Goal: Information Seeking & Learning: Learn about a topic

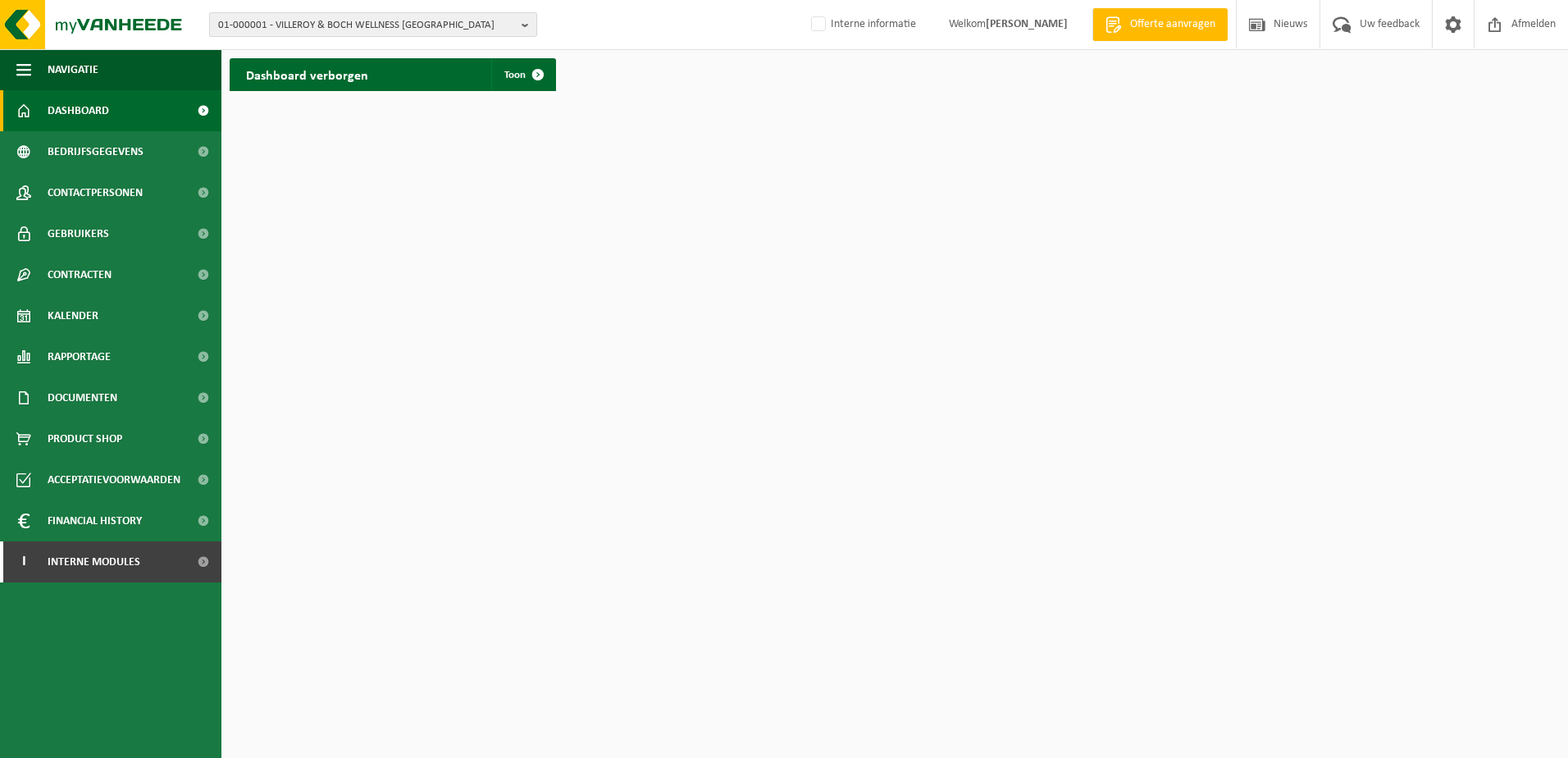
click at [525, 29] on b "button" at bounding box center [529, 24] width 15 height 23
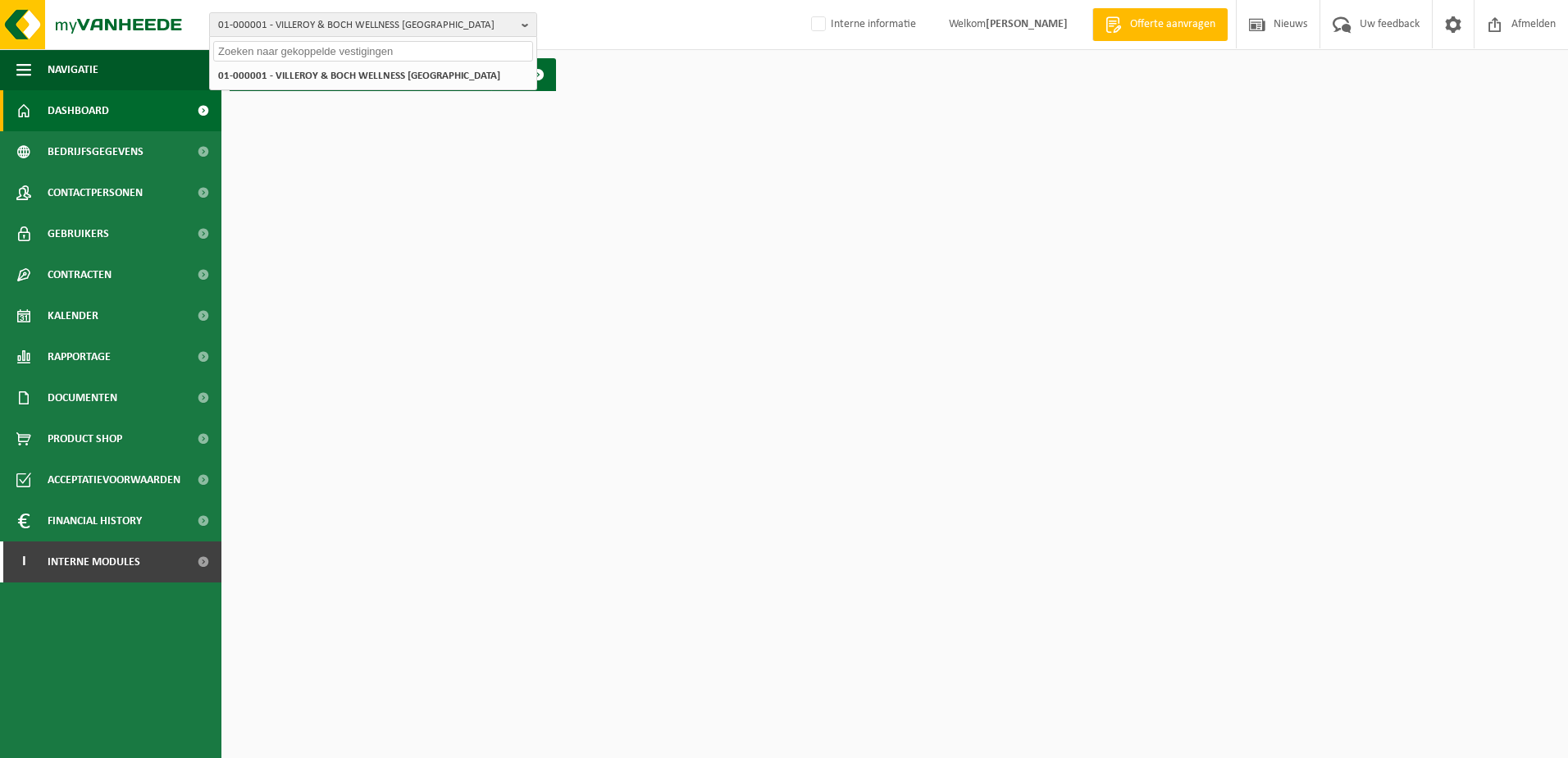
click at [296, 55] on input "text" at bounding box center [373, 52] width 320 height 21
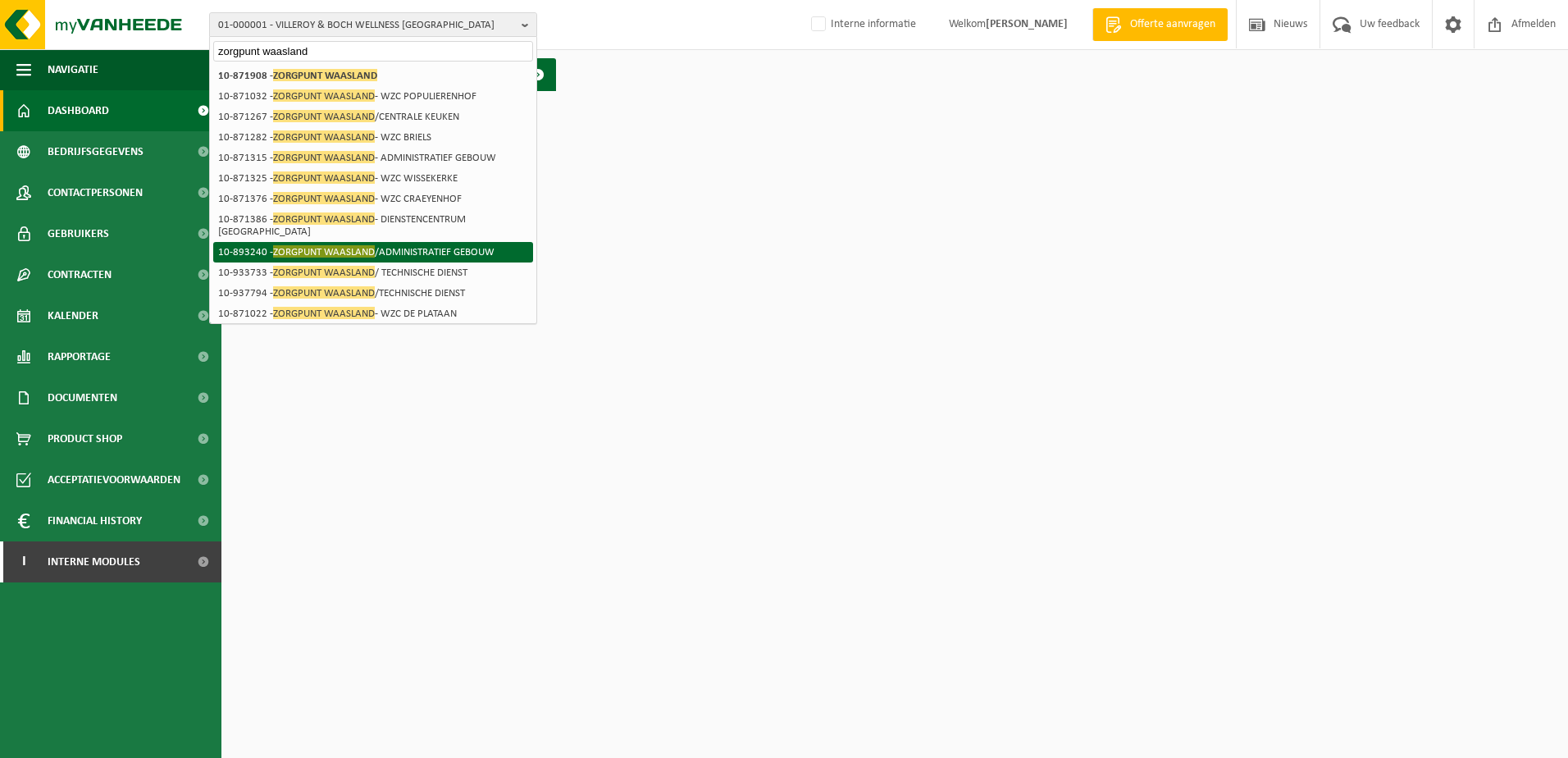
type input "zorgpunt waasland"
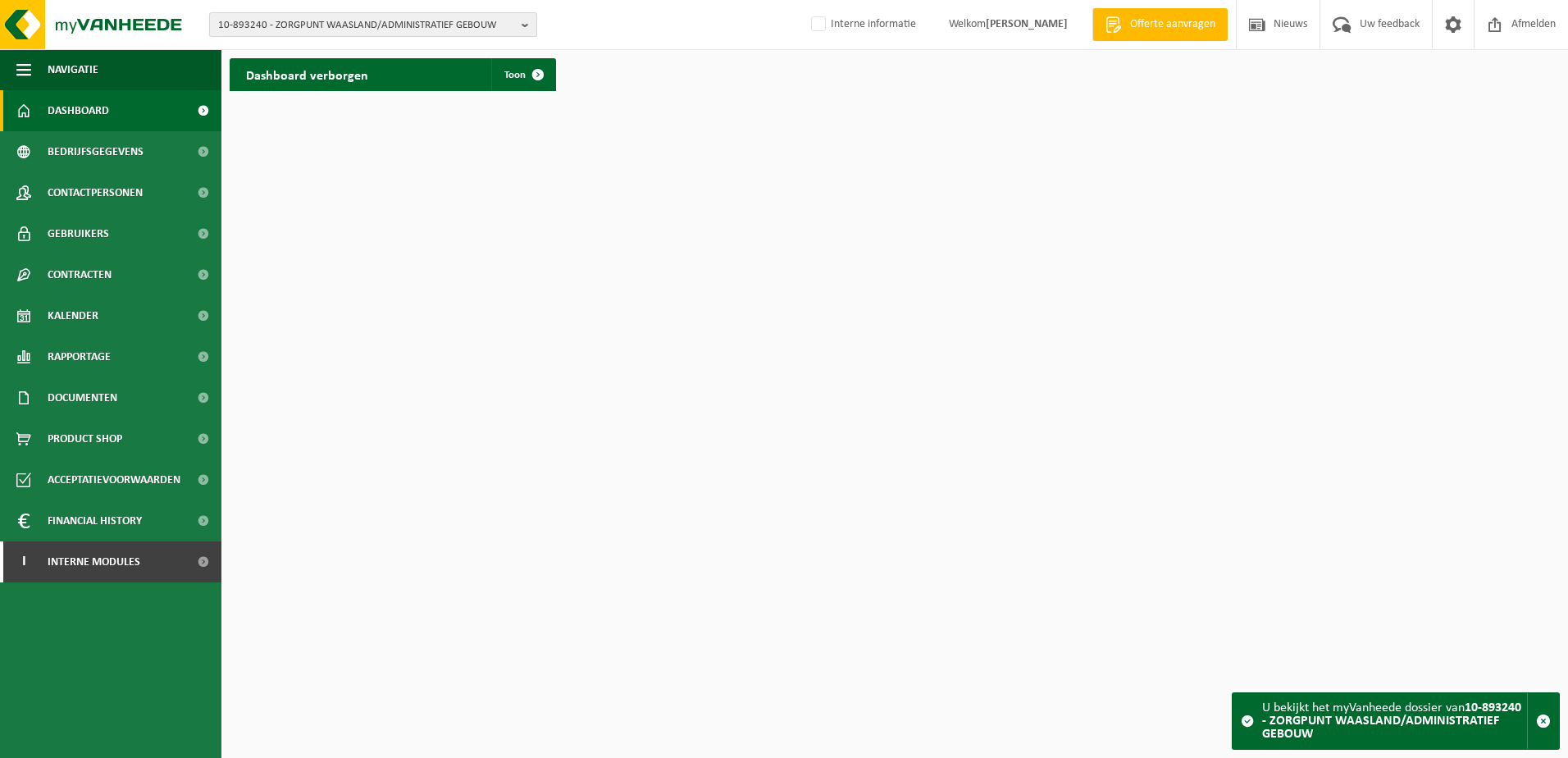
click at [526, 16] on b "button" at bounding box center [529, 24] width 15 height 23
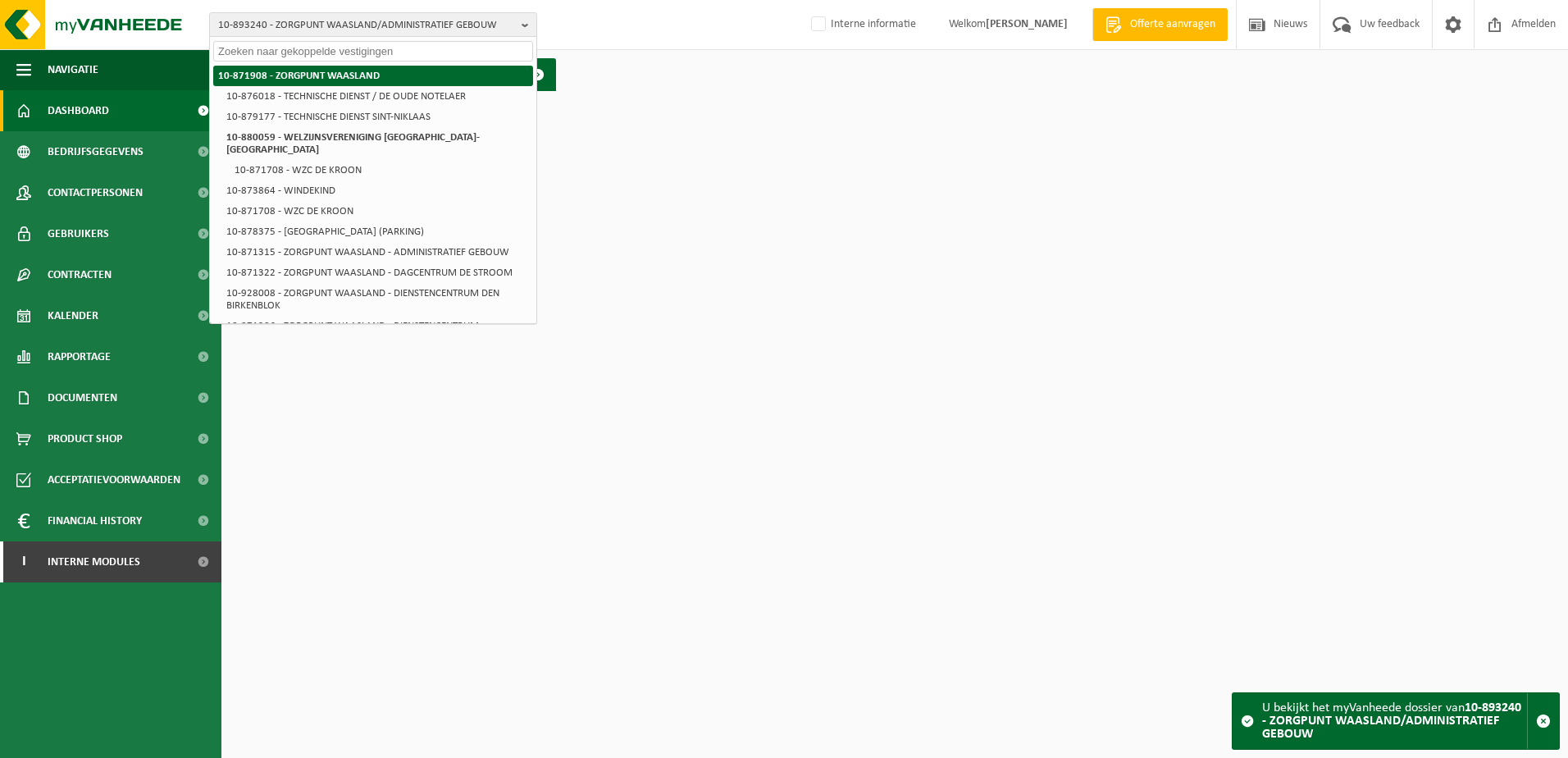
click at [351, 68] on li "10-871908 - ZORGPUNT WAASLAND" at bounding box center [373, 76] width 320 height 21
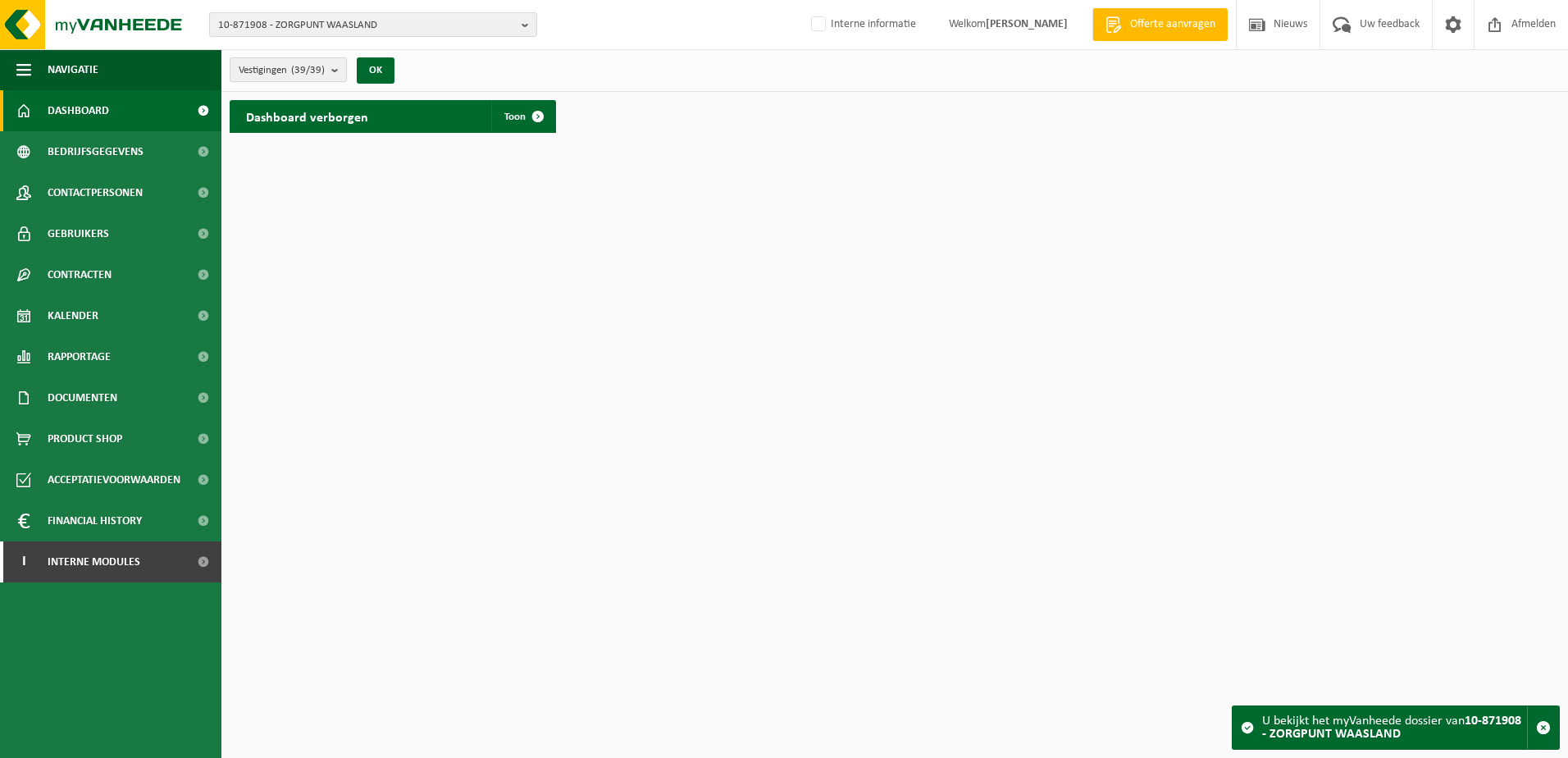
click at [336, 68] on b "submit" at bounding box center [339, 69] width 15 height 23
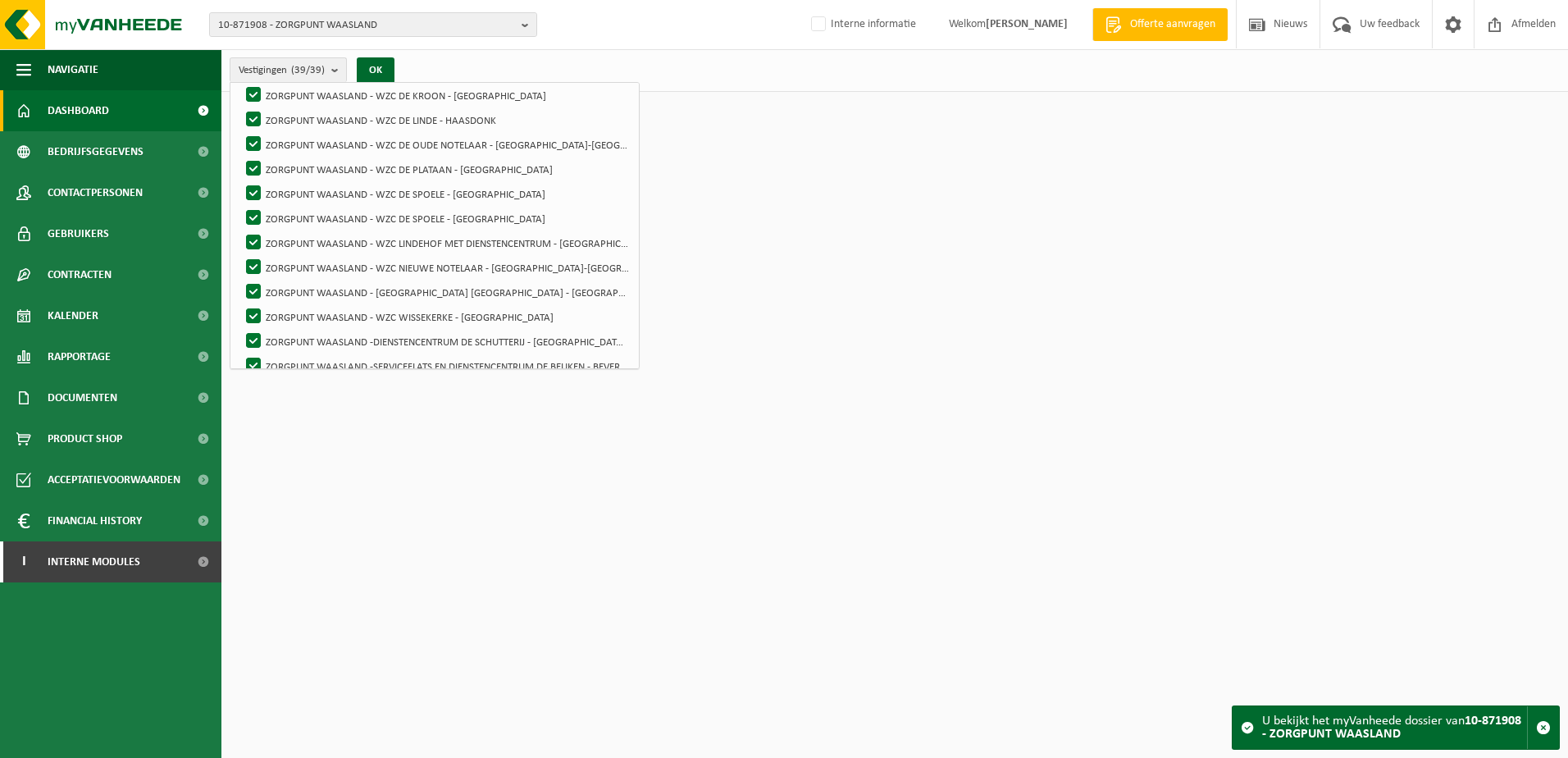
scroll to position [525, 0]
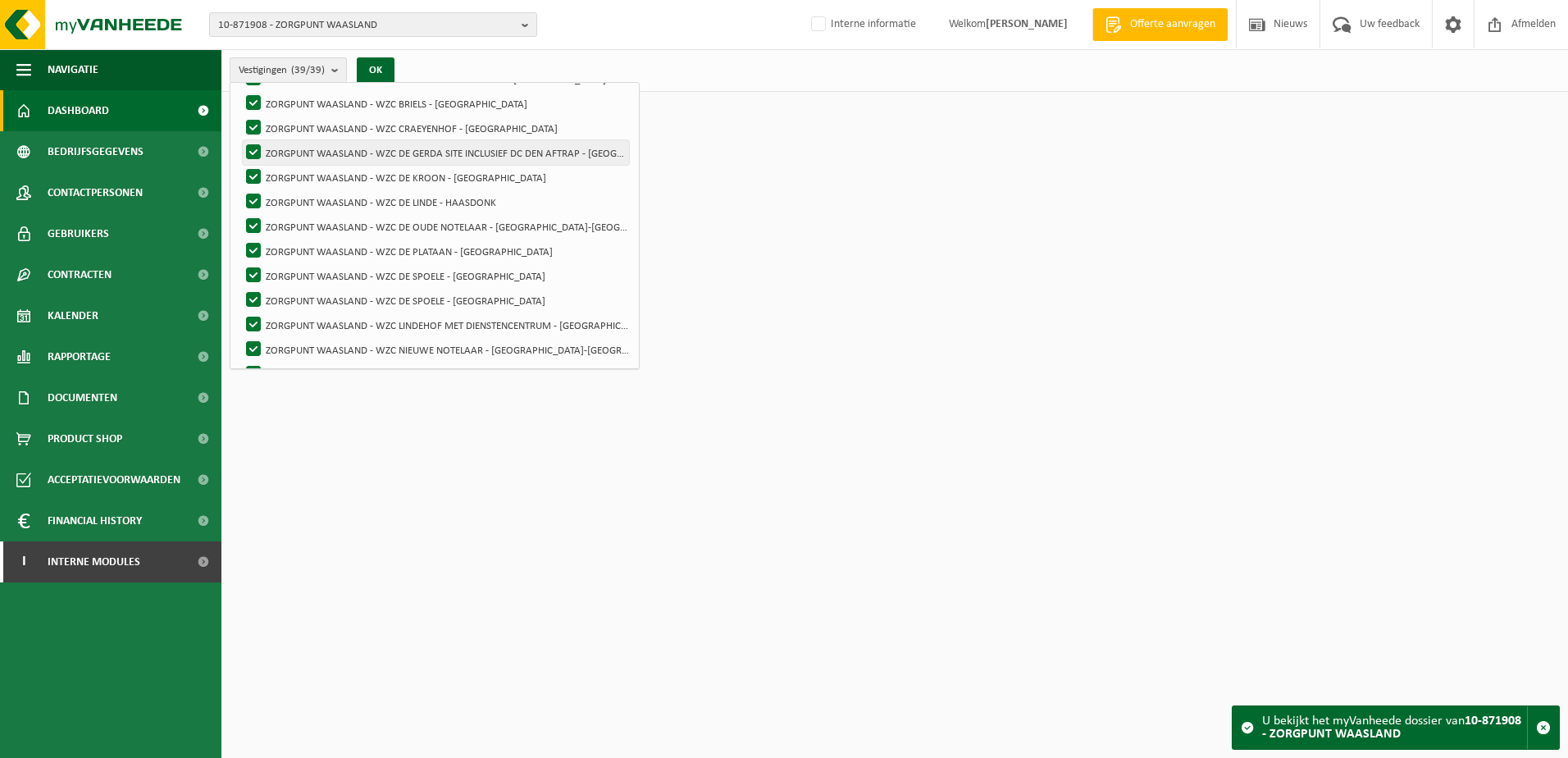
click at [492, 149] on label "ZORGPUNT WAASLAND - WZC DE GERDA SITE INCLUSIEF DC DEN AFTRAP - [GEOGRAPHIC_DAT…" at bounding box center [436, 152] width 387 height 24
click at [240, 140] on input "ZORGPUNT WAASLAND - WZC DE GERDA SITE INCLUSIEF DC DEN AFTRAP - [GEOGRAPHIC_DAT…" at bounding box center [239, 140] width 1 height 1
click at [250, 146] on label "ZORGPUNT WAASLAND - WZC DE GERDA SITE INCLUSIEF DC DEN AFTRAP - SINT-NIKLAAS" at bounding box center [436, 152] width 387 height 24
click at [240, 140] on input "ZORGPUNT WAASLAND - WZC DE GERDA SITE INCLUSIEF DC DEN AFTRAP - SINT-NIKLAAS" at bounding box center [239, 140] width 1 height 1
checkbox input "true"
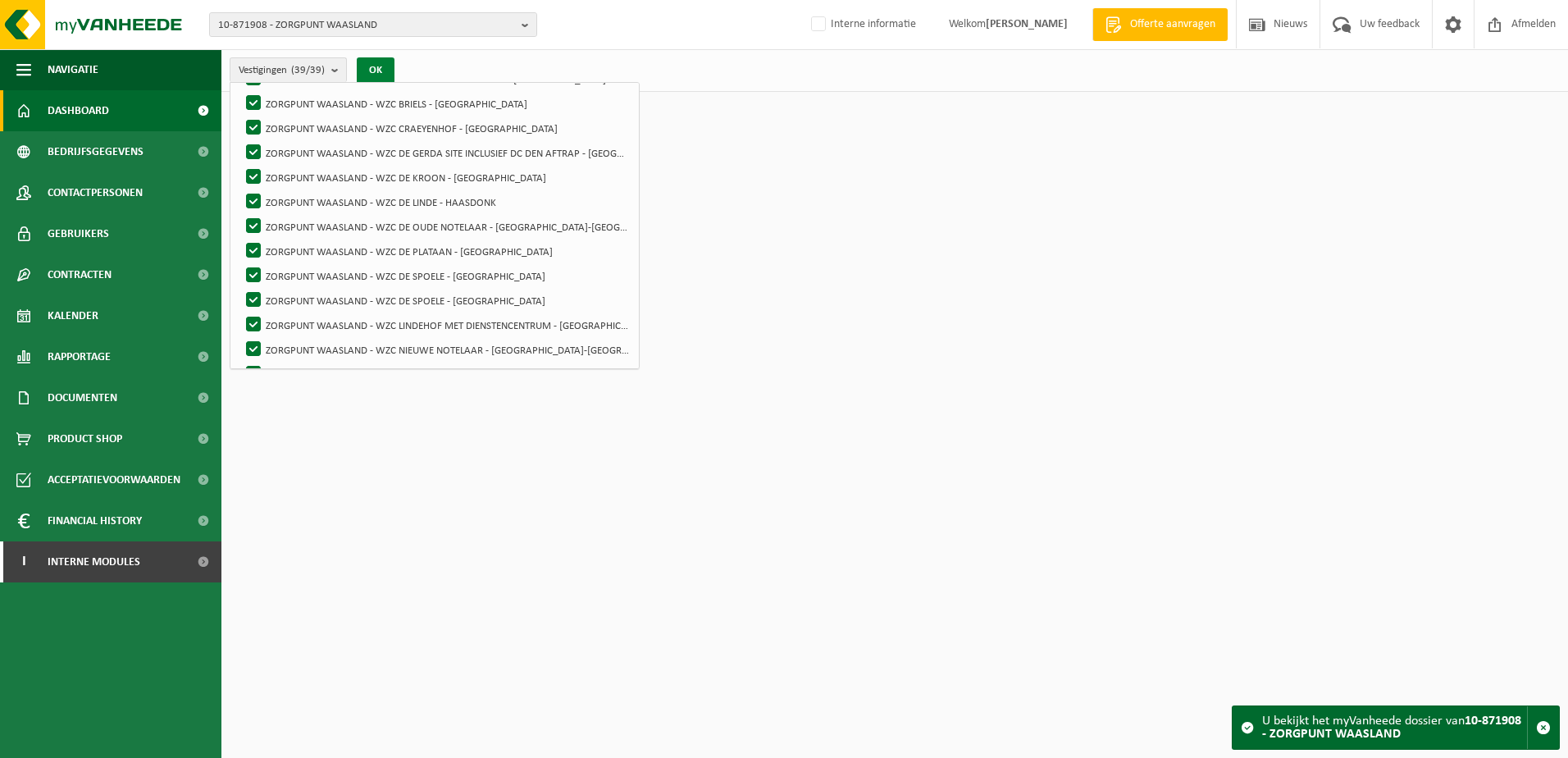
click at [374, 69] on button "OK" at bounding box center [375, 70] width 38 height 26
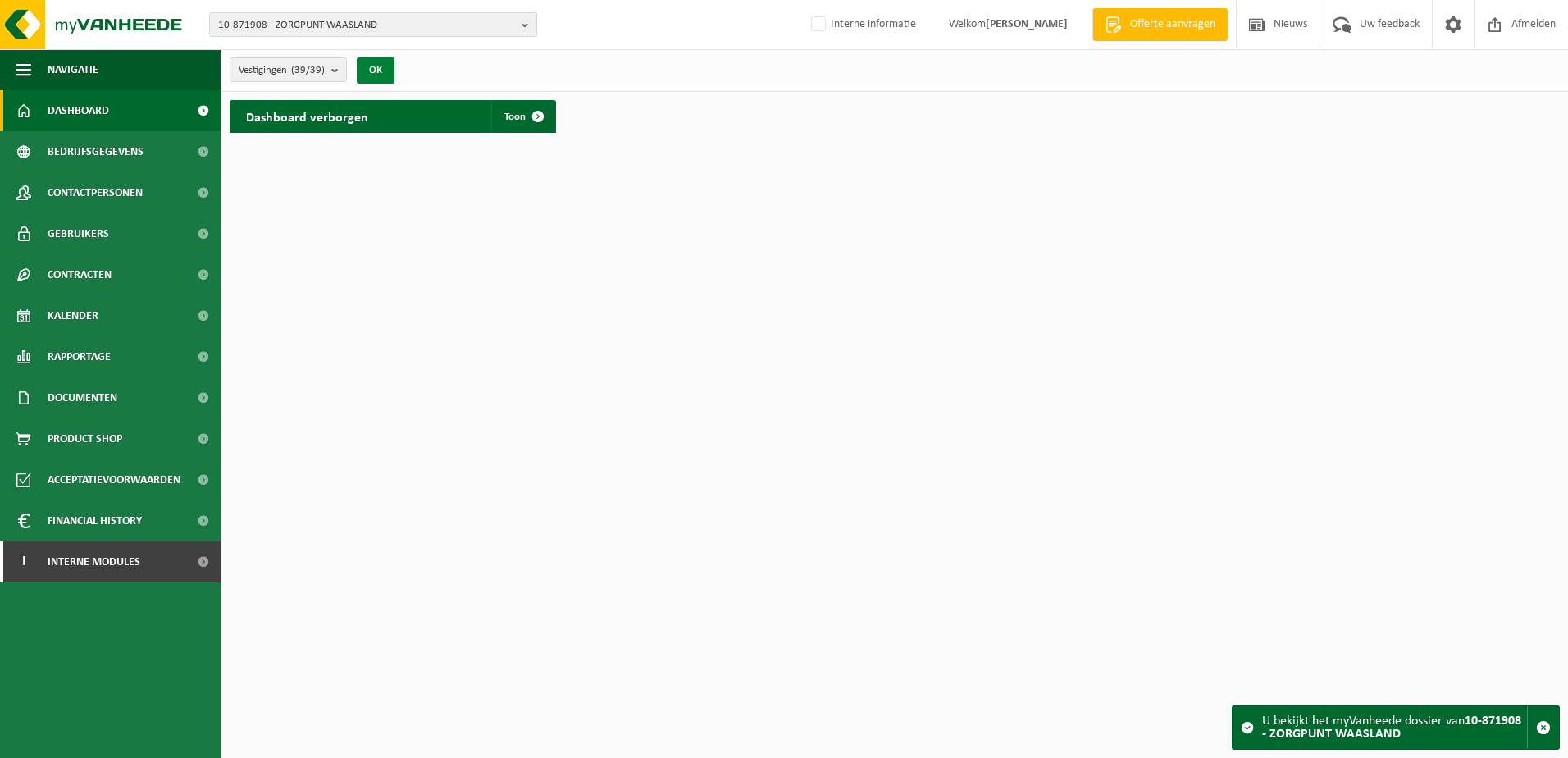
click at [374, 69] on button "OK" at bounding box center [375, 70] width 38 height 26
click at [331, 68] on button "Vestigingen (39/39)" at bounding box center [288, 69] width 117 height 24
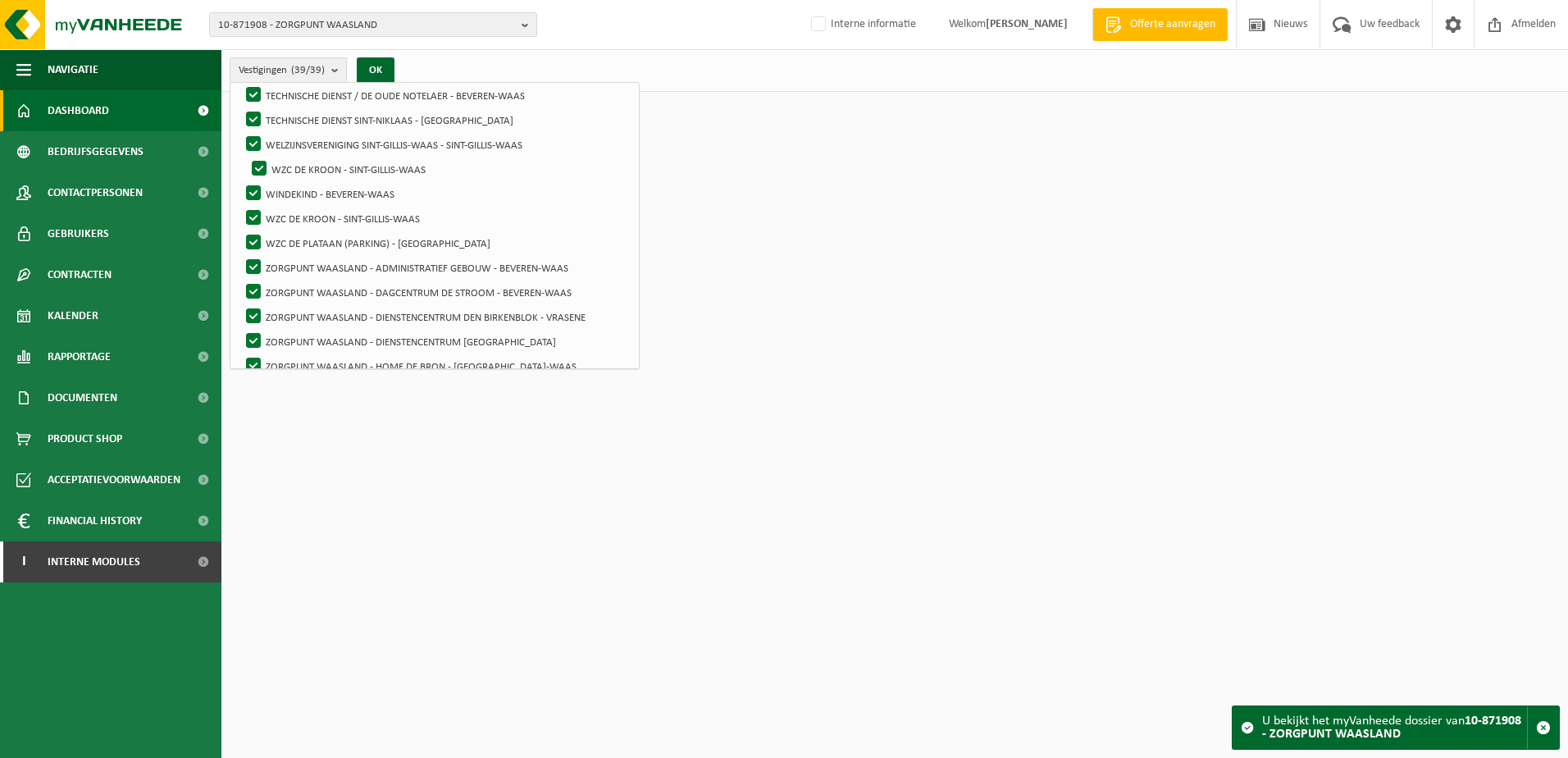
scroll to position [0, 0]
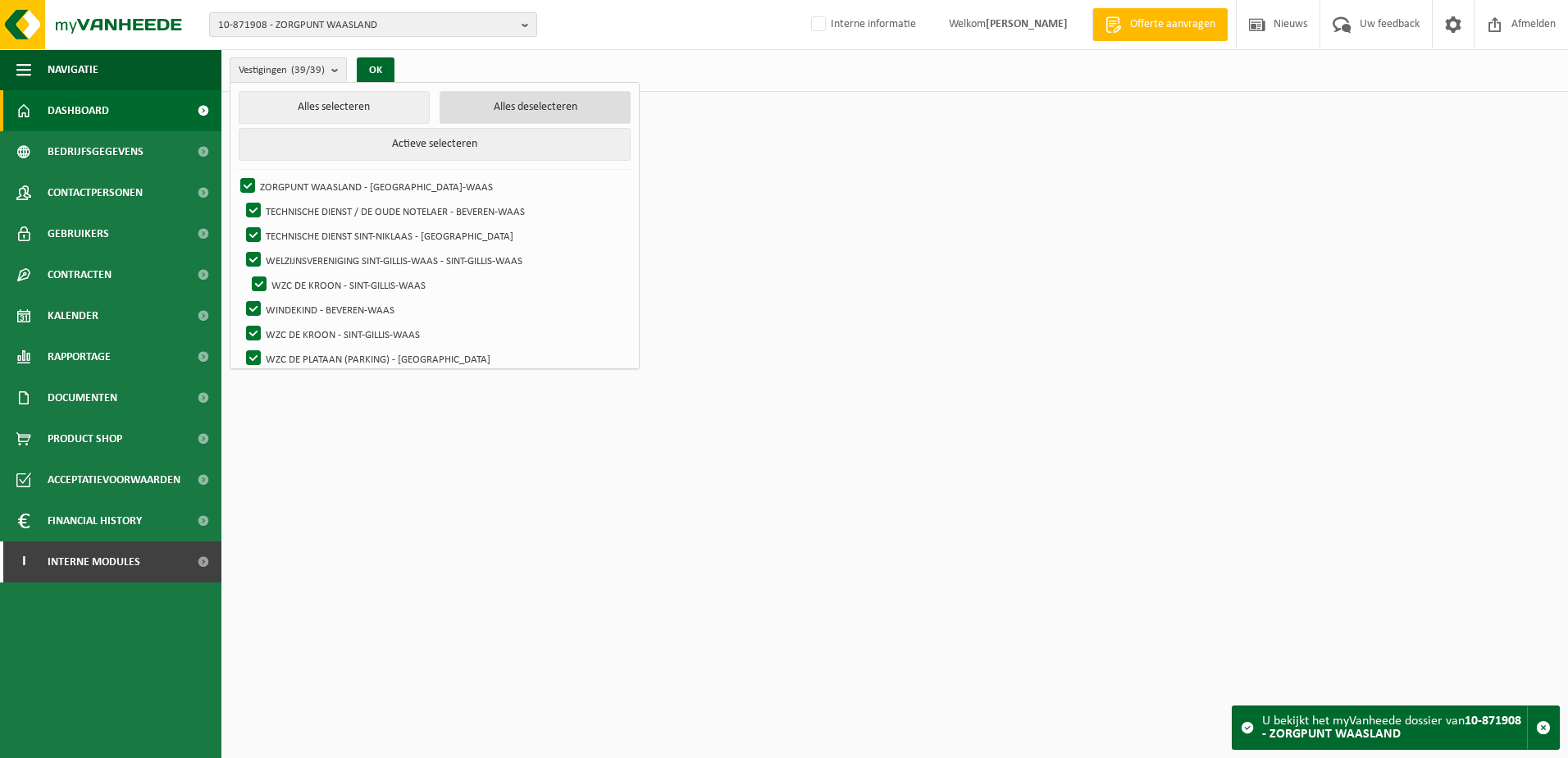
click at [570, 103] on button "Alles deselecteren" at bounding box center [536, 107] width 191 height 33
checkbox input "false"
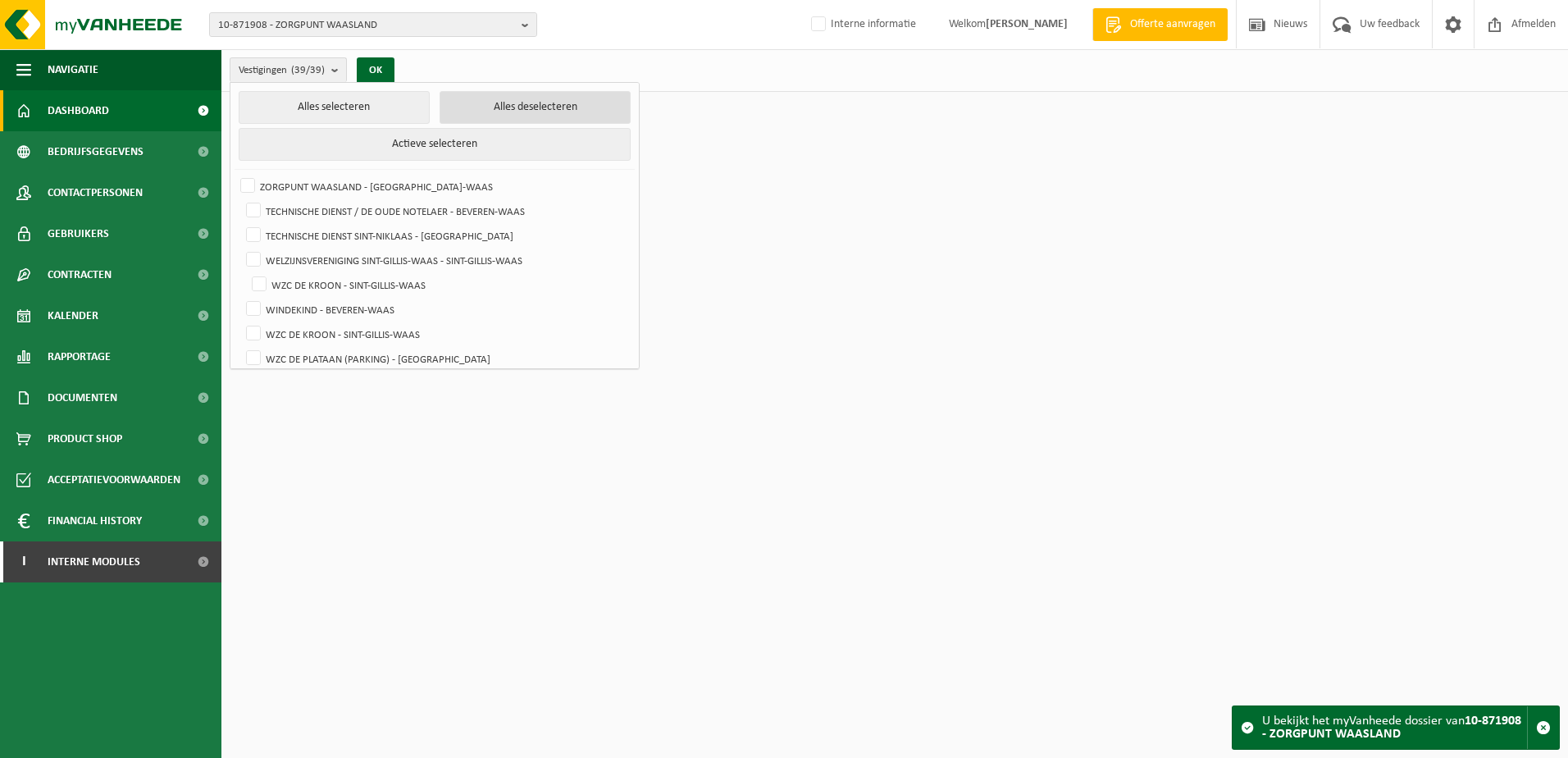
checkbox input "false"
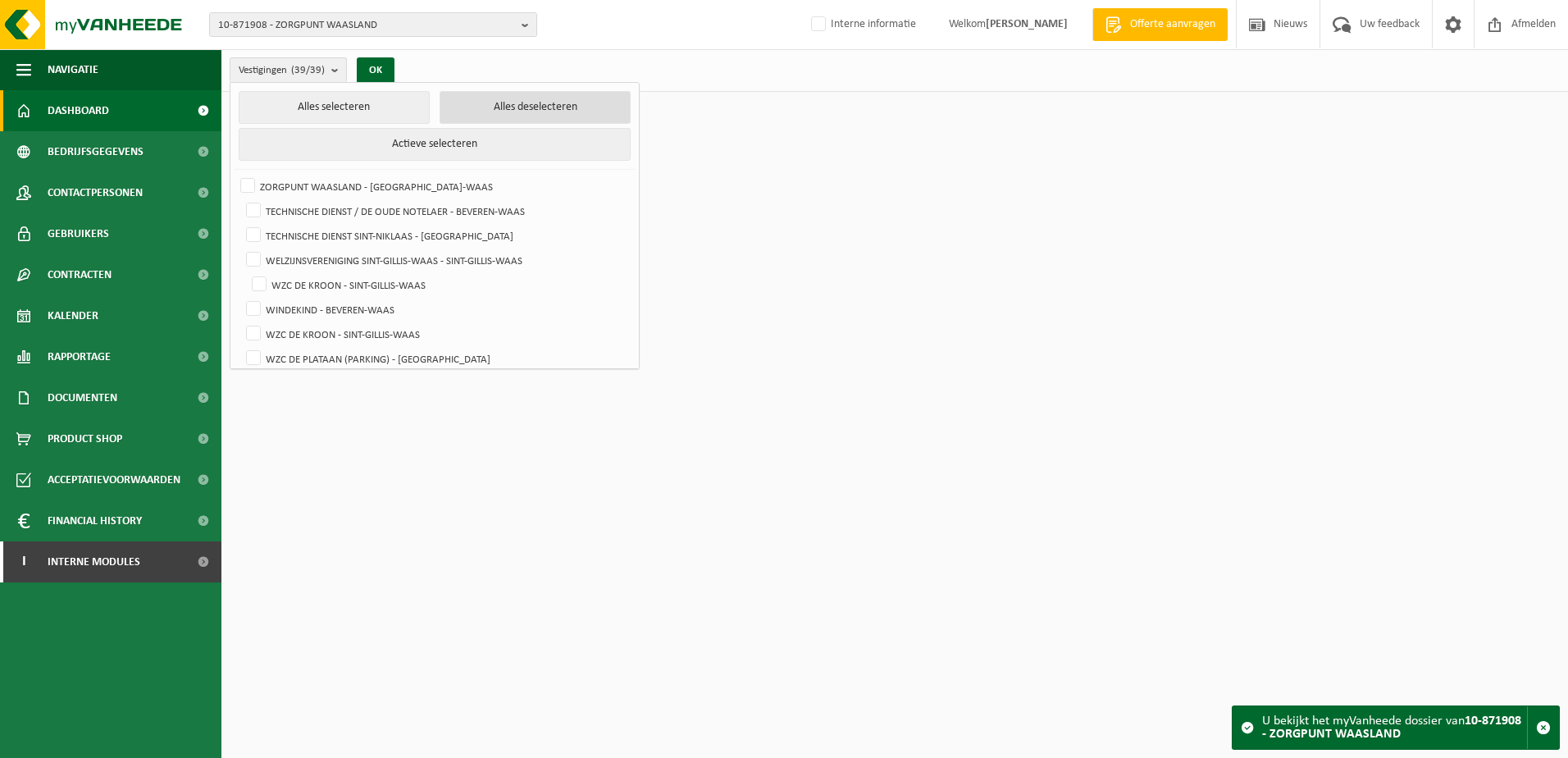
checkbox input "false"
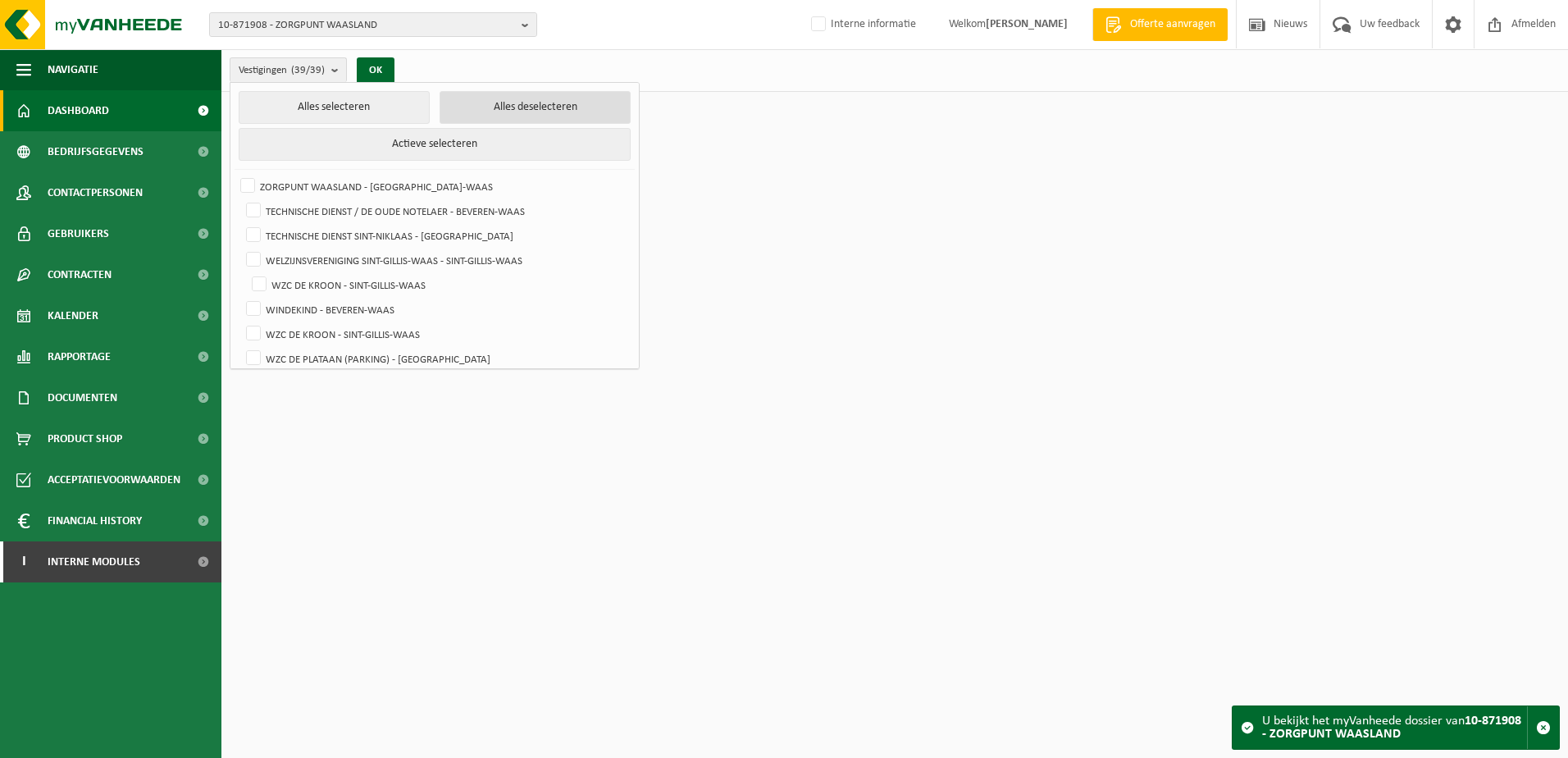
checkbox input "false"
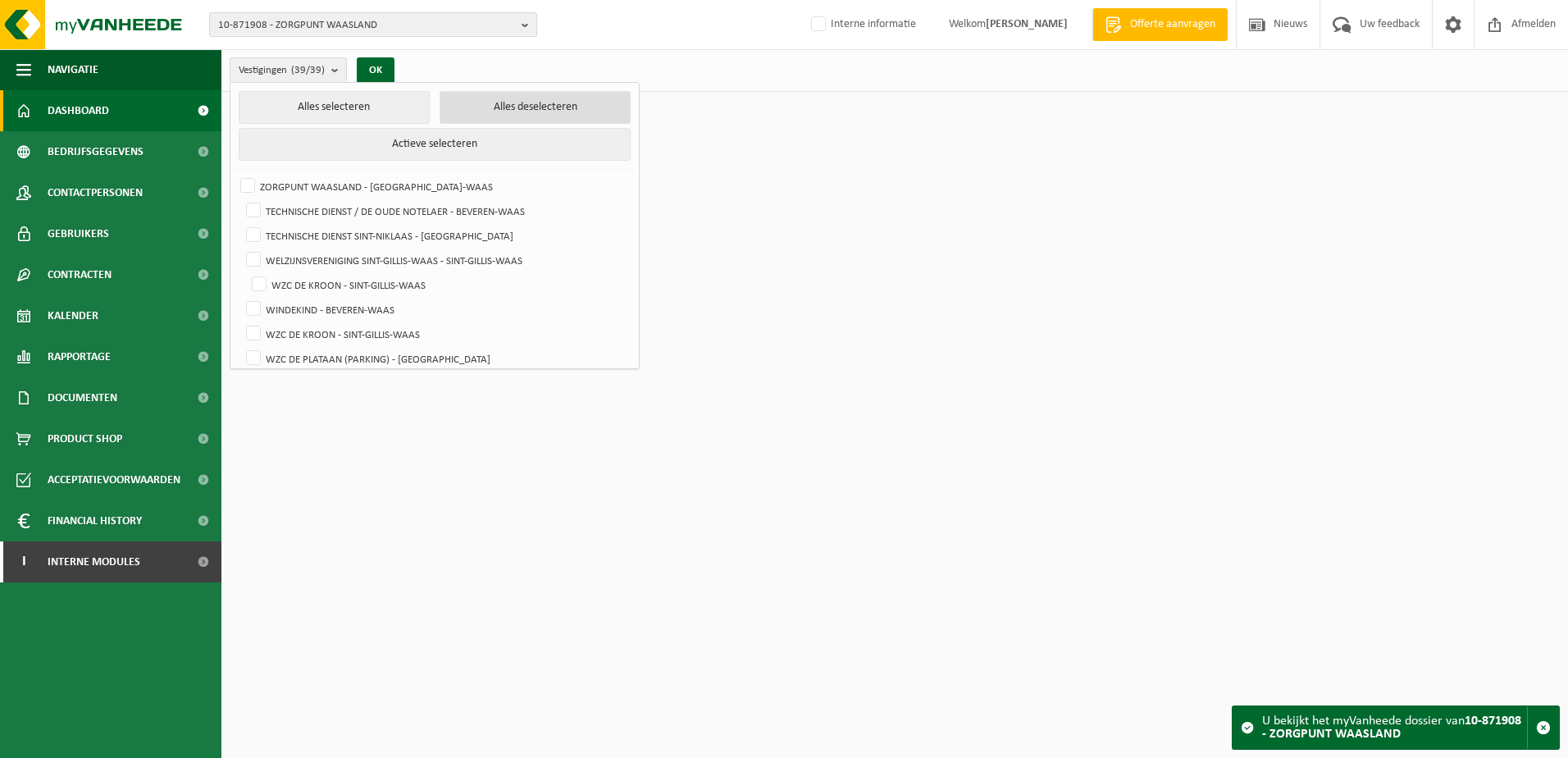
checkbox input "false"
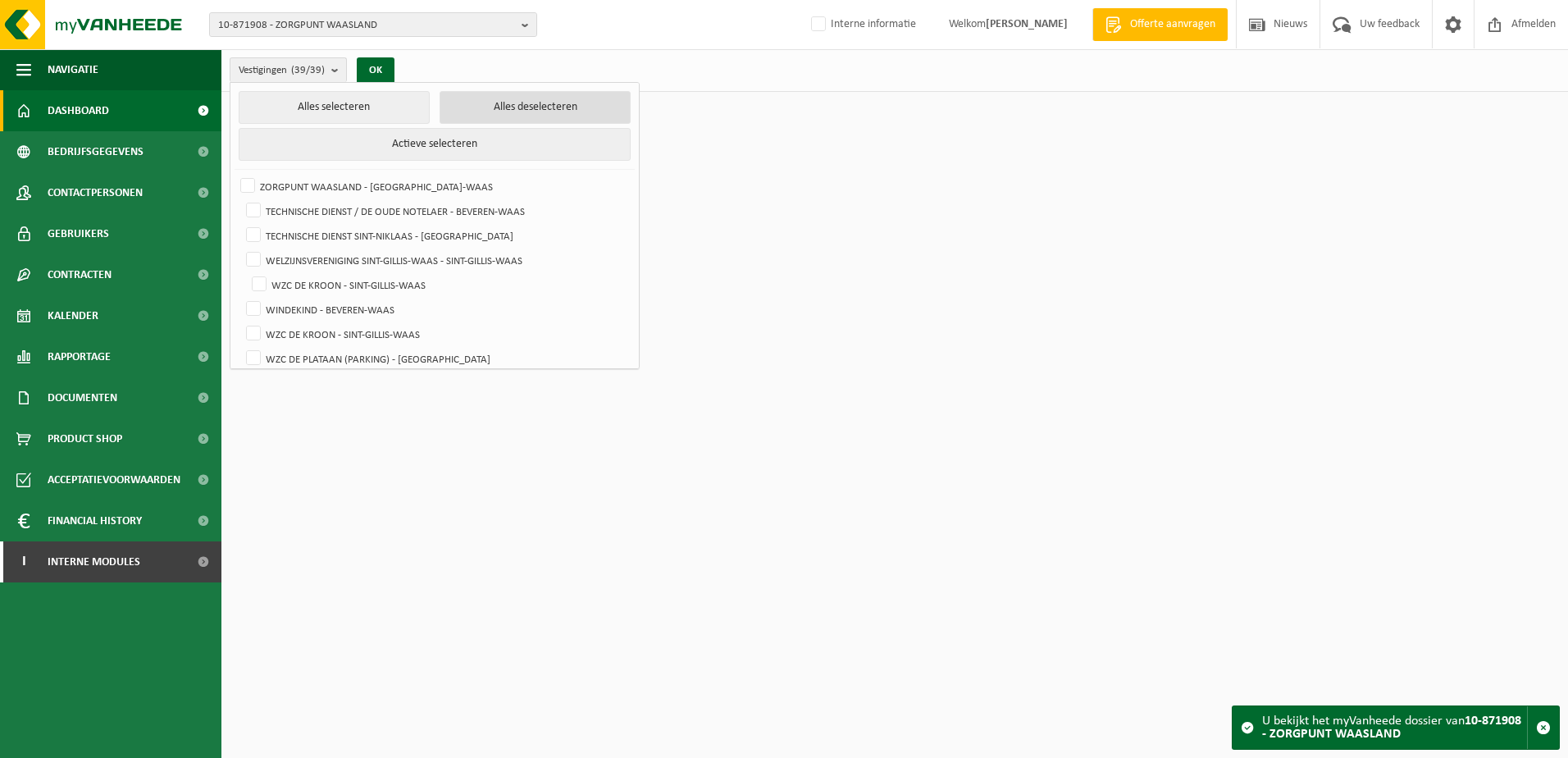
checkbox input "false"
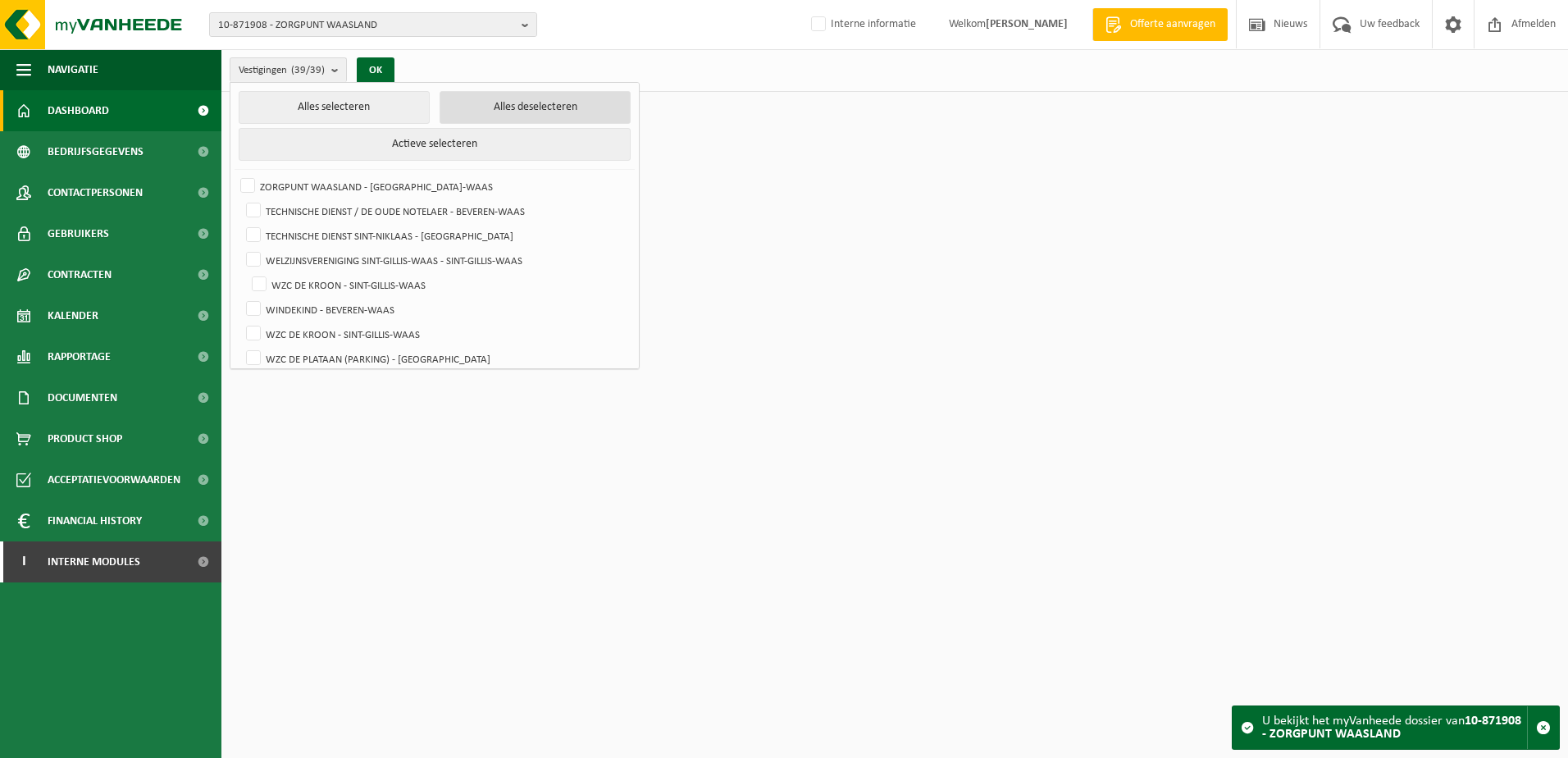
checkbox input "false"
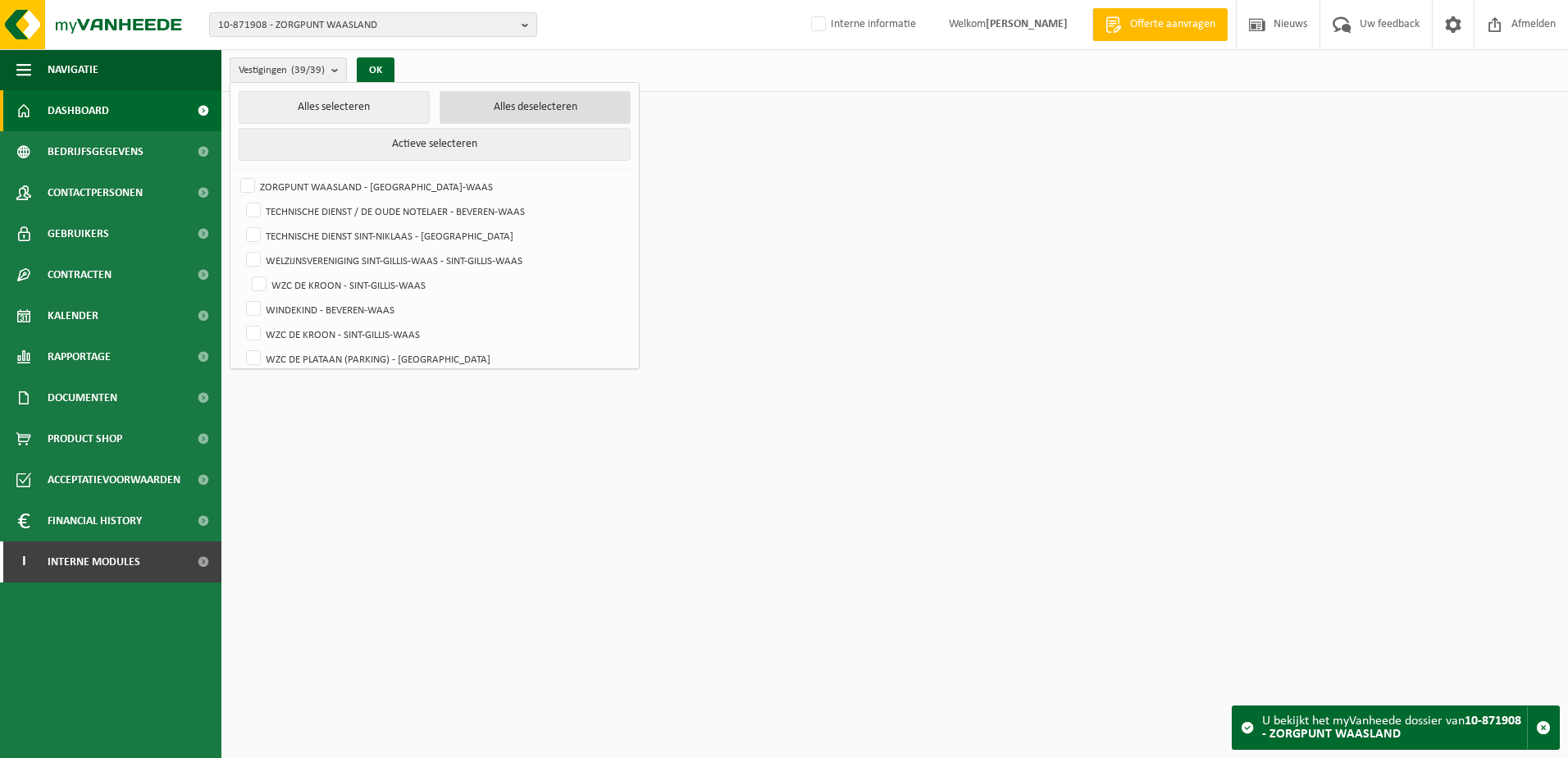
checkbox input "false"
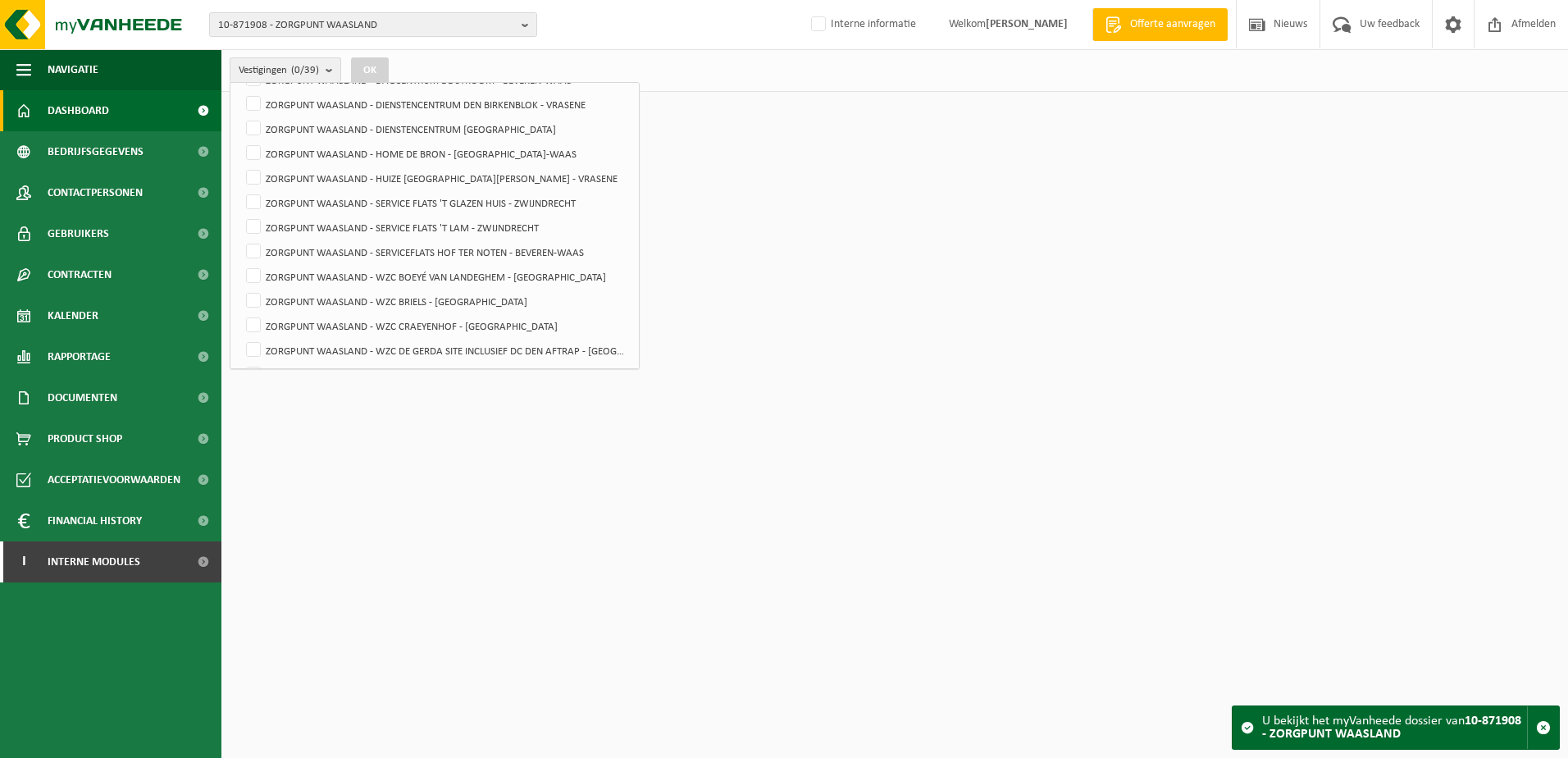
scroll to position [410, 0]
click at [511, 264] on label "ZORGPUNT WAASLAND - WZC DE GERDA SITE INCLUSIEF DC DEN AFTRAP - SINT-NIKLAAS" at bounding box center [436, 268] width 387 height 24
click at [240, 256] on input "ZORGPUNT WAASLAND - WZC DE GERDA SITE INCLUSIEF DC DEN AFTRAP - SINT-NIKLAAS" at bounding box center [239, 255] width 1 height 1
checkbox input "true"
click at [376, 60] on button "OK" at bounding box center [370, 70] width 38 height 26
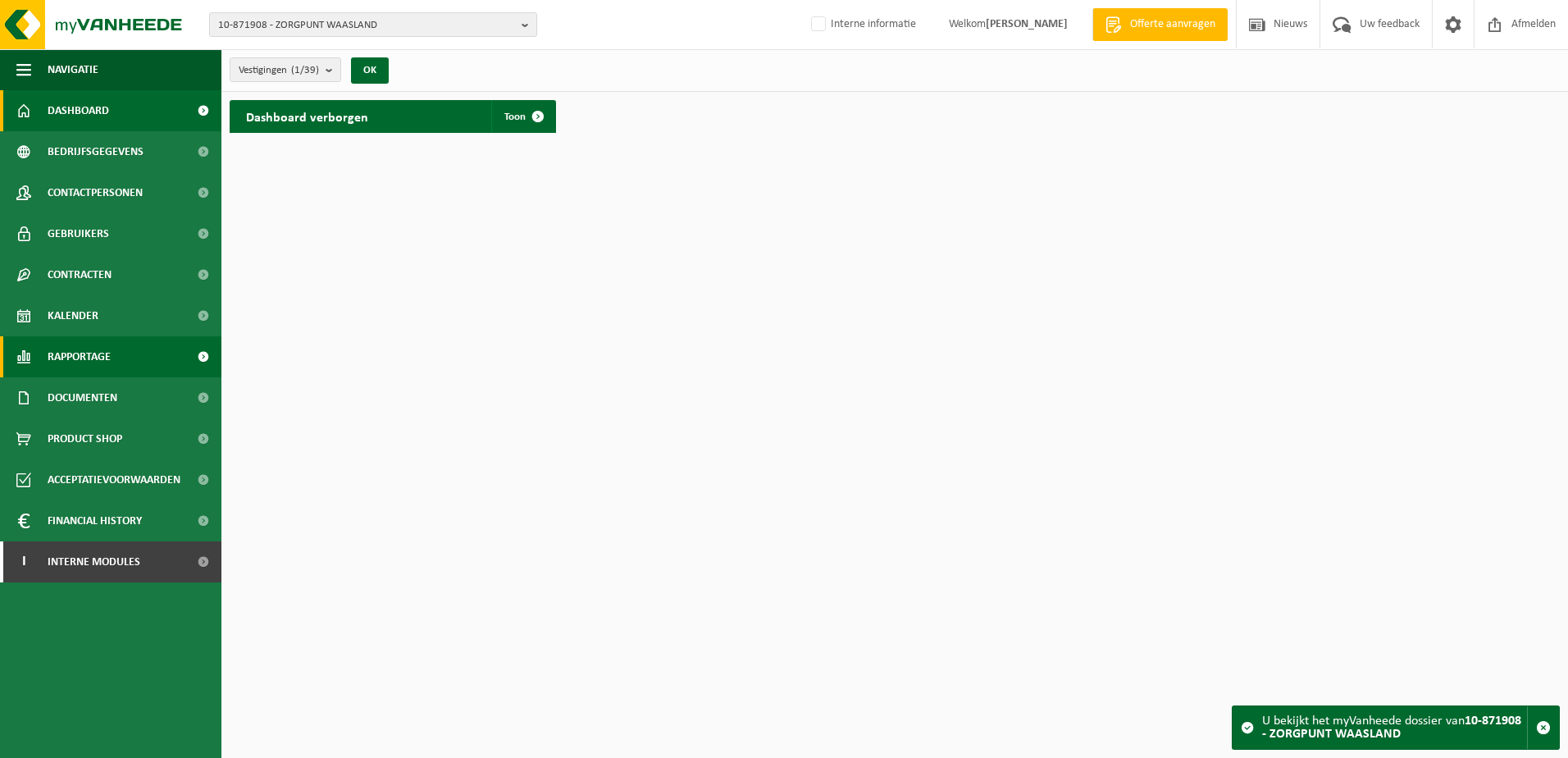
click at [83, 357] on span "Rapportage" at bounding box center [79, 356] width 63 height 41
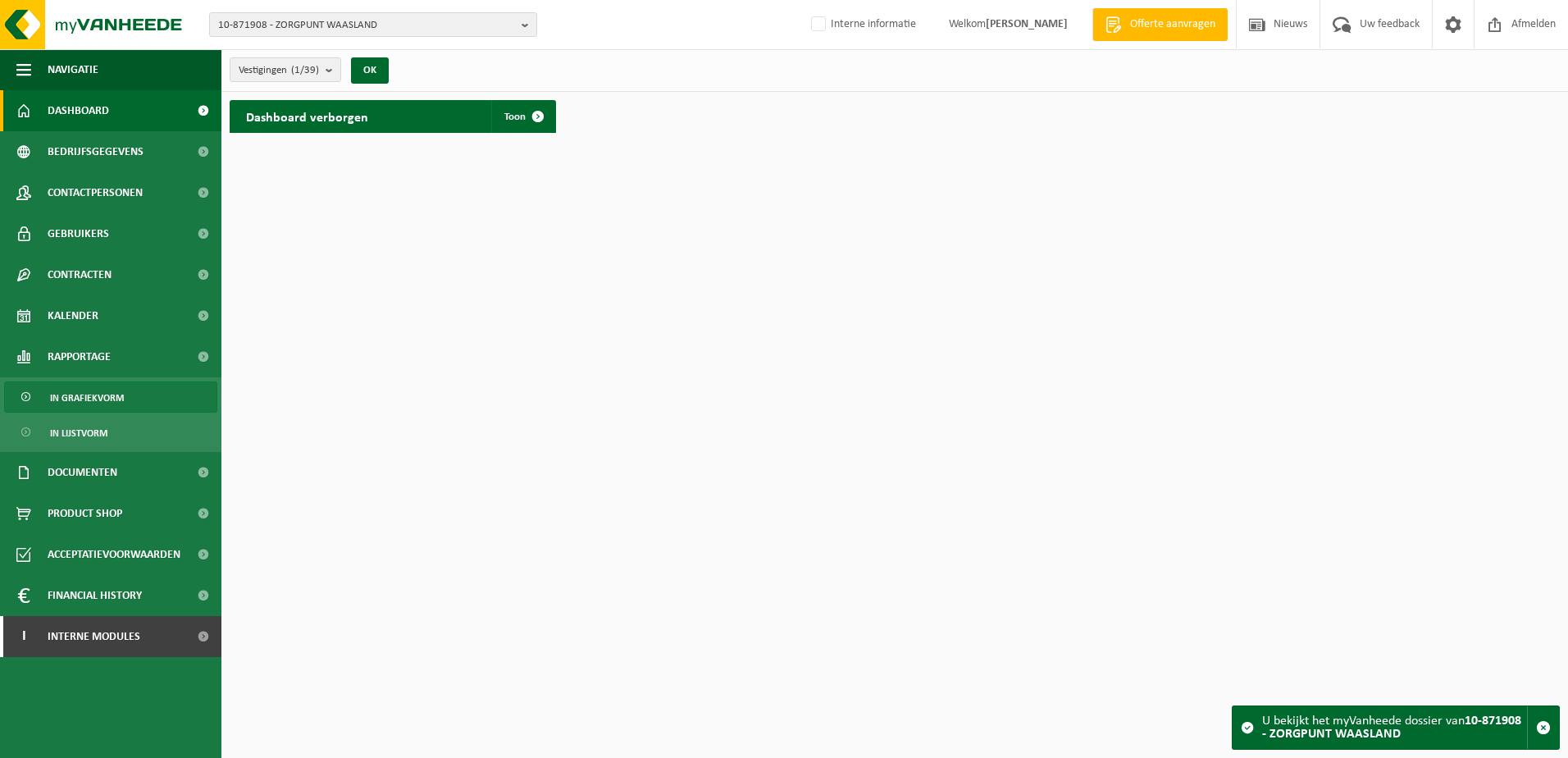
click at [71, 392] on span "In grafiekvorm" at bounding box center [86, 397] width 74 height 31
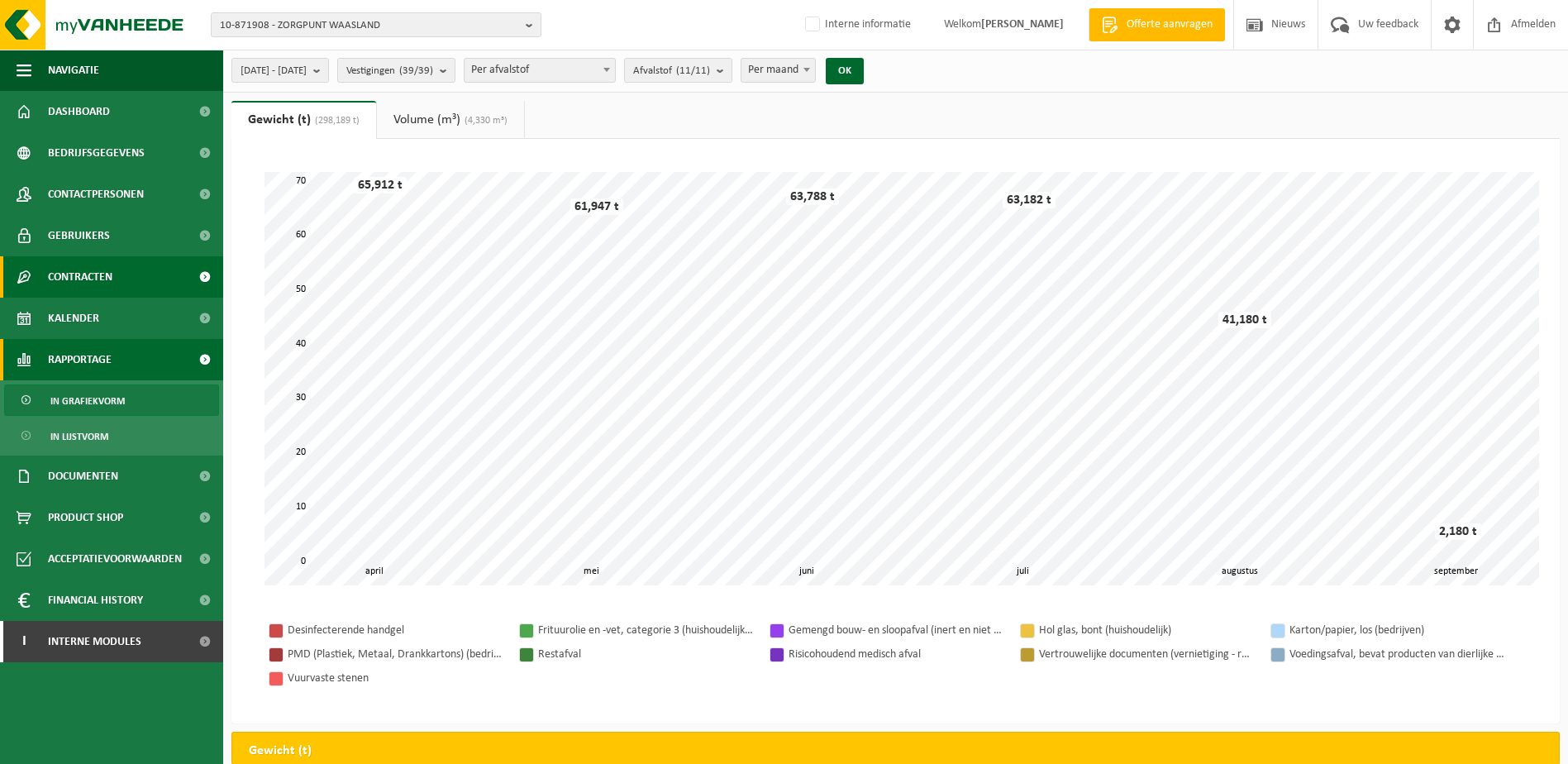
click at [82, 279] on span "Contracten" at bounding box center [80, 277] width 64 height 42
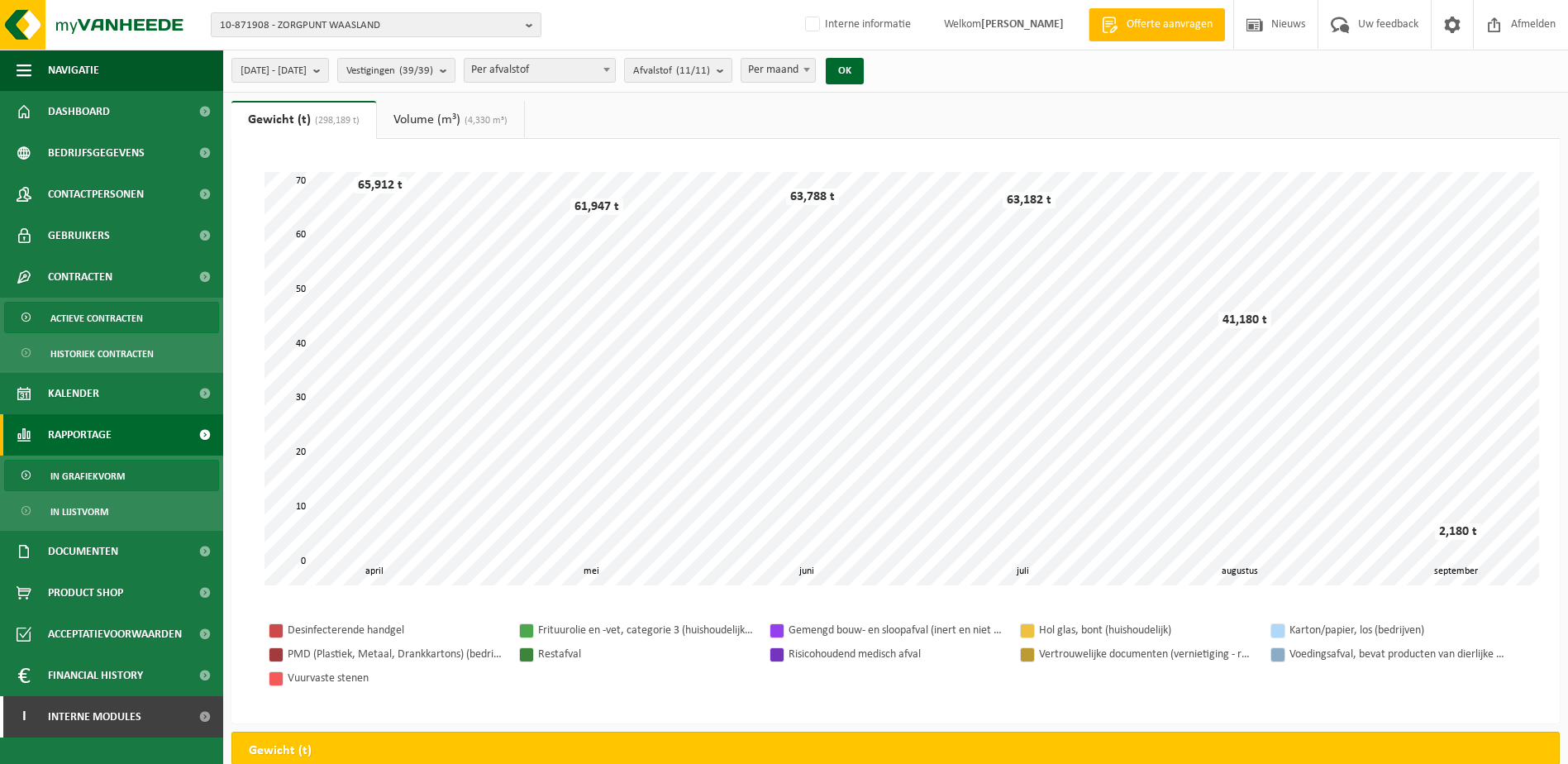
click at [78, 316] on span "Actieve contracten" at bounding box center [96, 318] width 93 height 31
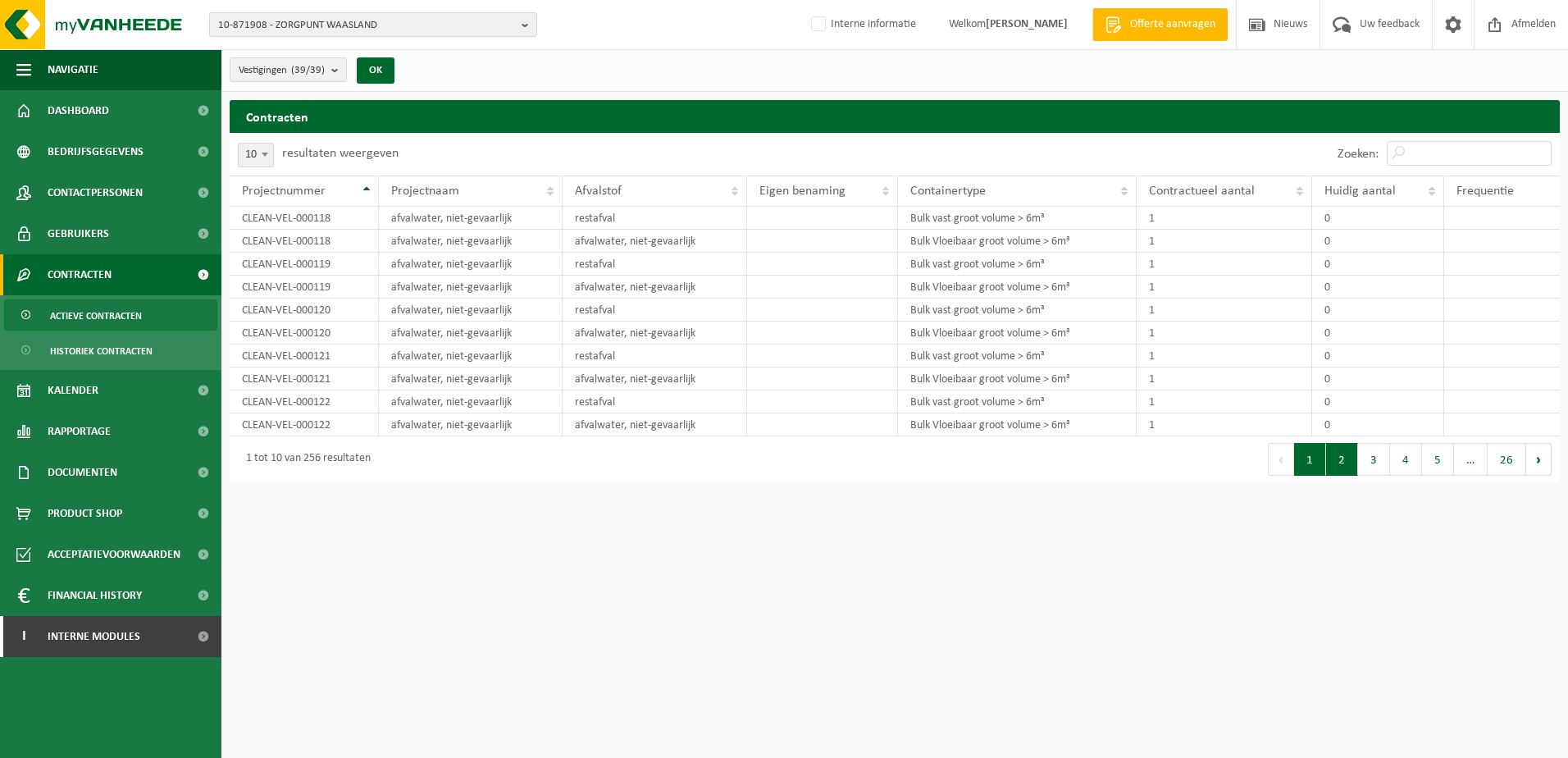
click at [1341, 465] on button "2" at bounding box center [1342, 459] width 32 height 33
click at [1365, 462] on button "3" at bounding box center [1375, 459] width 32 height 33
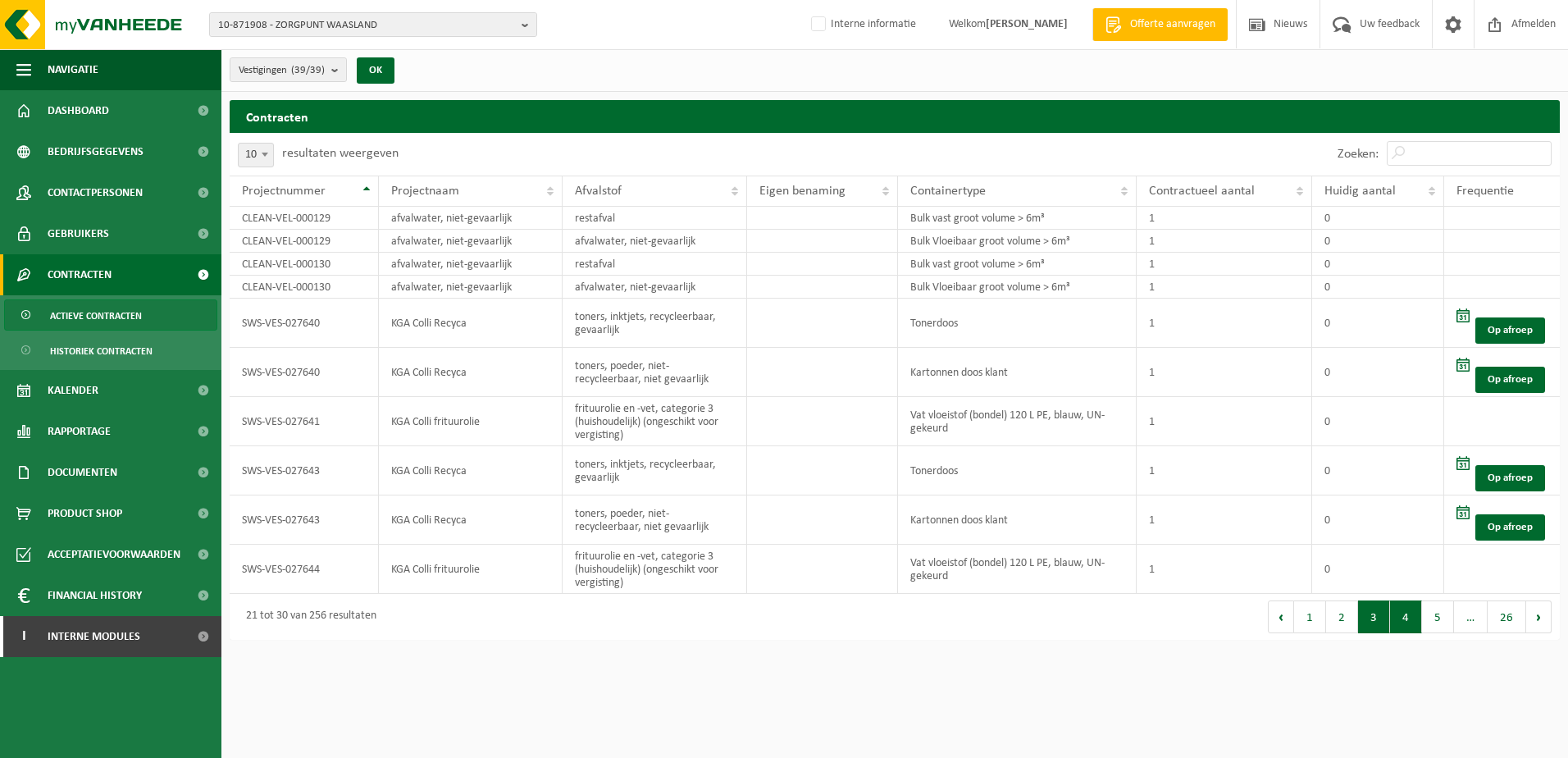
click at [1400, 612] on button "4" at bounding box center [1407, 616] width 32 height 33
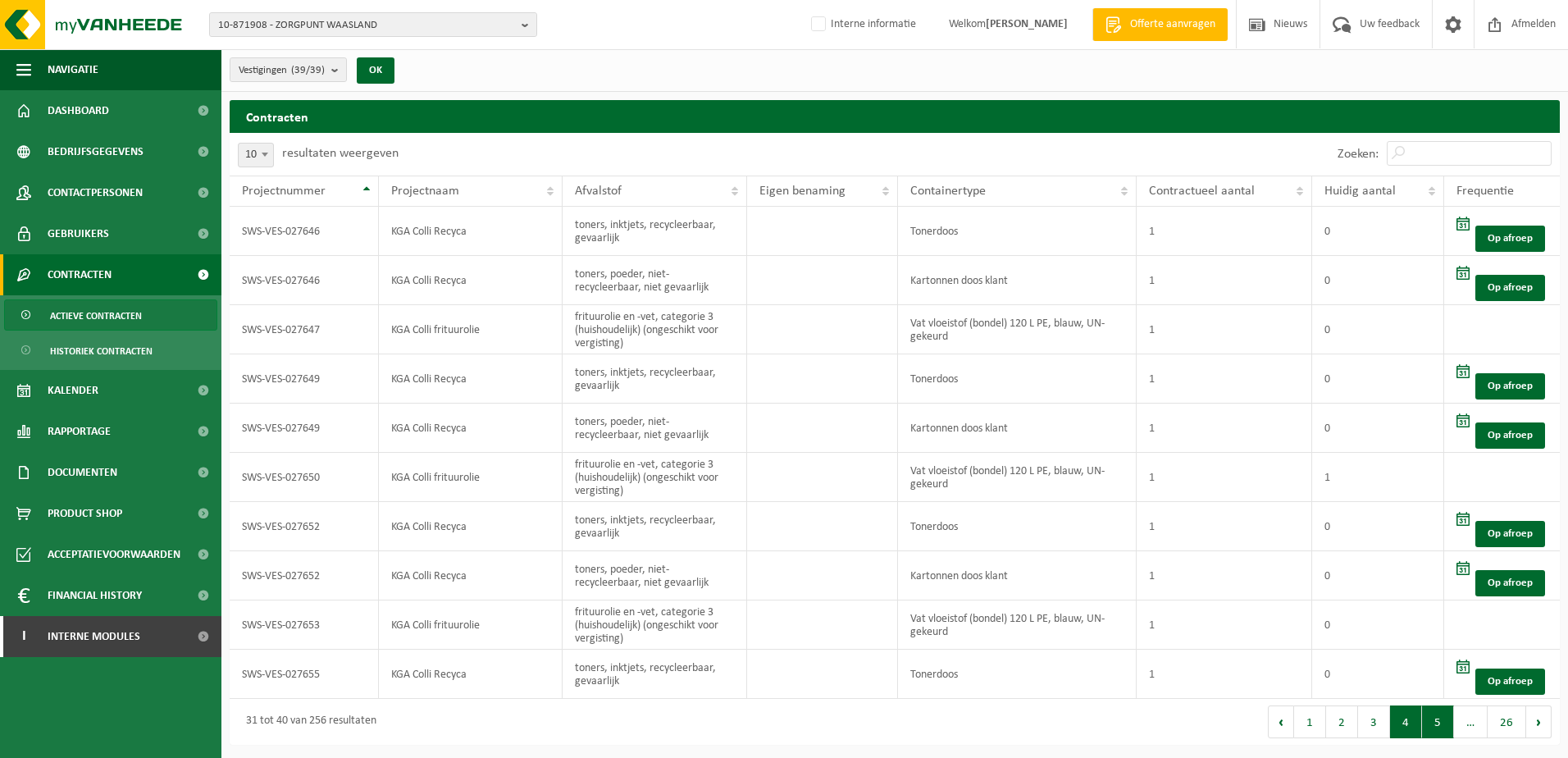
click at [1437, 730] on button "5" at bounding box center [1439, 721] width 32 height 33
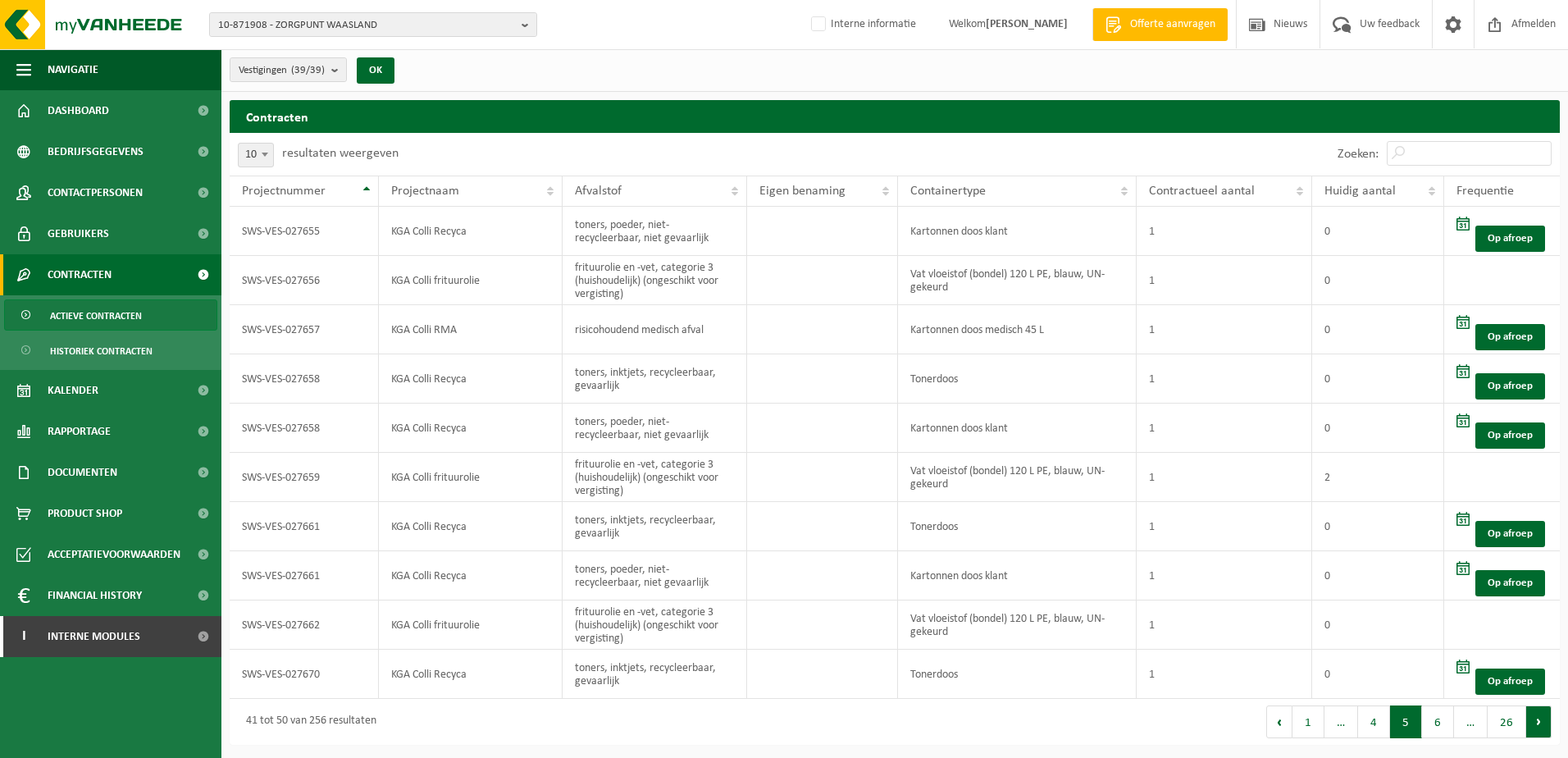
click at [1535, 726] on button "Volgende" at bounding box center [1539, 721] width 25 height 33
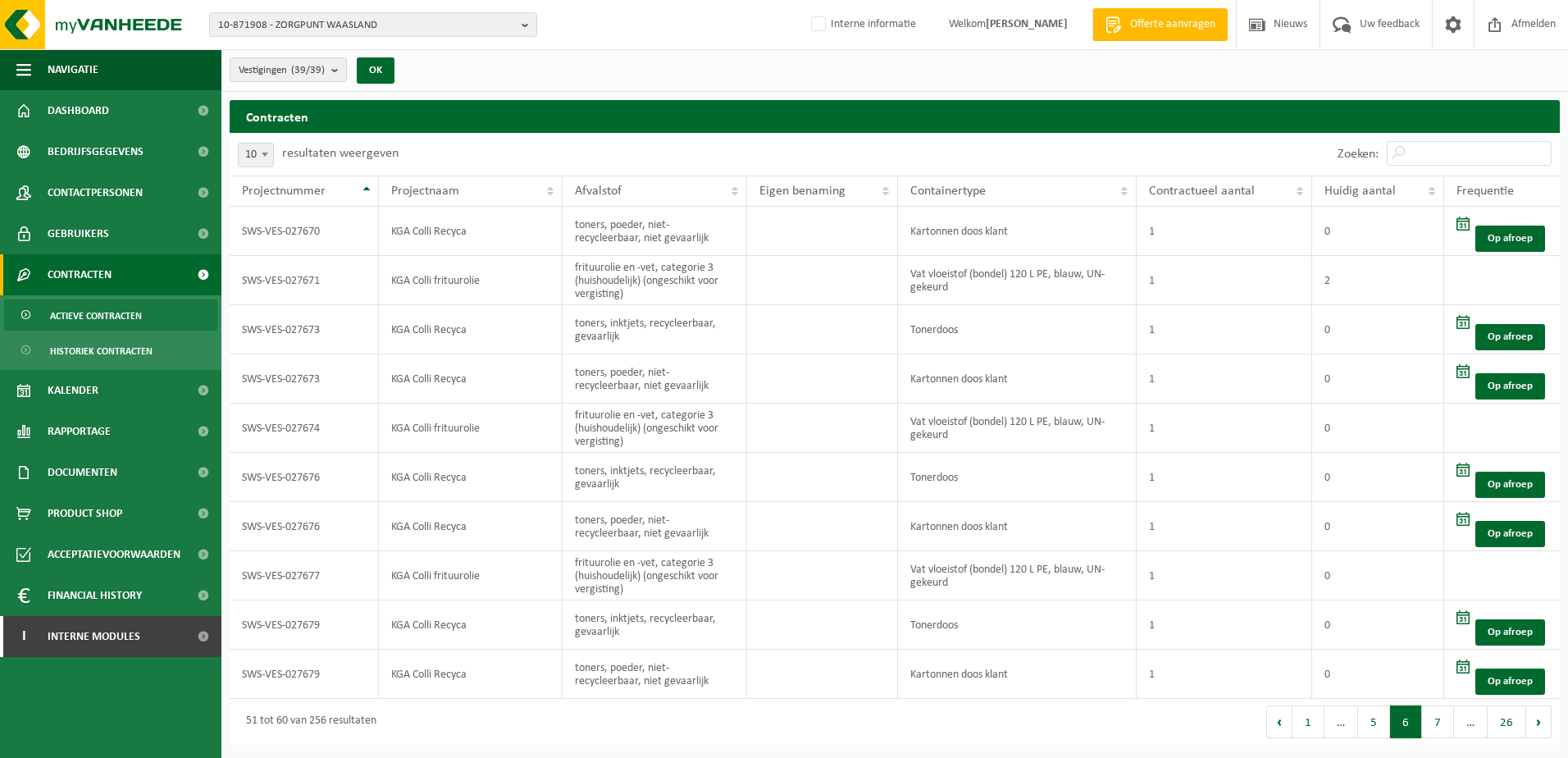
click at [1535, 726] on button "Volgende" at bounding box center [1539, 721] width 25 height 33
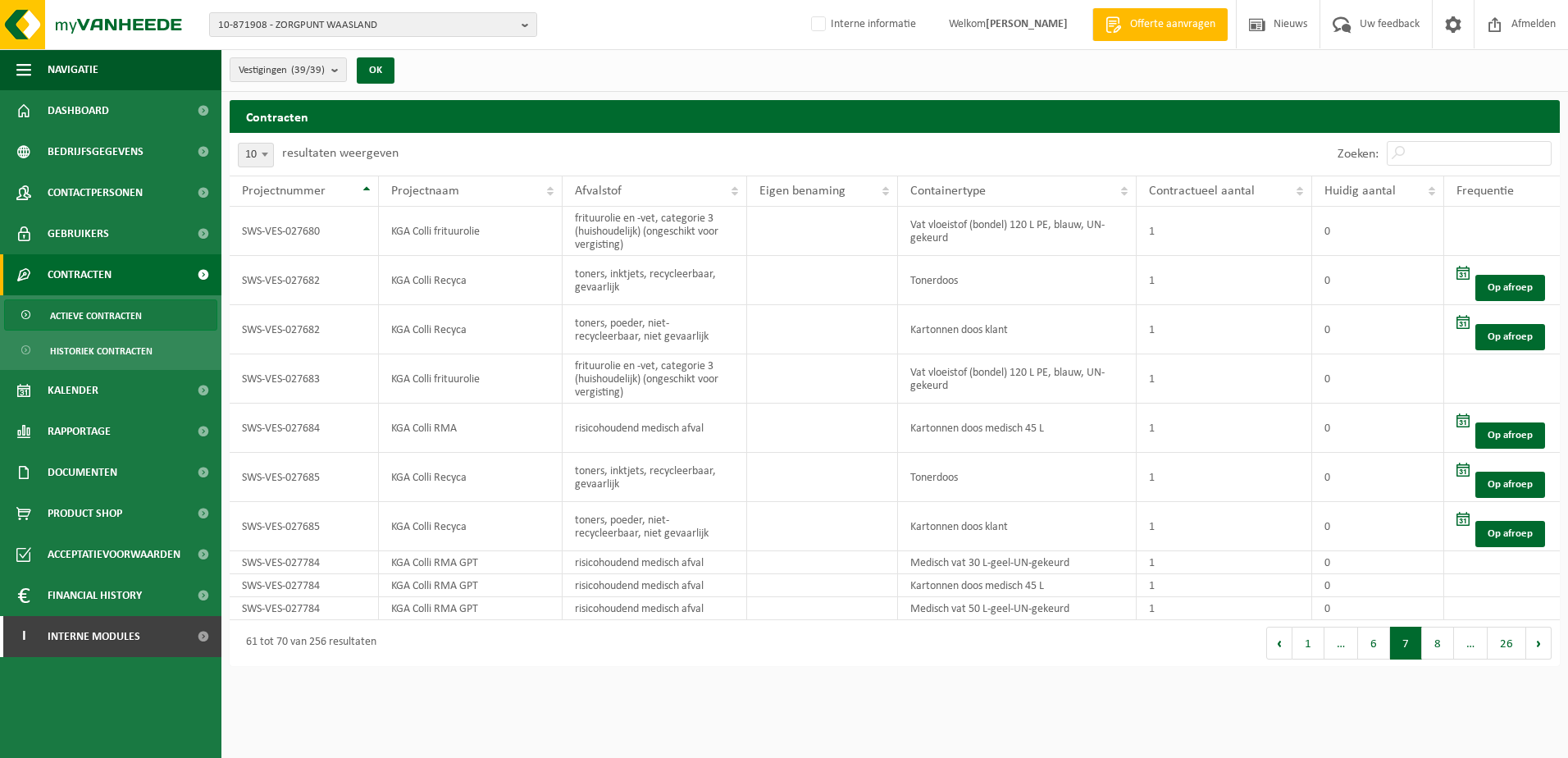
click at [1535, 726] on html "10-871908 - ZORGPUNT WAASLAND 10-871908 - ZORGPUNT WAASLAND 10-876018 - TECHNIS…" at bounding box center [784, 379] width 1568 height 758
click at [1535, 647] on button "Volgende" at bounding box center [1539, 643] width 25 height 33
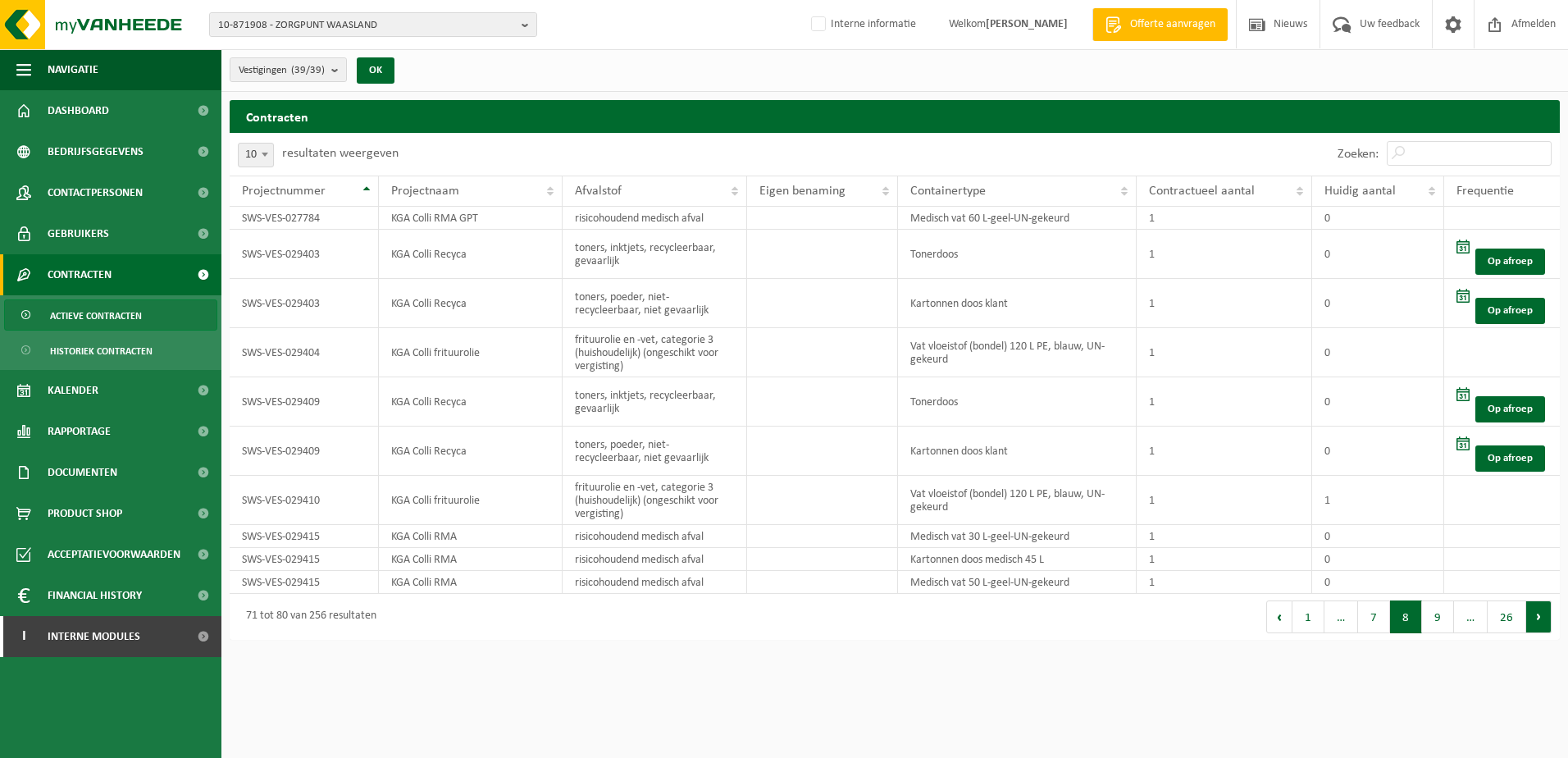
click at [1541, 622] on button "Volgende" at bounding box center [1539, 616] width 25 height 33
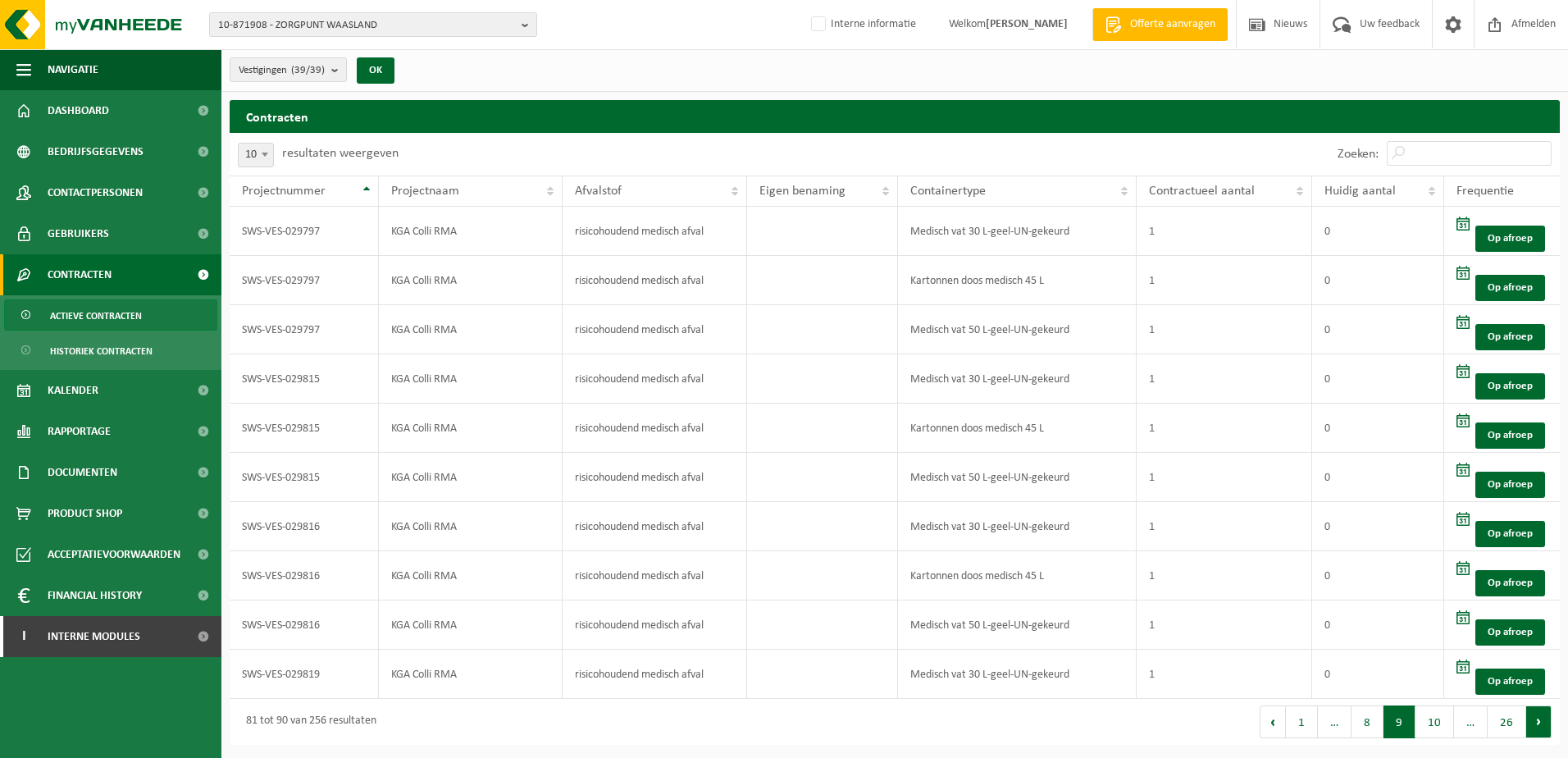
click at [1534, 718] on button "Volgende" at bounding box center [1539, 721] width 25 height 33
click at [1534, 723] on button "Volgende" at bounding box center [1539, 721] width 25 height 33
click at [1537, 720] on button "Volgende" at bounding box center [1539, 721] width 25 height 33
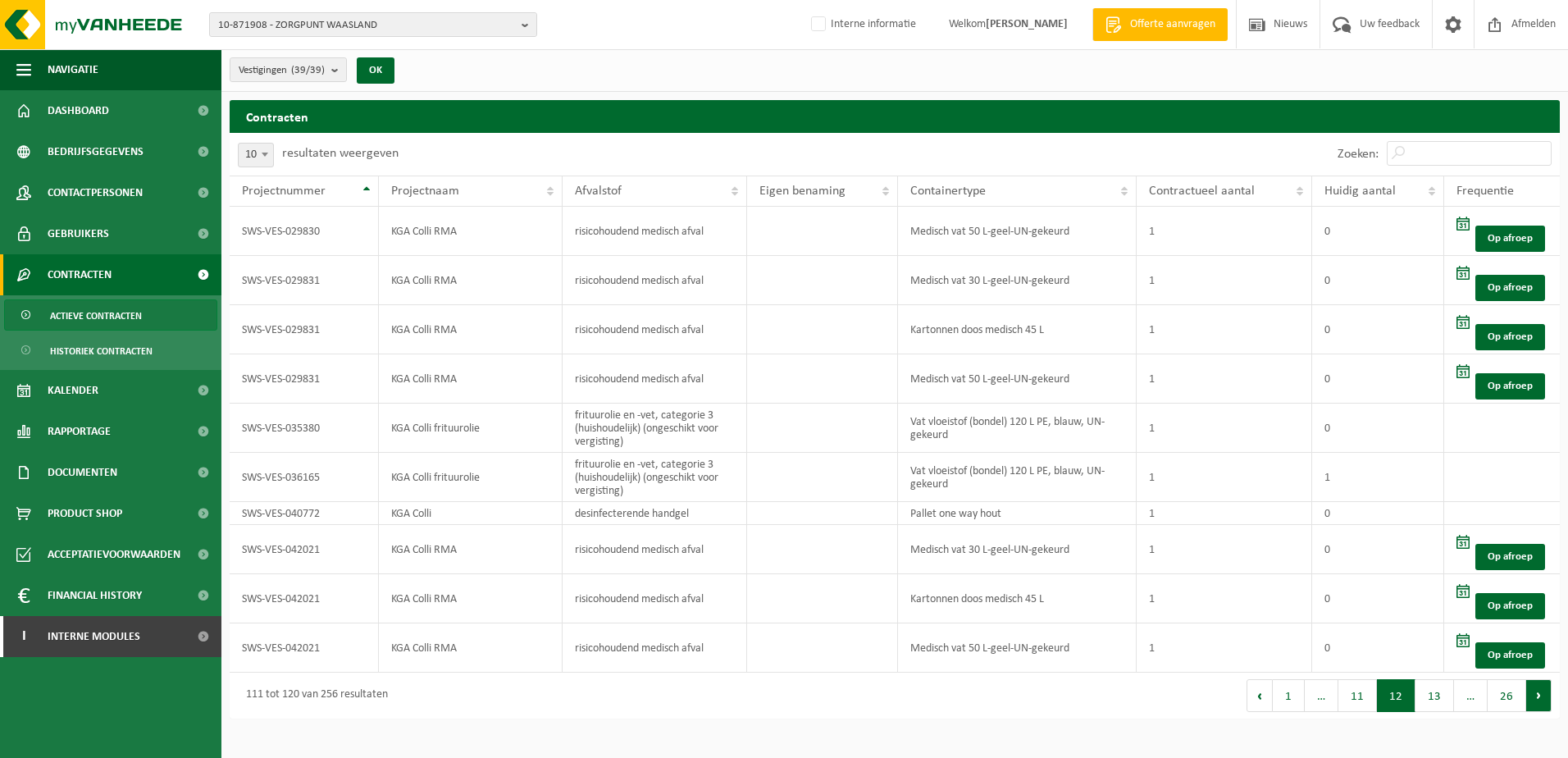
click at [1541, 694] on button "Volgende" at bounding box center [1539, 695] width 25 height 33
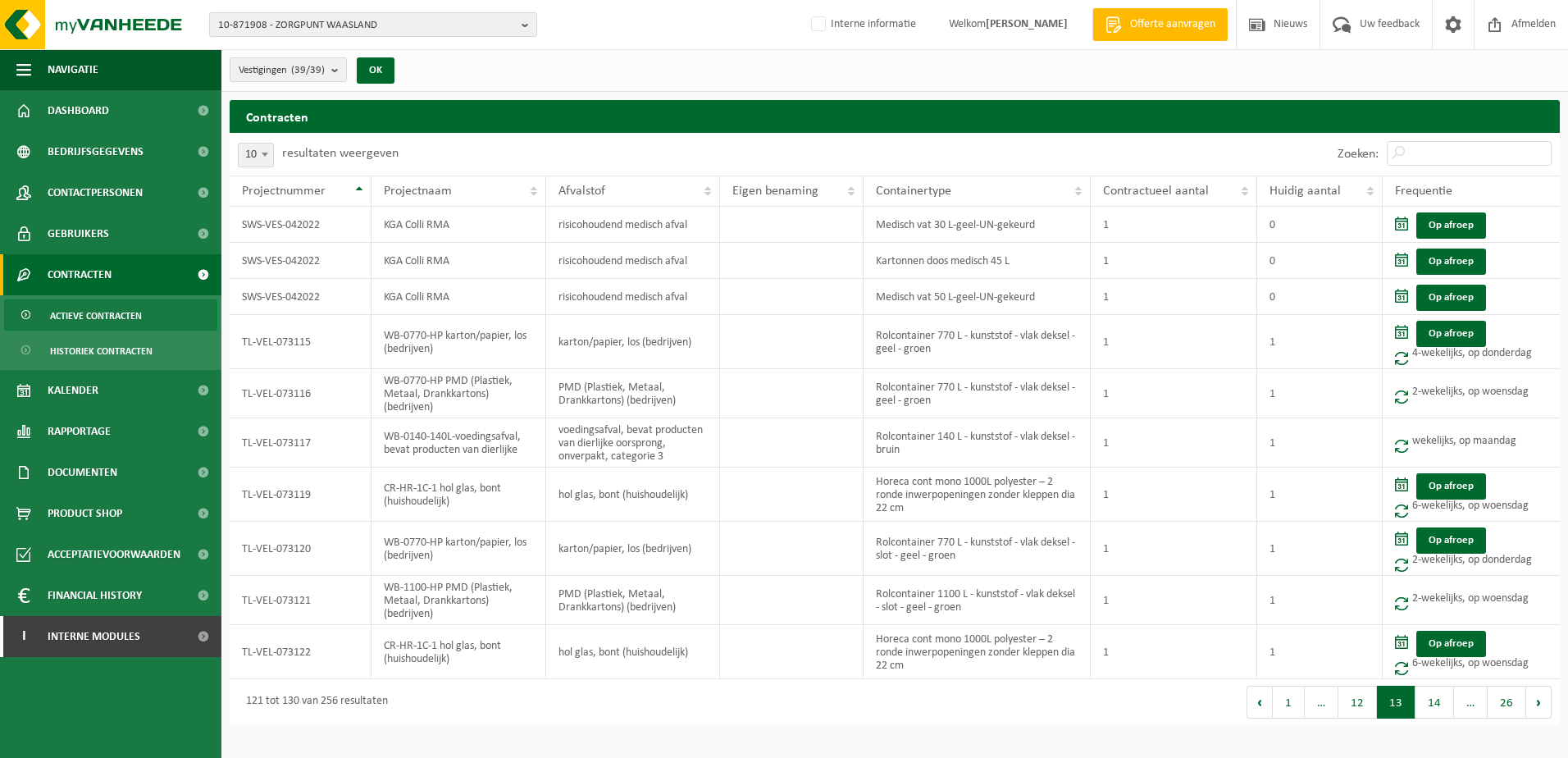
click at [96, 315] on span "Actieve contracten" at bounding box center [96, 315] width 92 height 31
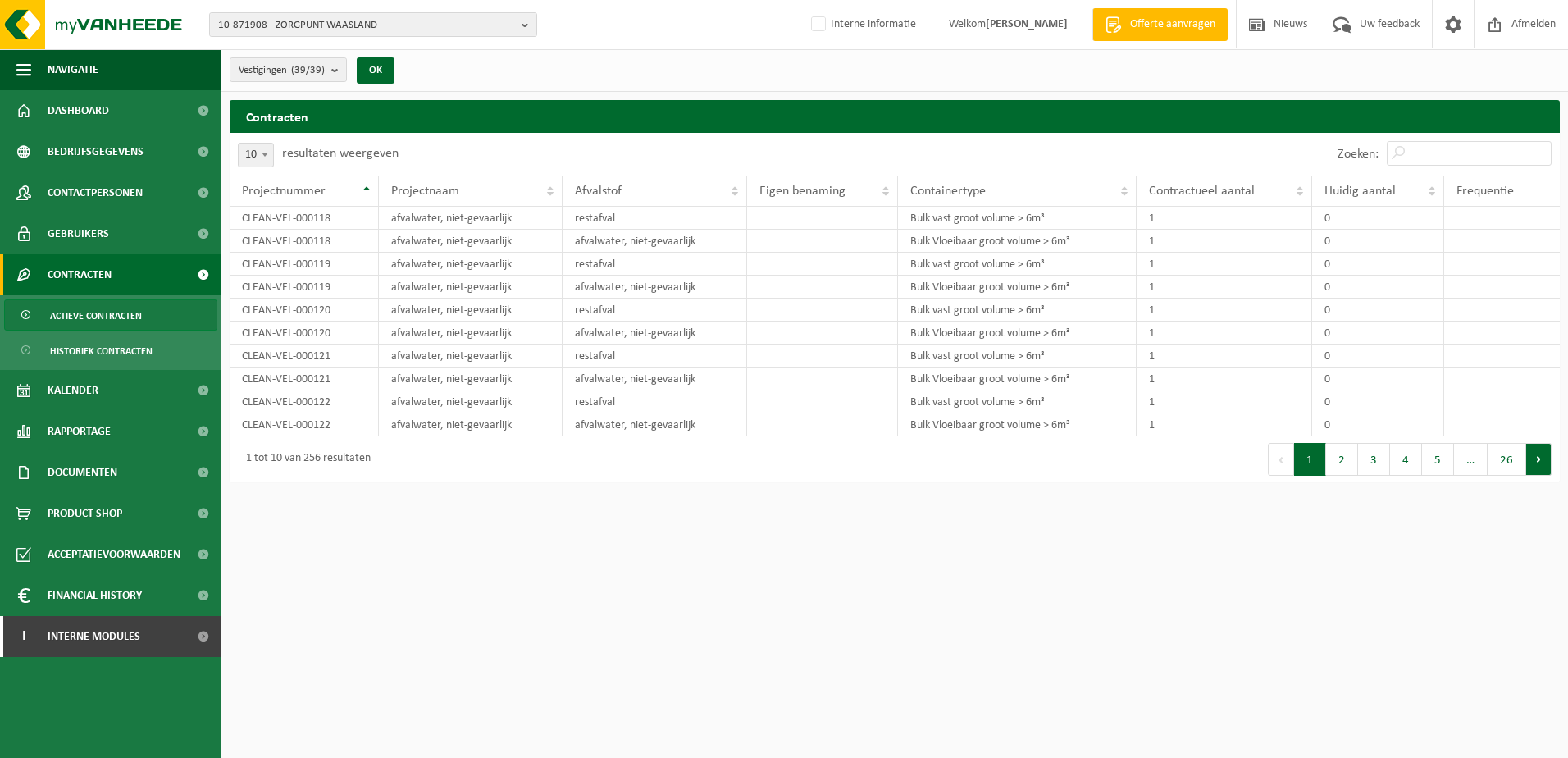
click at [1539, 458] on button "Volgende" at bounding box center [1539, 459] width 25 height 33
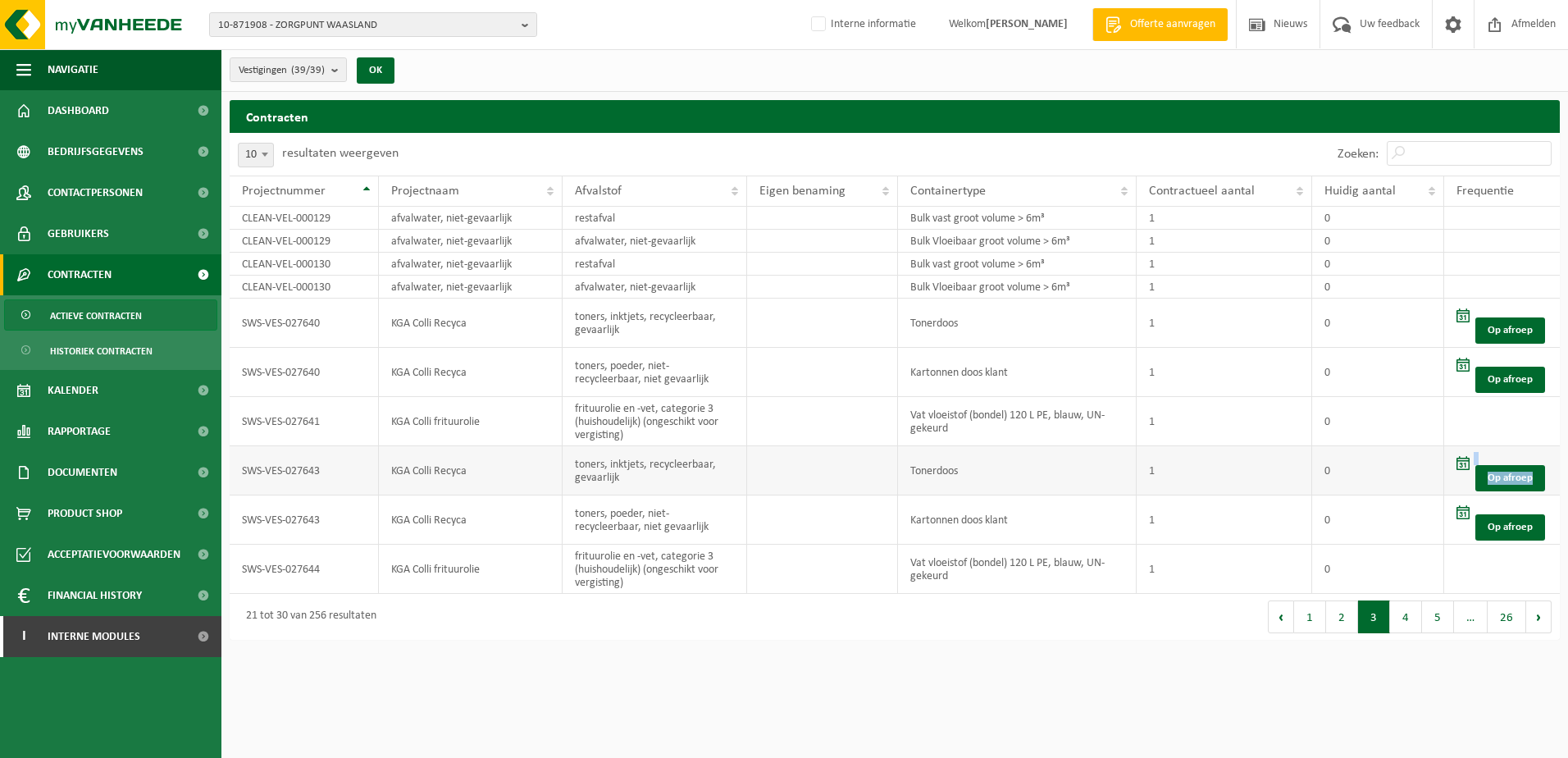
click at [1539, 458] on td "Op afroep" at bounding box center [1501, 471] width 115 height 49
click at [1446, 622] on button "5" at bounding box center [1439, 616] width 32 height 33
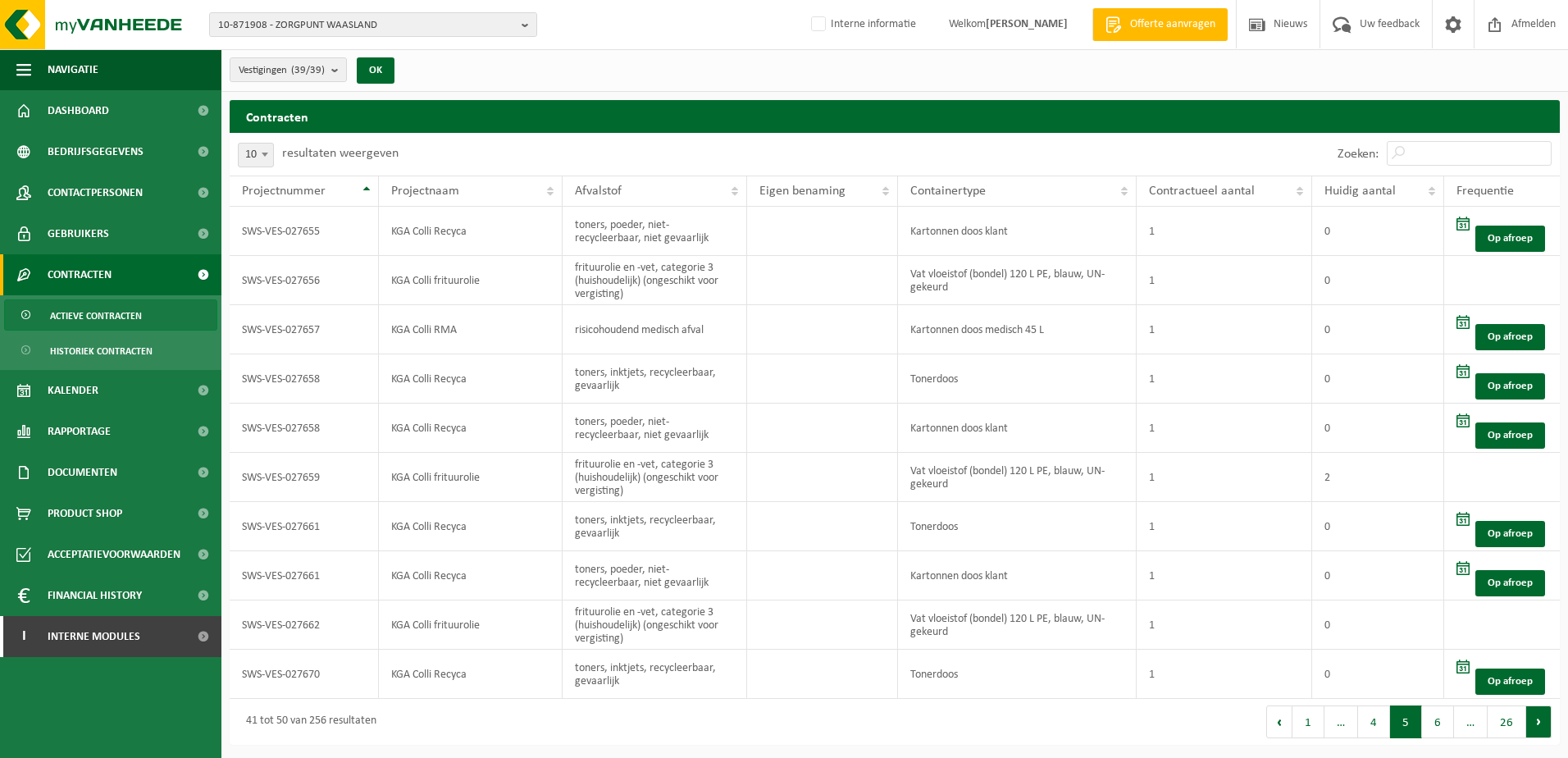
click at [1535, 720] on button "Volgende" at bounding box center [1539, 721] width 25 height 33
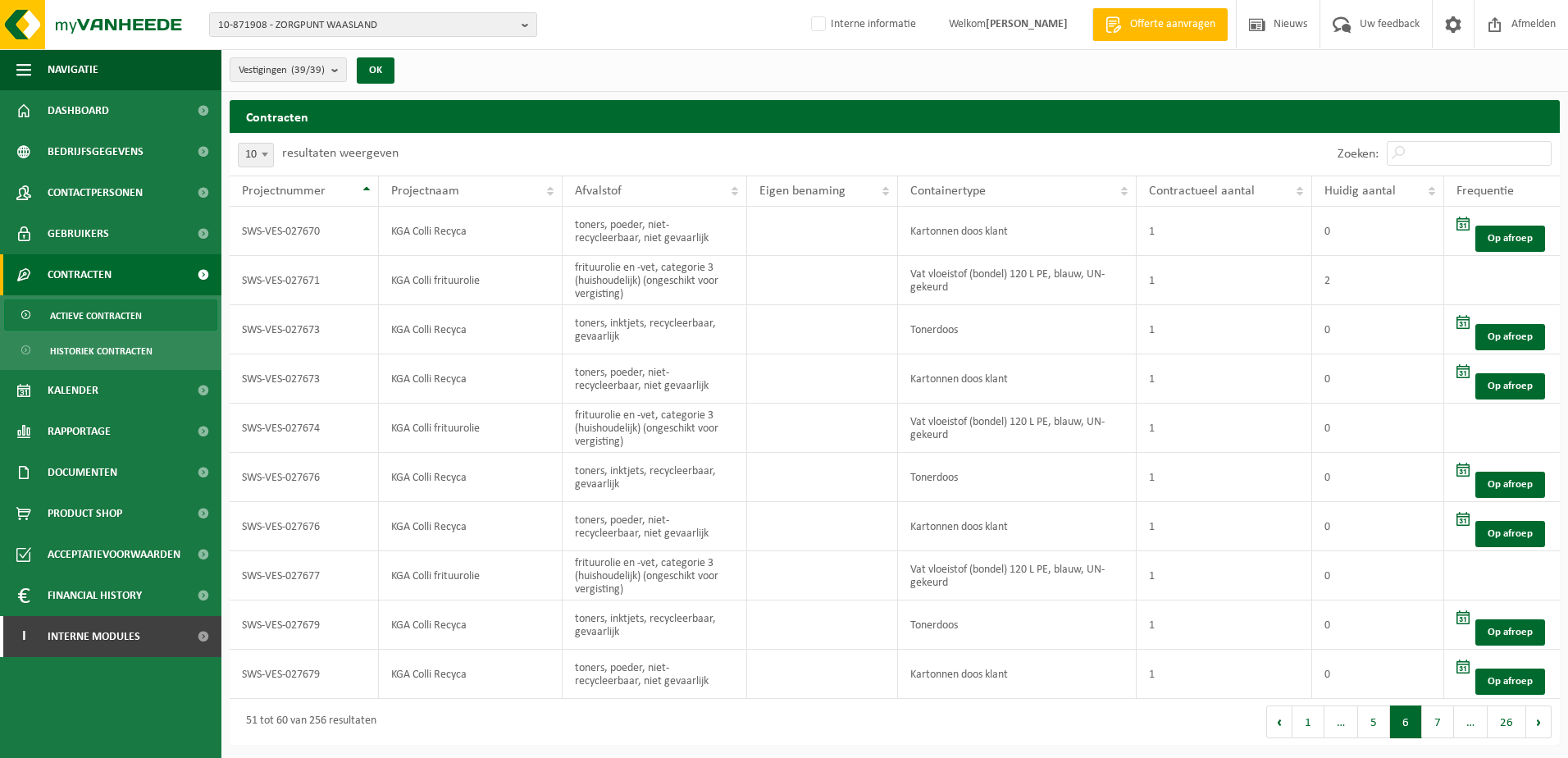
click at [1535, 720] on button "Volgende" at bounding box center [1539, 721] width 25 height 33
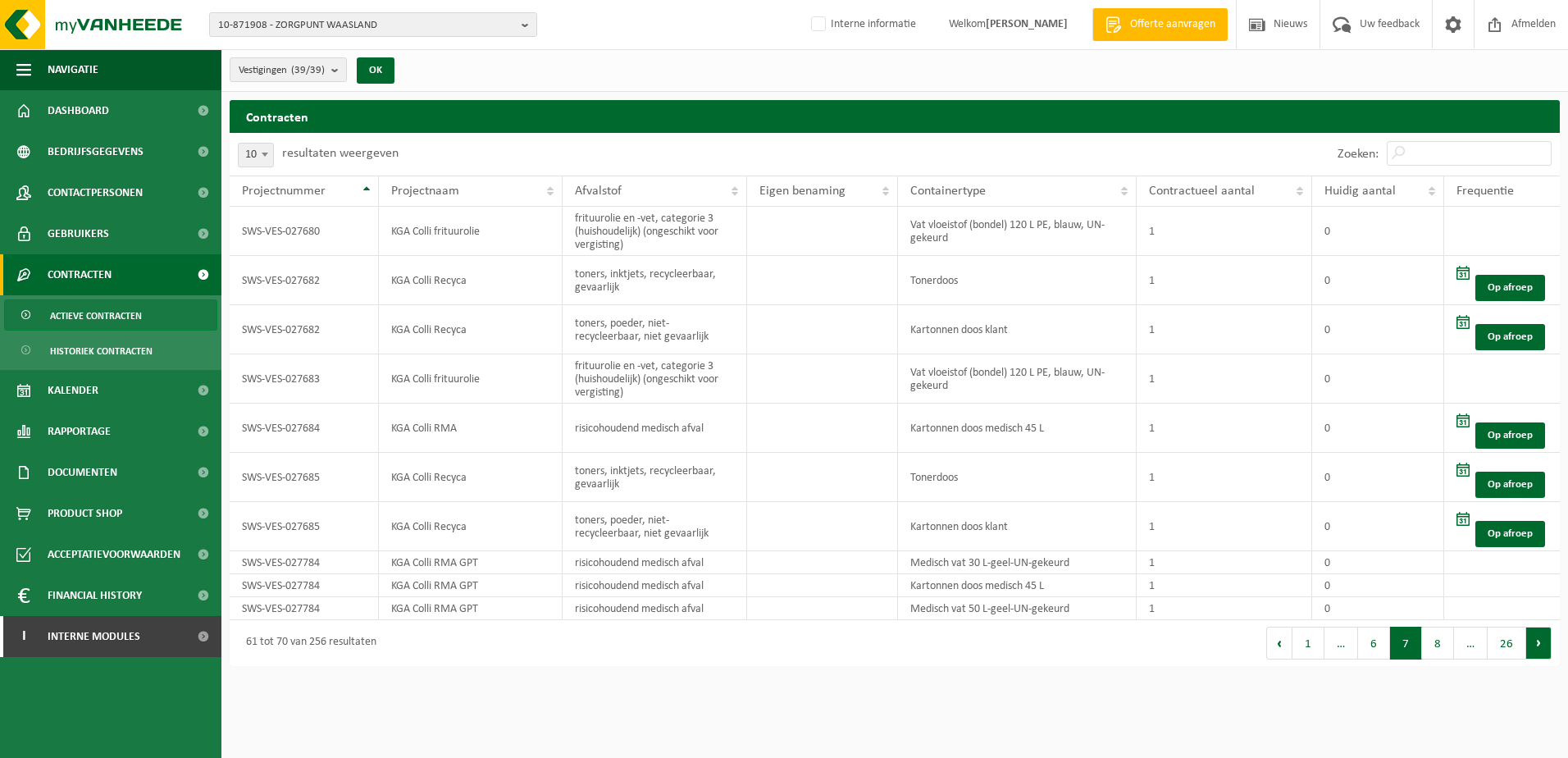
click at [1541, 648] on button "Volgende" at bounding box center [1539, 643] width 25 height 33
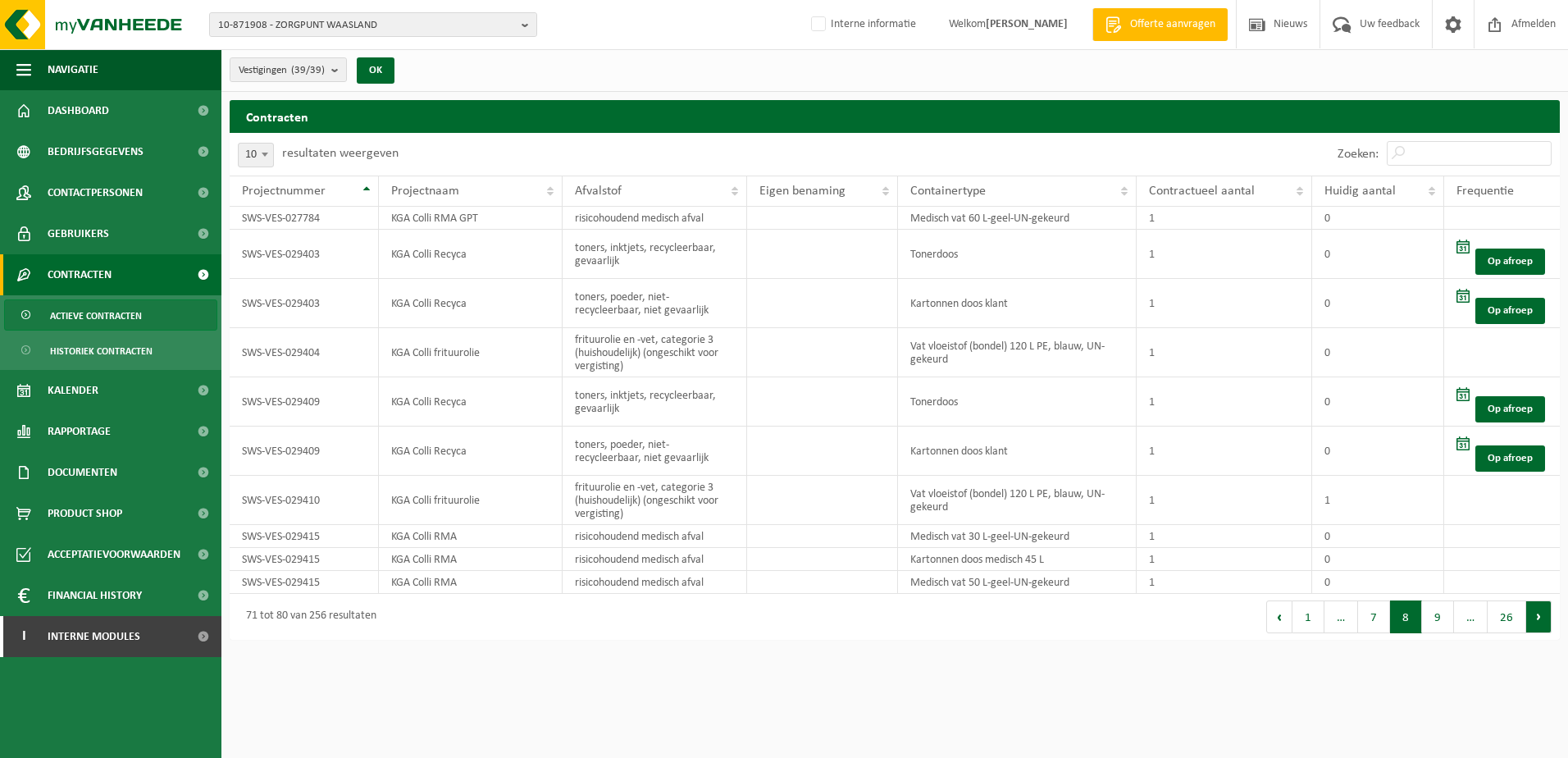
click at [1543, 622] on button "Volgende" at bounding box center [1539, 616] width 25 height 33
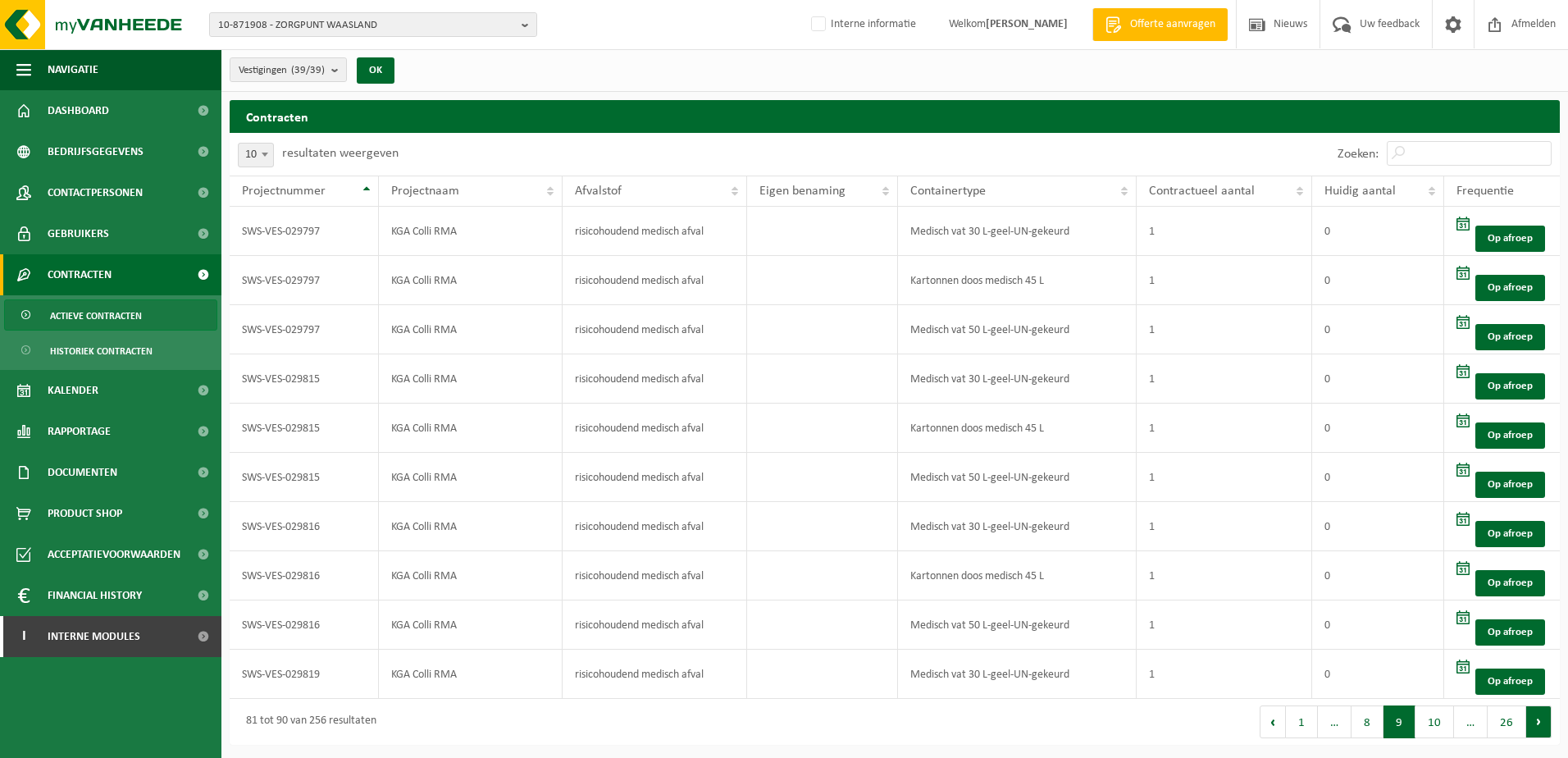
click at [1540, 717] on button "Volgende" at bounding box center [1539, 721] width 25 height 33
click at [1539, 724] on button "Volgende" at bounding box center [1539, 721] width 25 height 33
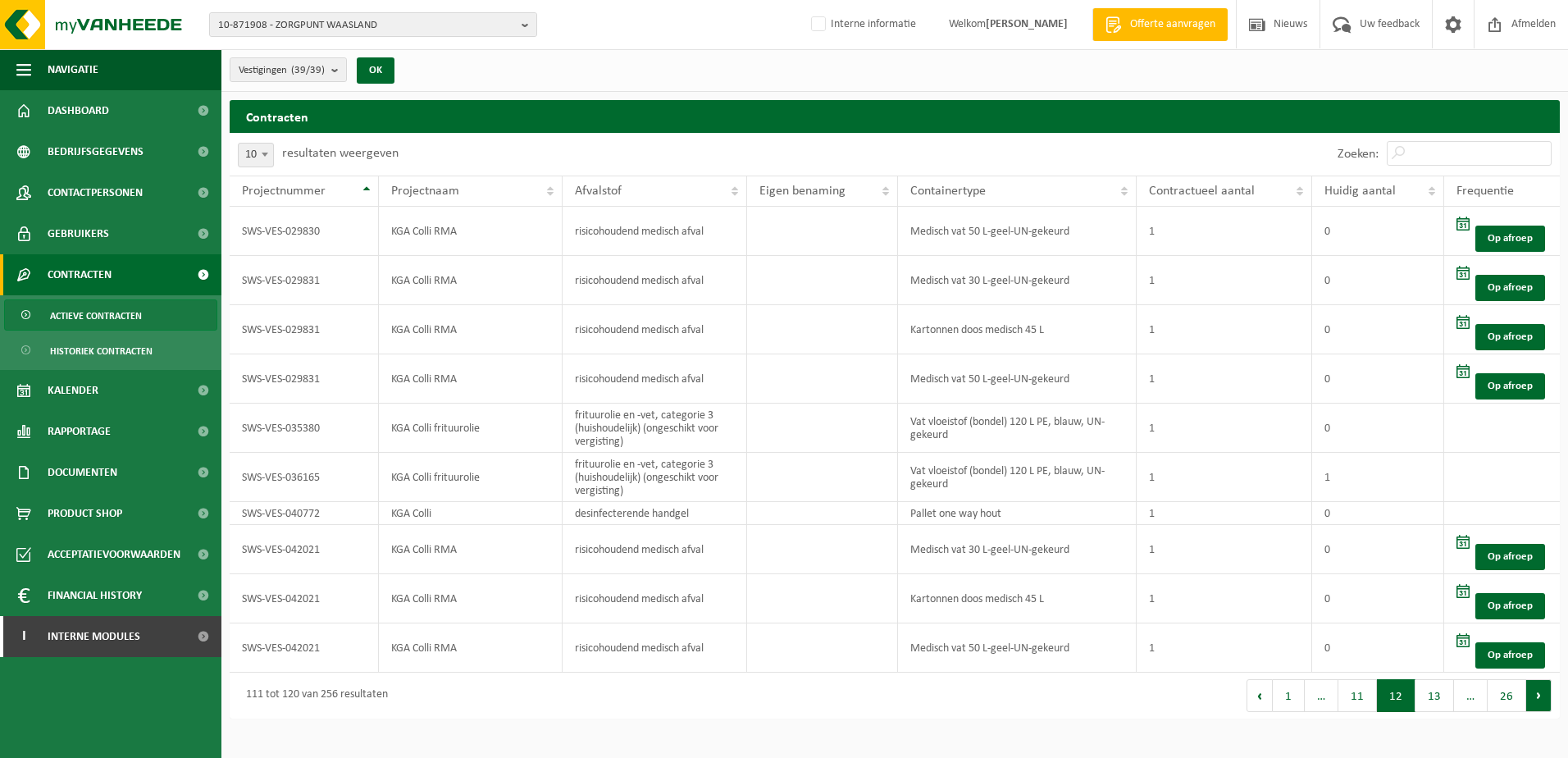
click at [1539, 700] on button "Volgende" at bounding box center [1539, 695] width 25 height 33
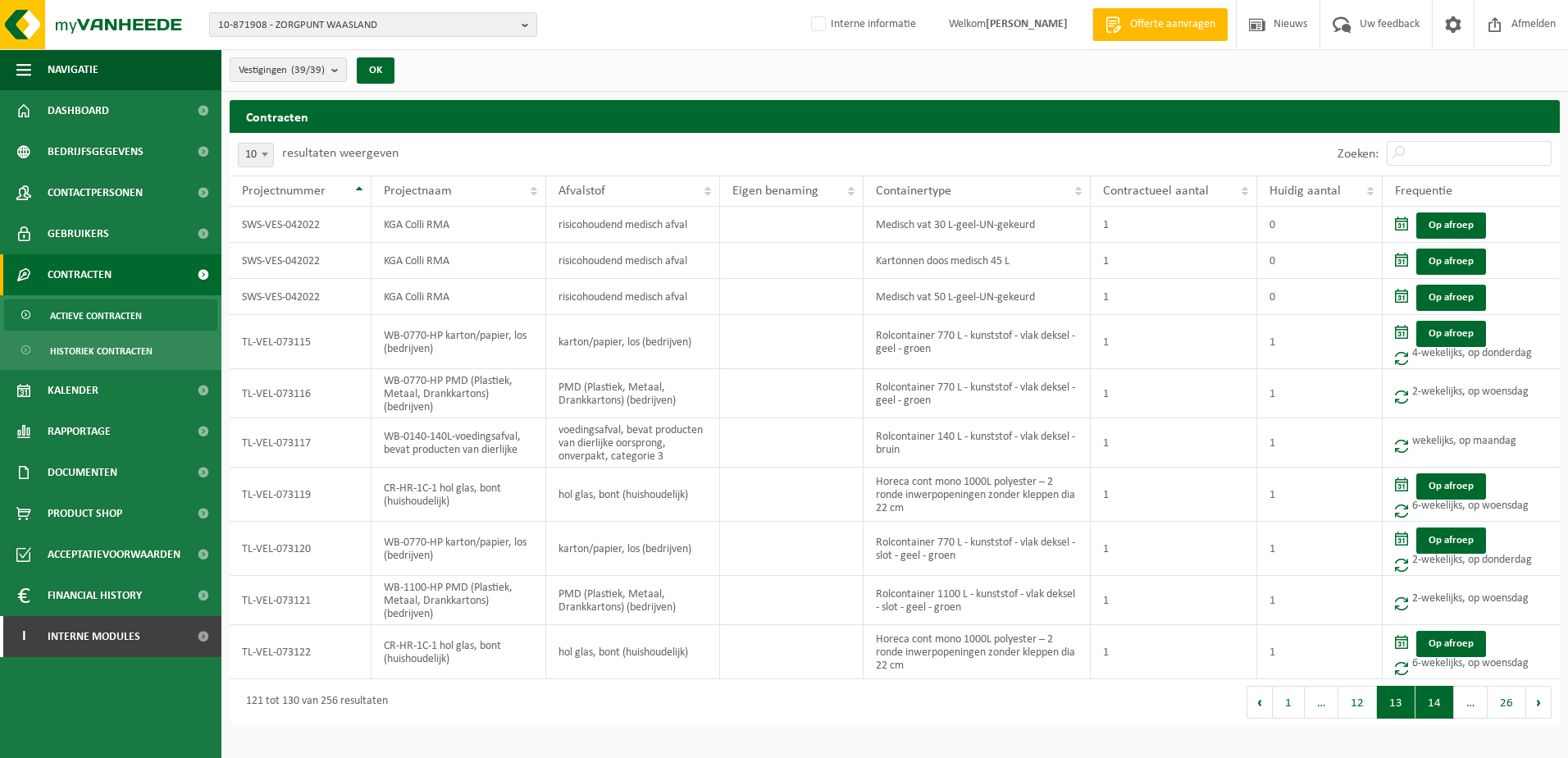
click at [1437, 712] on button "14" at bounding box center [1435, 702] width 38 height 33
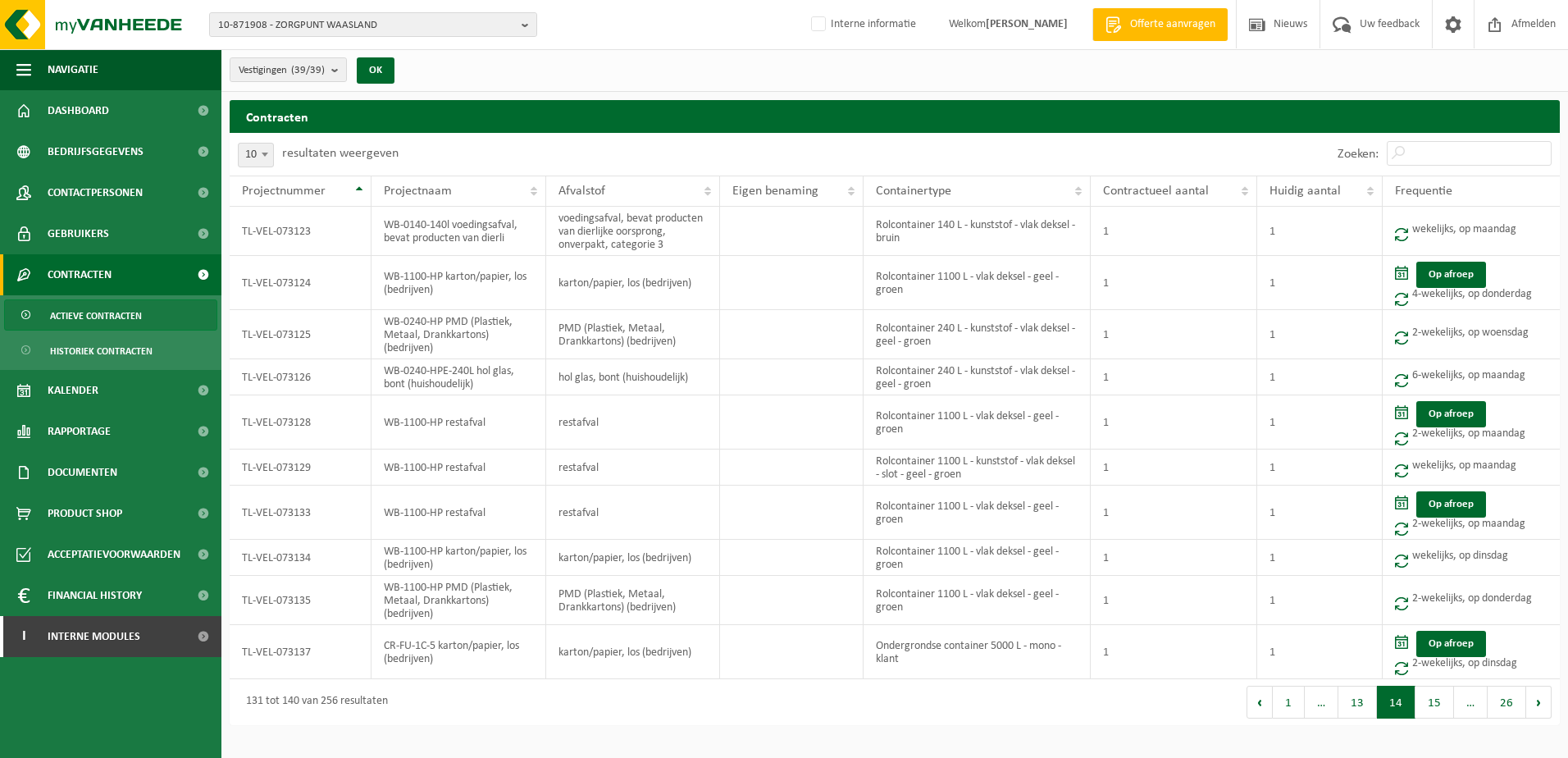
click at [1437, 712] on button "15" at bounding box center [1435, 702] width 38 height 33
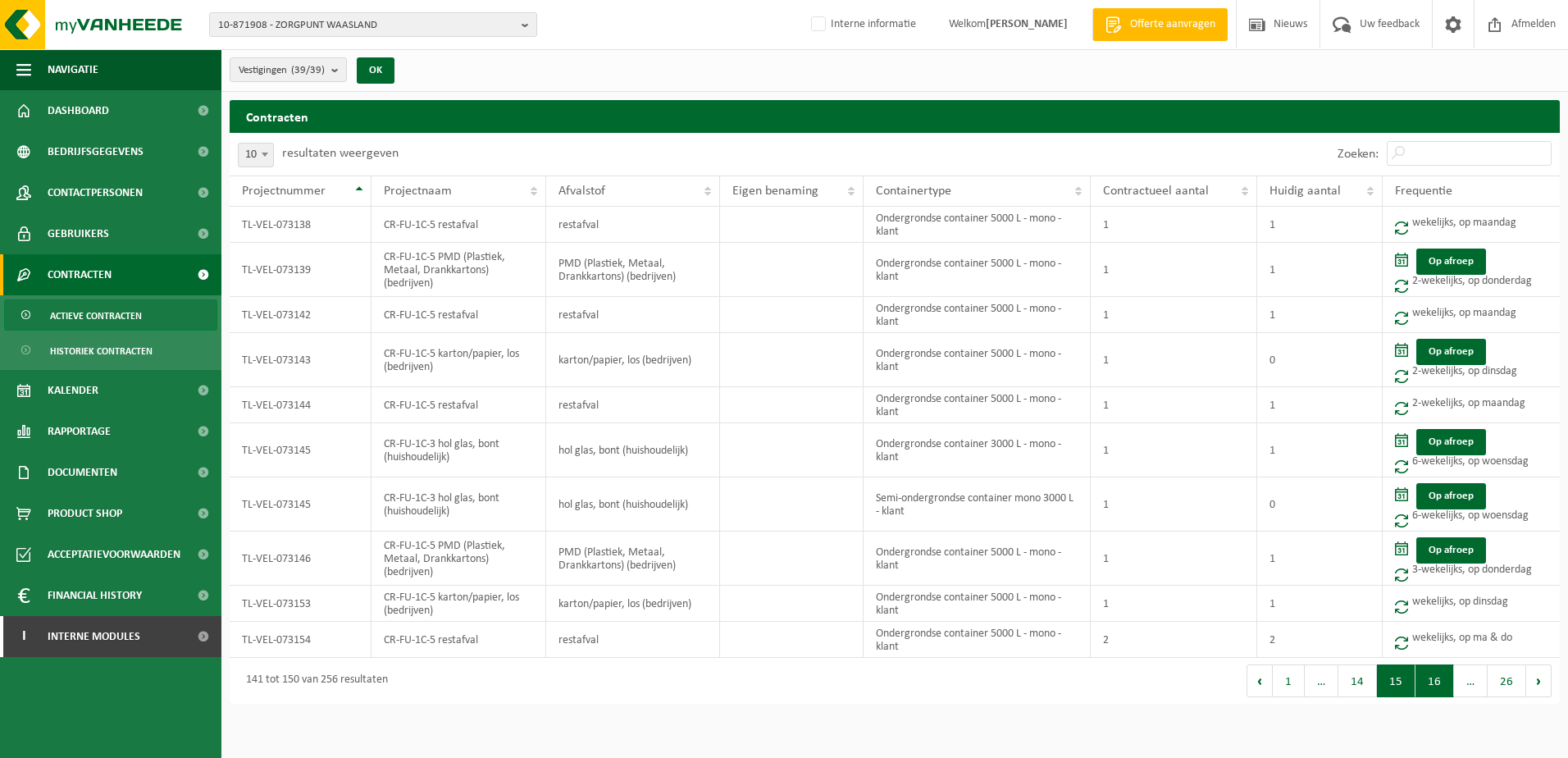
click at [1435, 687] on button "16" at bounding box center [1435, 680] width 38 height 33
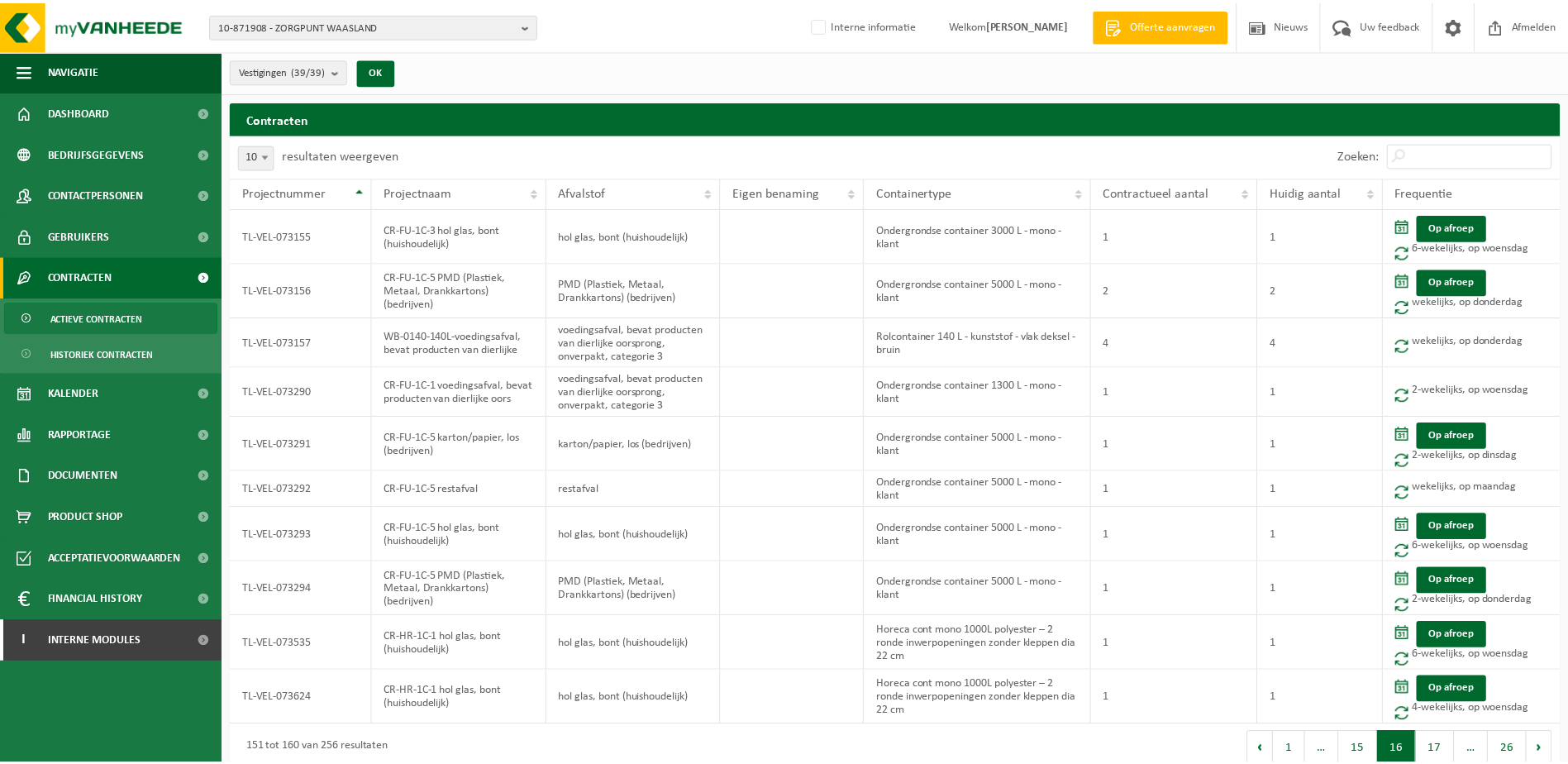
scroll to position [1, 0]
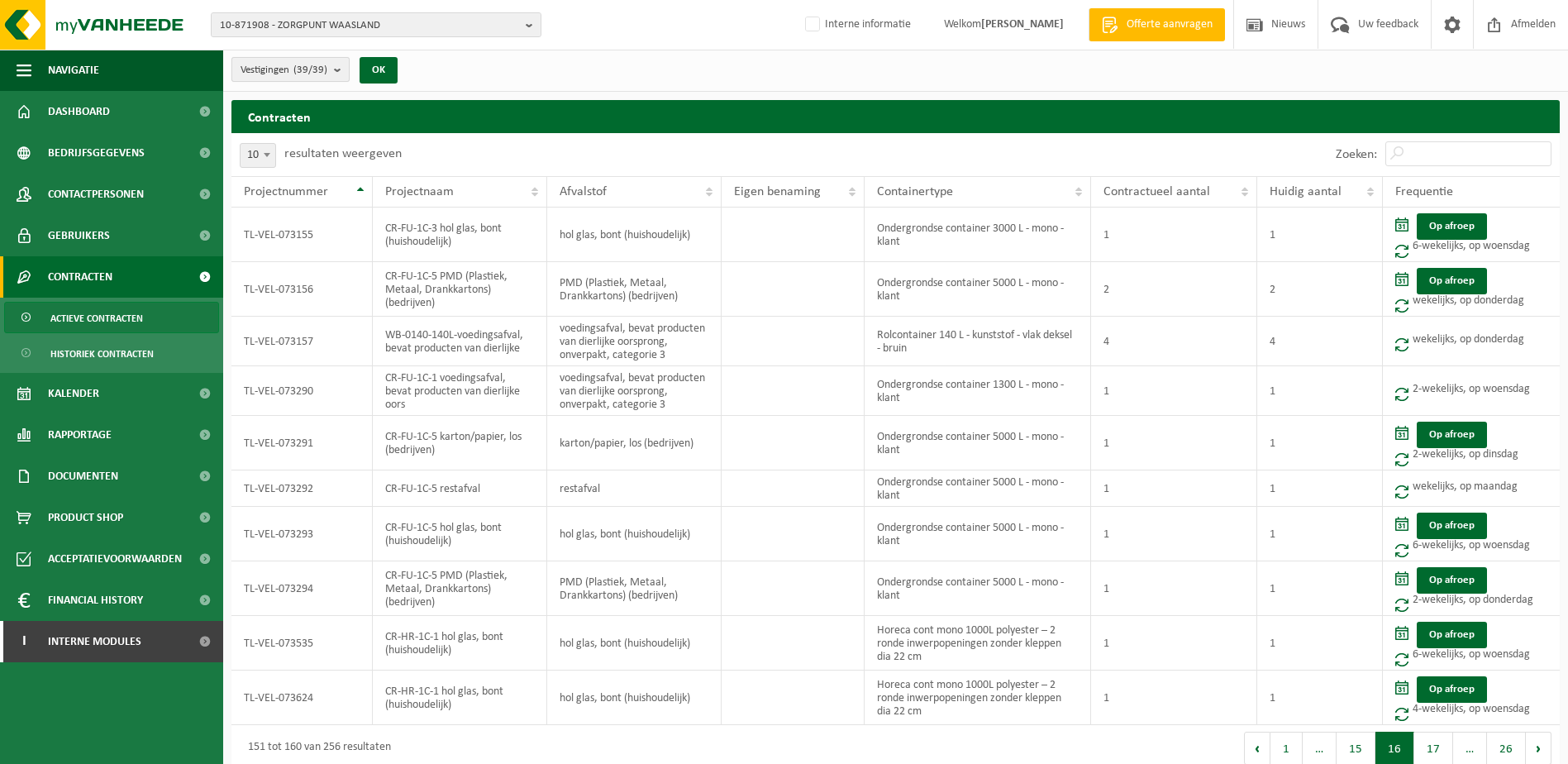
click at [340, 65] on b "submit" at bounding box center [341, 69] width 15 height 23
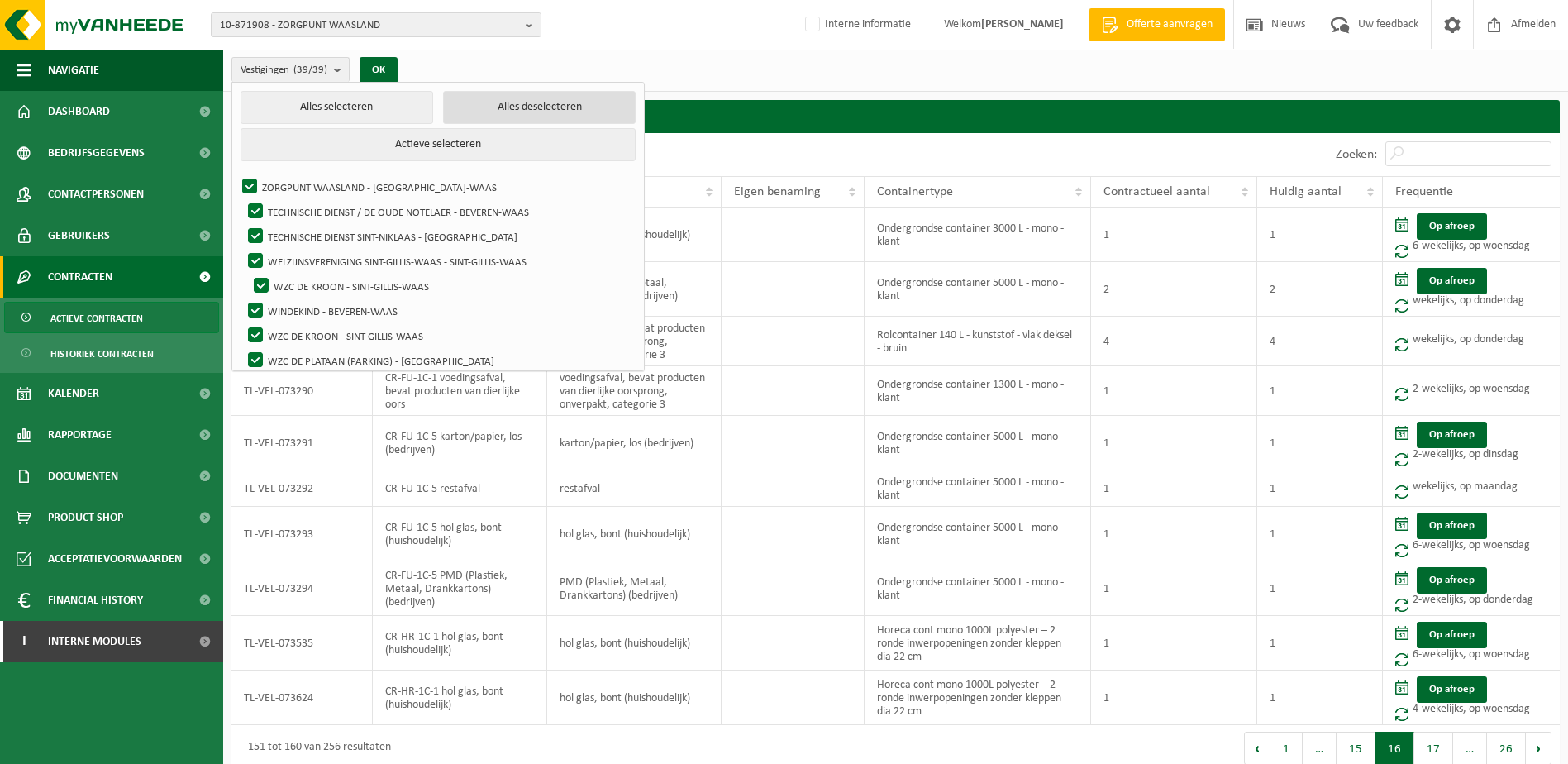
click at [514, 98] on button "Alles deselecteren" at bounding box center [540, 107] width 193 height 33
checkbox input "false"
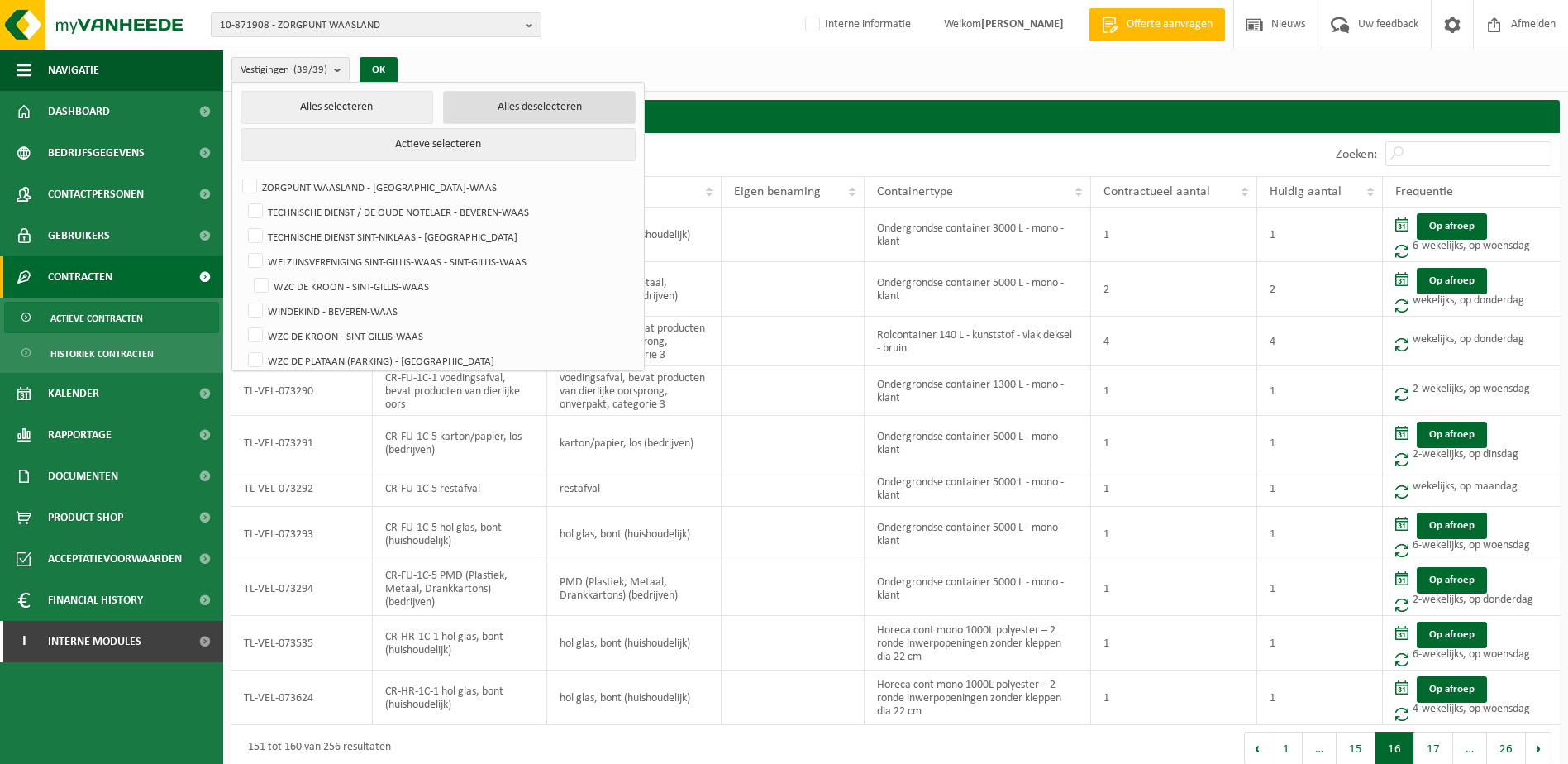
checkbox input "false"
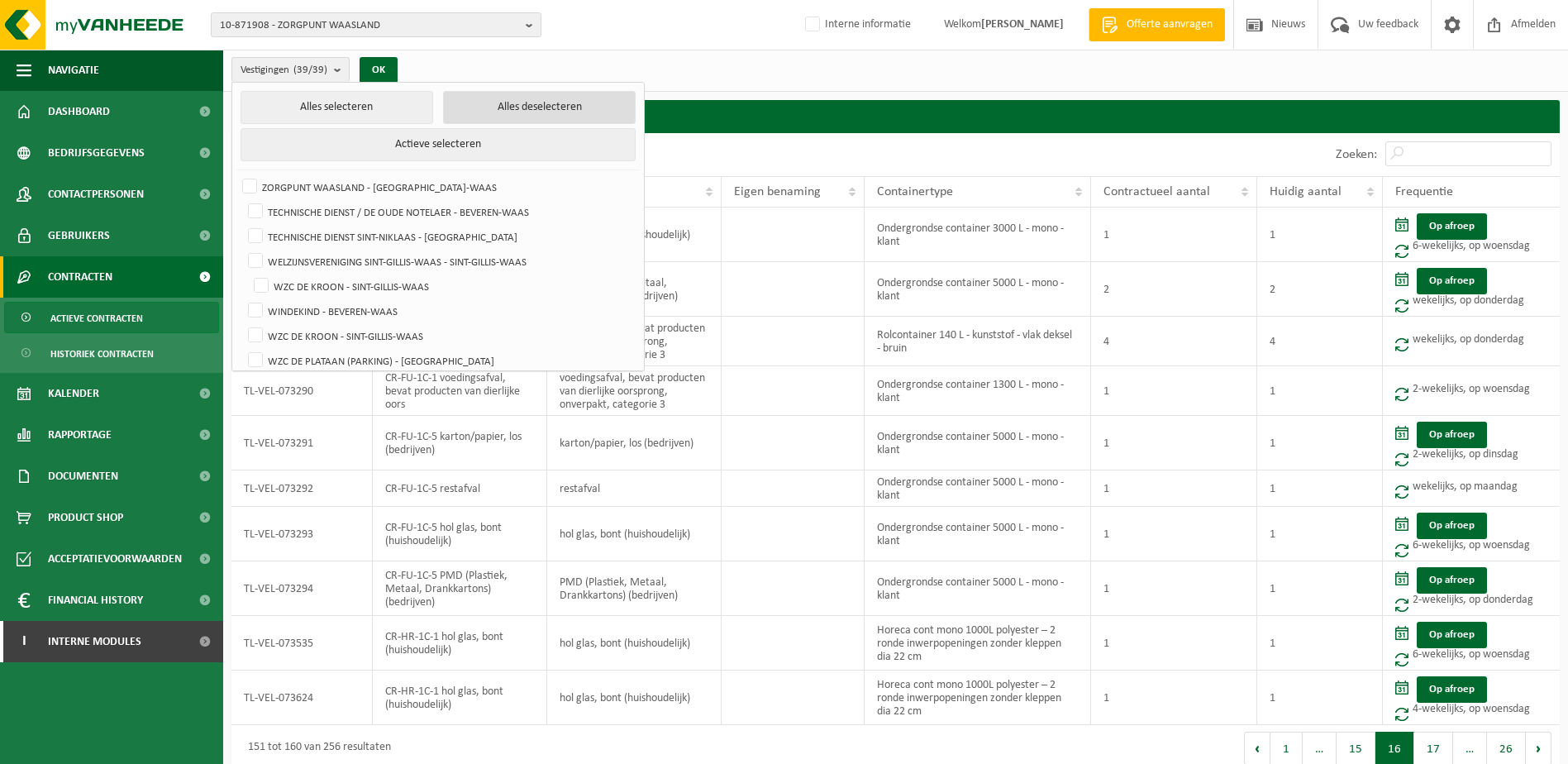
checkbox input "false"
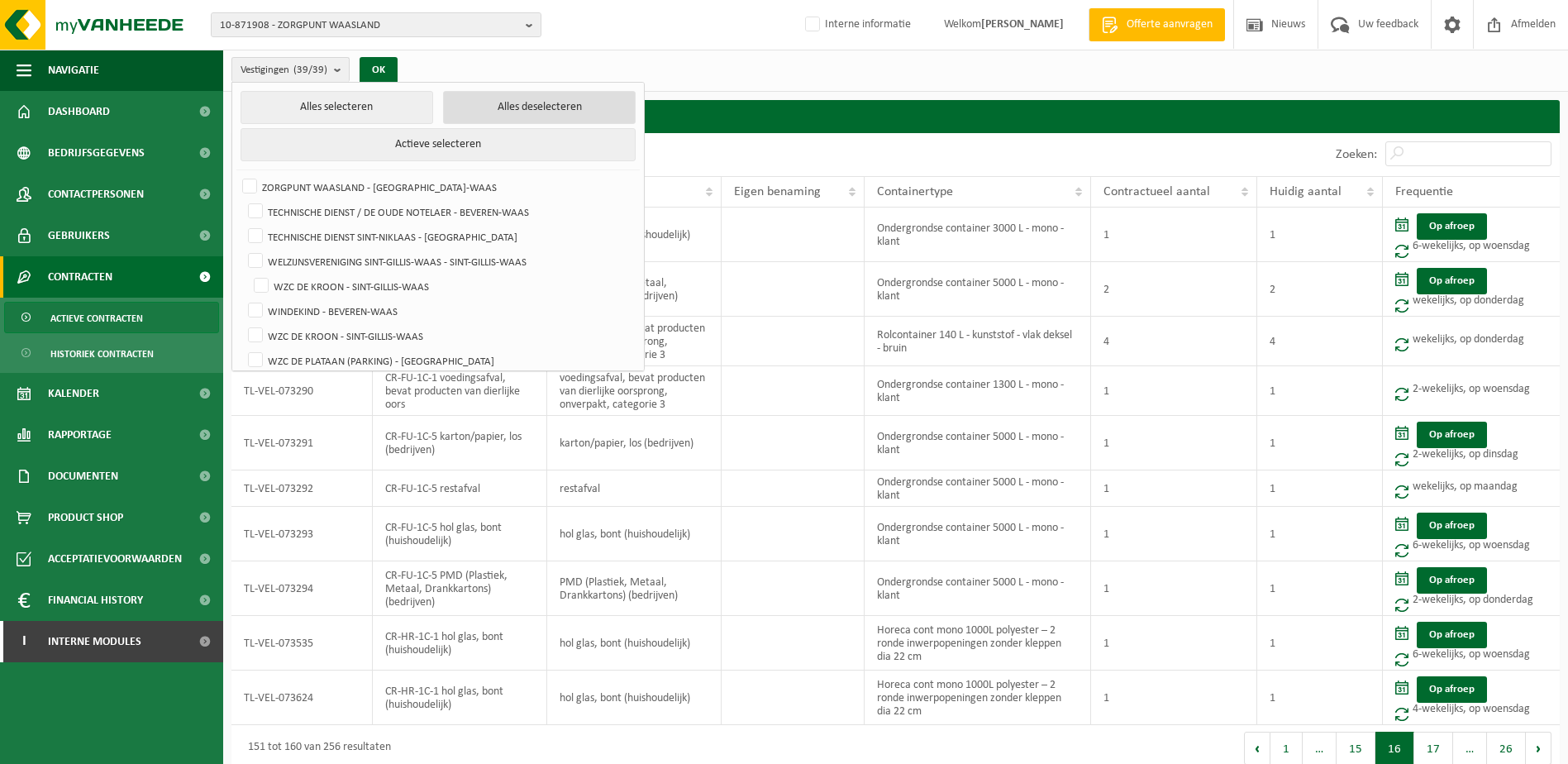
checkbox input "false"
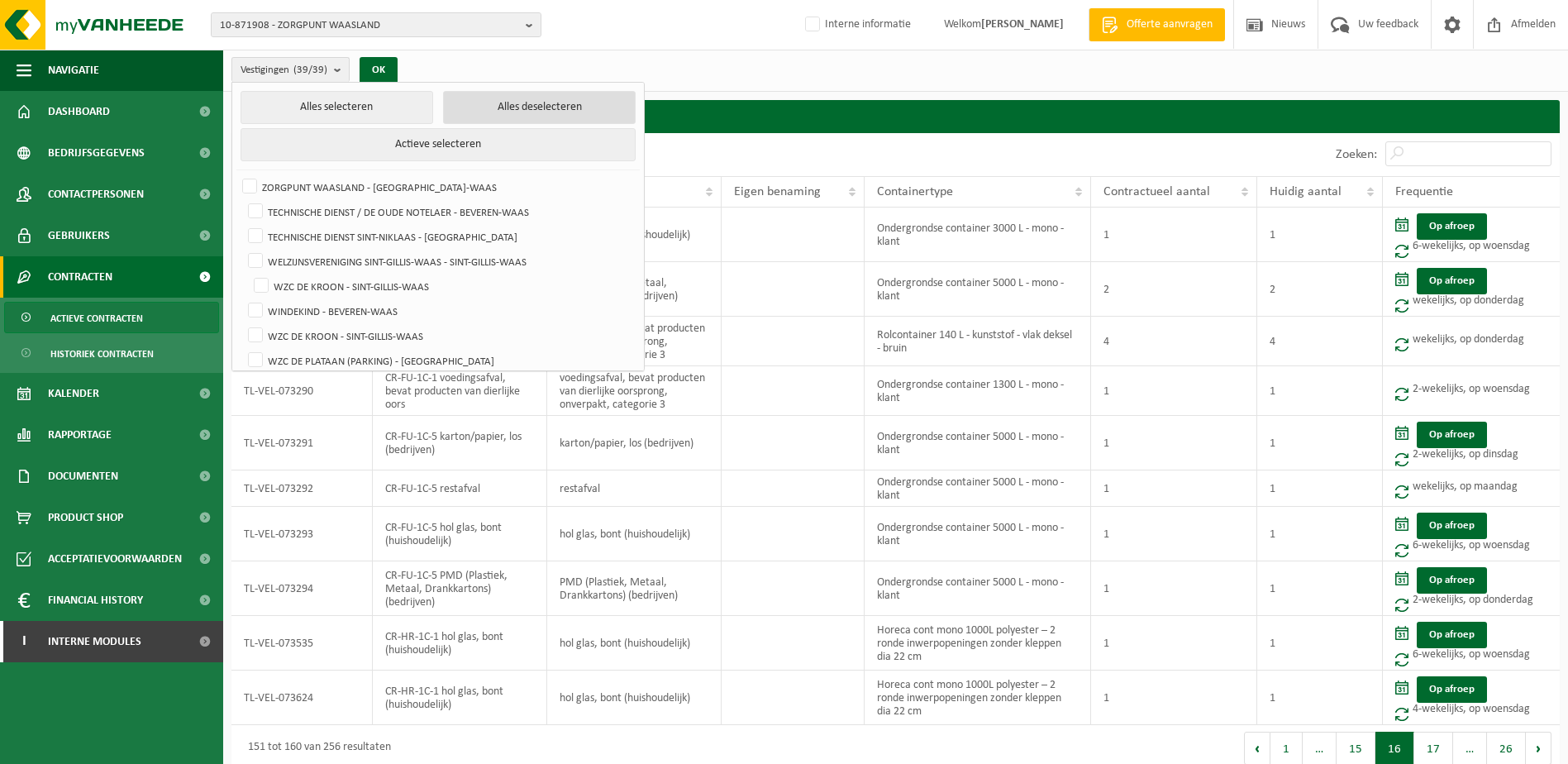
checkbox input "false"
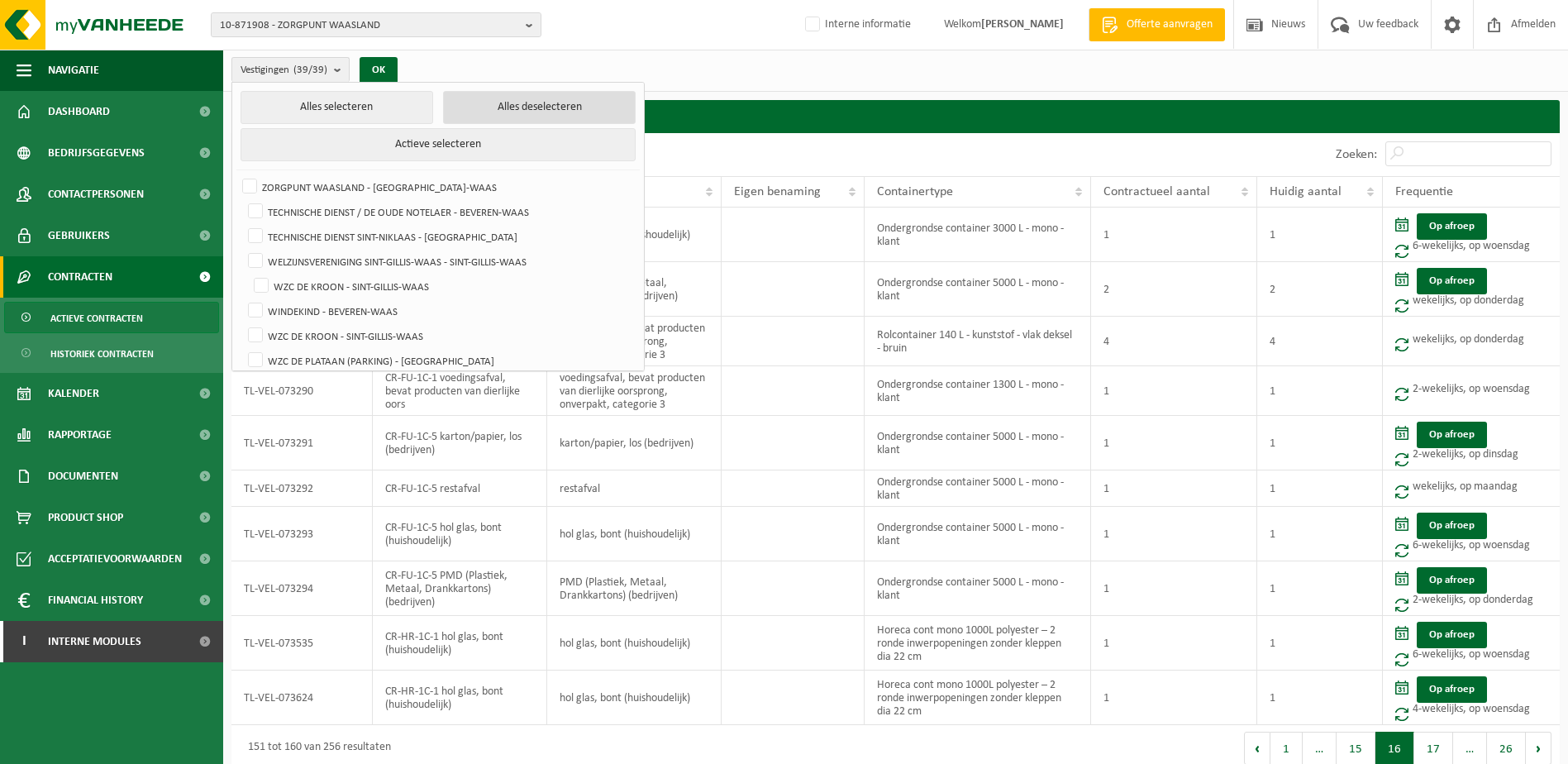
checkbox input "false"
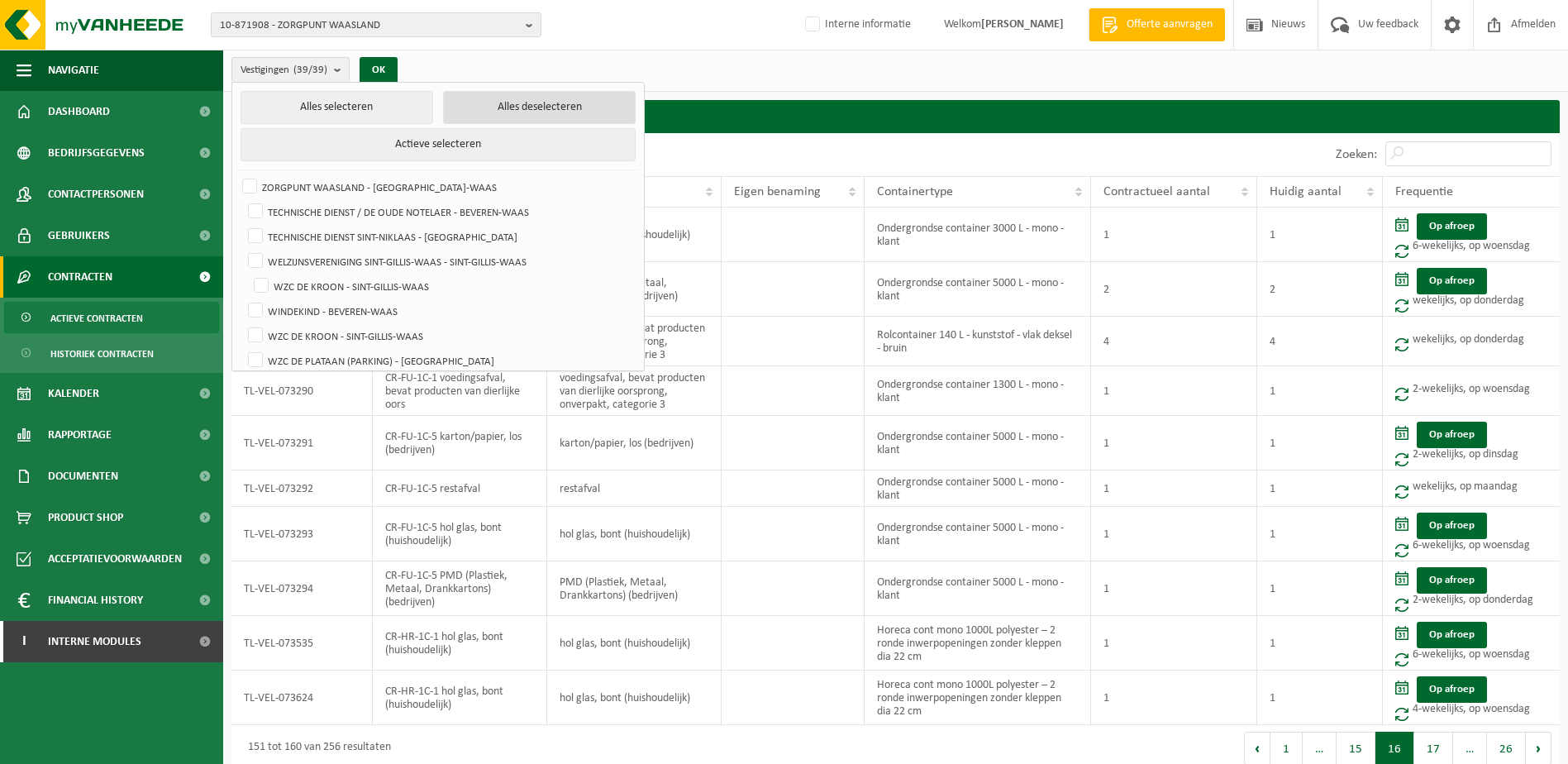
checkbox input "false"
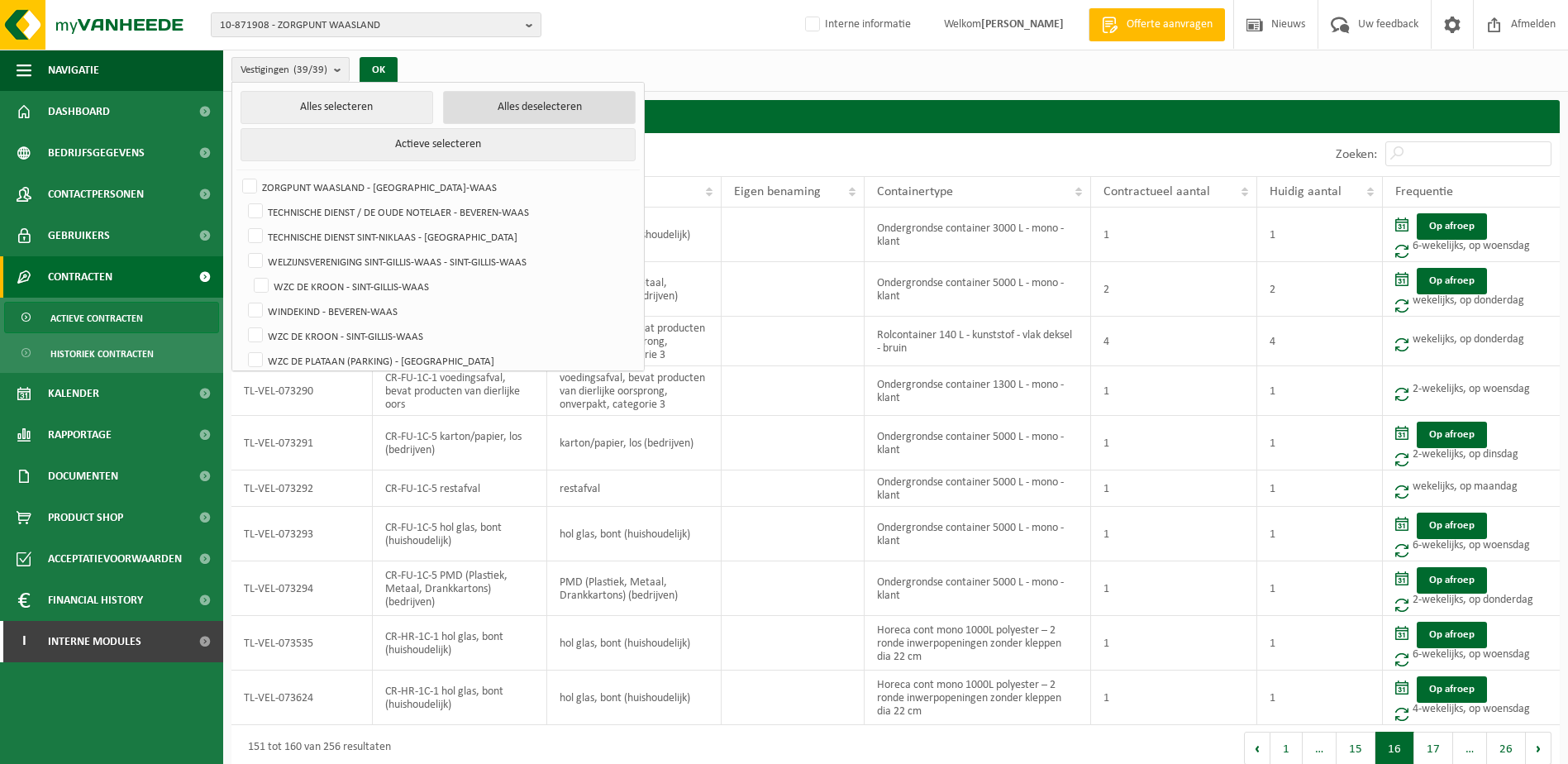
checkbox input "false"
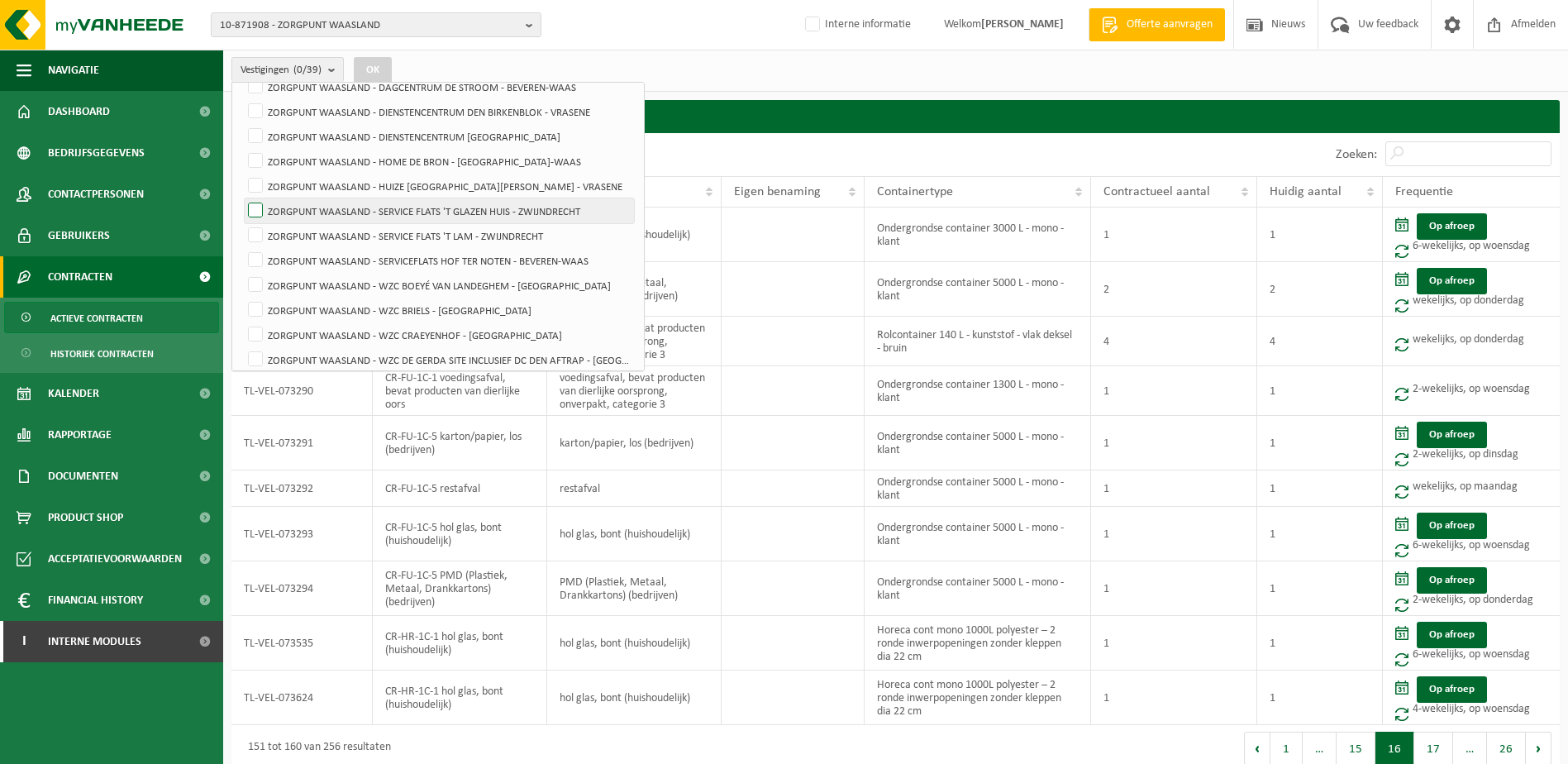
scroll to position [331, 0]
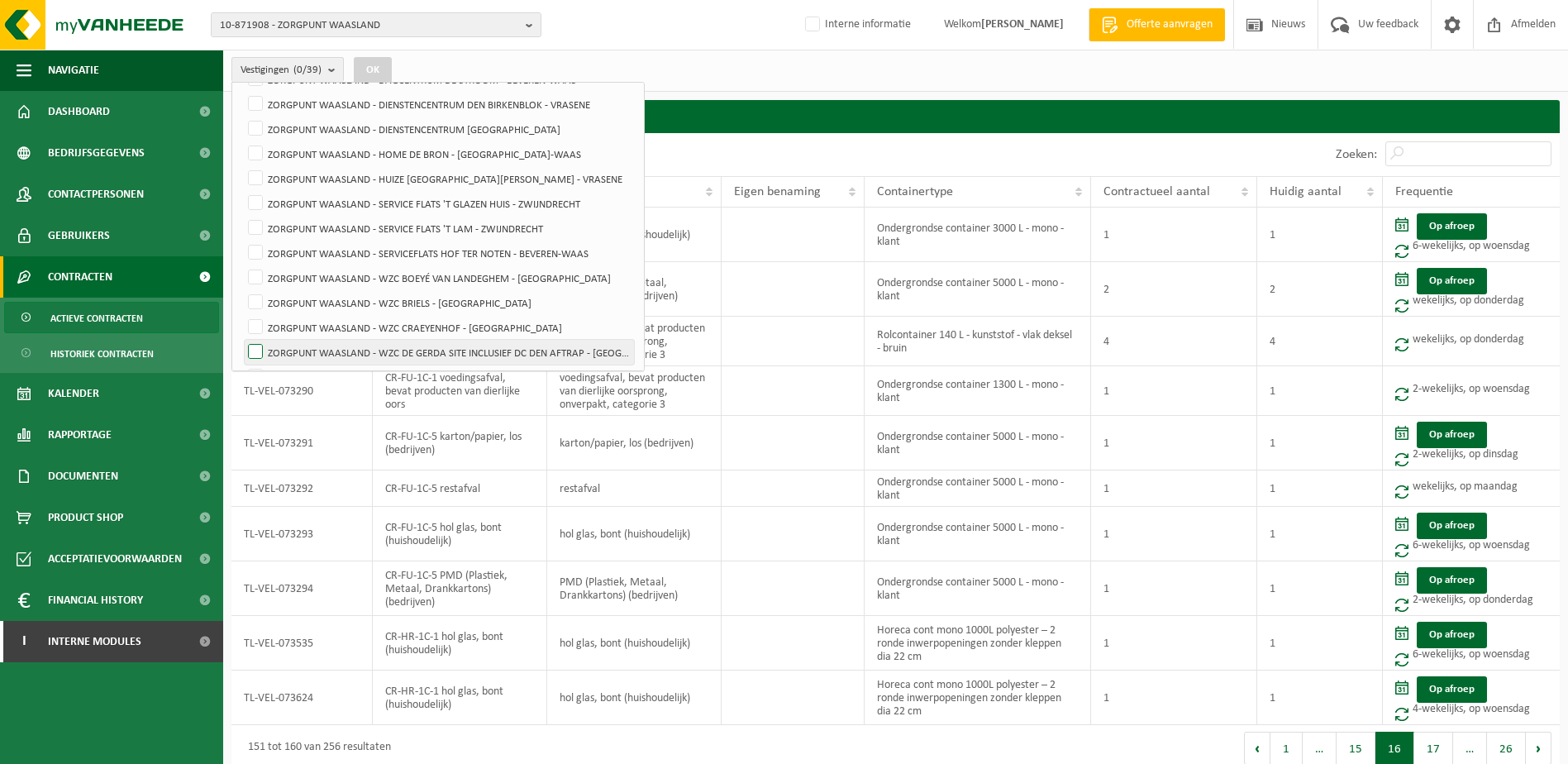
click at [364, 351] on label "ZORGPUNT WAASLAND - WZC DE GERDA SITE INCLUSIEF DC DEN AFTRAP - SINT-NIKLAAS" at bounding box center [440, 352] width 390 height 25
click at [242, 339] on input "ZORGPUNT WAASLAND - WZC DE GERDA SITE INCLUSIEF DC DEN AFTRAP - SINT-NIKLAAS" at bounding box center [241, 339] width 1 height 1
checkbox input "true"
click at [382, 69] on button "OK" at bounding box center [373, 70] width 38 height 26
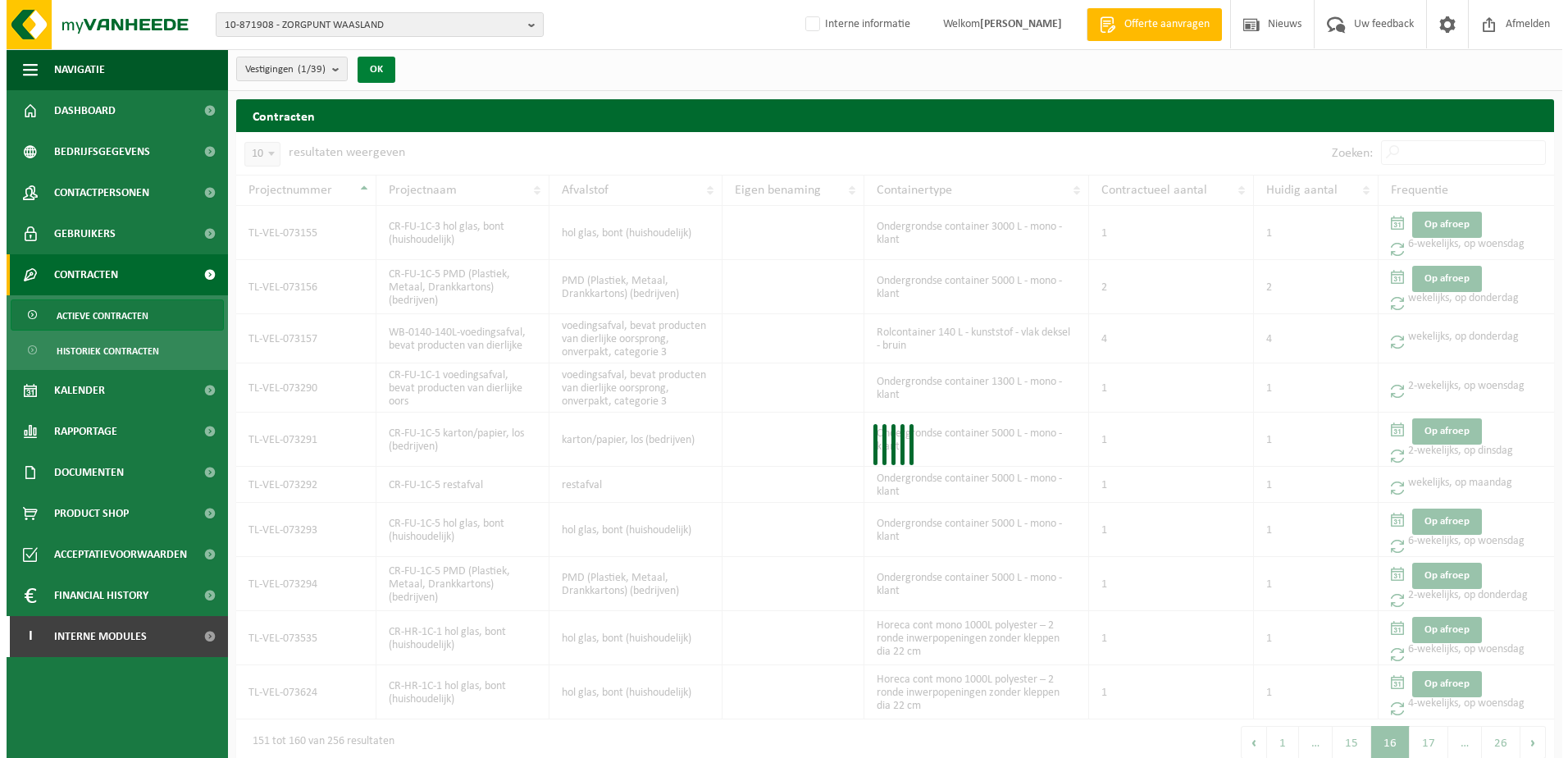
scroll to position [0, 0]
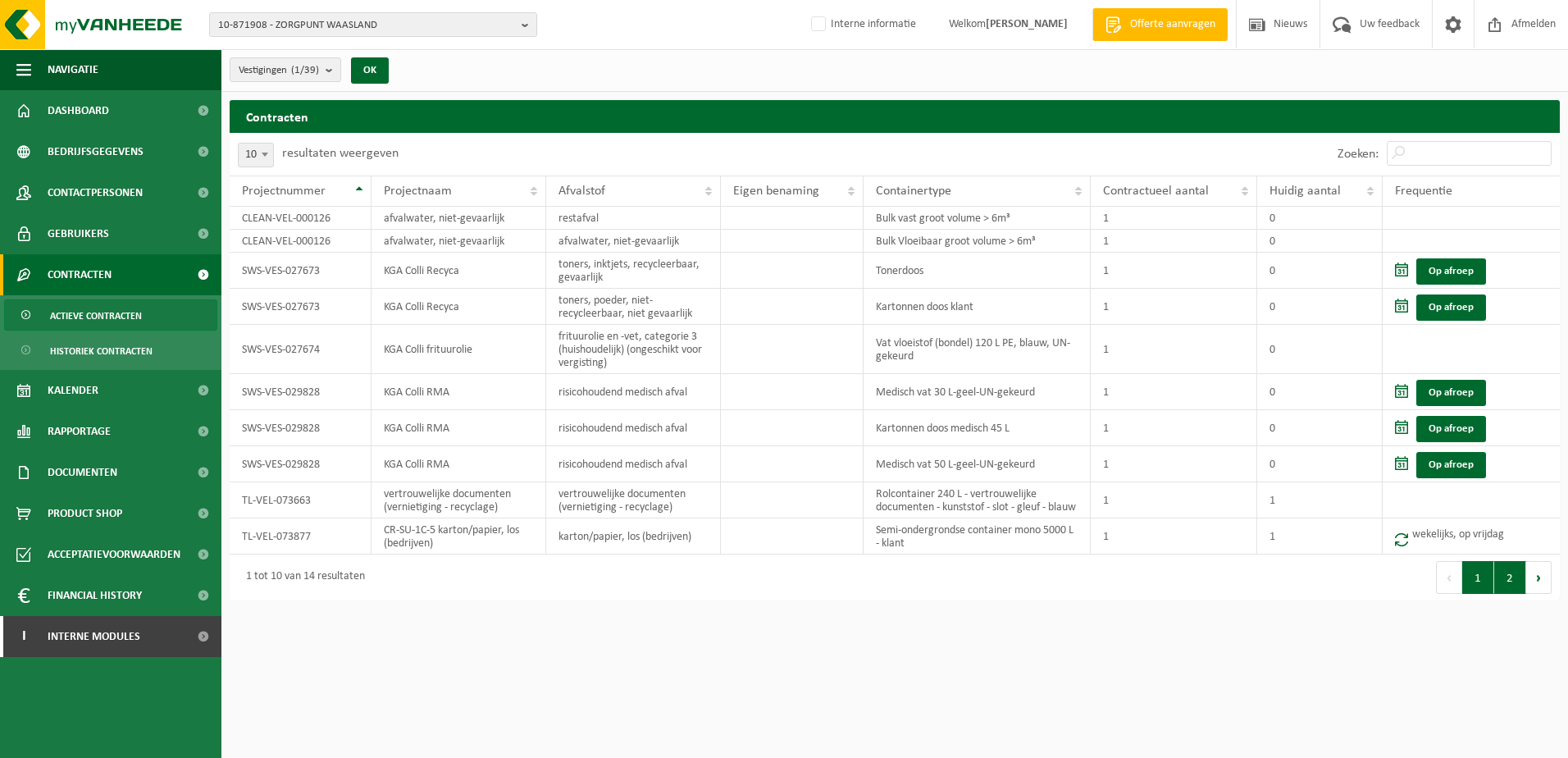
click at [1506, 593] on button "2" at bounding box center [1511, 577] width 32 height 33
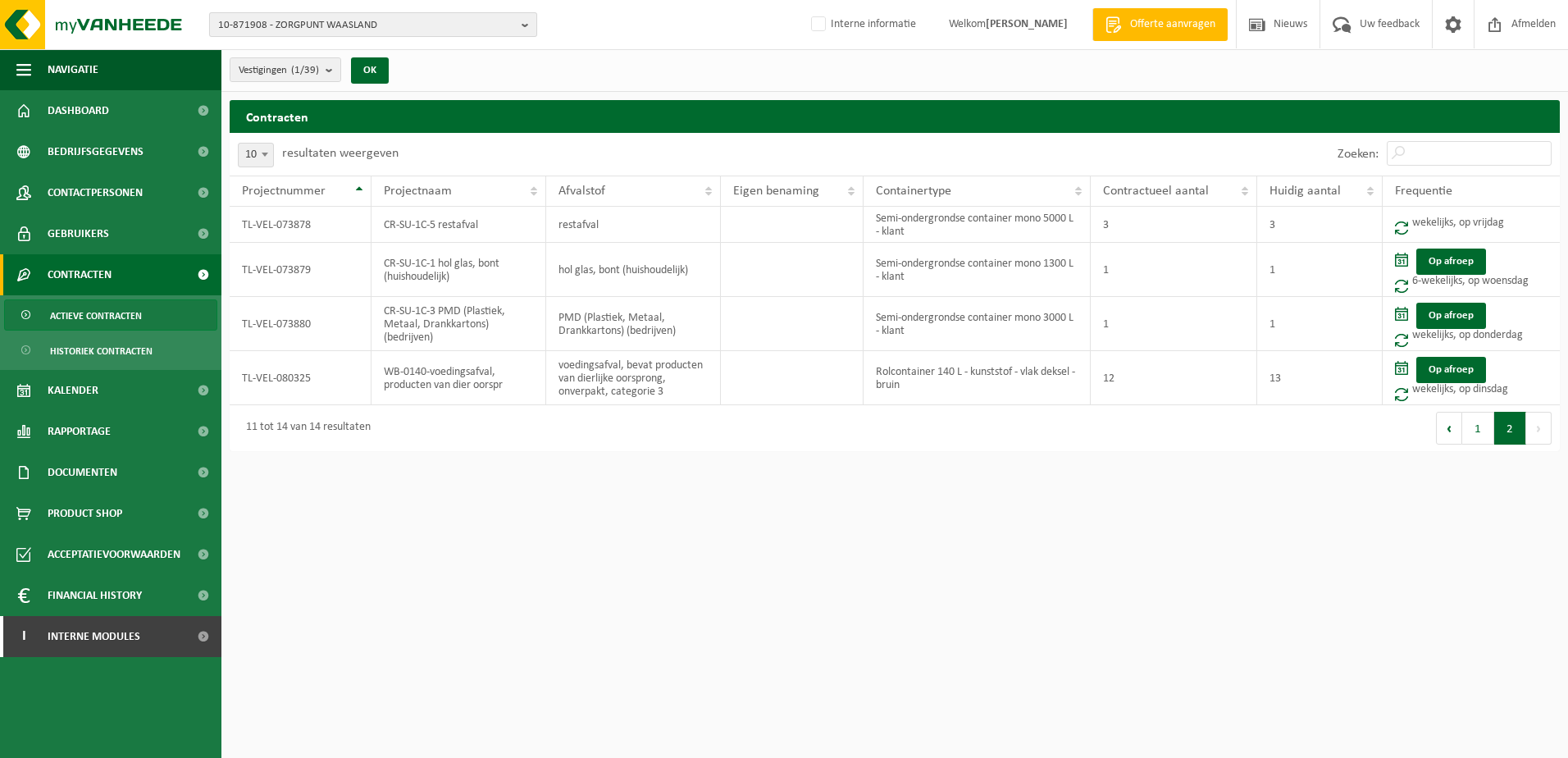
drag, startPoint x: 380, startPoint y: 24, endPoint x: 315, endPoint y: 18, distance: 65.3
click at [315, 18] on span "10-871908 - ZORGPUNT WAASLAND" at bounding box center [367, 25] width 297 height 24
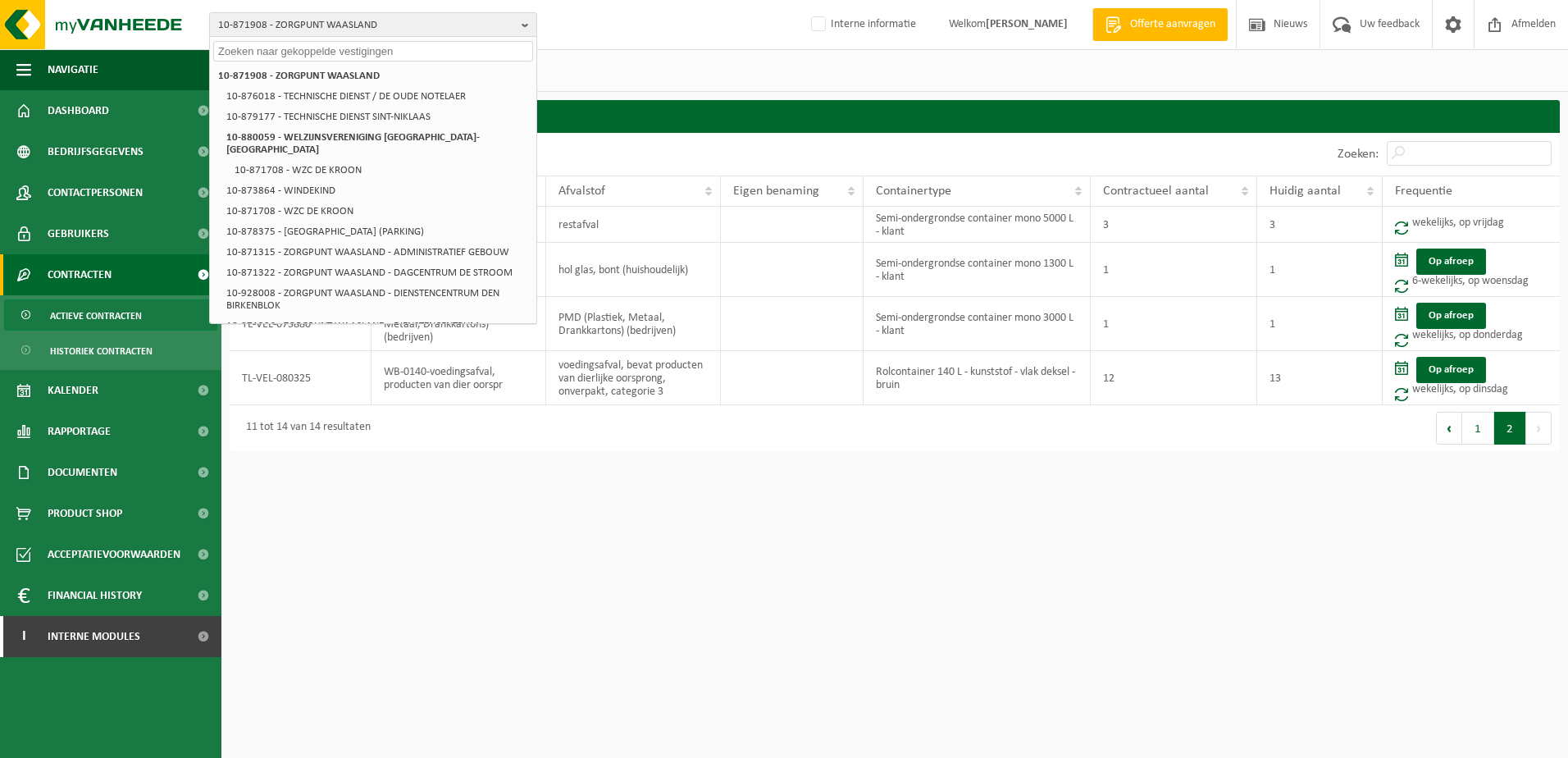
click at [557, 76] on div "Vestigingen (1/39) Alles selecteren Alles deselecteren Actieve selecteren ZORGP…" at bounding box center [894, 69] width 1347 height 42
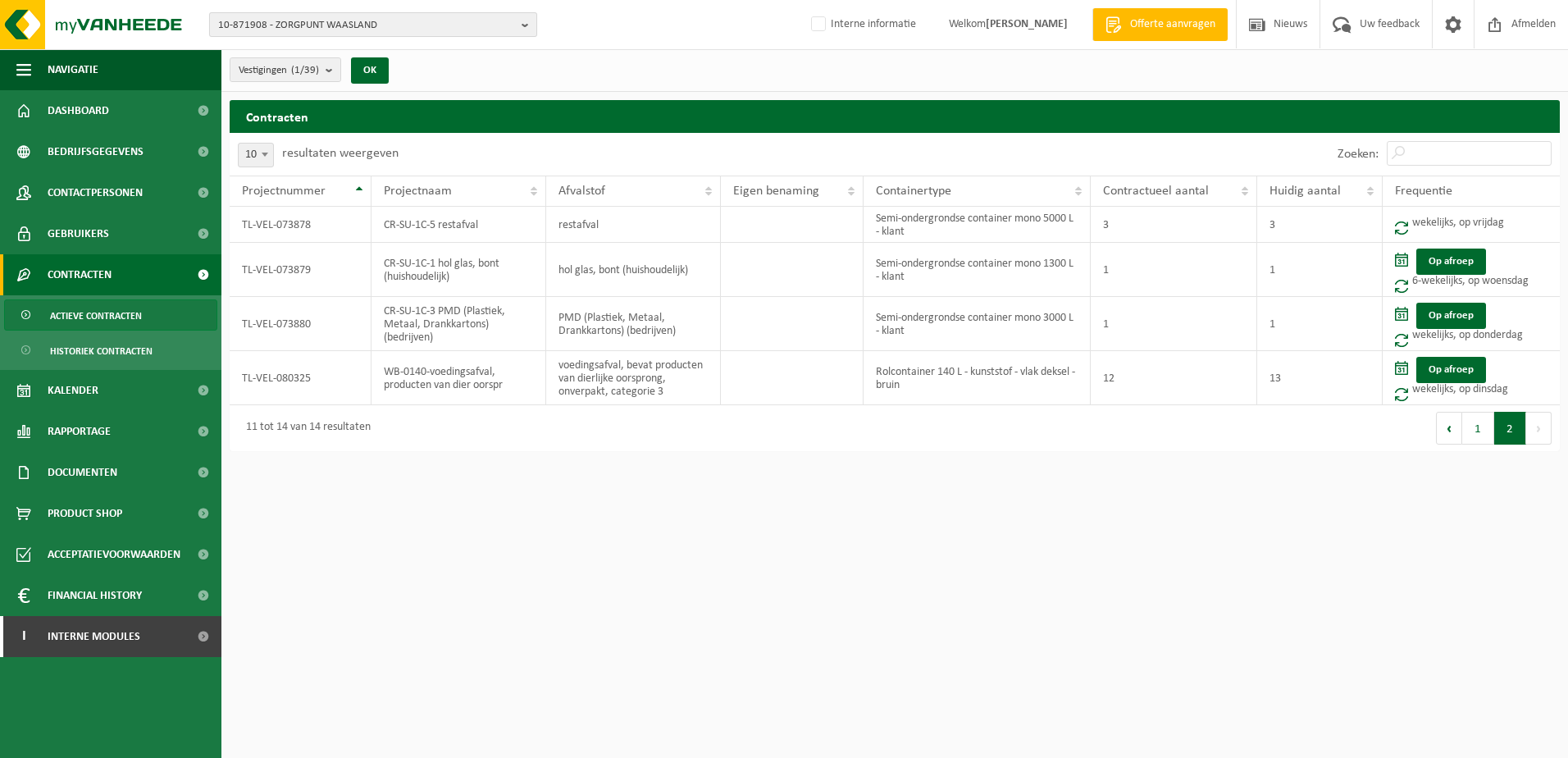
click at [532, 23] on b "button" at bounding box center [529, 24] width 15 height 23
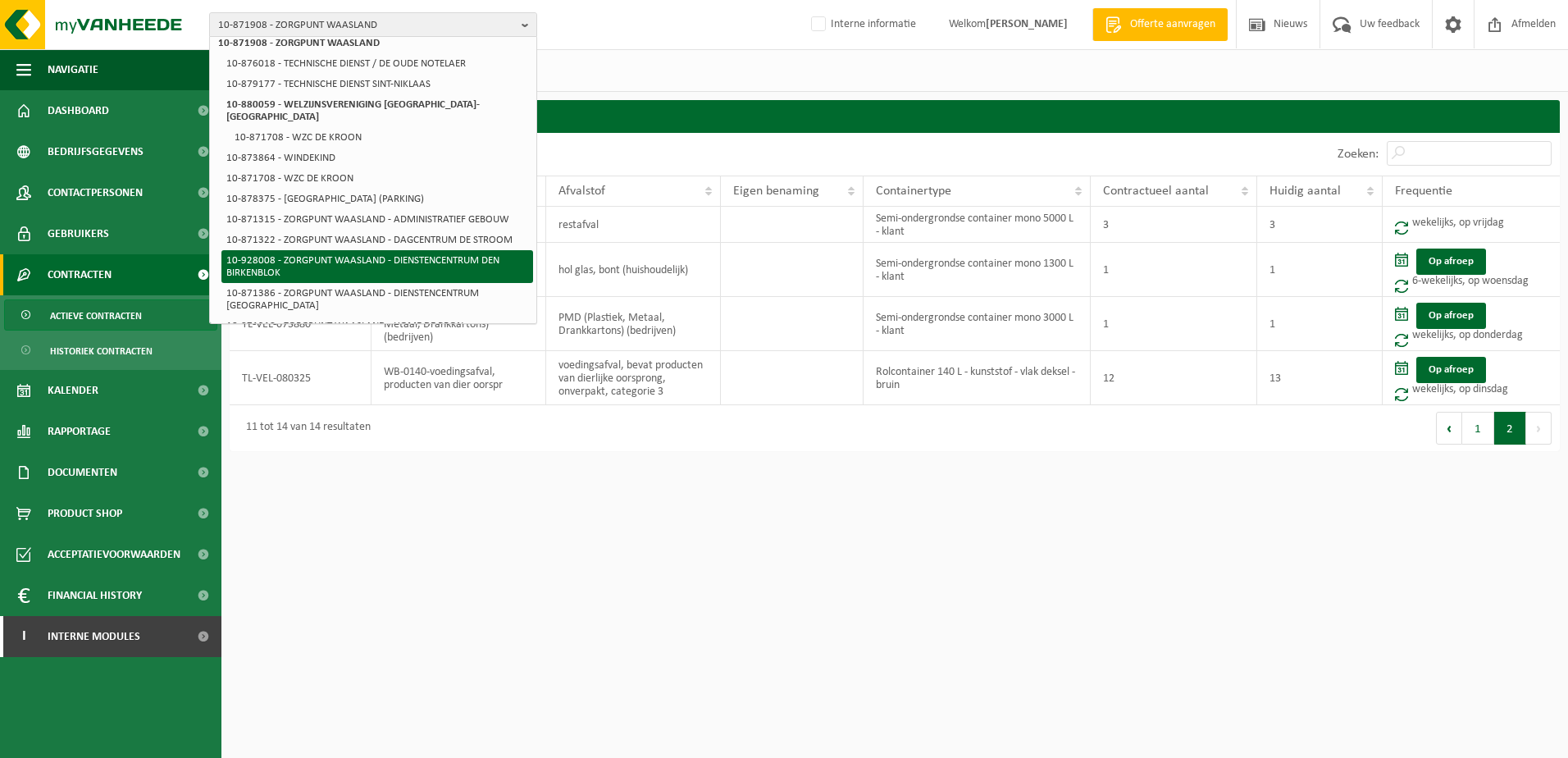
scroll to position [246, 0]
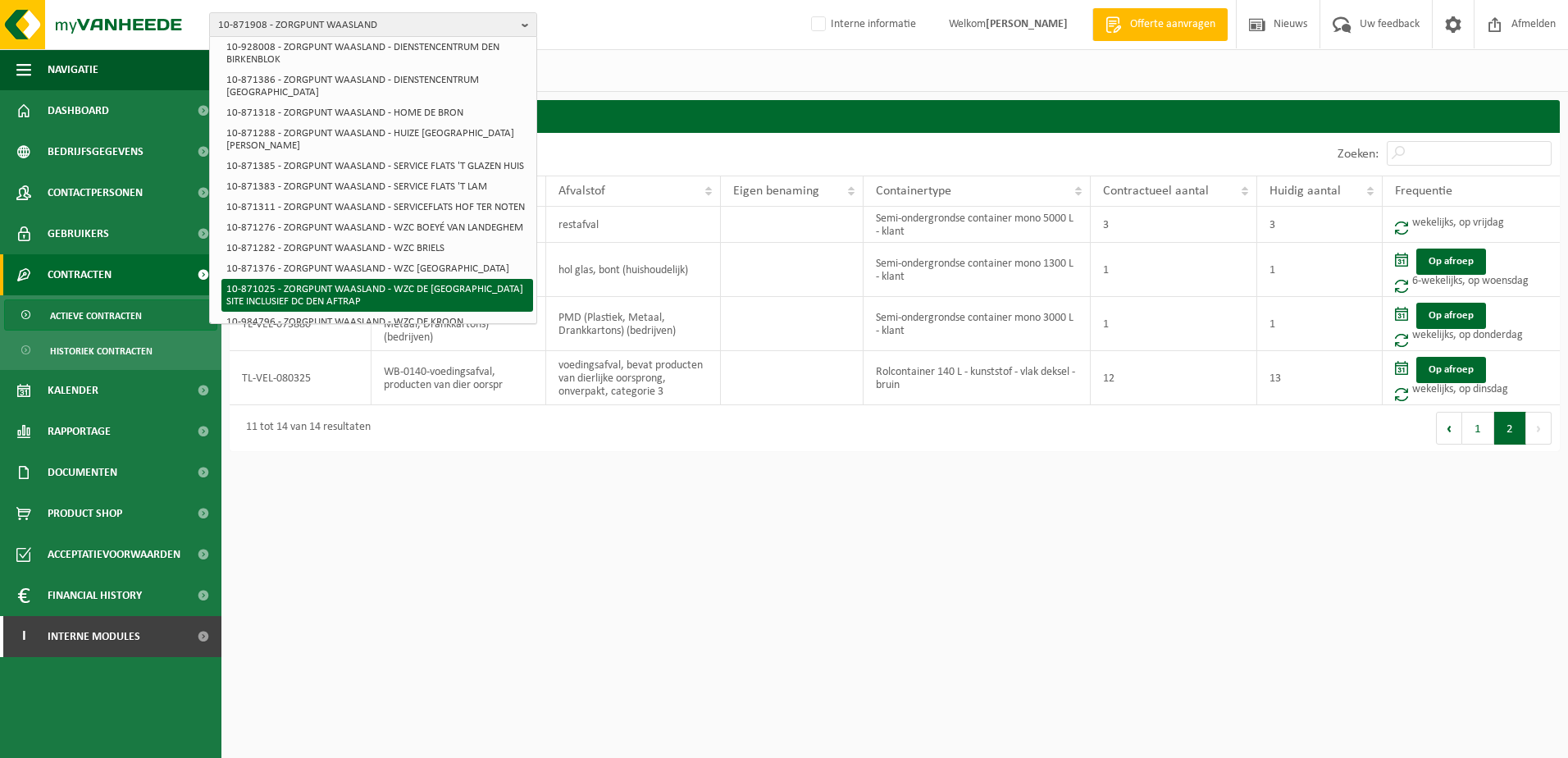
click at [413, 303] on li "10-871025 - ZORGPUNT WAASLAND - WZC DE GERDA SITE INCLUSIEF DC DEN AFTRAP" at bounding box center [377, 295] width 312 height 33
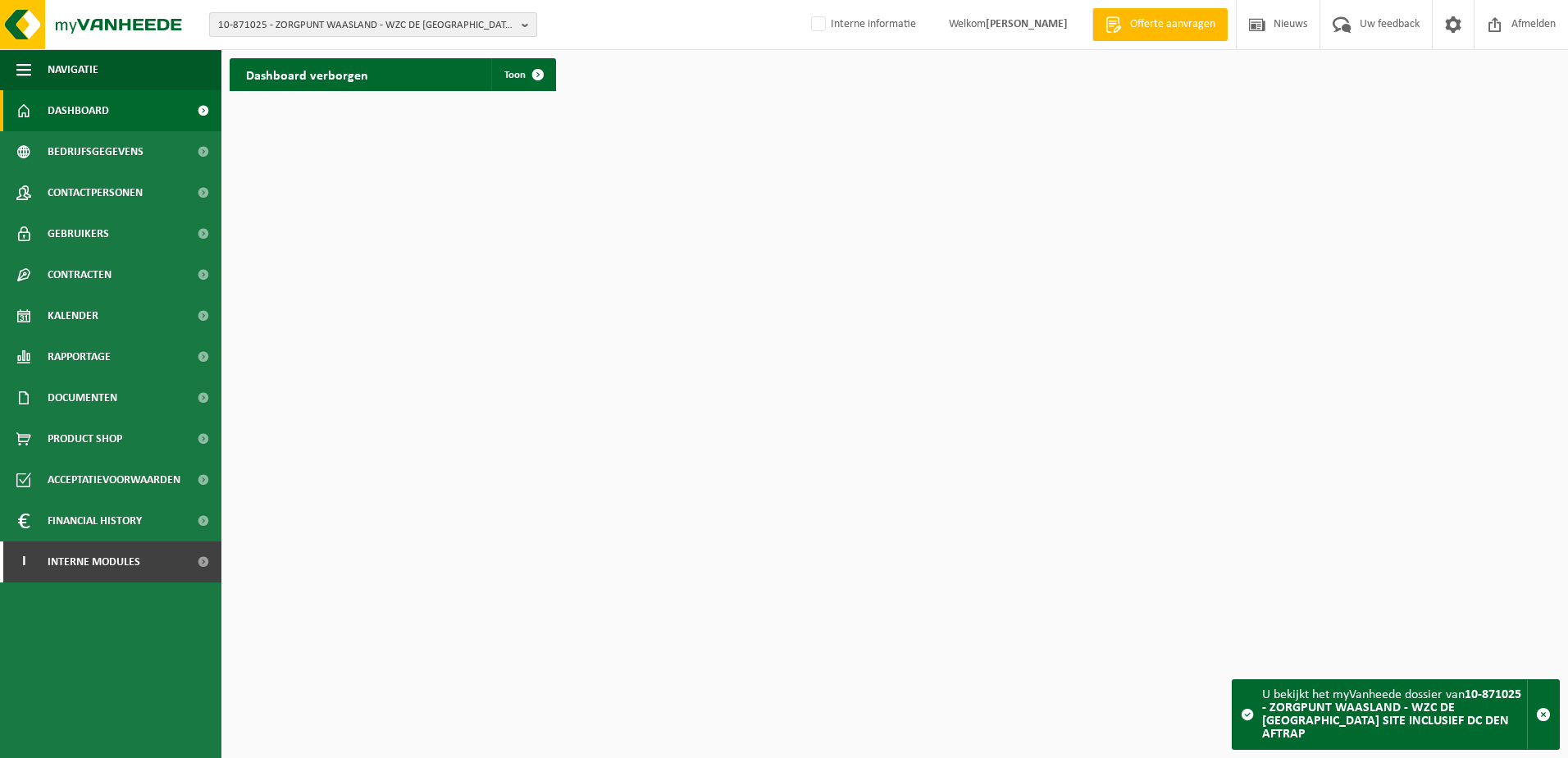
click at [526, 27] on b "button" at bounding box center [529, 24] width 15 height 23
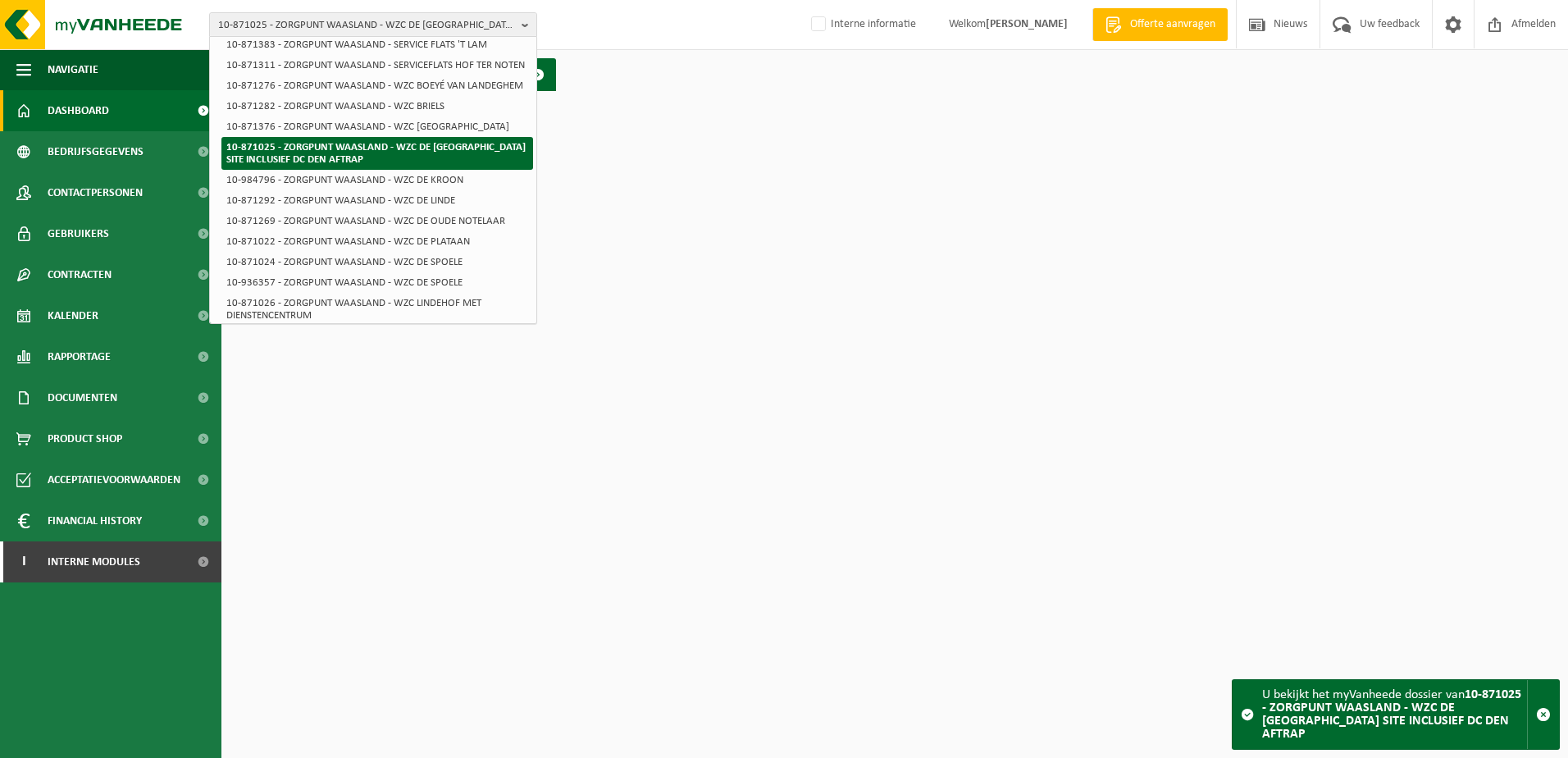
scroll to position [410, 0]
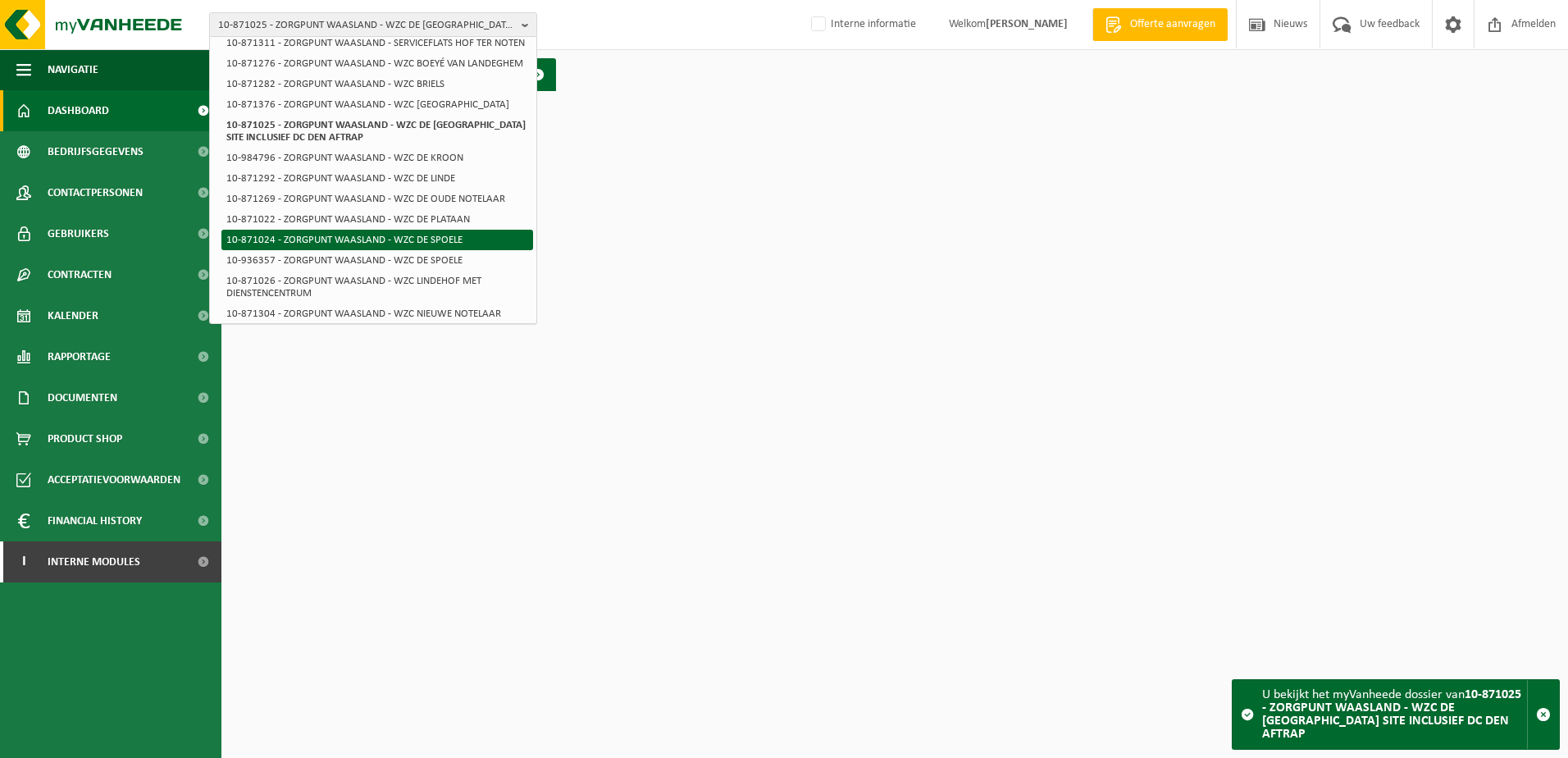
click at [368, 250] on li "10-871024 - ZORGPUNT WAASLAND - WZC DE SPOELE" at bounding box center [377, 240] width 312 height 21
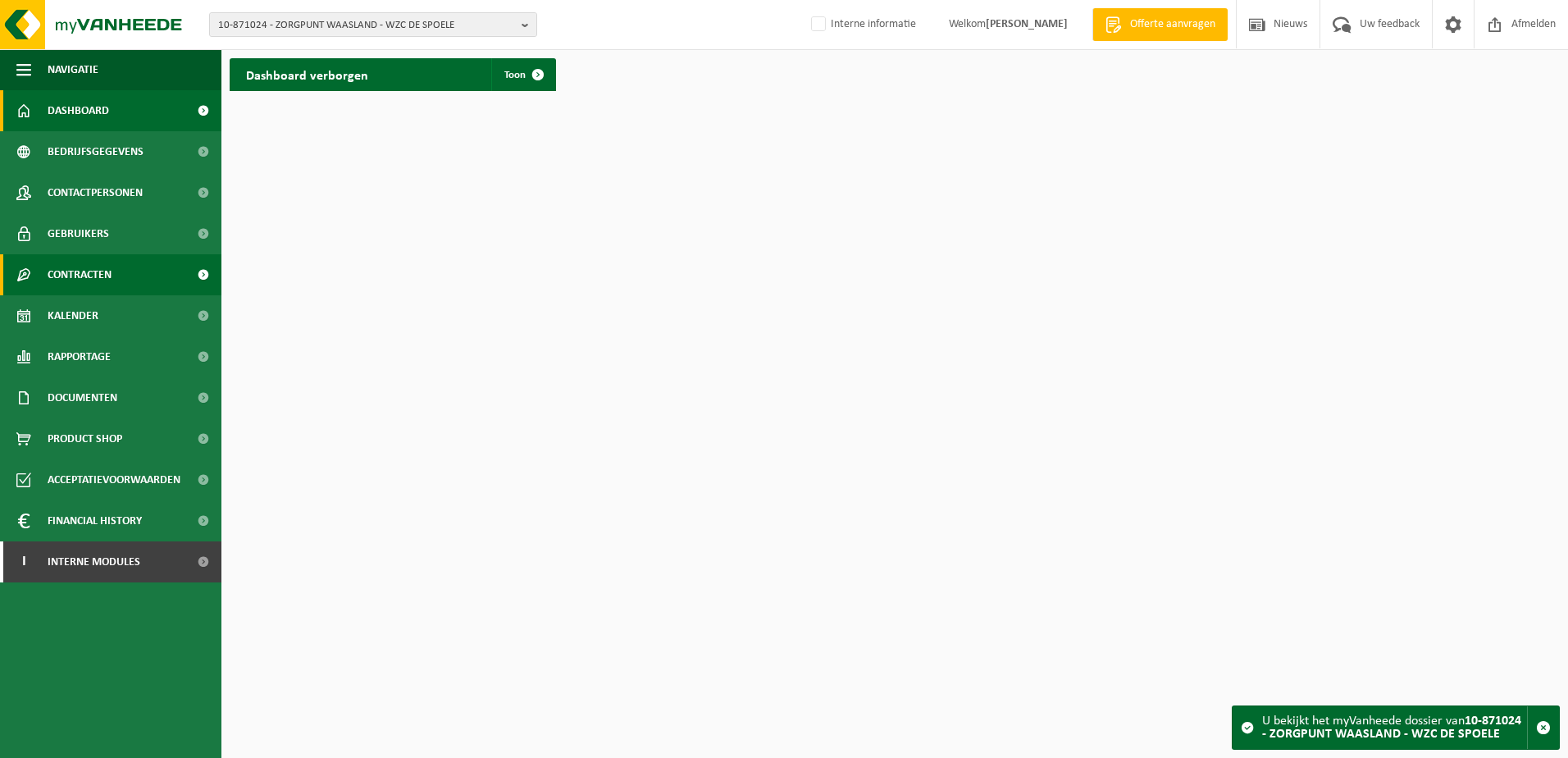
click at [116, 271] on link "Contracten" at bounding box center [111, 275] width 221 height 41
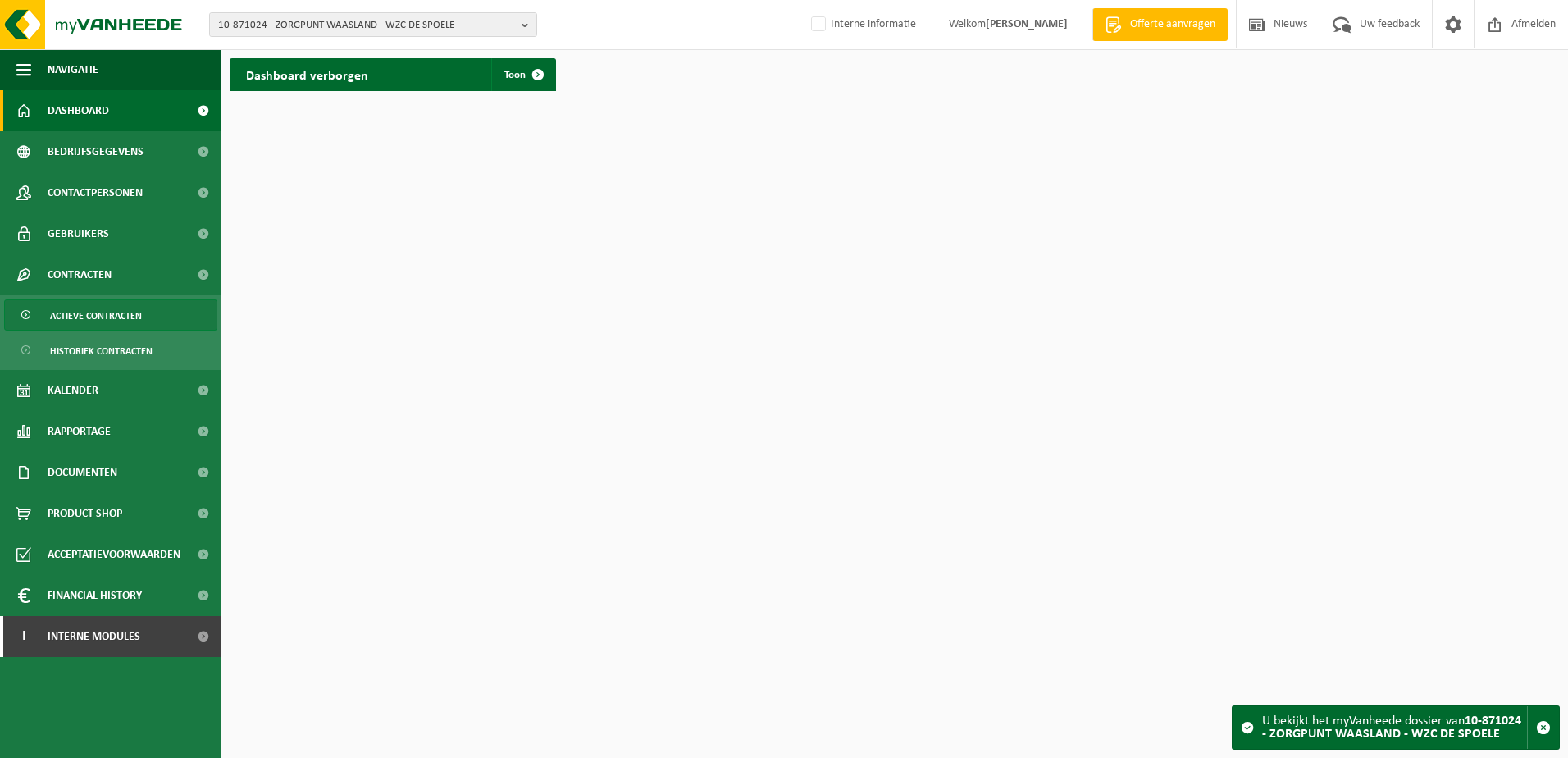
click at [108, 310] on span "Actieve contracten" at bounding box center [96, 315] width 92 height 31
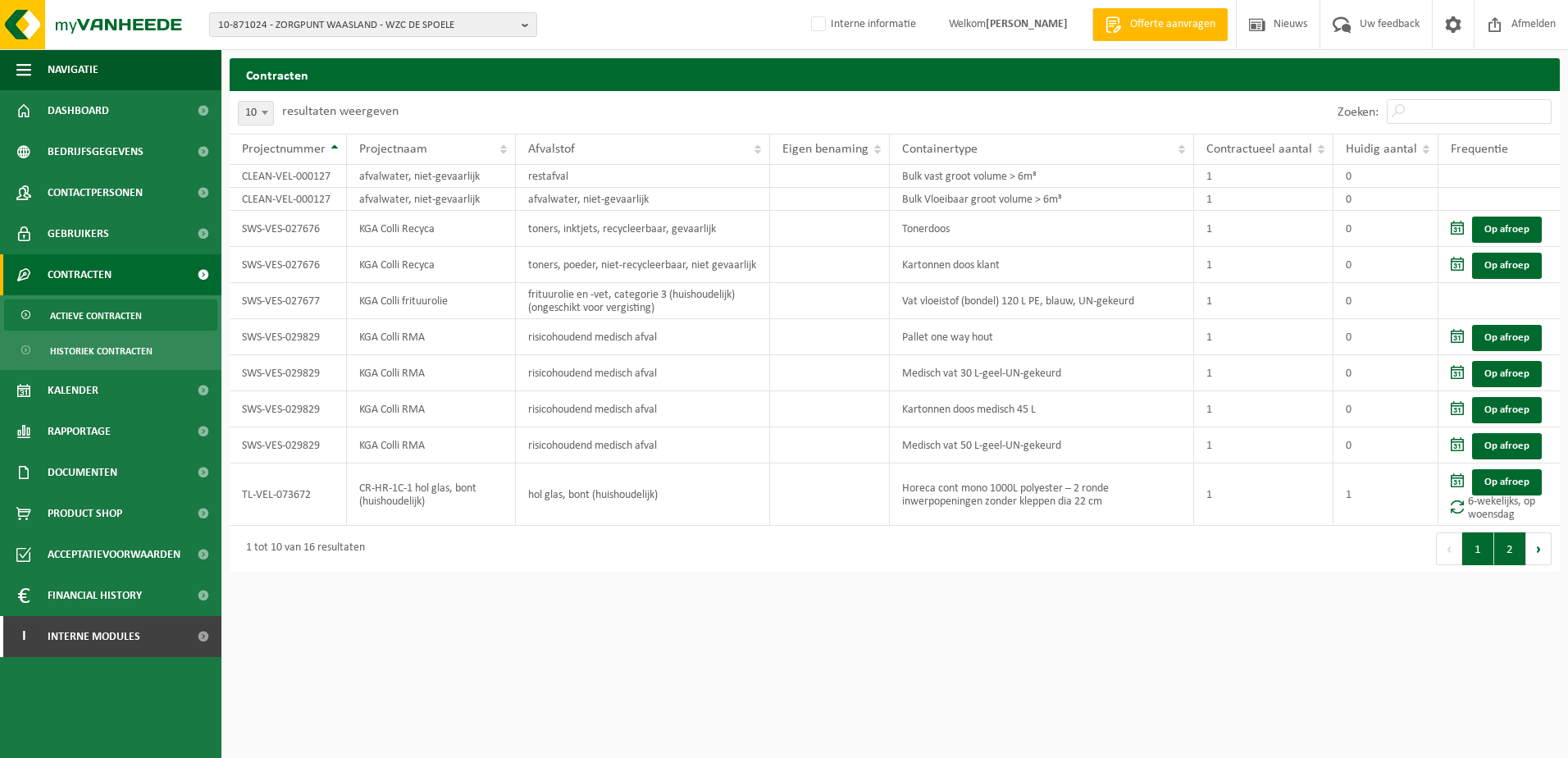
click at [1512, 551] on button "2" at bounding box center [1511, 548] width 32 height 33
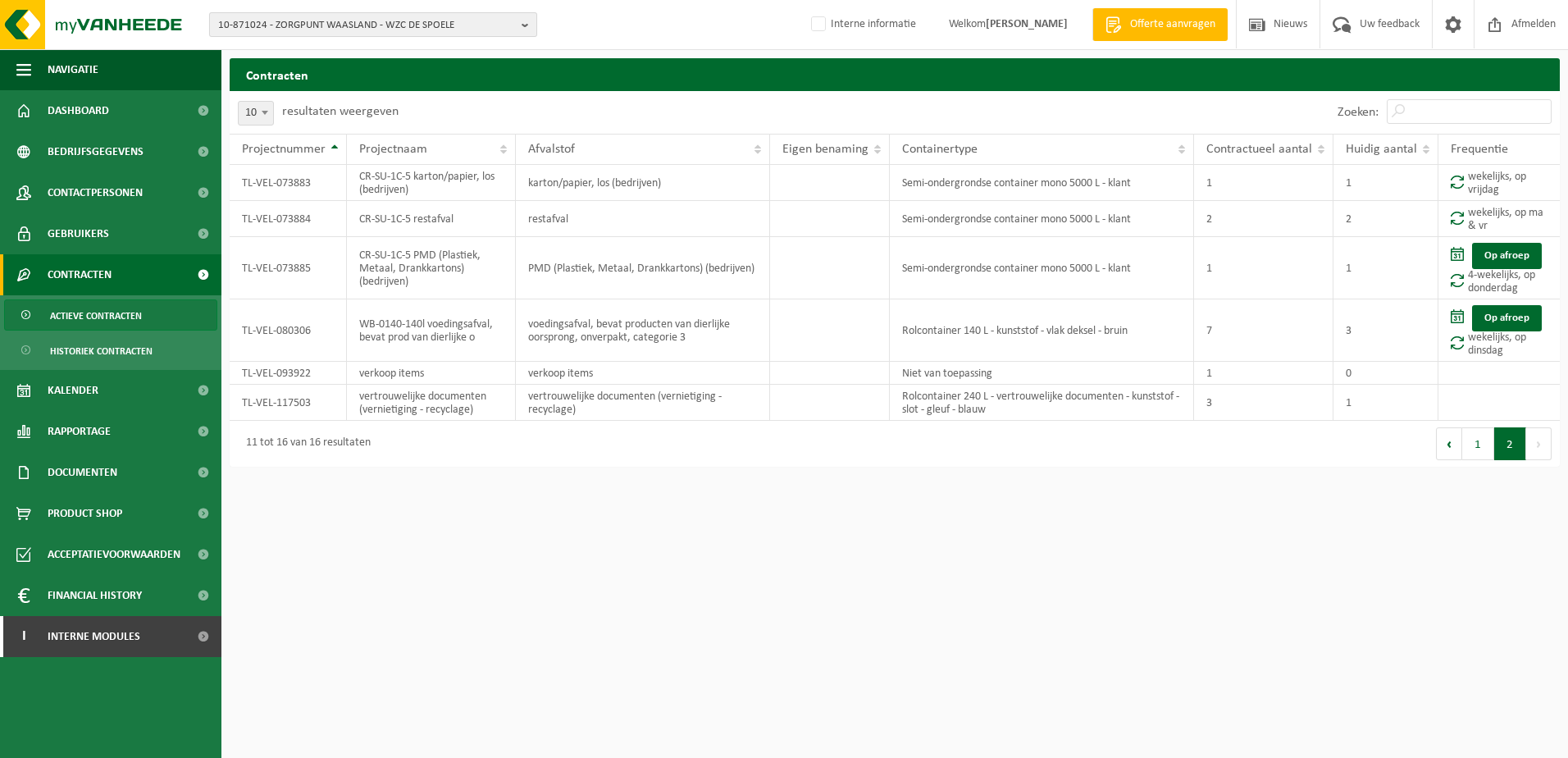
click at [531, 23] on b "button" at bounding box center [529, 24] width 15 height 23
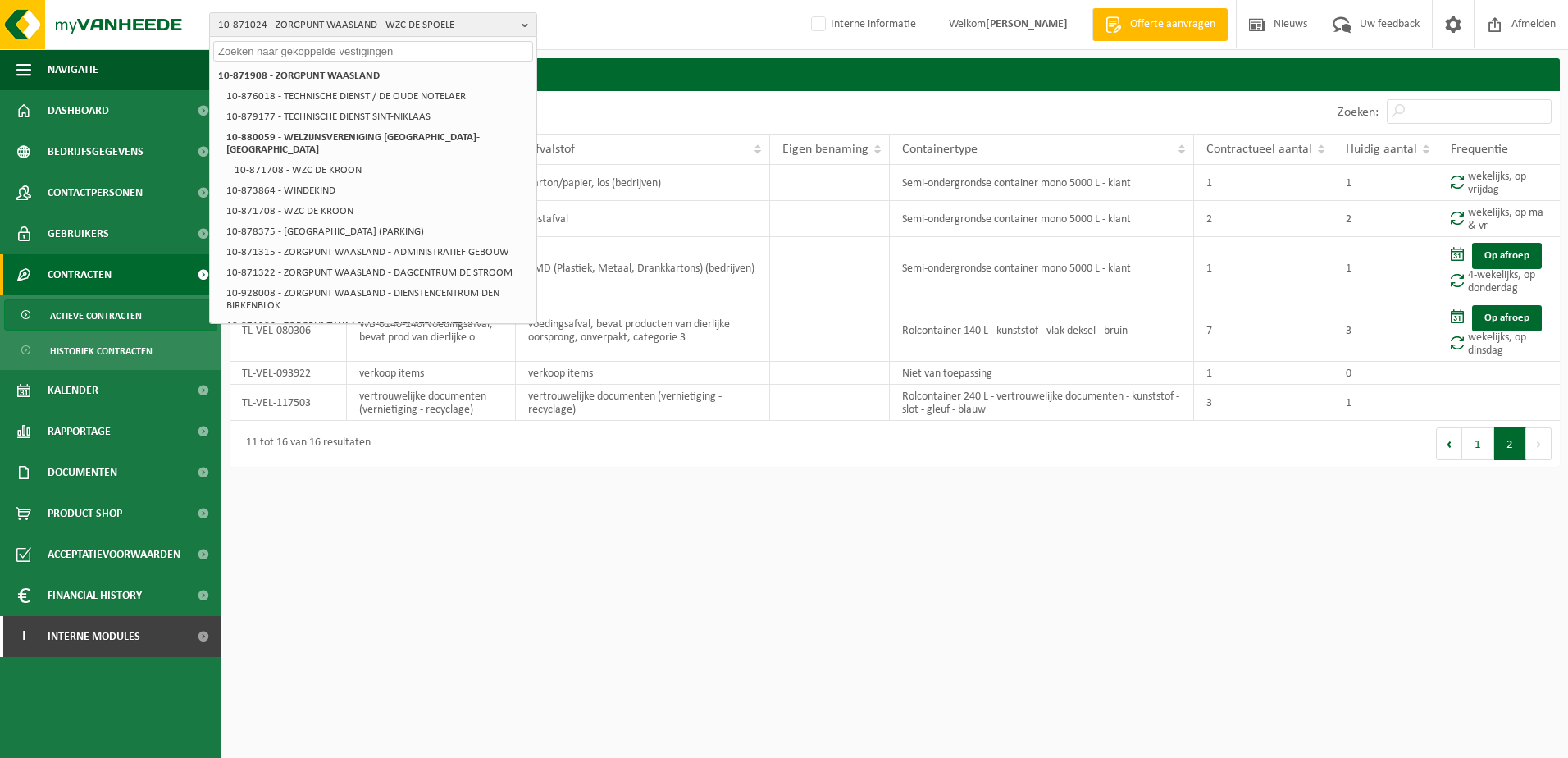
click at [323, 45] on input "text" at bounding box center [373, 52] width 320 height 21
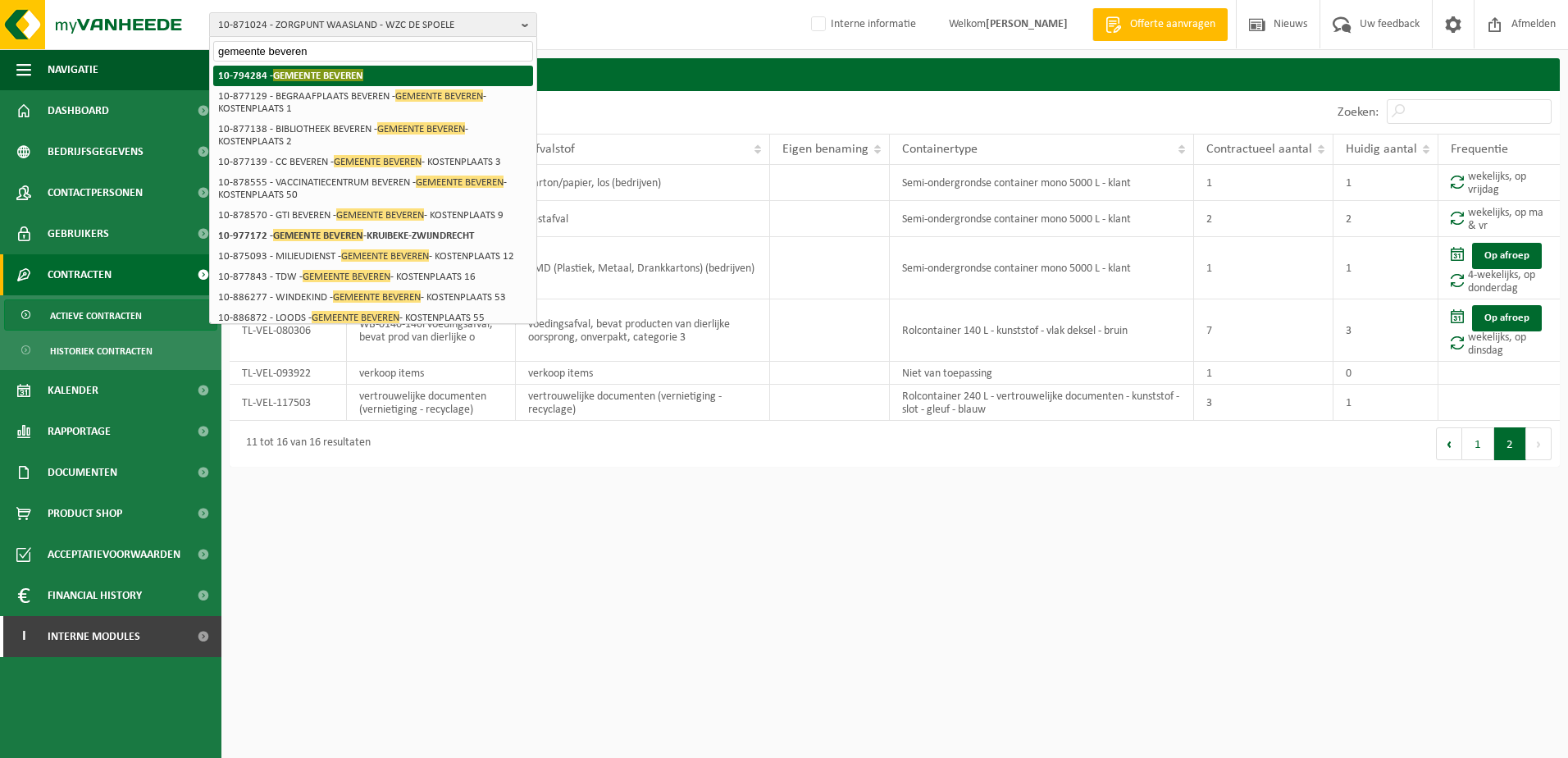
type input "gemeente beveren"
click at [302, 71] on span "GEMEENTE BEVEREN" at bounding box center [318, 74] width 90 height 12
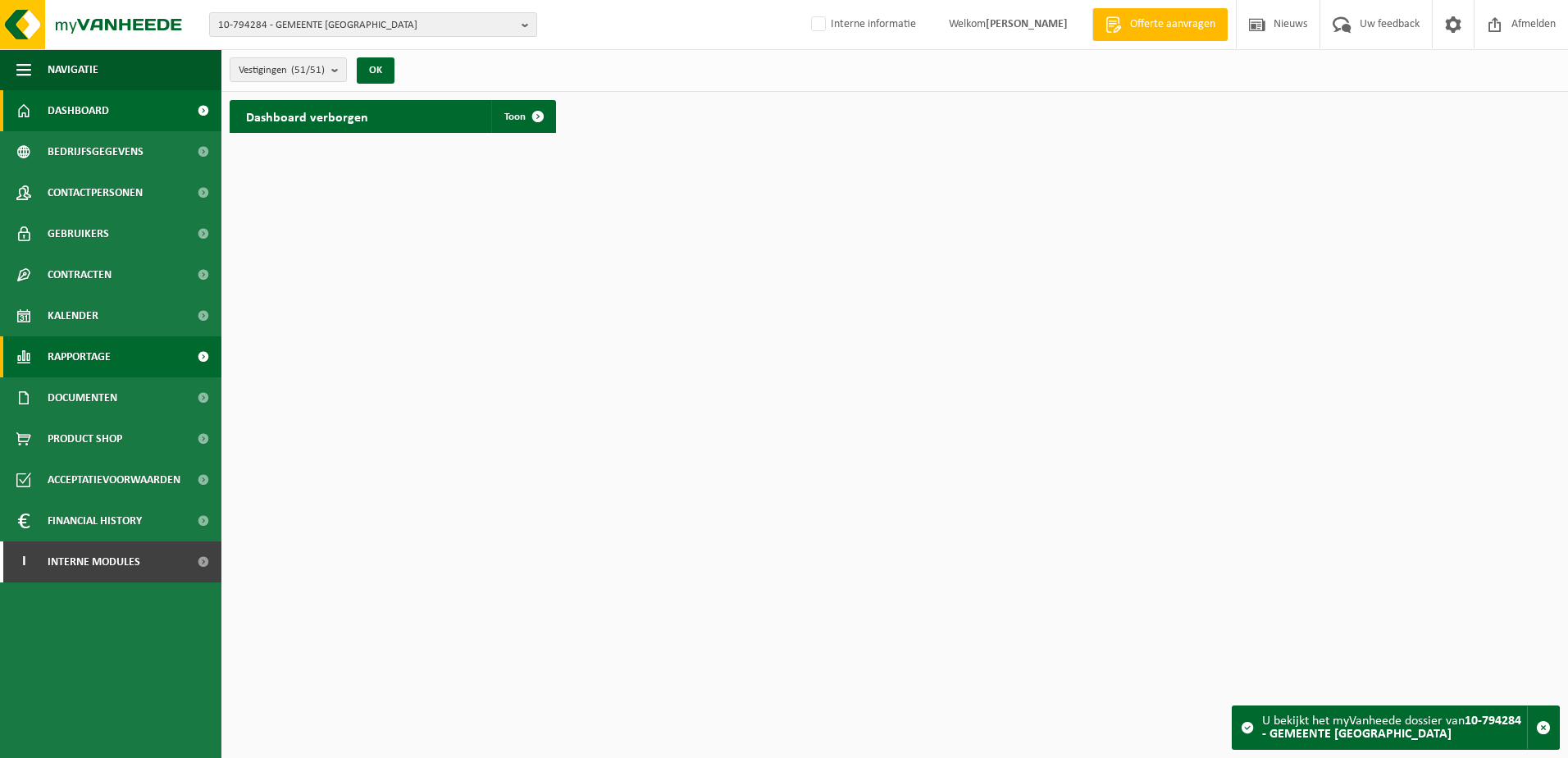
click at [95, 355] on span "Rapportage" at bounding box center [79, 356] width 63 height 41
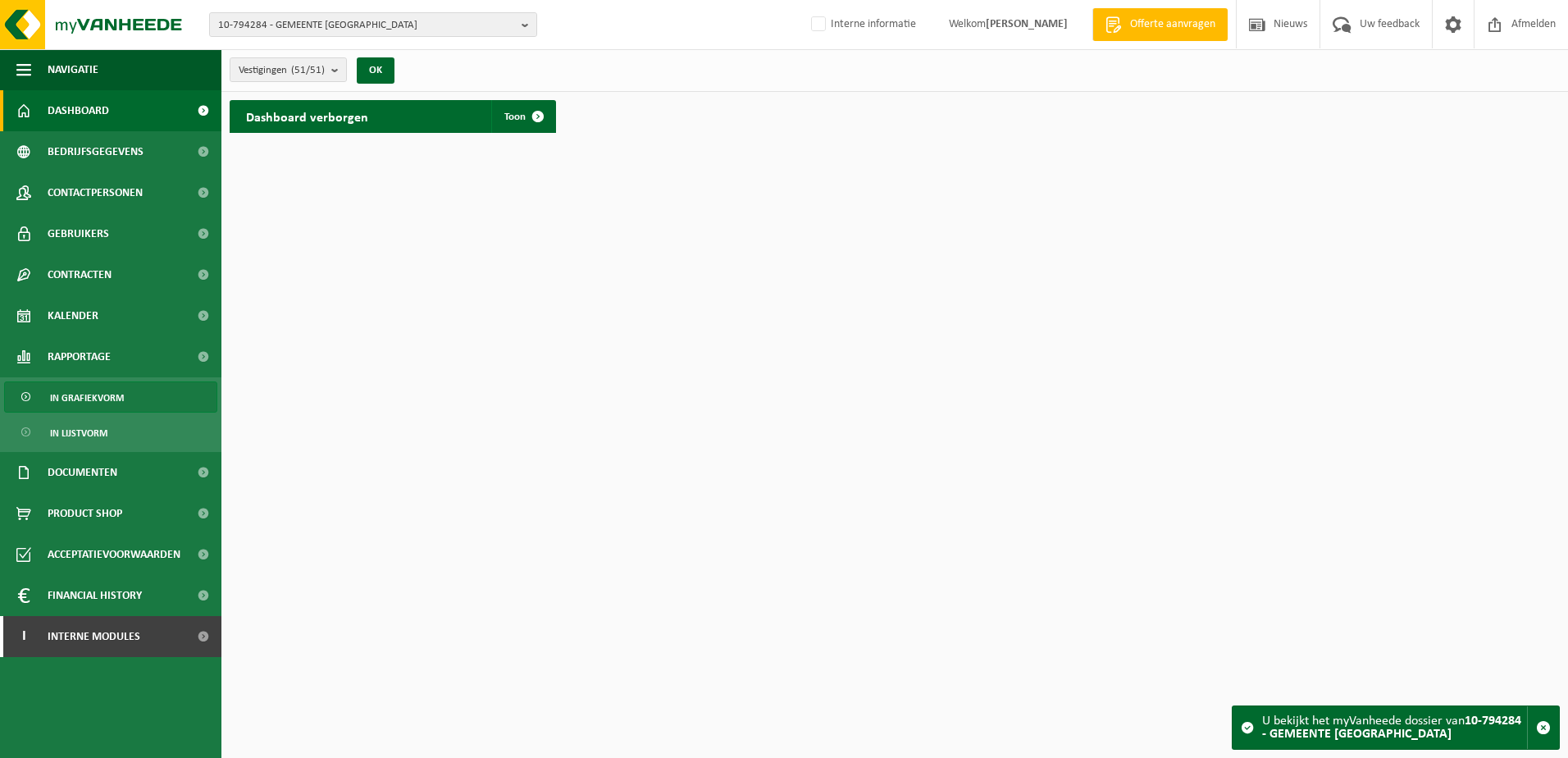
click at [102, 390] on span "In grafiekvorm" at bounding box center [86, 397] width 74 height 31
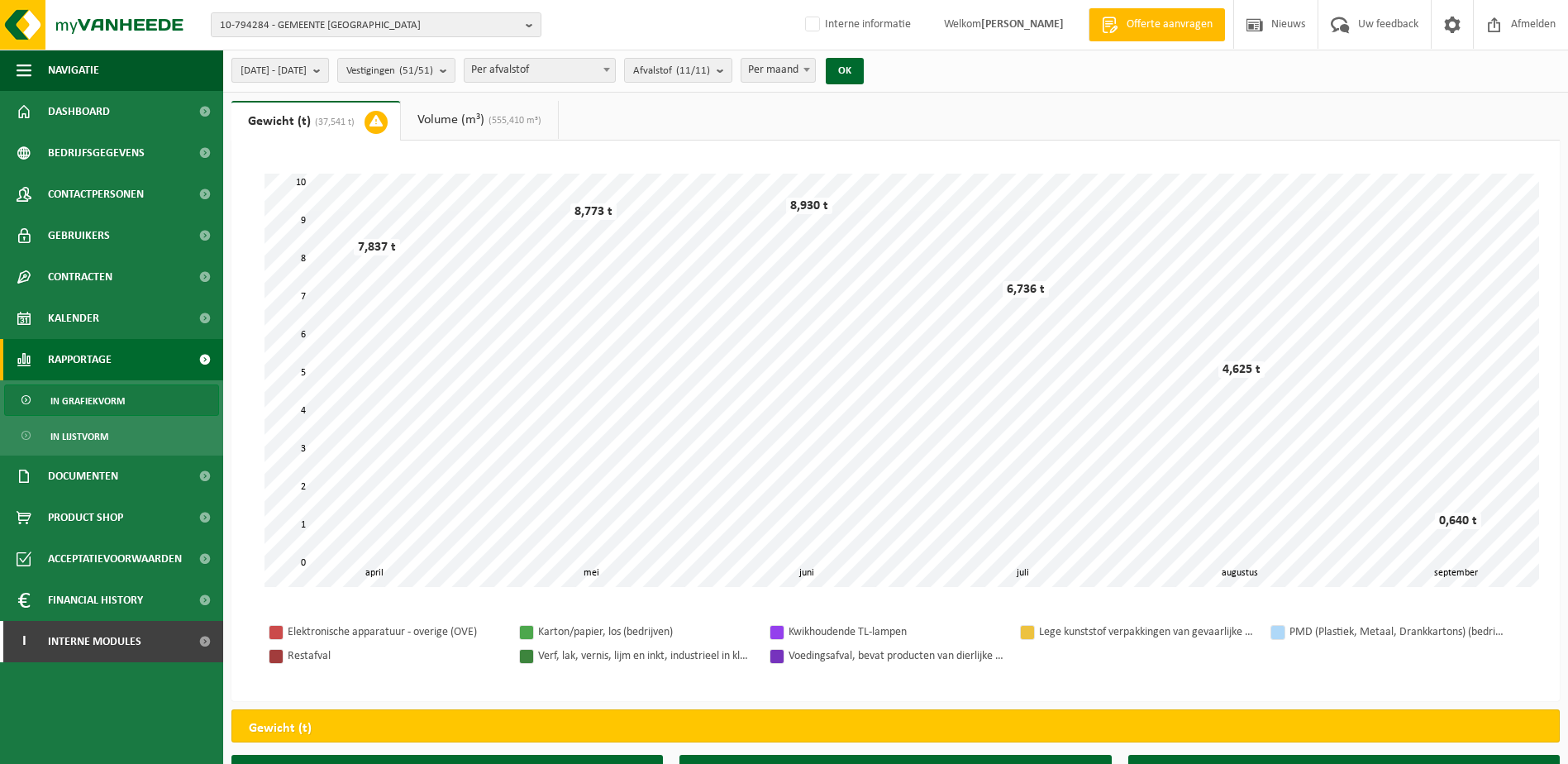
click at [328, 69] on b "submit" at bounding box center [321, 70] width 15 height 23
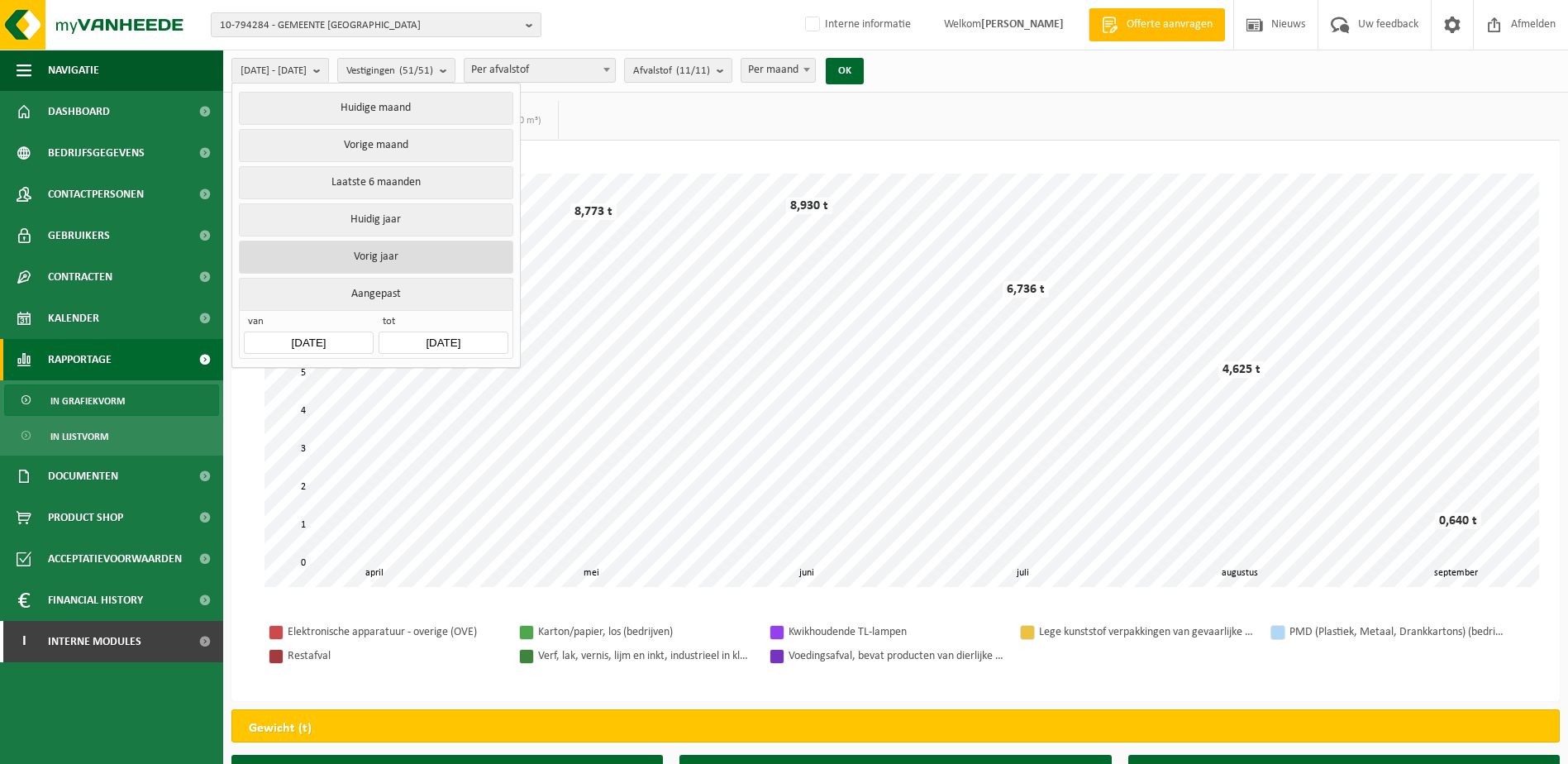
click at [385, 248] on button "Vorig jaar" at bounding box center [375, 256] width 273 height 33
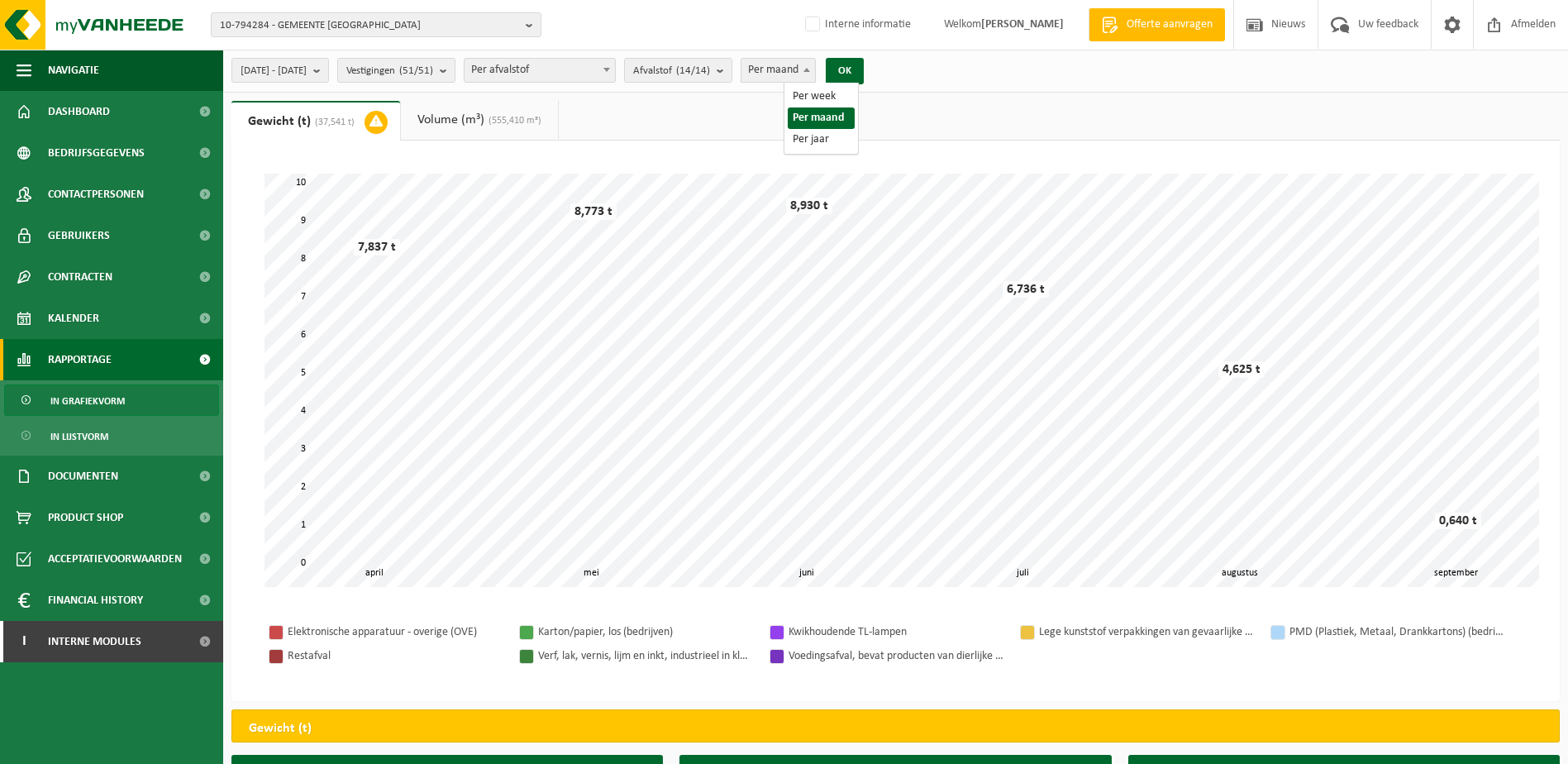
click at [815, 72] on span at bounding box center [806, 69] width 16 height 22
select select "3"
click at [863, 69] on button "OK" at bounding box center [845, 71] width 38 height 26
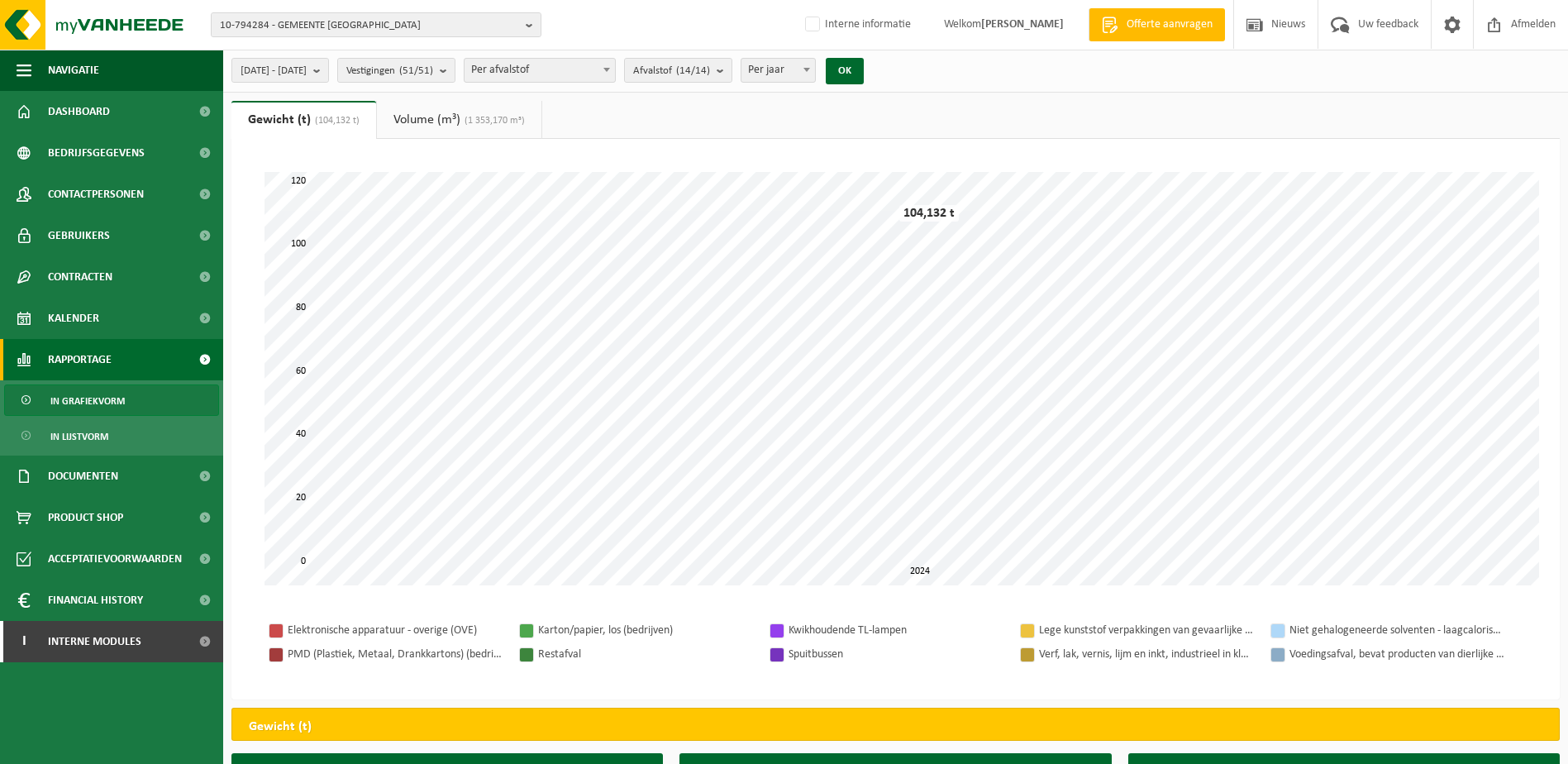
click at [476, 118] on span "(1 353,170 m³)" at bounding box center [493, 120] width 64 height 9
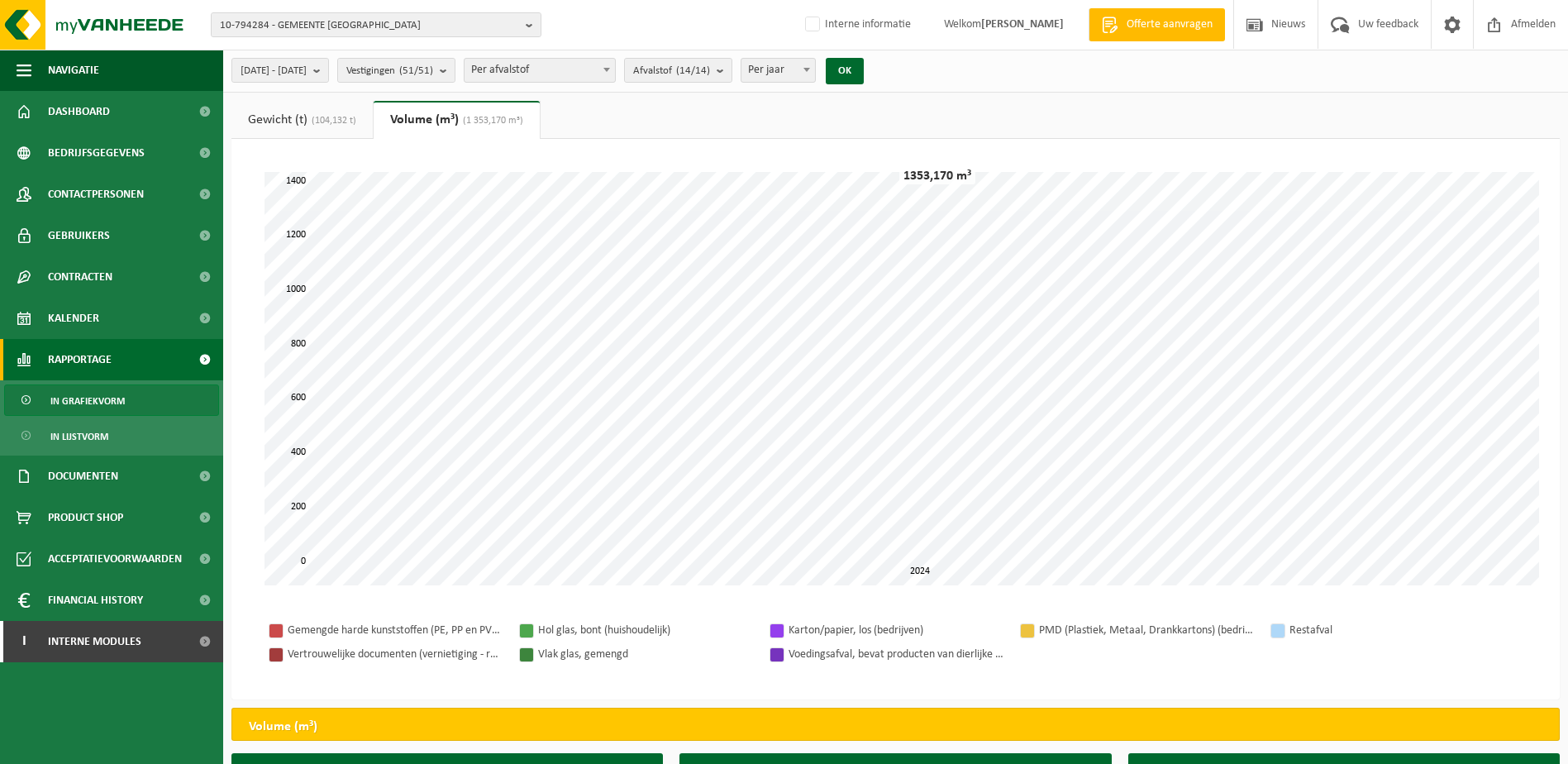
click at [332, 115] on span "(104,132 t)" at bounding box center [332, 120] width 49 height 9
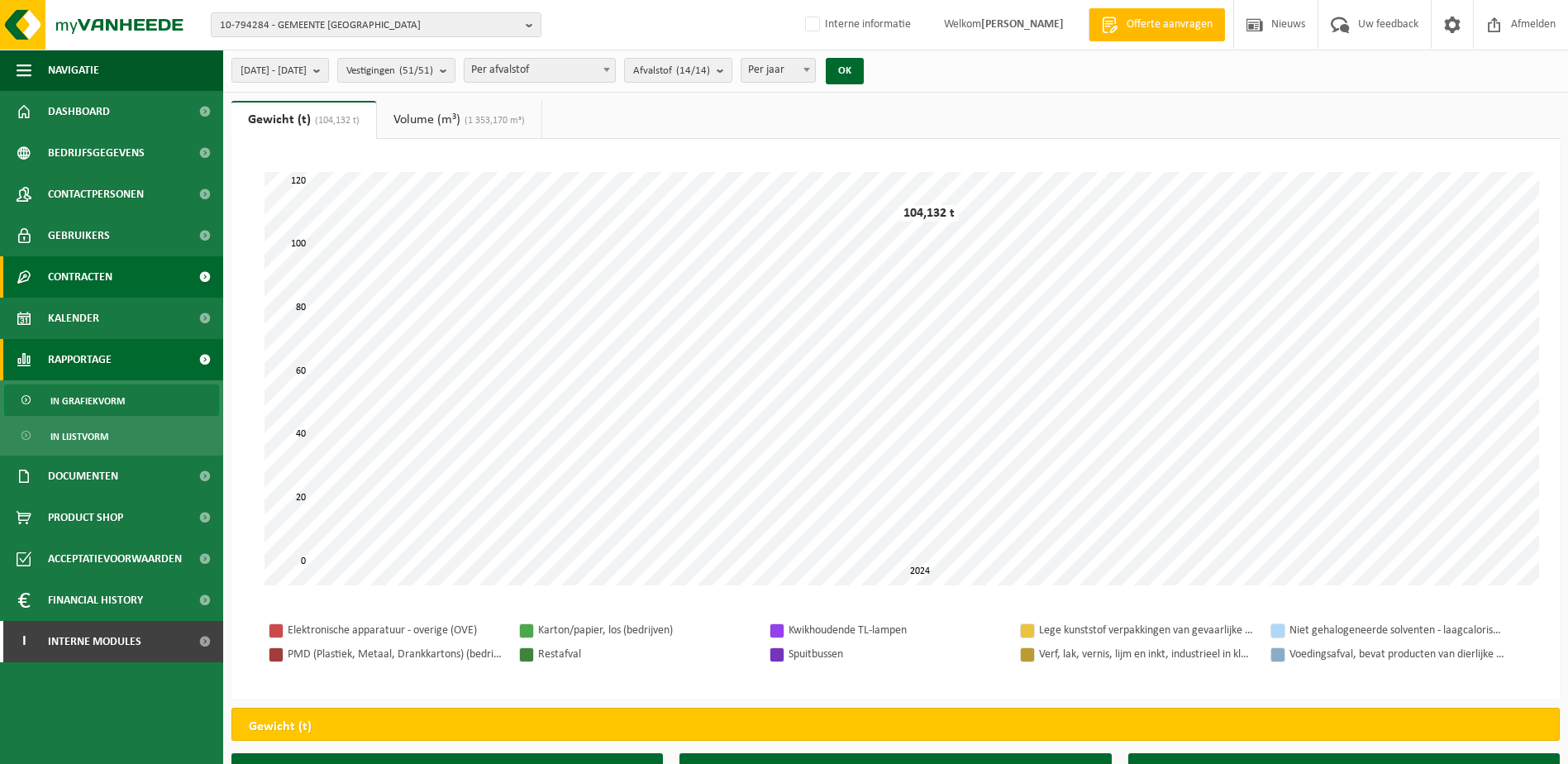
click at [102, 275] on span "Contracten" at bounding box center [80, 277] width 64 height 42
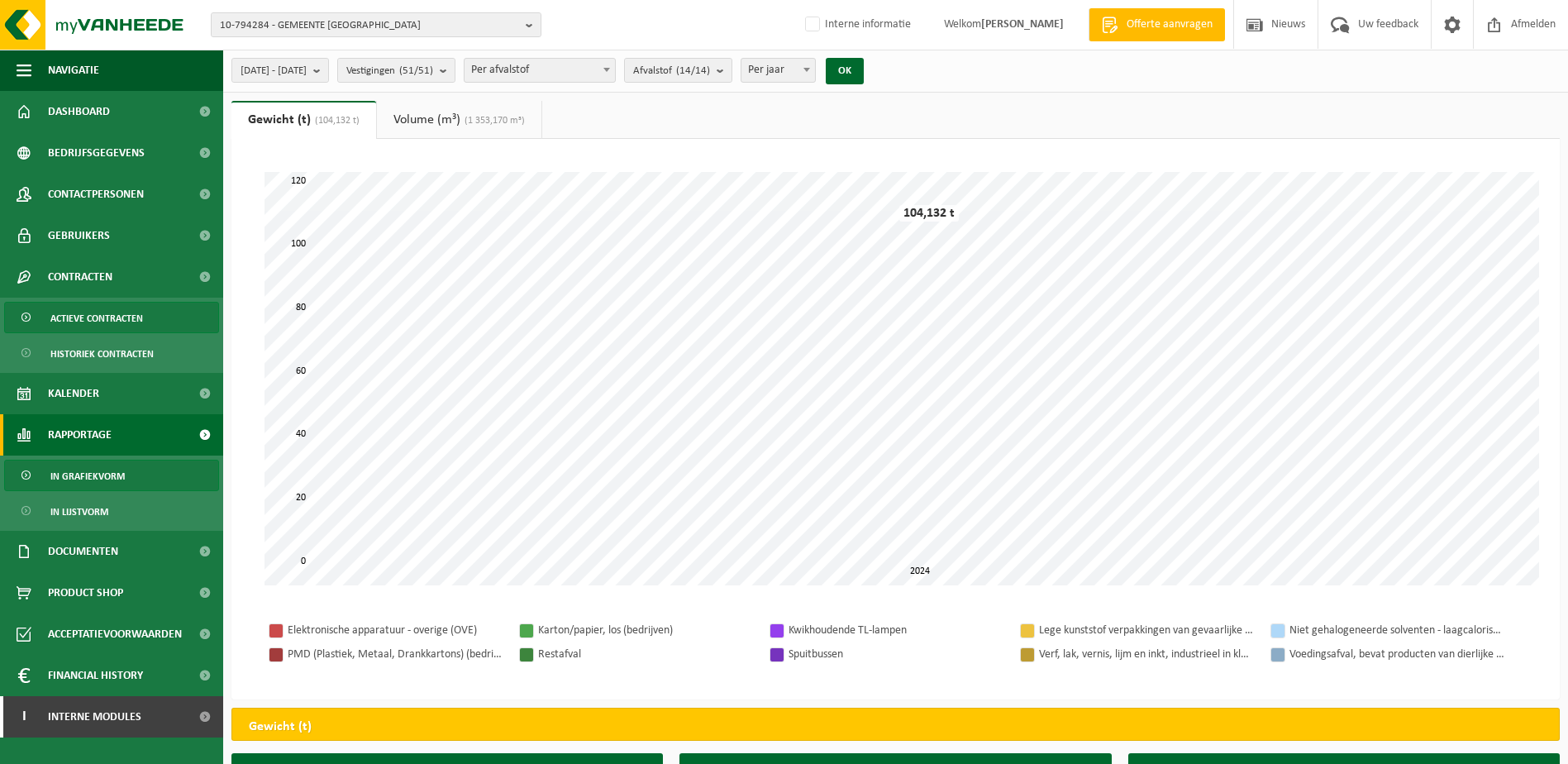
click at [102, 317] on span "Actieve contracten" at bounding box center [96, 318] width 93 height 31
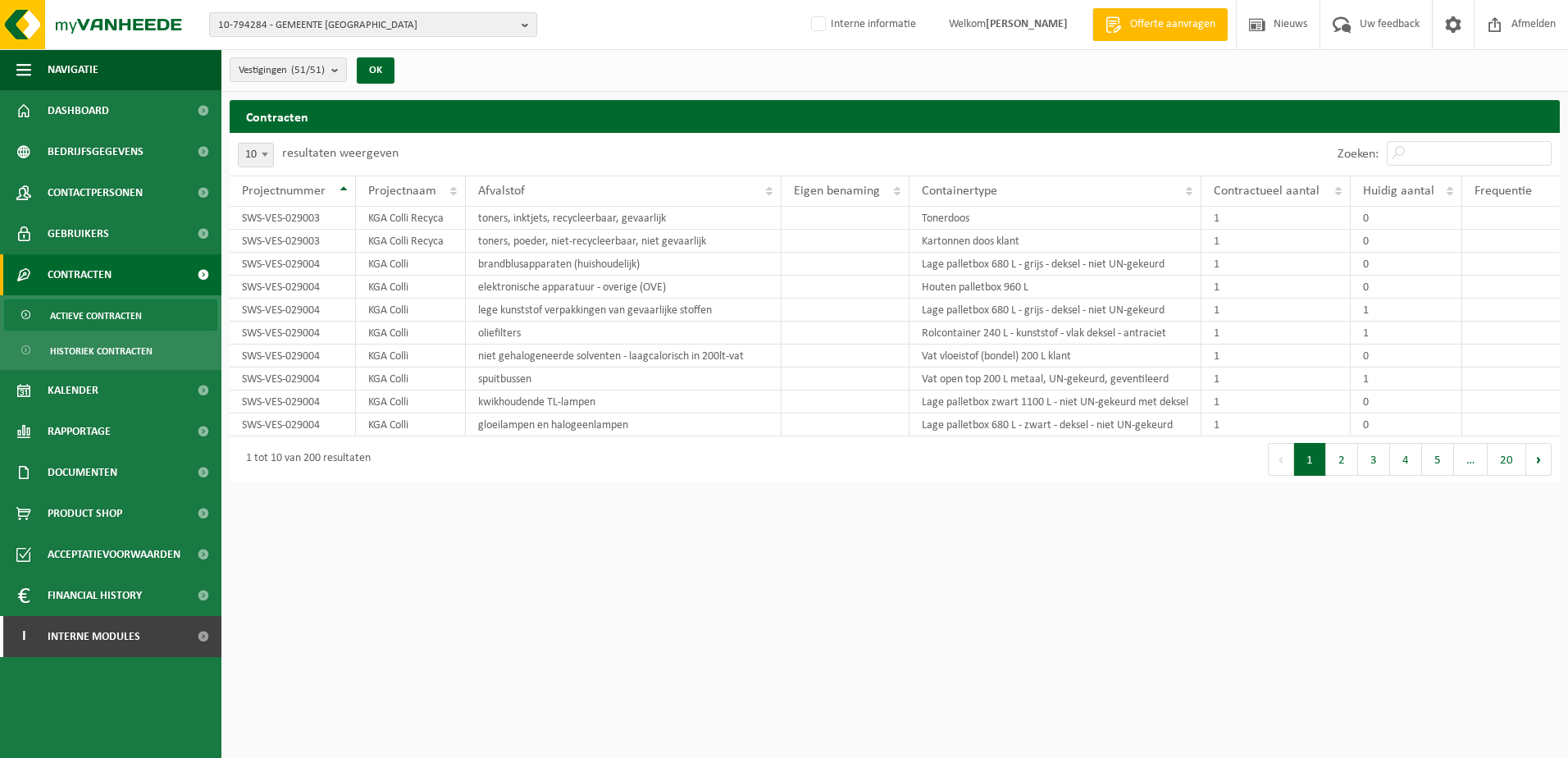
click at [1345, 472] on button "2" at bounding box center [1342, 459] width 32 height 33
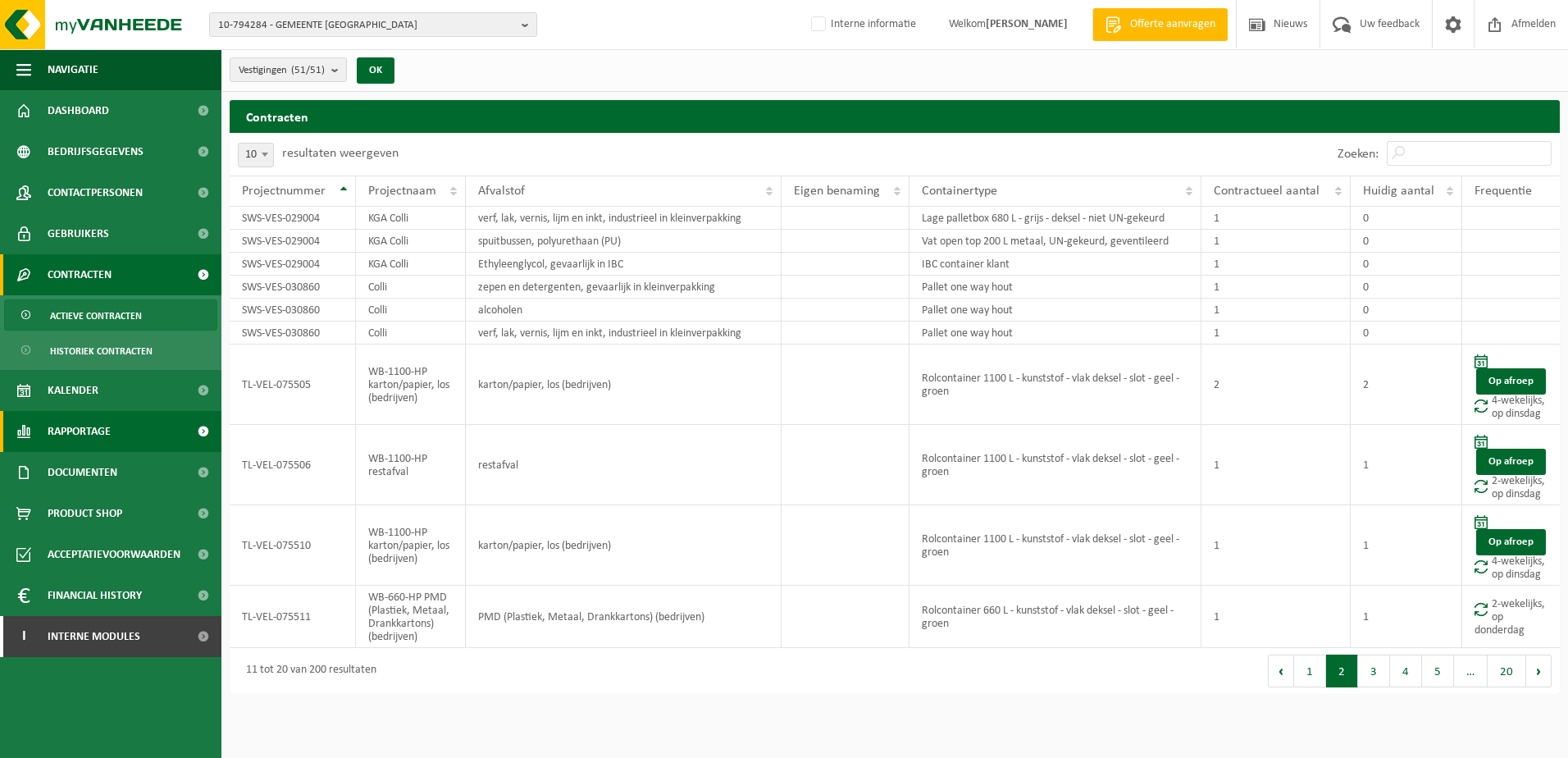
click at [84, 427] on span "Rapportage" at bounding box center [79, 432] width 63 height 41
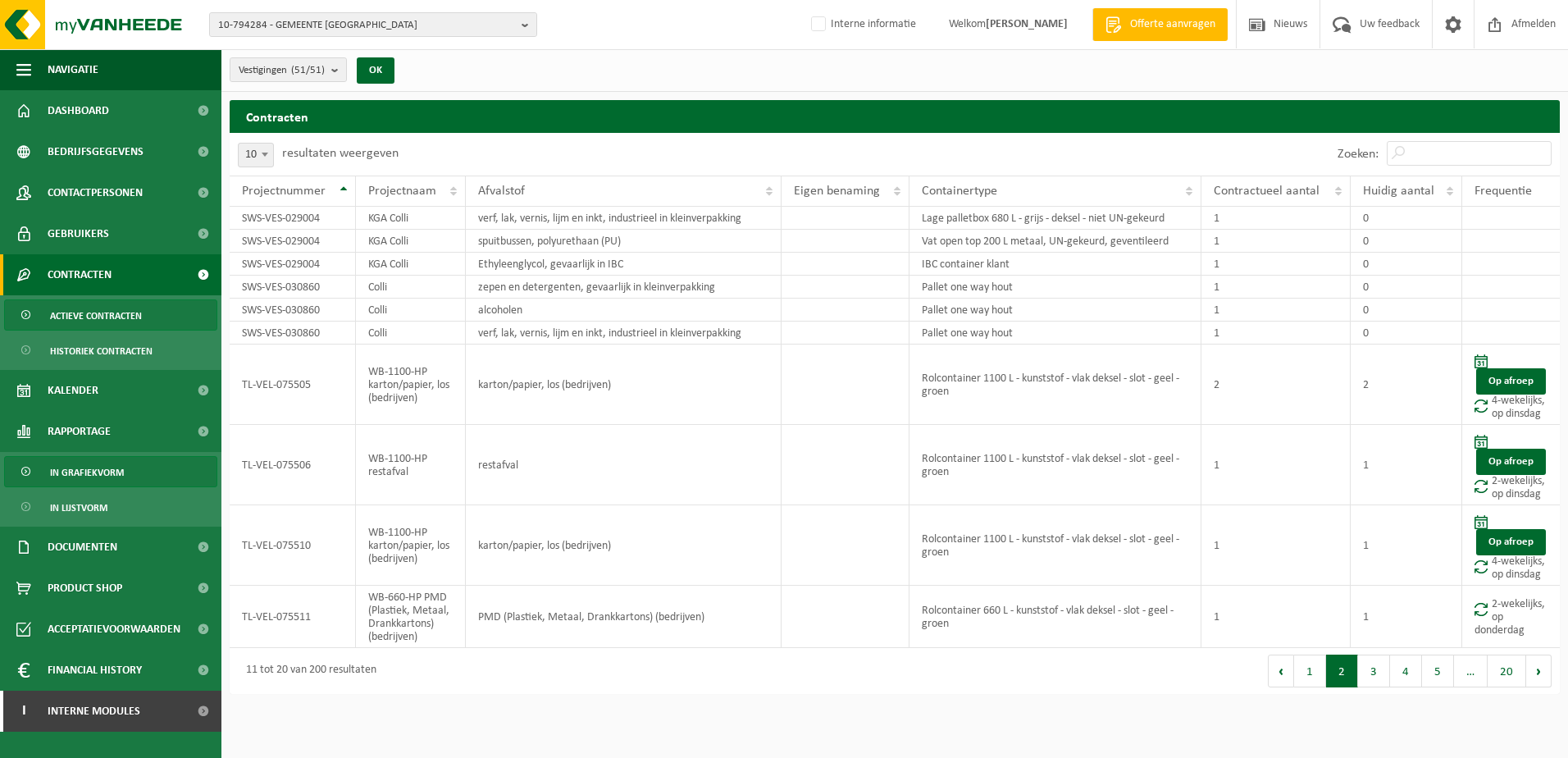
click at [89, 470] on span "In grafiekvorm" at bounding box center [86, 472] width 74 height 31
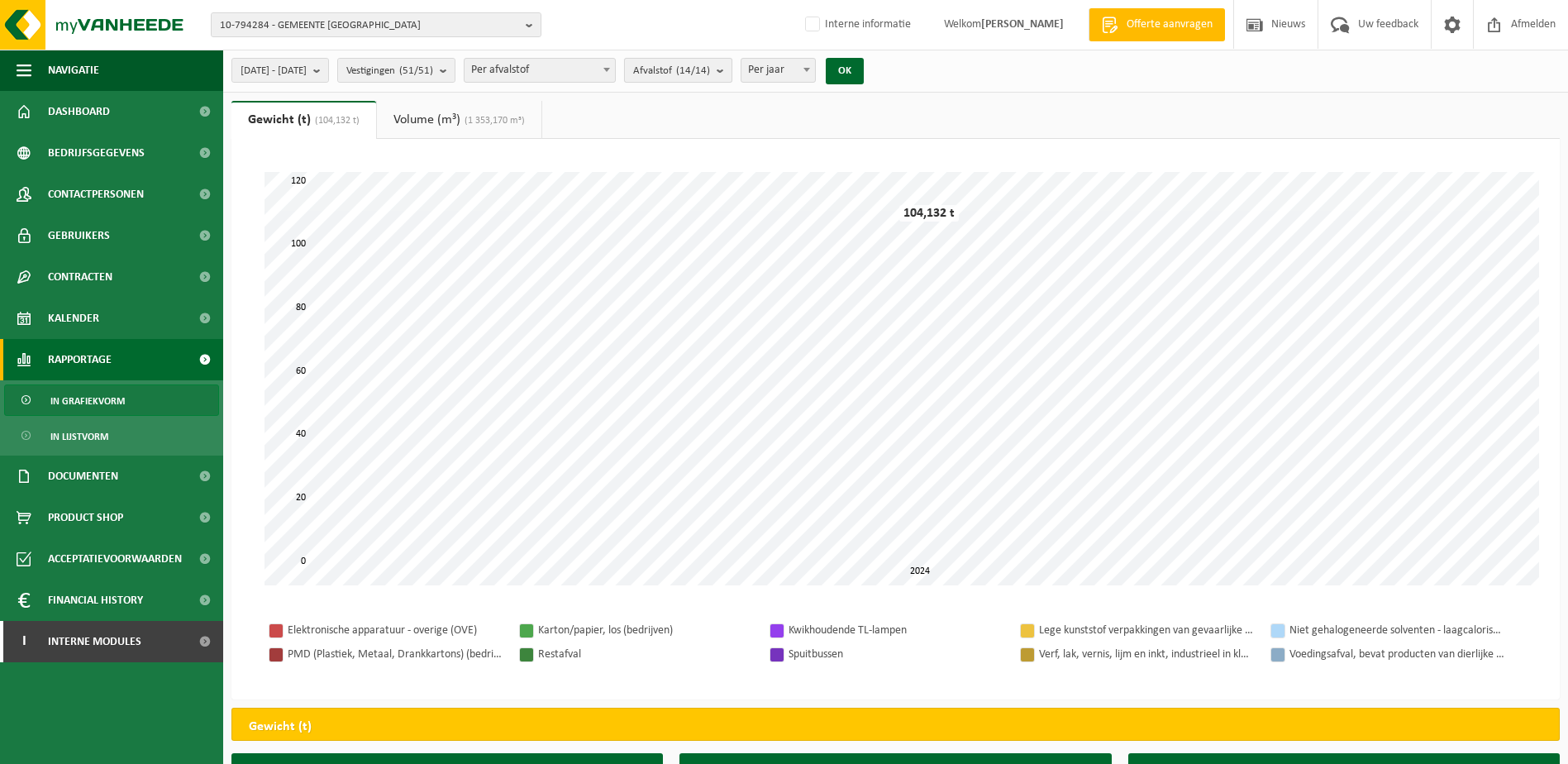
click at [732, 76] on b "submit" at bounding box center [724, 70] width 15 height 23
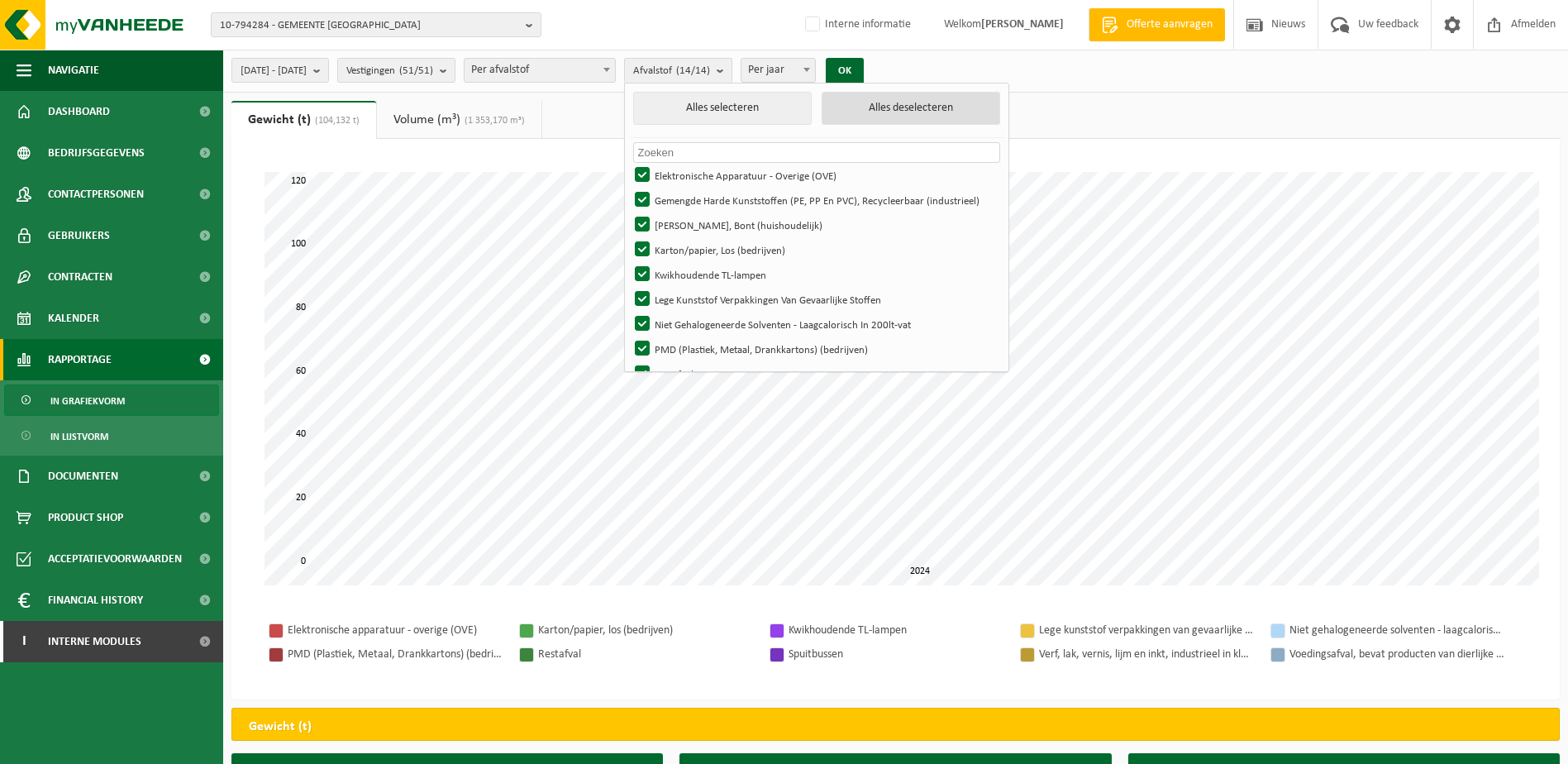
click at [962, 105] on button "Alles deselecteren" at bounding box center [911, 108] width 179 height 33
checkbox input "false"
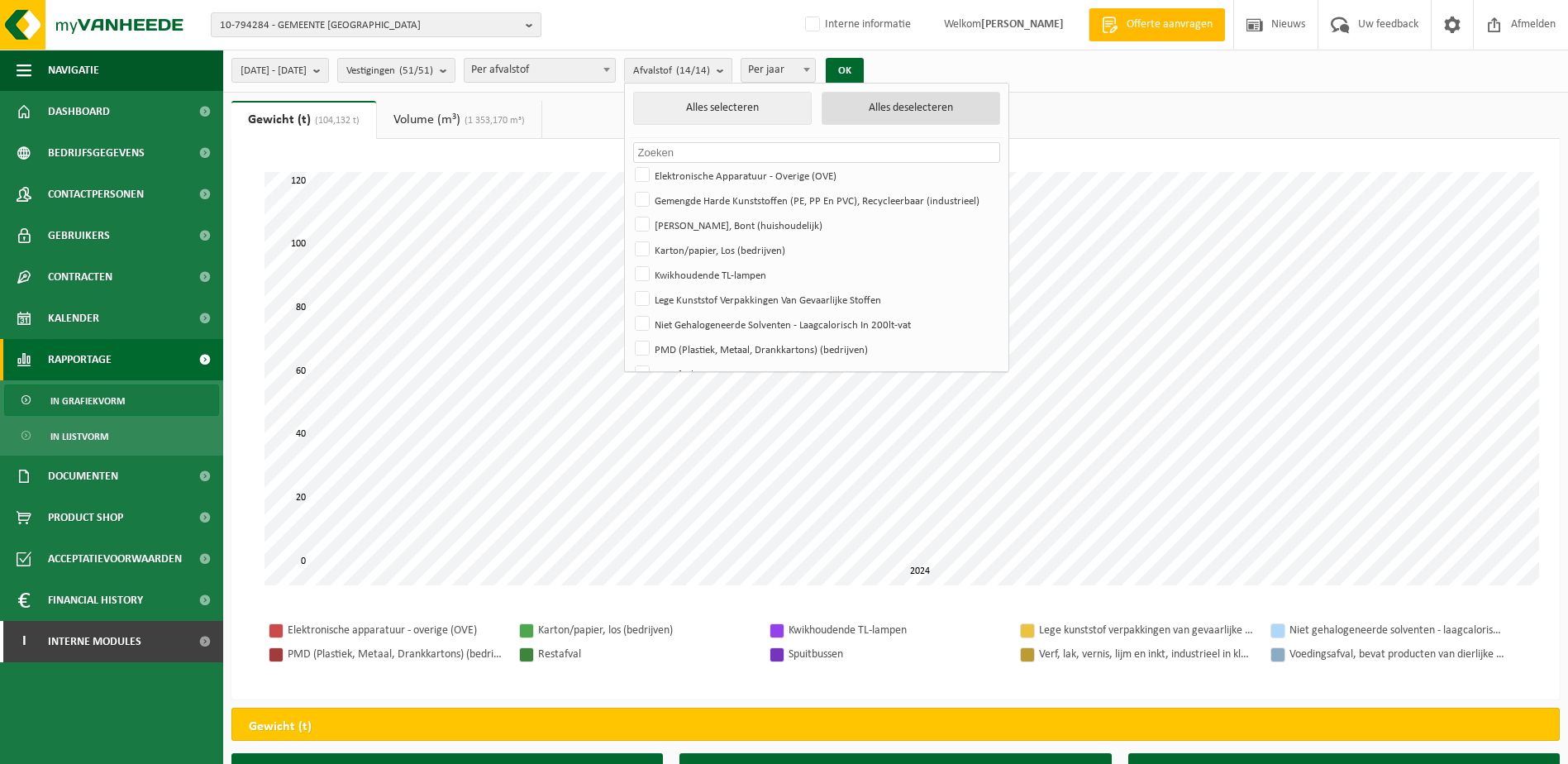
checkbox input "false"
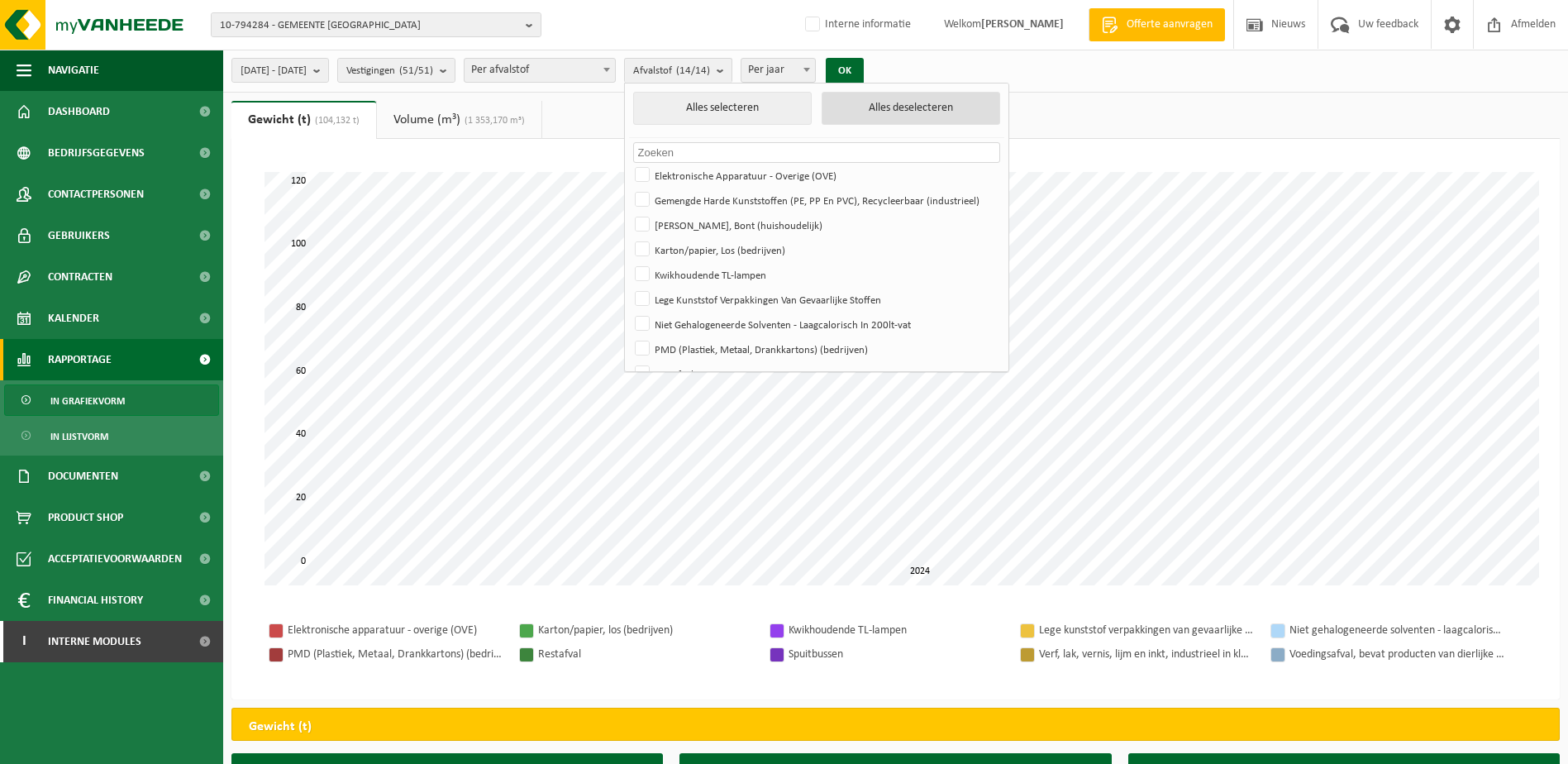
checkbox input "false"
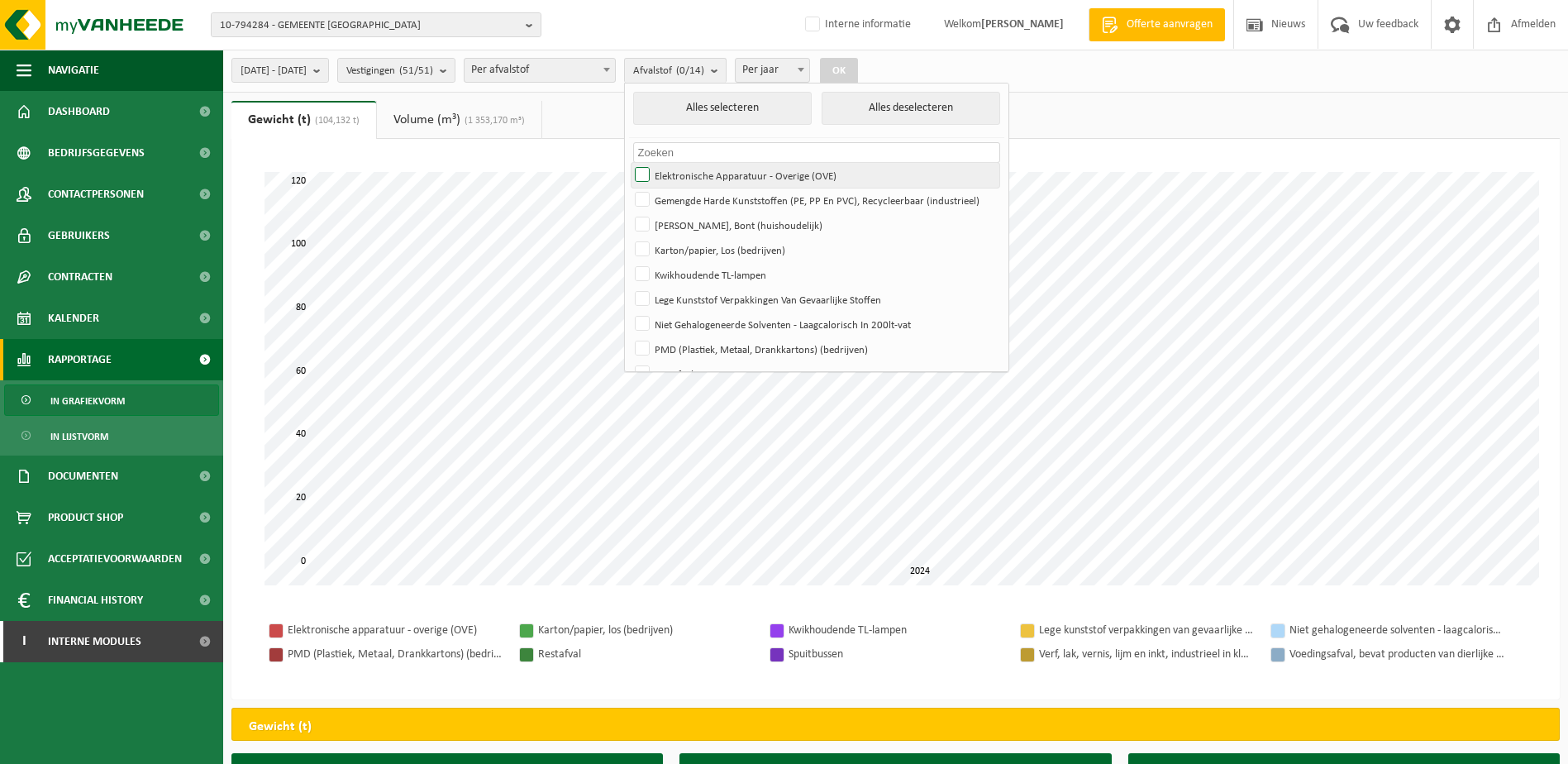
click at [689, 170] on label "Elektronische Apparatuur - Overige (OVE)" at bounding box center [815, 175] width 368 height 25
click at [629, 163] on input "Elektronische Apparatuur - Overige (OVE)" at bounding box center [628, 162] width 1 height 1
checkbox input "true"
click at [858, 71] on button "OK" at bounding box center [839, 71] width 38 height 26
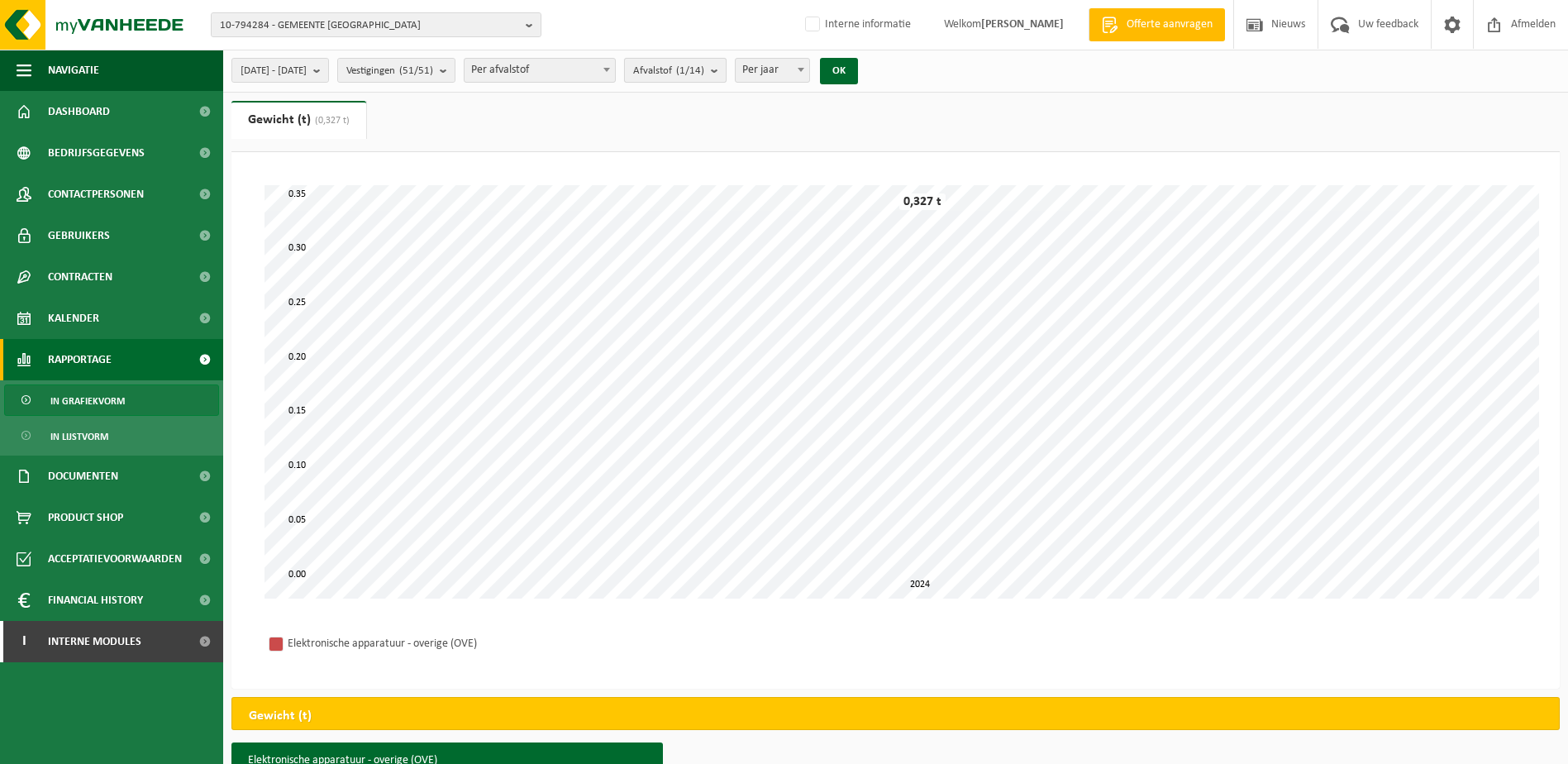
click at [725, 67] on b "submit" at bounding box center [719, 70] width 15 height 23
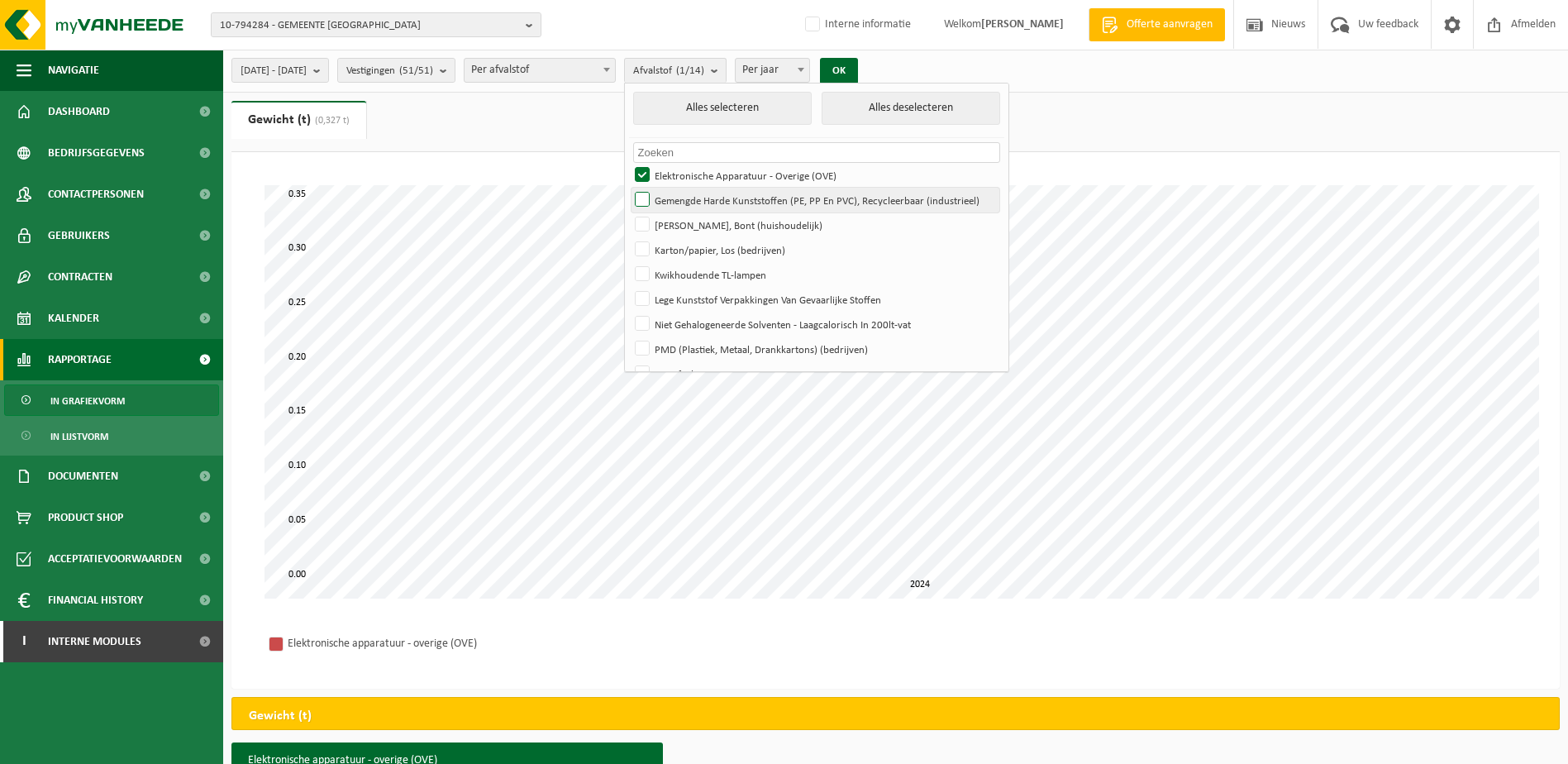
click at [687, 198] on label "Gemengde Harde Kunststoffen (PE, PP En PVC), Recycleerbaar (industrieel)" at bounding box center [815, 200] width 368 height 25
click at [629, 187] on input "Gemengde Harde Kunststoffen (PE, PP En PVC), Recycleerbaar (industrieel)" at bounding box center [628, 187] width 1 height 1
checkbox input "true"
click at [689, 168] on label "Elektronische Apparatuur - Overige (OVE)" at bounding box center [815, 175] width 368 height 25
click at [629, 163] on input "Elektronische Apparatuur - Overige (OVE)" at bounding box center [628, 162] width 1 height 1
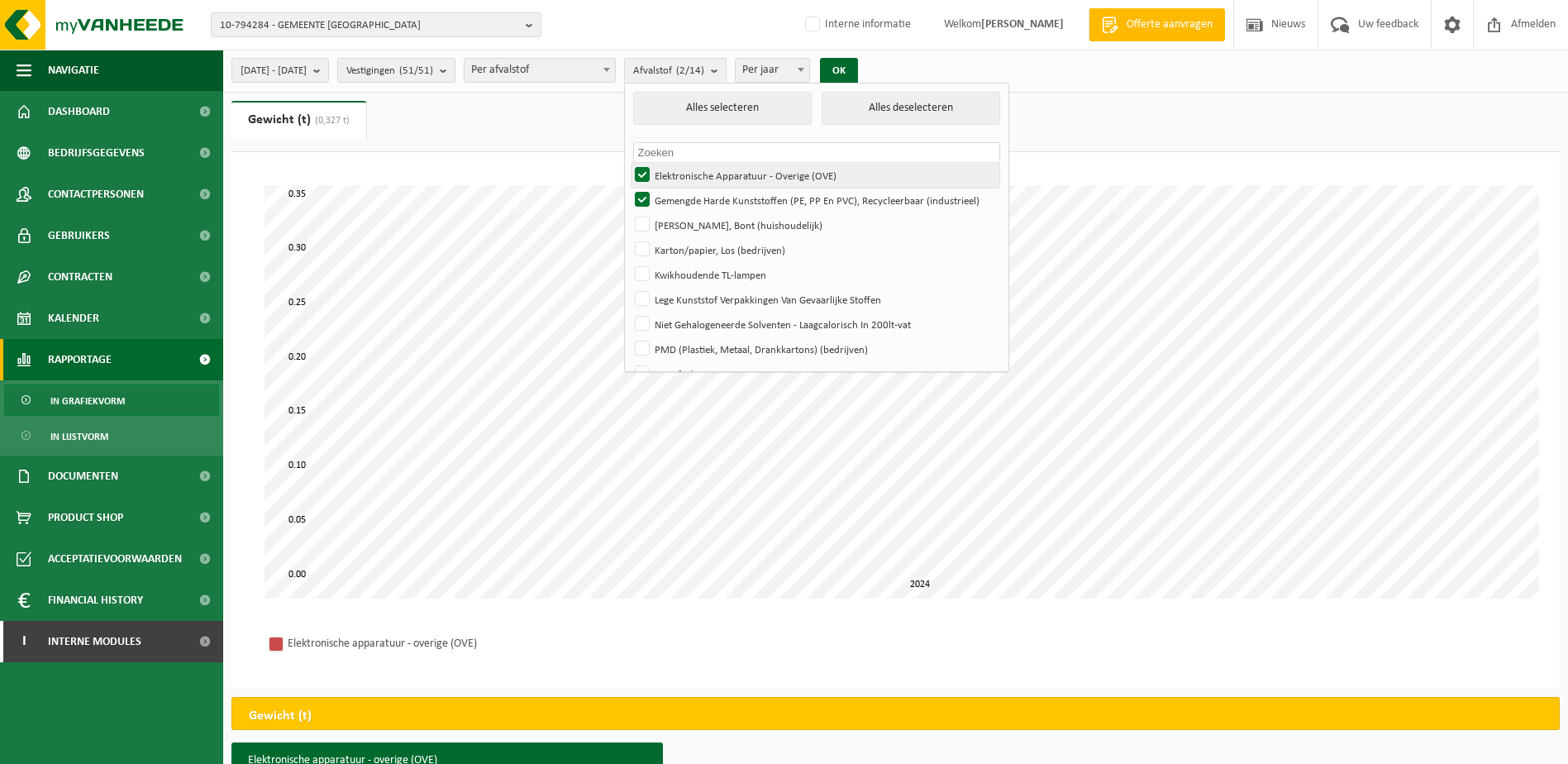
checkbox input "false"
click at [858, 69] on button "OK" at bounding box center [839, 71] width 38 height 26
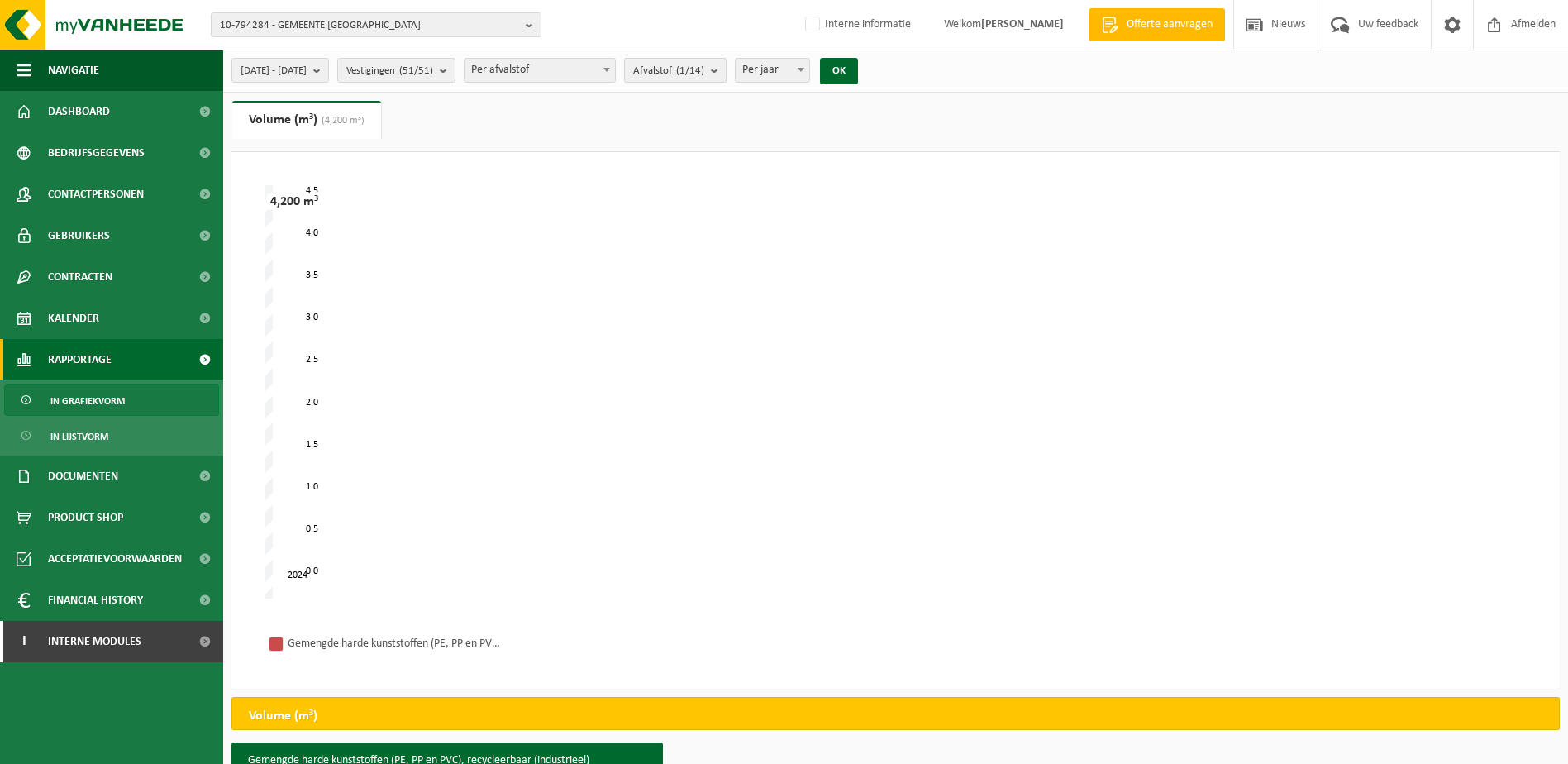
click at [725, 70] on b "submit" at bounding box center [719, 70] width 15 height 23
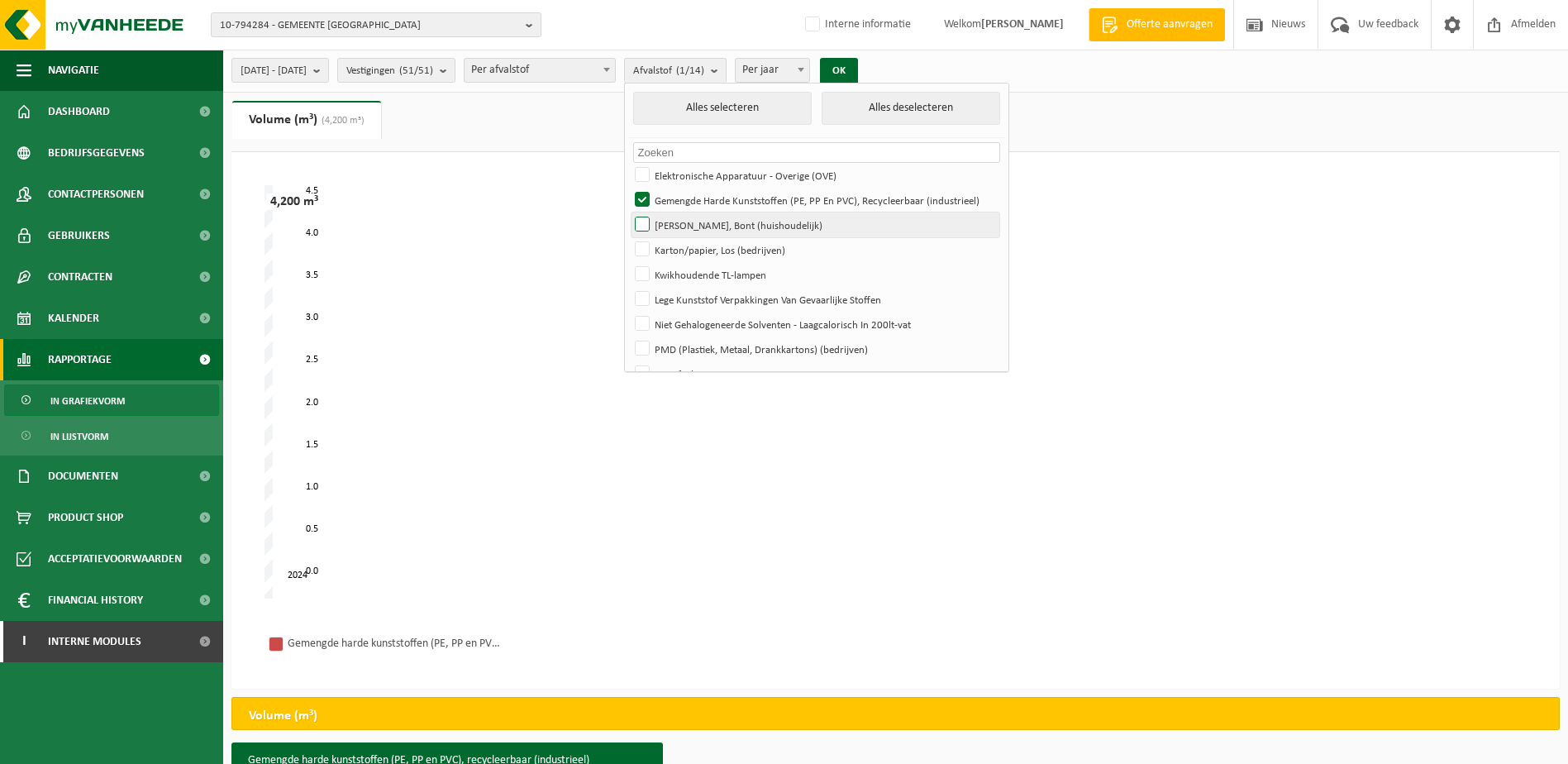
click at [692, 223] on label "[PERSON_NAME], Bont (huishoudelijk)" at bounding box center [815, 225] width 368 height 25
click at [629, 213] on input "[PERSON_NAME], Bont (huishoudelijk)" at bounding box center [628, 212] width 1 height 1
checkbox input "true"
click at [694, 200] on label "Gemengde Harde Kunststoffen (PE, PP En PVC), Recycleerbaar (industrieel)" at bounding box center [815, 200] width 368 height 25
click at [629, 187] on input "Gemengde Harde Kunststoffen (PE, PP En PVC), Recycleerbaar (industrieel)" at bounding box center [628, 187] width 1 height 1
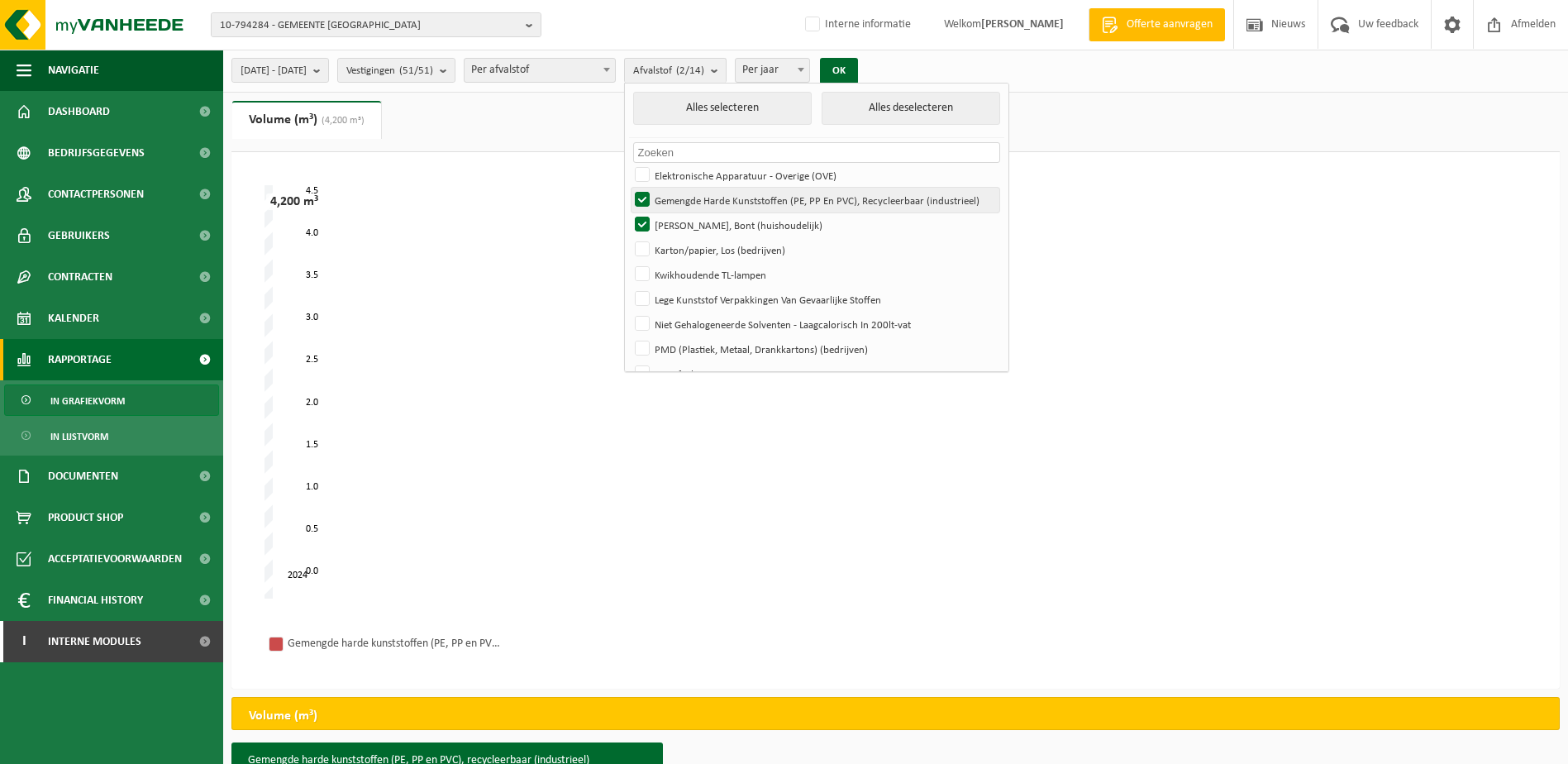
checkbox input "false"
click at [858, 69] on button "OK" at bounding box center [839, 71] width 38 height 26
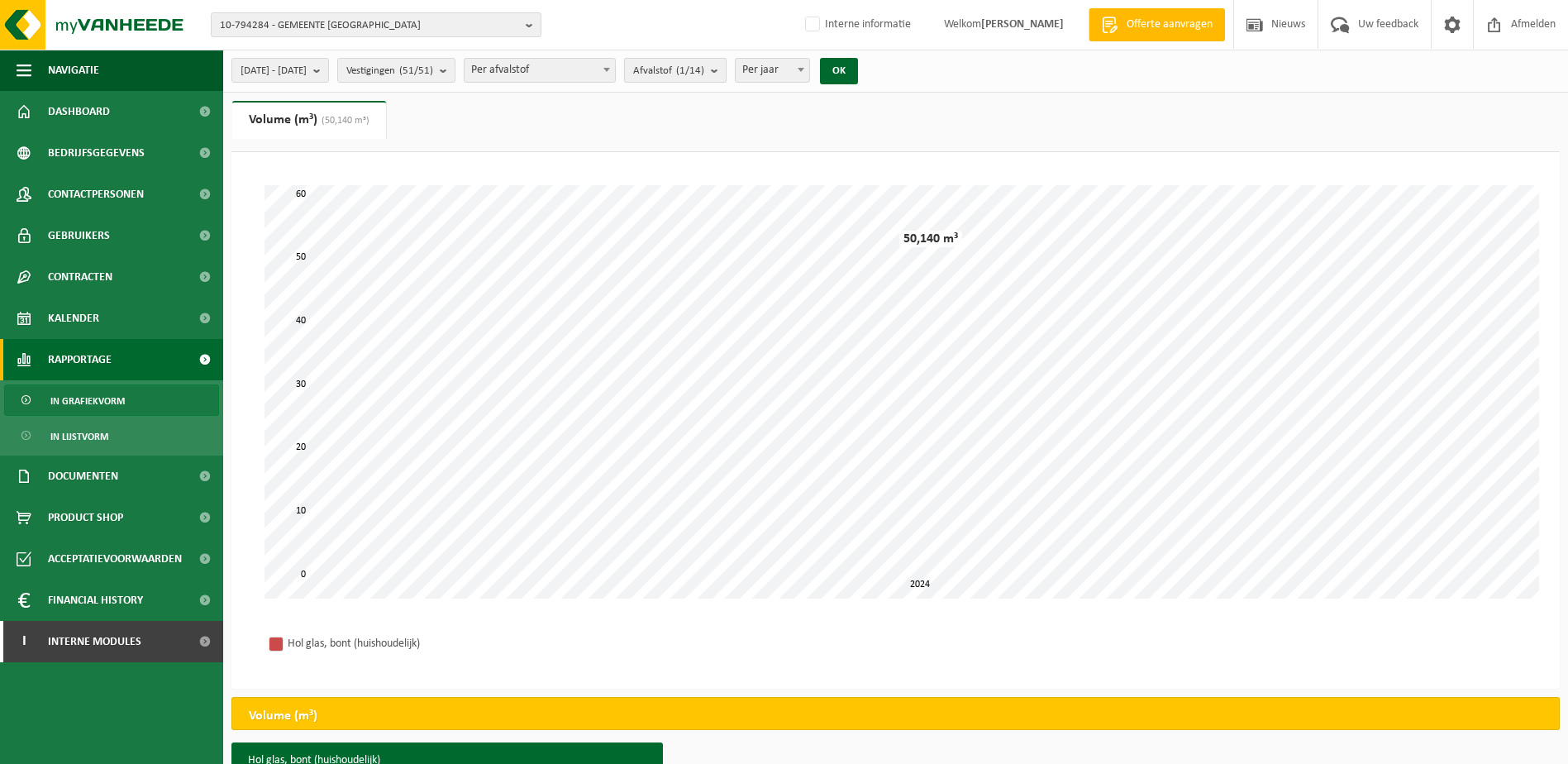
click at [726, 69] on button "Afvalstof (1/14)" at bounding box center [675, 70] width 102 height 25
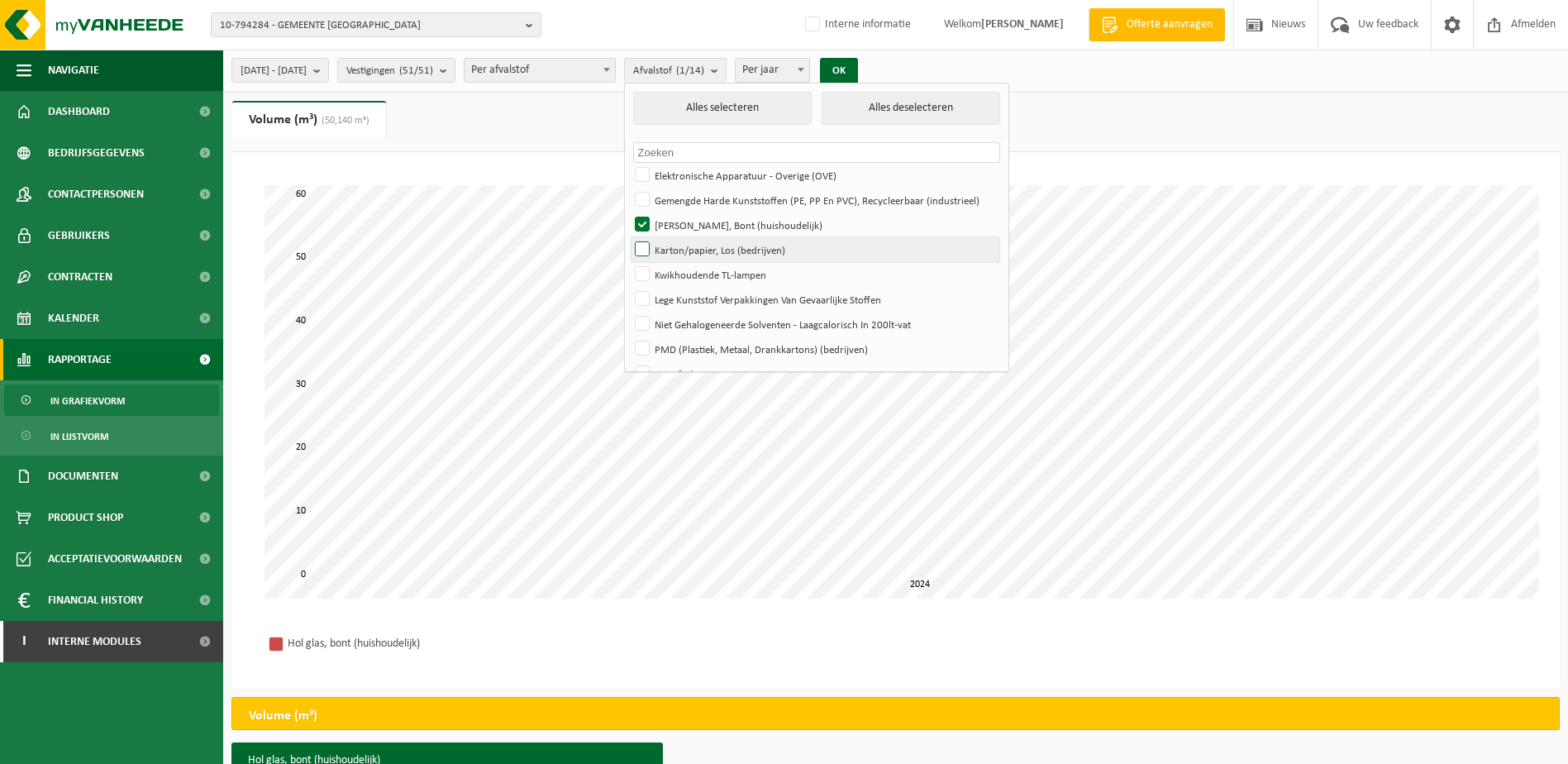
click at [692, 250] on label "Karton/papier, Los (bedrijven)" at bounding box center [815, 250] width 368 height 25
click at [629, 237] on input "Karton/papier, Los (bedrijven)" at bounding box center [628, 236] width 1 height 1
checkbox input "true"
click at [695, 220] on label "Hol Glas, Bont (huishoudelijk)" at bounding box center [815, 225] width 368 height 25
click at [629, 213] on input "Hol Glas, Bont (huishoudelijk)" at bounding box center [628, 212] width 1 height 1
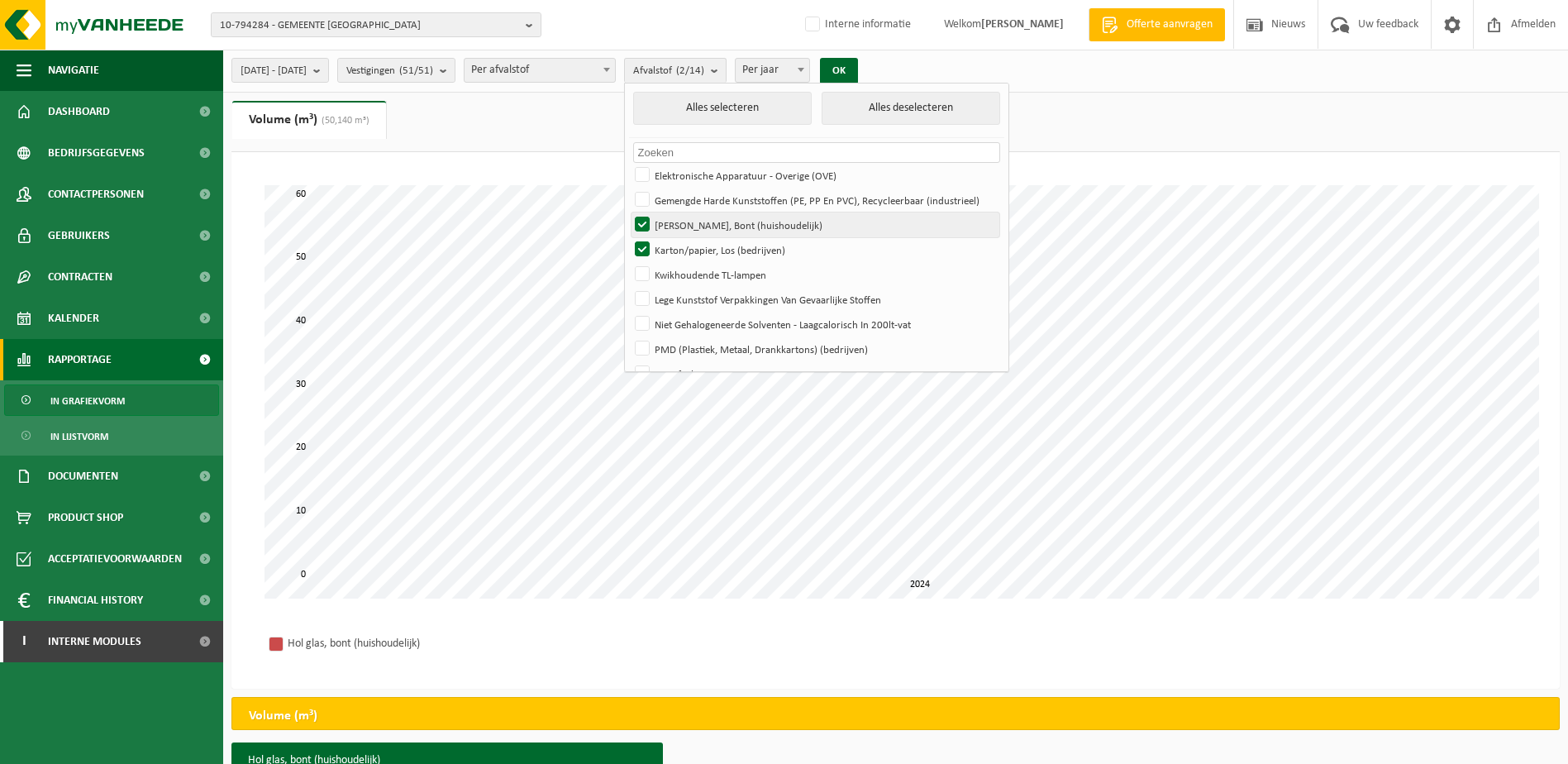
checkbox input "false"
click at [858, 73] on button "OK" at bounding box center [839, 71] width 38 height 26
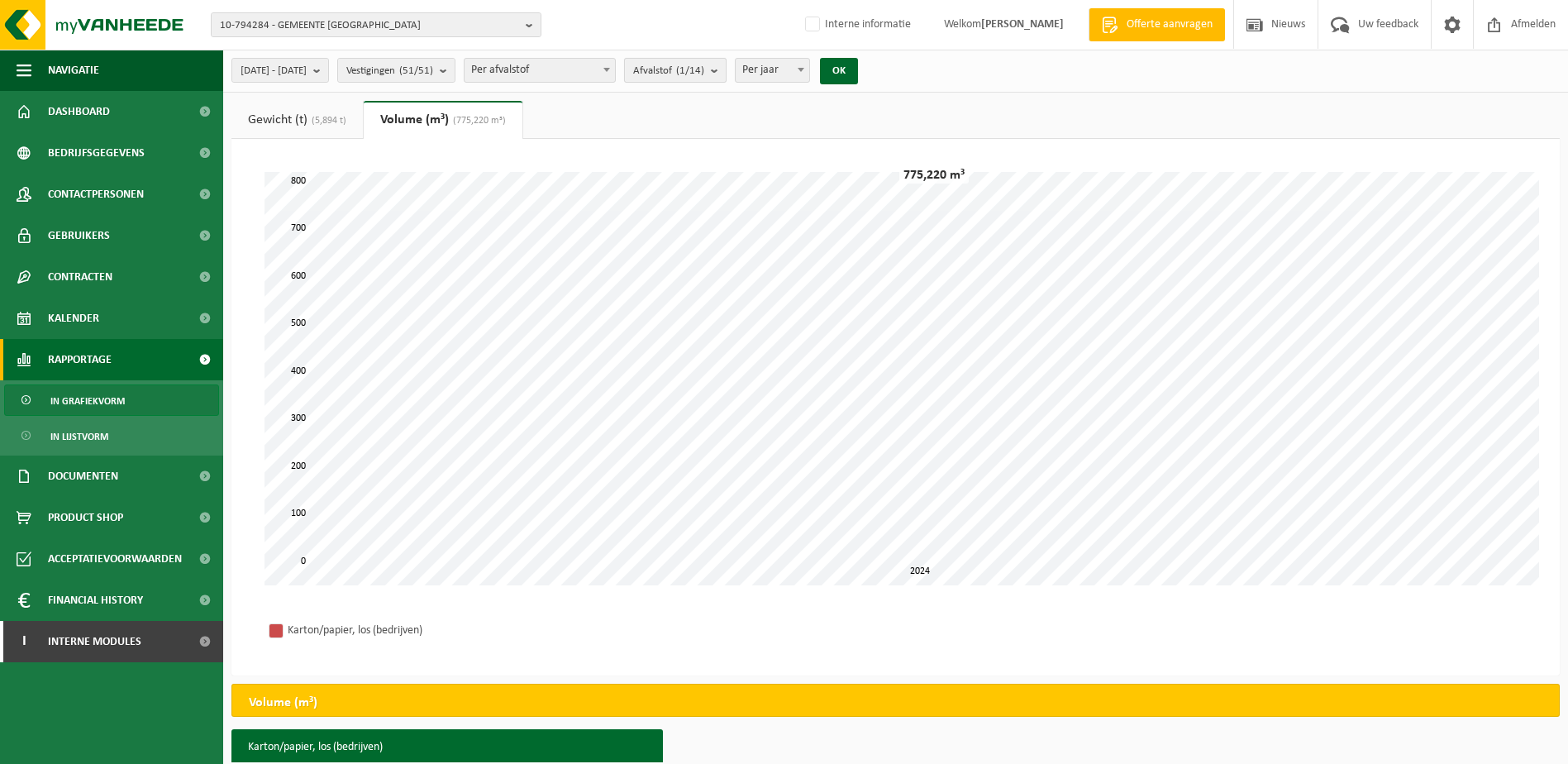
click at [725, 72] on b "submit" at bounding box center [719, 70] width 15 height 23
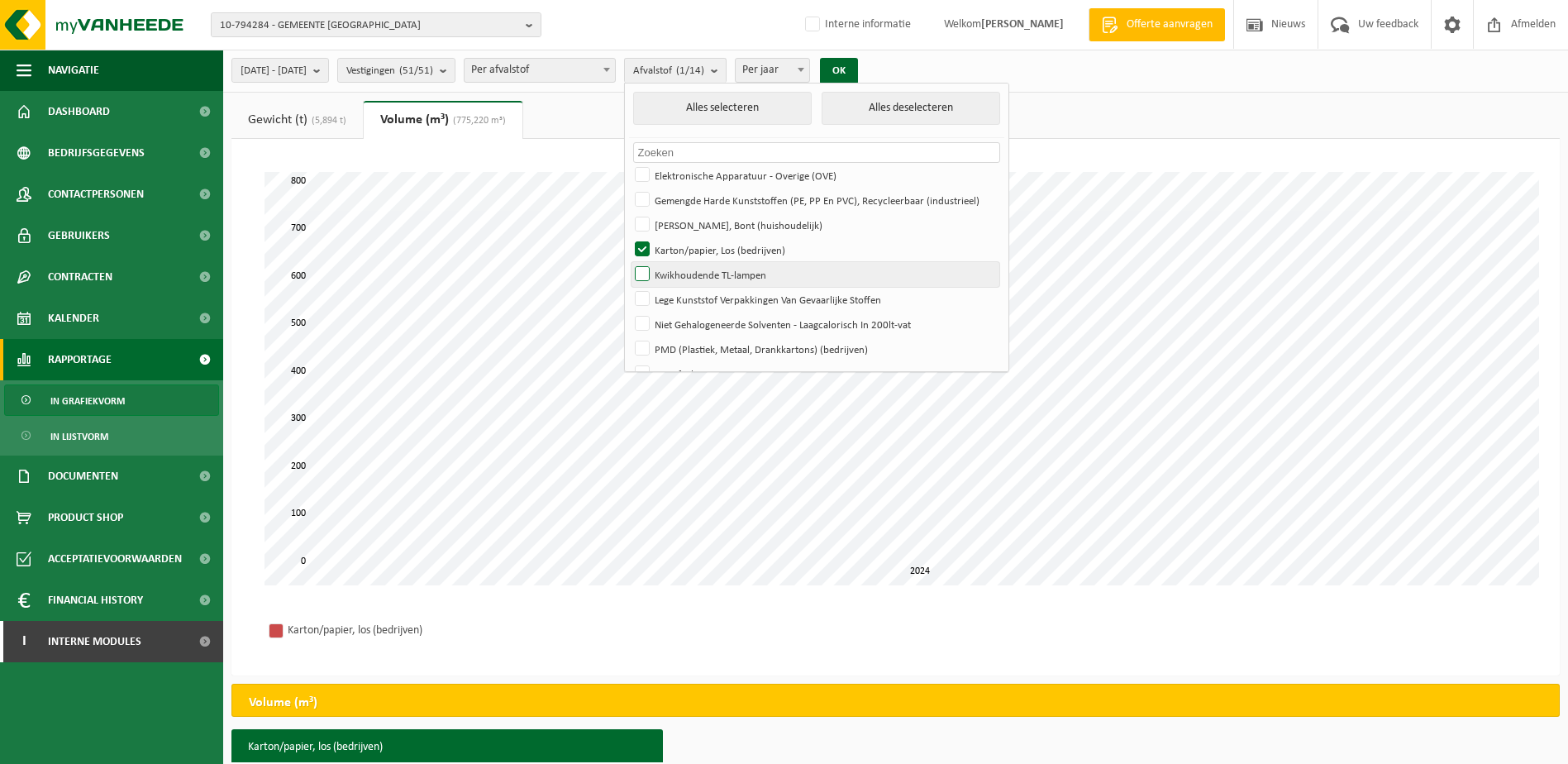
click at [684, 274] on label "Kwikhoudende TL-lampen" at bounding box center [815, 274] width 368 height 25
click at [629, 262] on input "Kwikhoudende TL-lampen" at bounding box center [628, 261] width 1 height 1
checkbox input "true"
click at [688, 249] on label "Karton/papier, Los (bedrijven)" at bounding box center [815, 250] width 368 height 25
click at [629, 237] on input "Karton/papier, Los (bedrijven)" at bounding box center [628, 236] width 1 height 1
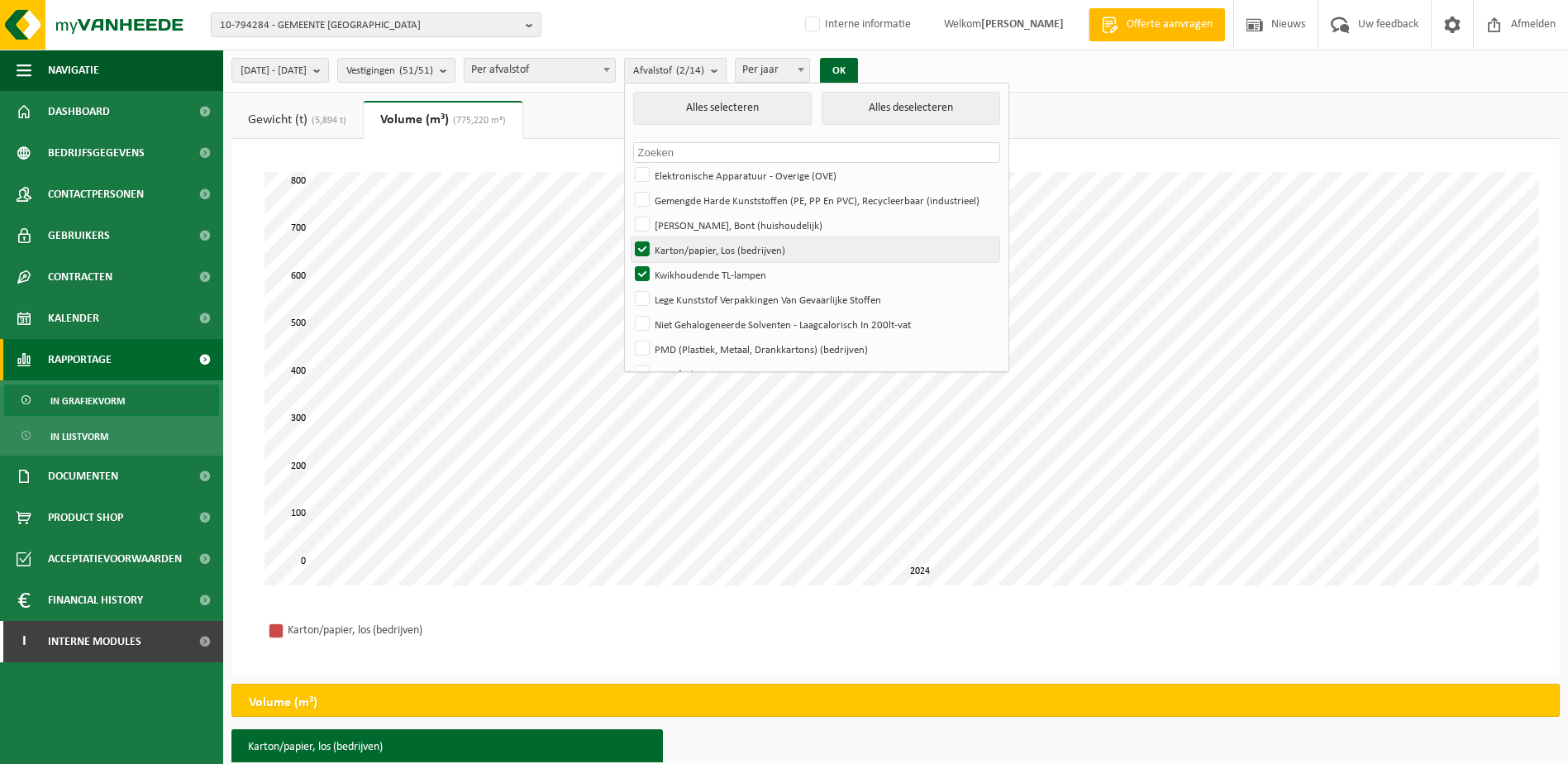
checkbox input "false"
click at [858, 67] on button "OK" at bounding box center [839, 71] width 38 height 26
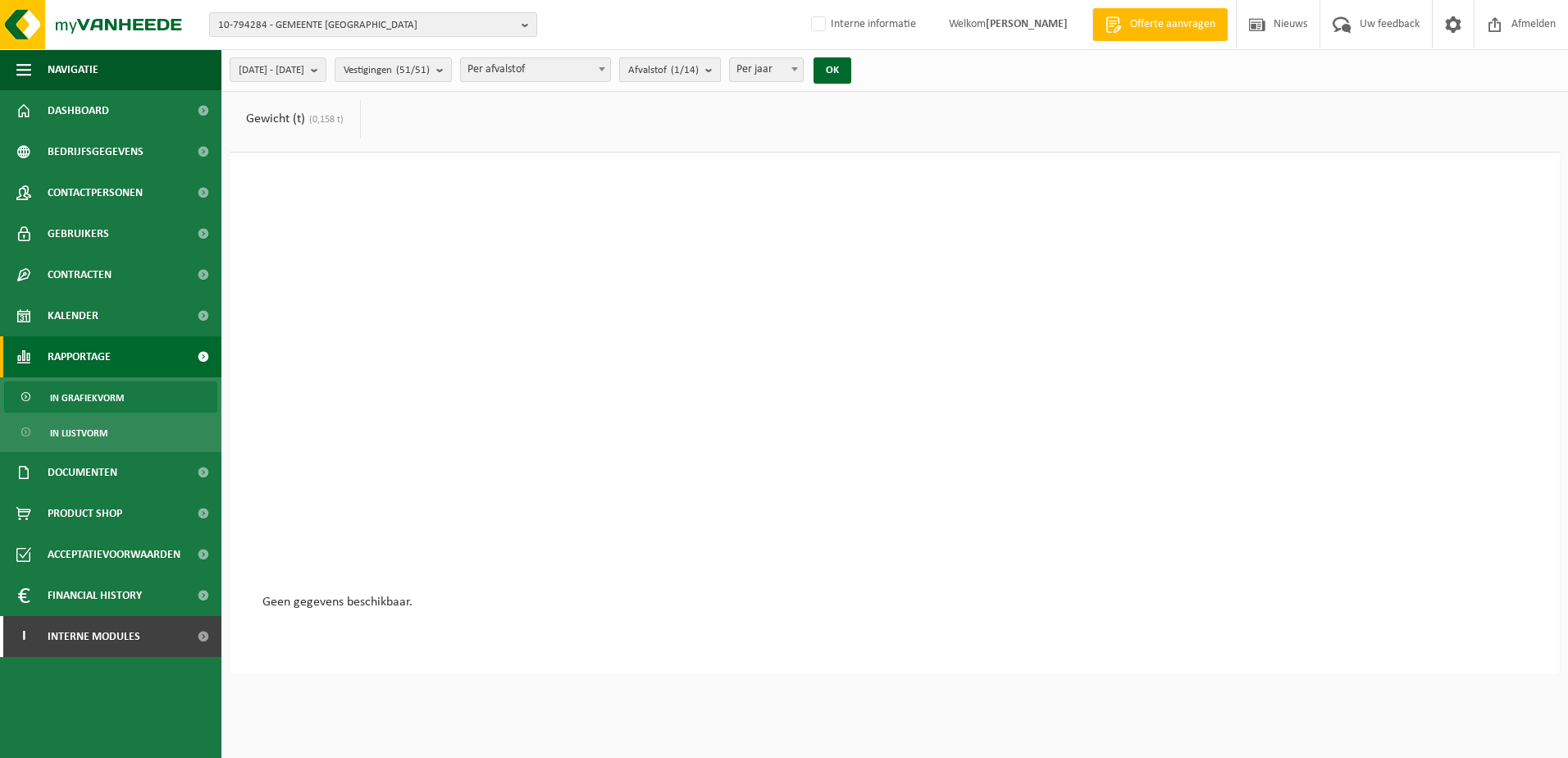
click at [721, 74] on button "Afvalstof (1/14)" at bounding box center [670, 69] width 101 height 24
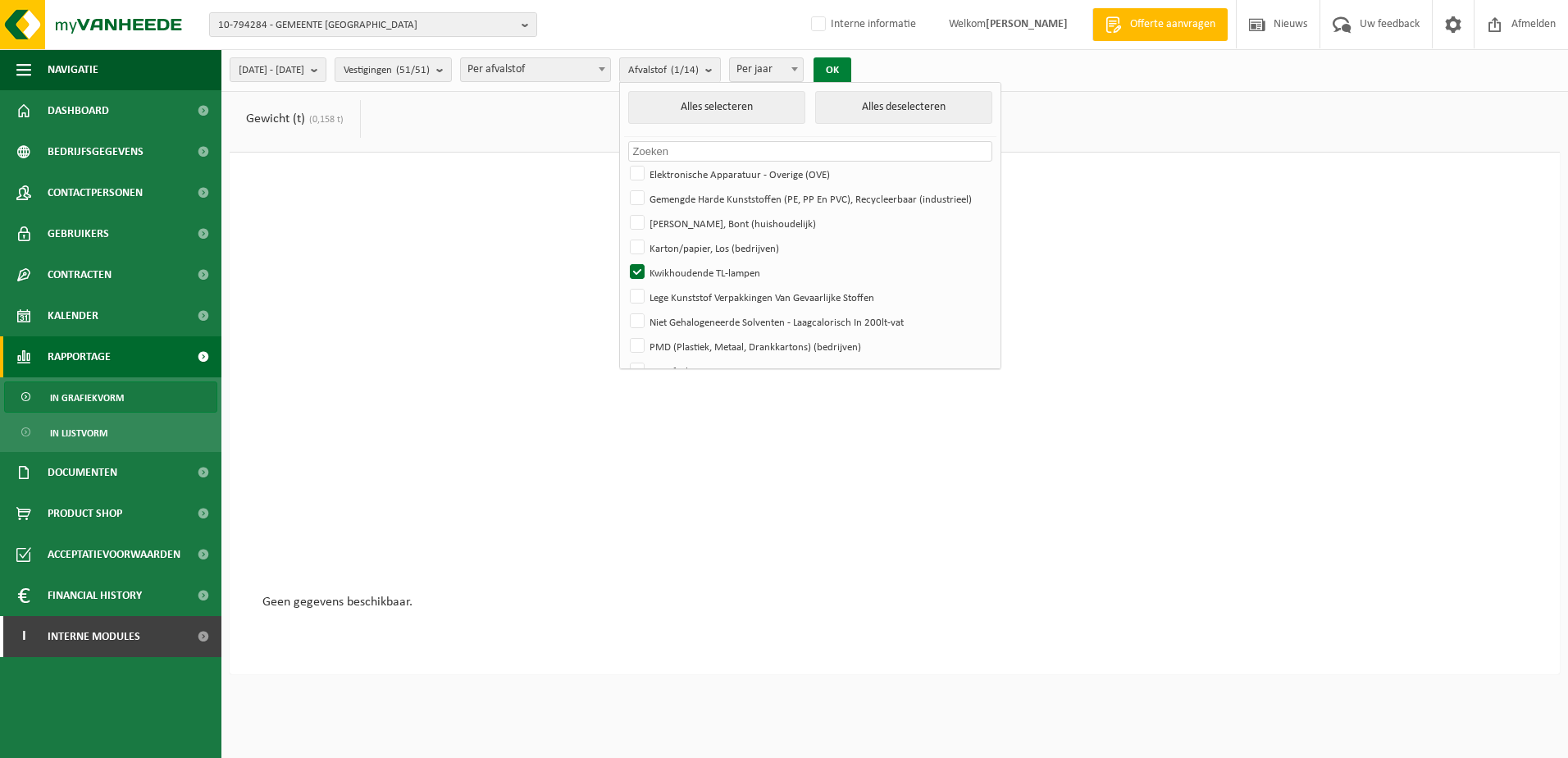
click at [851, 70] on button "OK" at bounding box center [832, 70] width 38 height 26
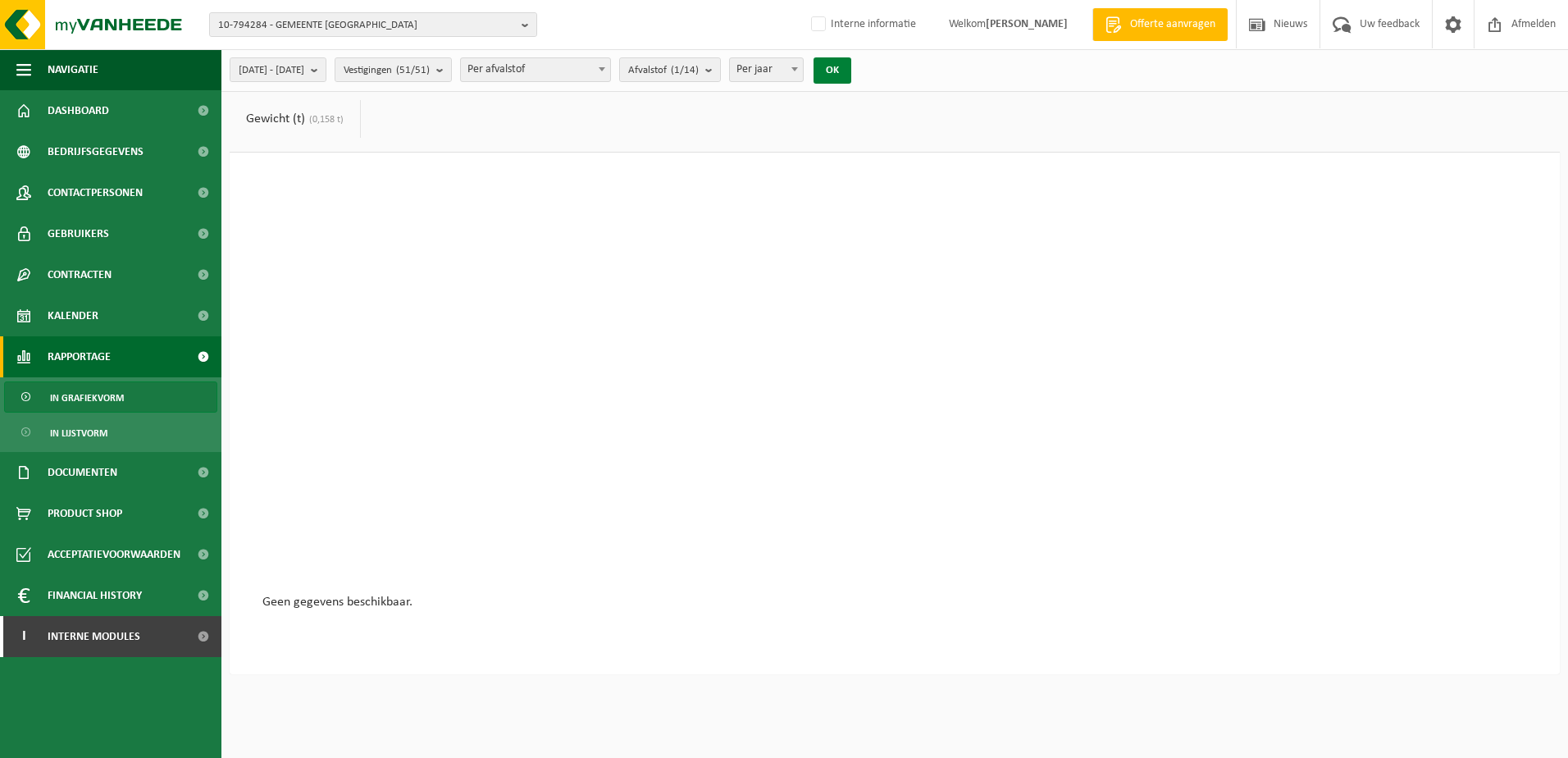
click at [851, 70] on button "OK" at bounding box center [832, 70] width 38 height 26
click at [720, 71] on b "submit" at bounding box center [713, 69] width 15 height 23
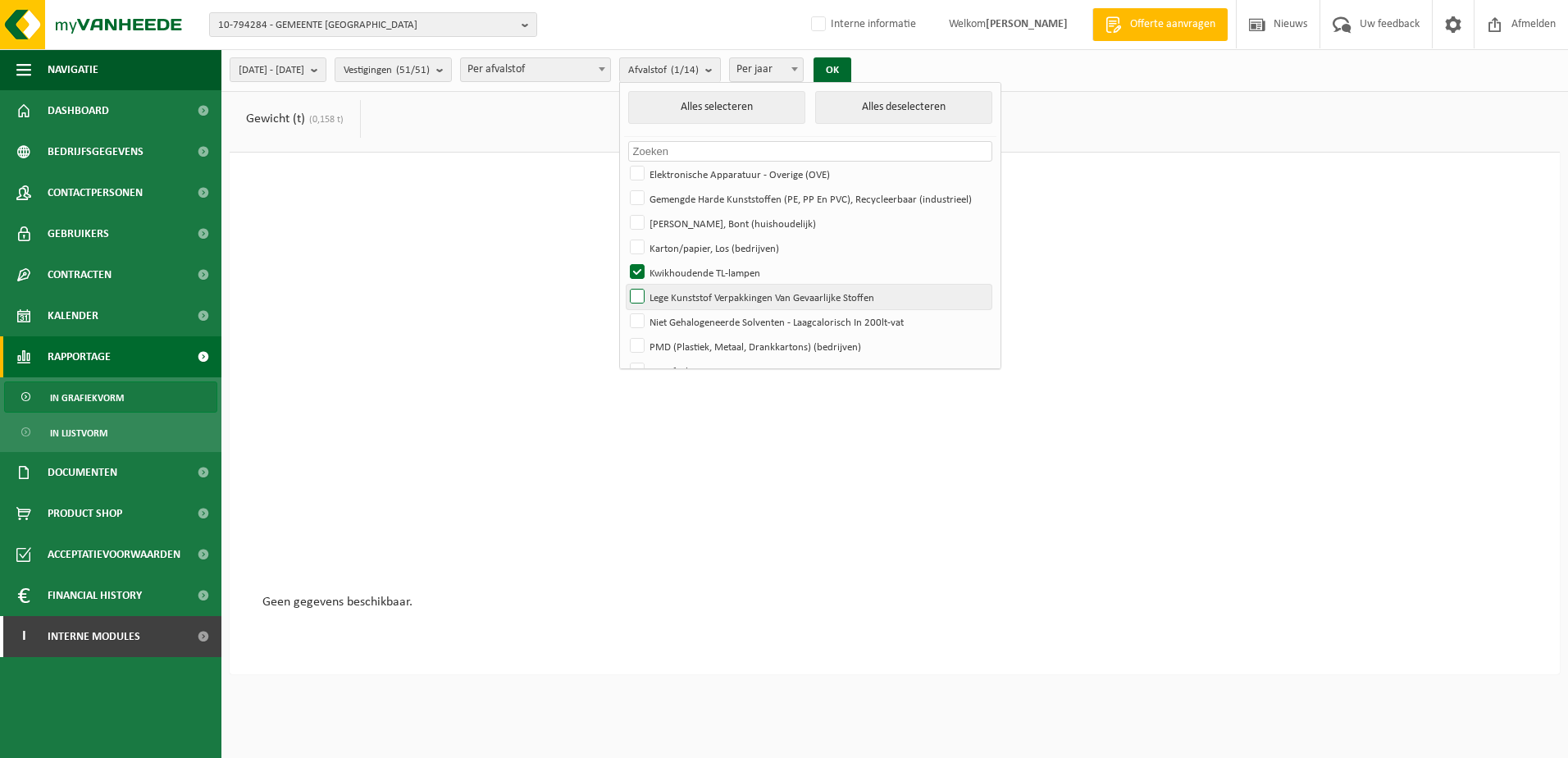
click at [689, 296] on label "Lege Kunststof Verpakkingen Van Gevaarlijke Stoffen" at bounding box center [809, 296] width 365 height 24
click at [624, 284] on input "Lege Kunststof Verpakkingen Van Gevaarlijke Stoffen" at bounding box center [623, 283] width 1 height 1
checkbox input "true"
click at [681, 269] on label "Kwikhoudende TL-lampen" at bounding box center [809, 272] width 365 height 24
click at [624, 260] on input "Kwikhoudende TL-lampen" at bounding box center [623, 259] width 1 height 1
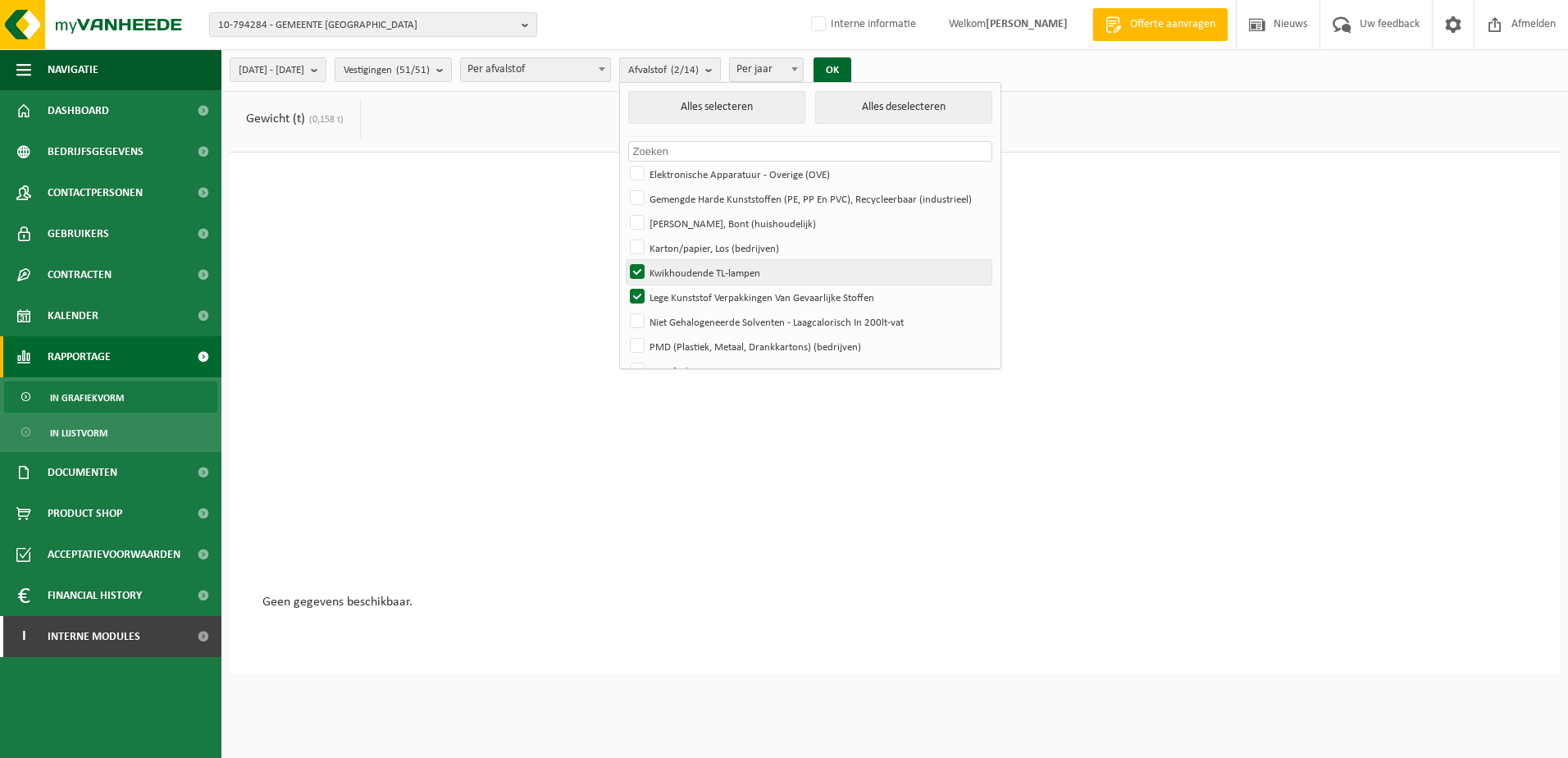
checkbox input "false"
click at [851, 68] on button "OK" at bounding box center [832, 70] width 38 height 26
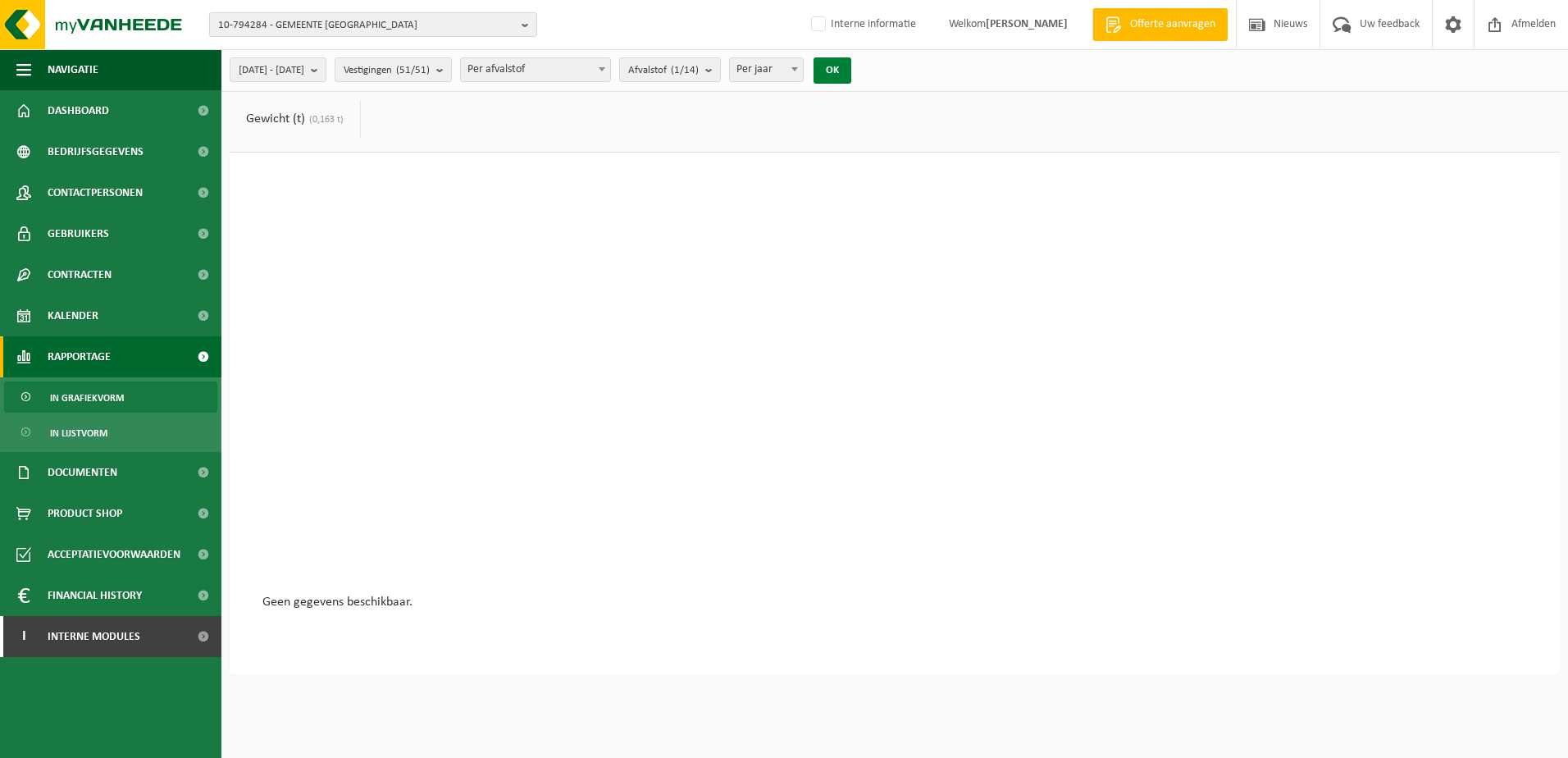
click at [851, 68] on button "OK" at bounding box center [832, 70] width 38 height 26
click at [720, 65] on b "submit" at bounding box center [713, 69] width 15 height 23
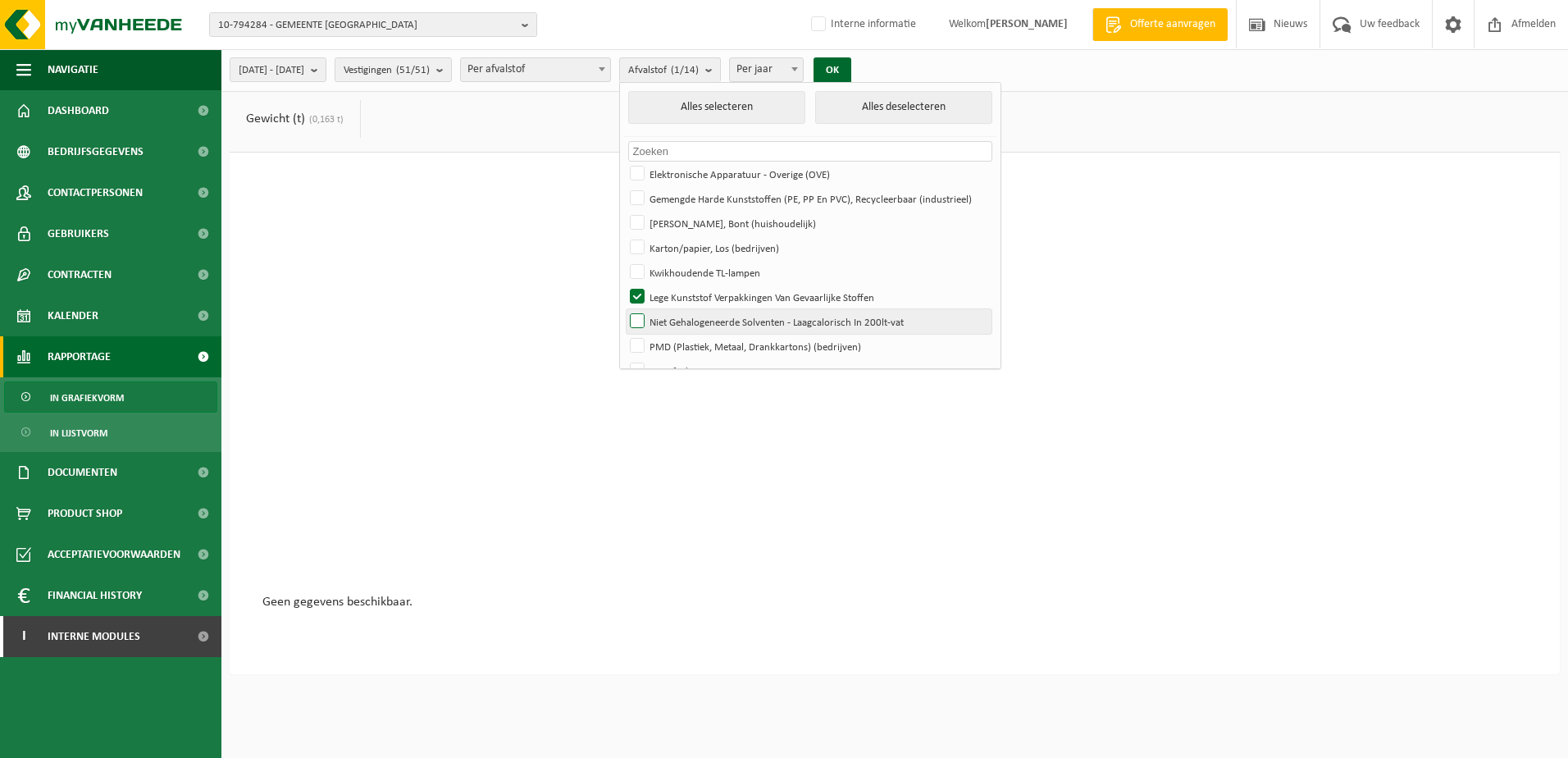
click at [680, 317] on label "Niet Gehalogeneerde Solventen - Laagcalorisch In 200lt-vat" at bounding box center [809, 322] width 365 height 24
click at [624, 310] on input "Niet Gehalogeneerde Solventen - Laagcalorisch In 200lt-vat" at bounding box center [623, 309] width 1 height 1
checkbox input "true"
click at [681, 291] on label "Lege Kunststof Verpakkingen Van Gevaarlijke Stoffen" at bounding box center [809, 296] width 365 height 24
click at [624, 284] on input "Lege Kunststof Verpakkingen Van Gevaarlijke Stoffen" at bounding box center [623, 283] width 1 height 1
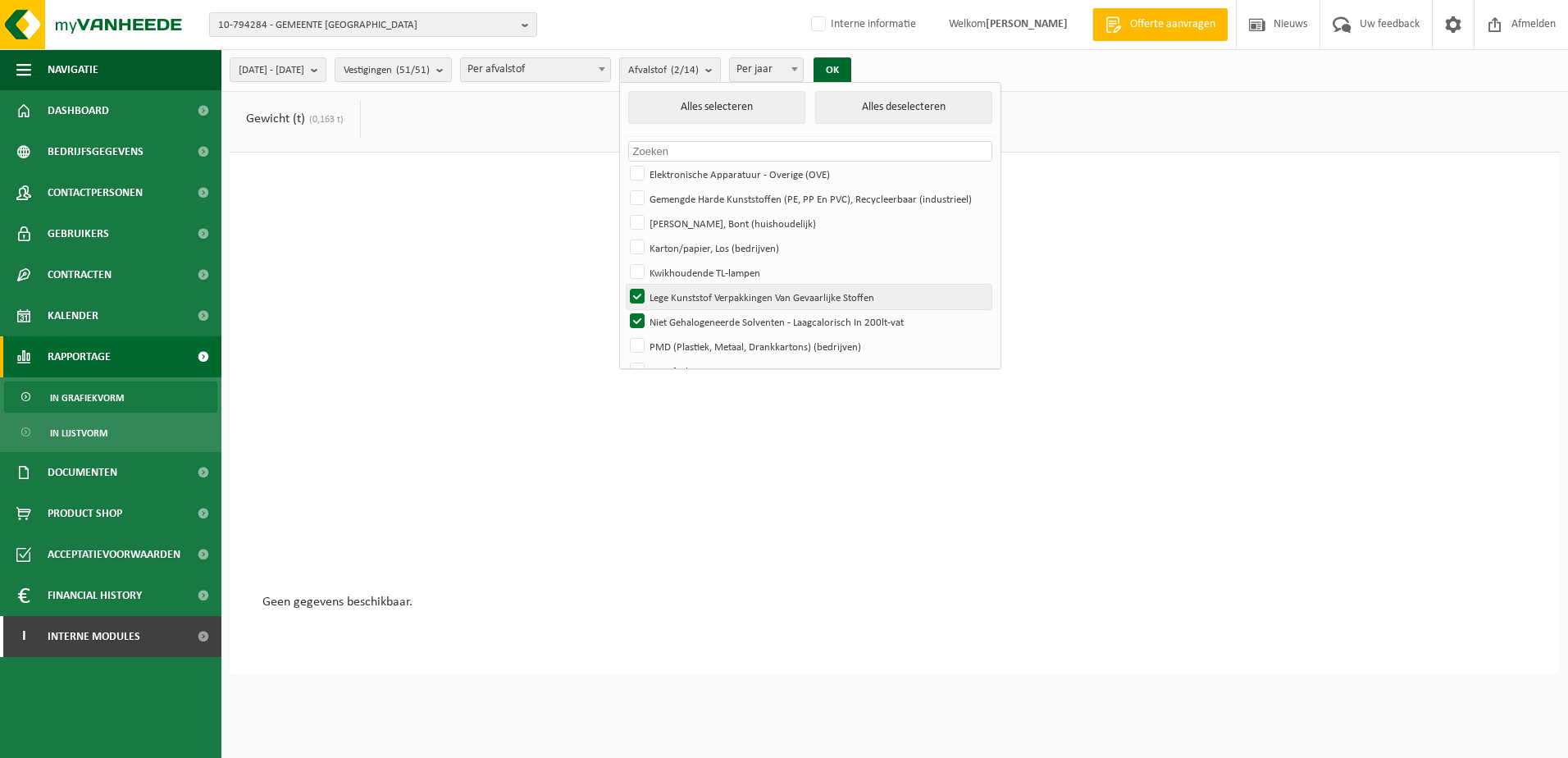
checkbox input "false"
click at [851, 68] on button "OK" at bounding box center [832, 70] width 38 height 26
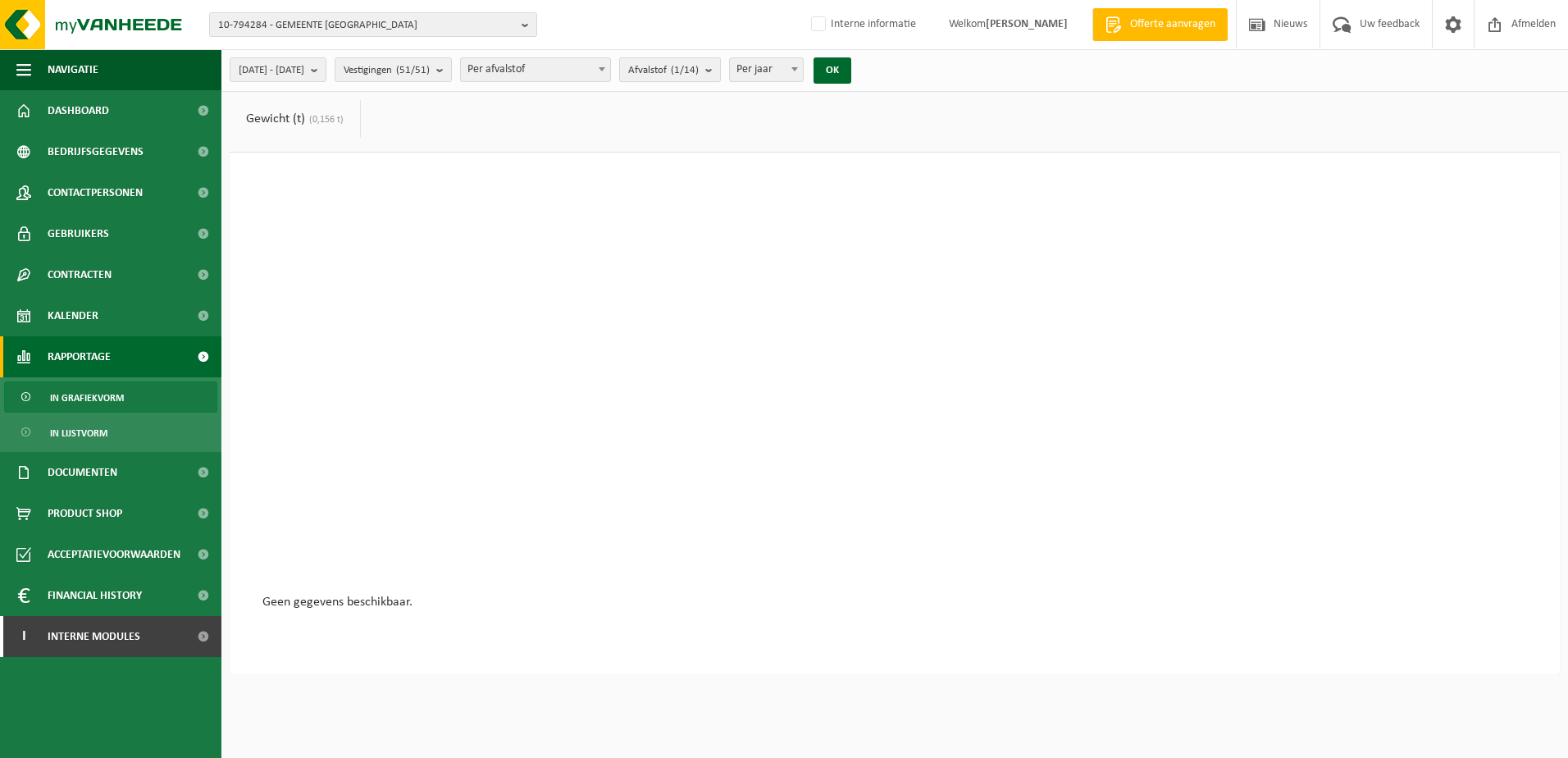
click at [720, 68] on b "submit" at bounding box center [713, 69] width 15 height 23
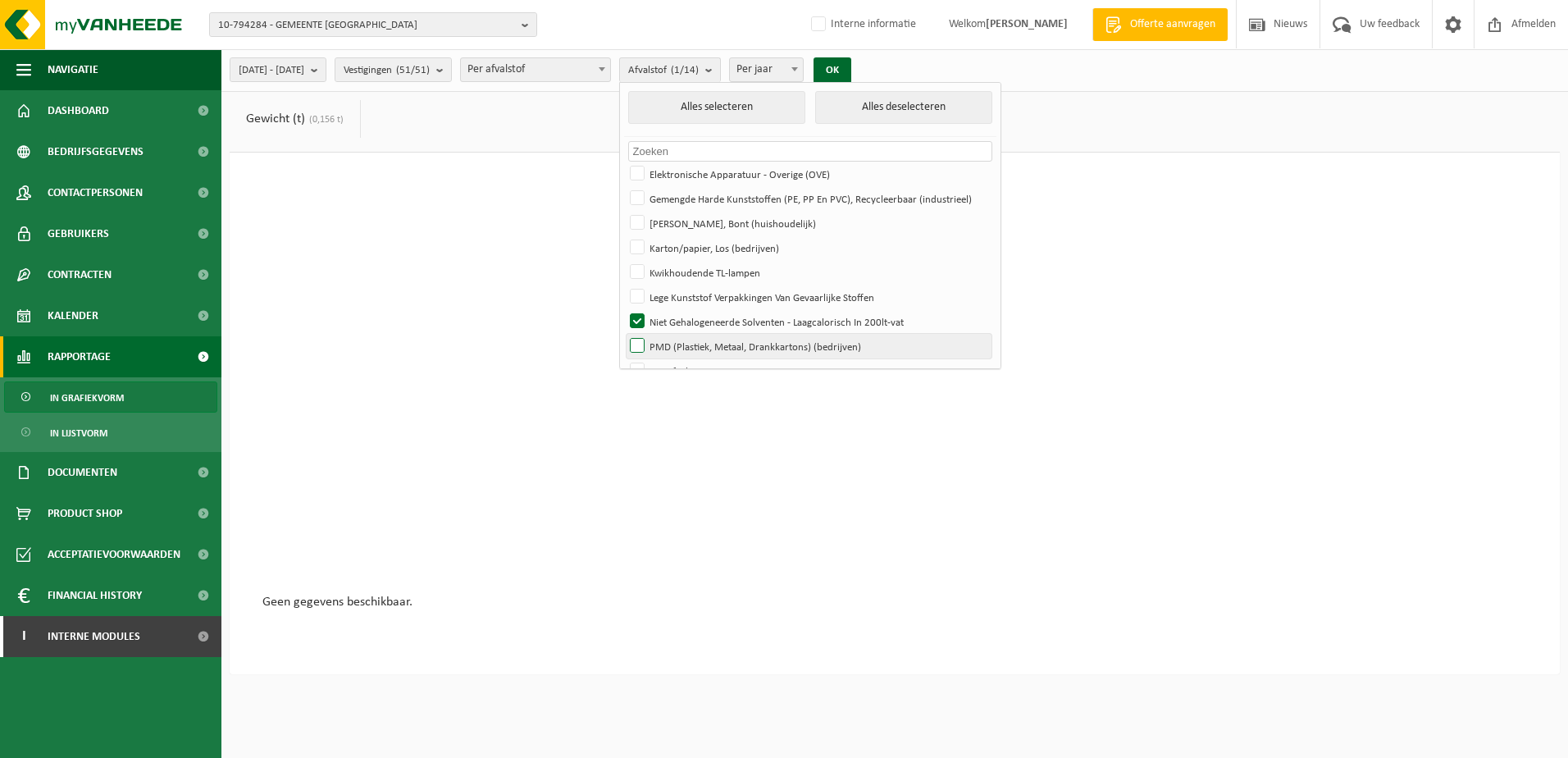
click at [676, 343] on label "PMD (Plastiek, Metaal, Drankkartons) (bedrijven)" at bounding box center [809, 346] width 365 height 24
click at [624, 334] on input "PMD (Plastiek, Metaal, Drankkartons) (bedrijven)" at bounding box center [623, 333] width 1 height 1
checkbox input "true"
click at [686, 322] on label "Niet Gehalogeneerde Solventen - Laagcalorisch In 200lt-vat" at bounding box center [809, 322] width 365 height 24
click at [624, 310] on input "Niet Gehalogeneerde Solventen - Laagcalorisch In 200lt-vat" at bounding box center [623, 309] width 1 height 1
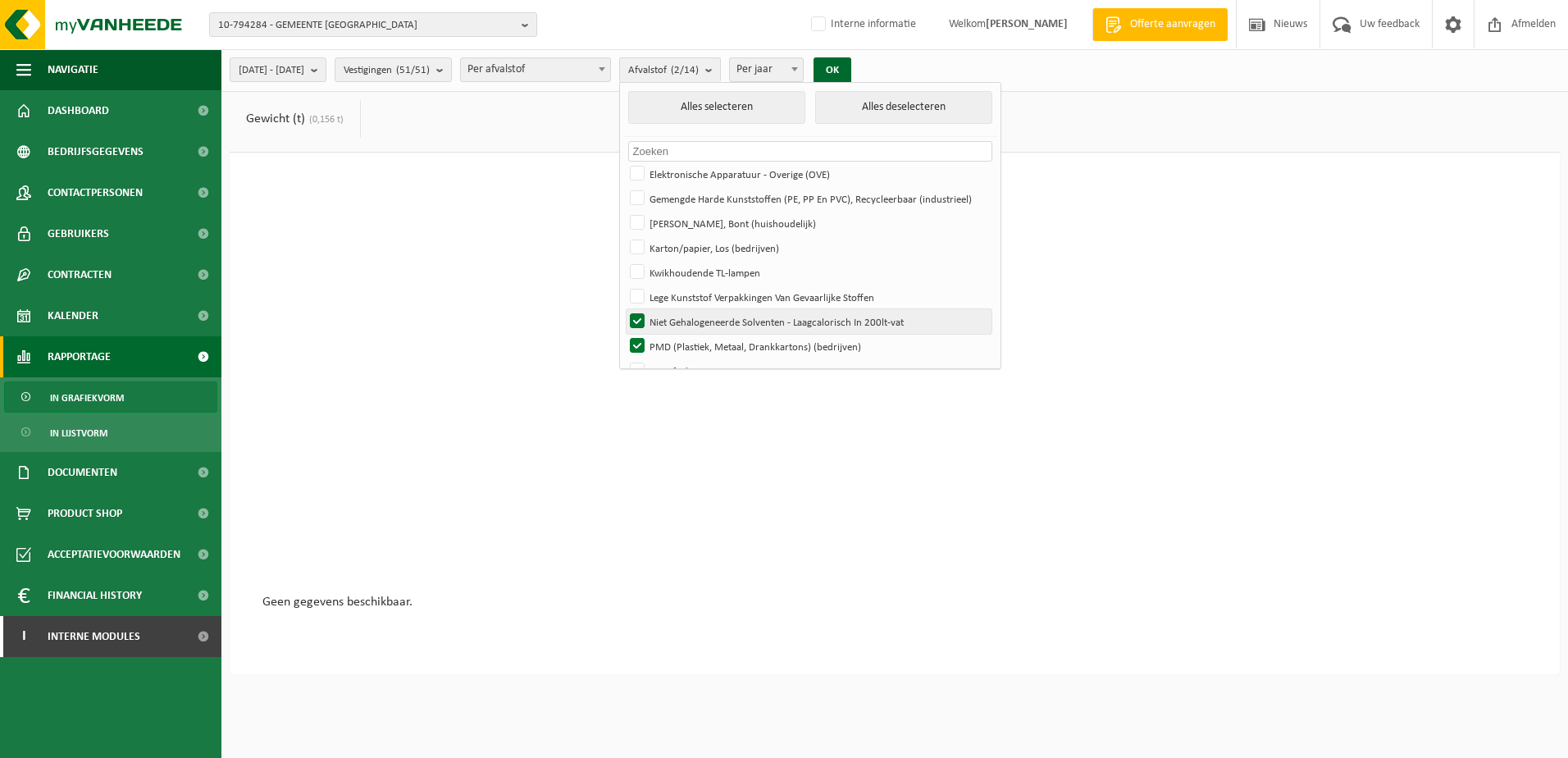
checkbox input "false"
click at [851, 68] on button "OK" at bounding box center [832, 70] width 38 height 26
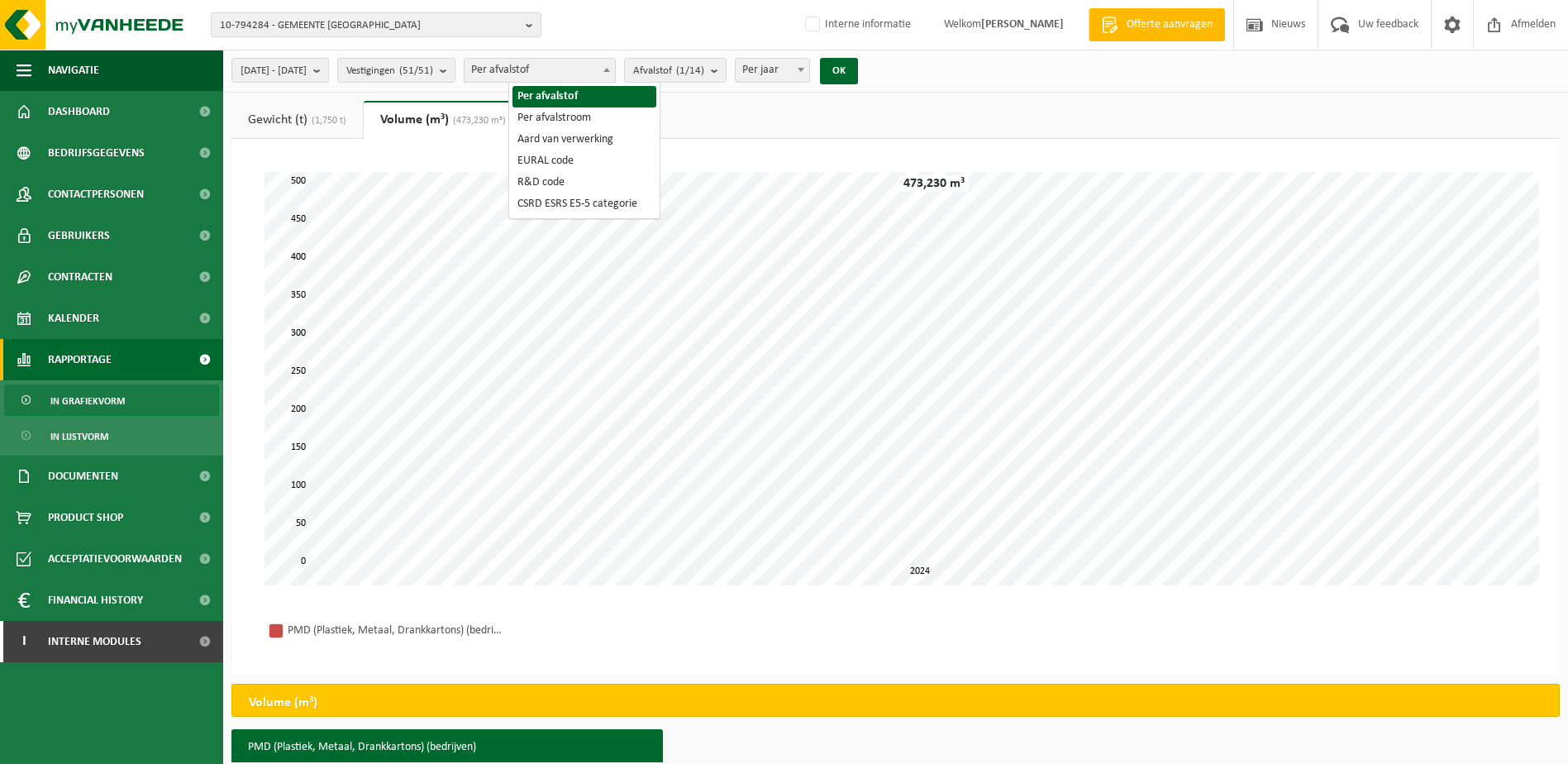
click at [615, 72] on span at bounding box center [606, 69] width 16 height 22
click at [709, 126] on ul "Gewicht (t) (1,750 t) Volume (m³) (473,230 m³)" at bounding box center [896, 120] width 1329 height 38
click at [725, 70] on b "submit" at bounding box center [719, 70] width 15 height 23
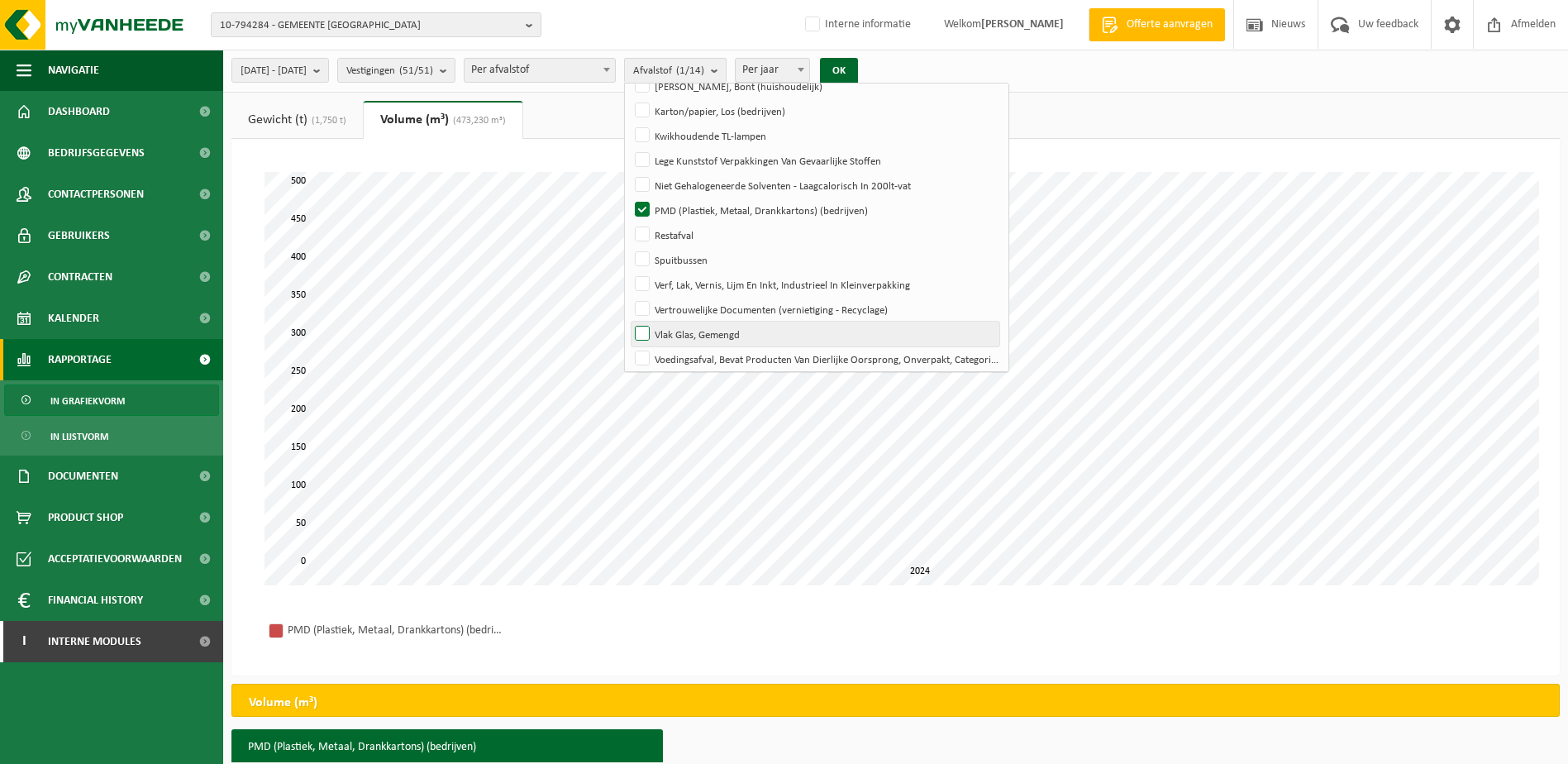
scroll to position [147, 0]
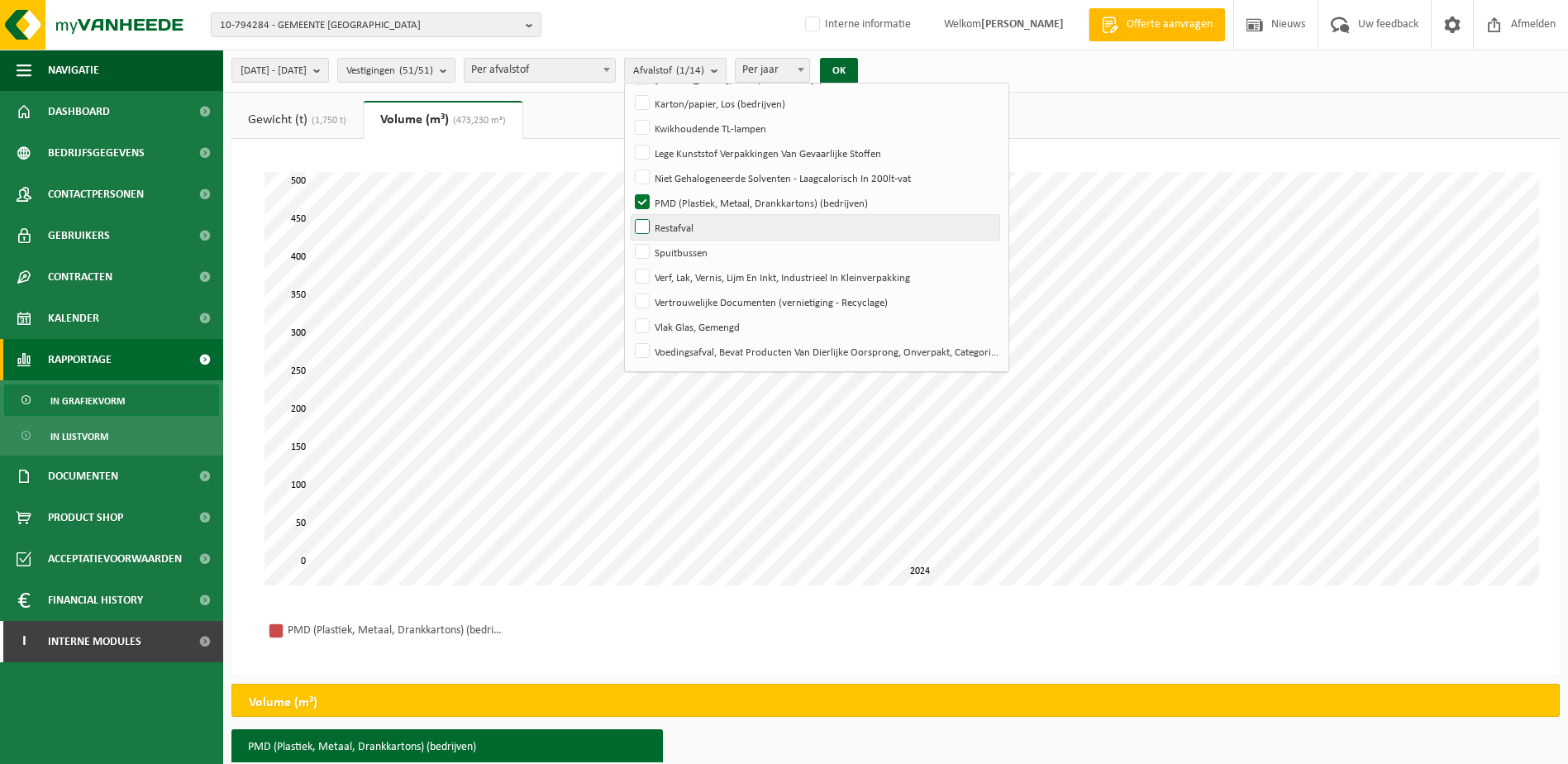
click at [692, 219] on label "Restafval" at bounding box center [815, 227] width 368 height 25
click at [629, 215] on input "Restafval" at bounding box center [628, 214] width 1 height 1
checkbox input "true"
click at [688, 200] on label "PMD (Plastiek, Metaal, Drankkartons) (bedrijven)" at bounding box center [815, 202] width 368 height 25
click at [629, 190] on input "PMD (Plastiek, Metaal, Drankkartons) (bedrijven)" at bounding box center [628, 189] width 1 height 1
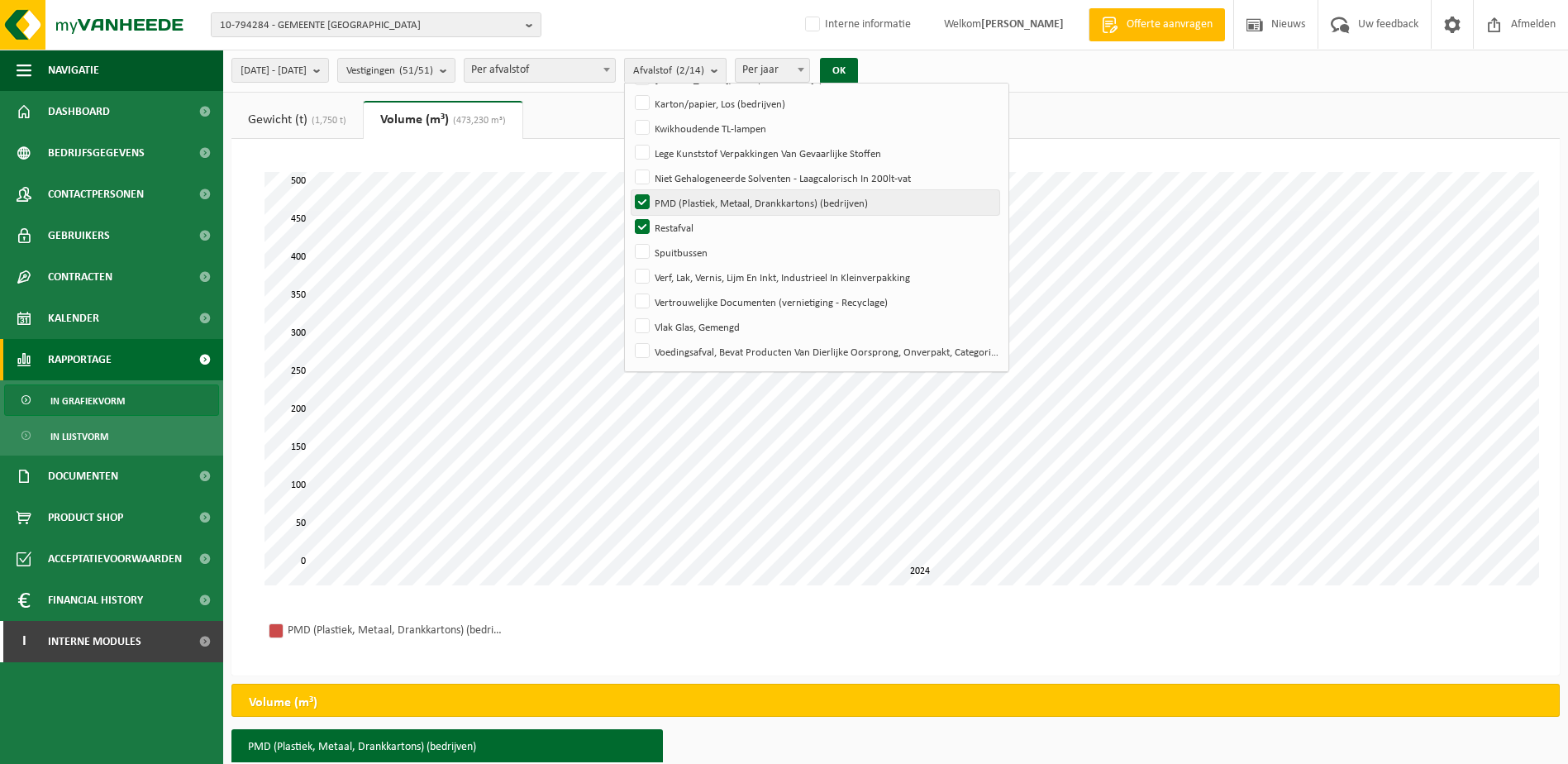
checkbox input "false"
click at [858, 73] on button "OK" at bounding box center [839, 71] width 38 height 26
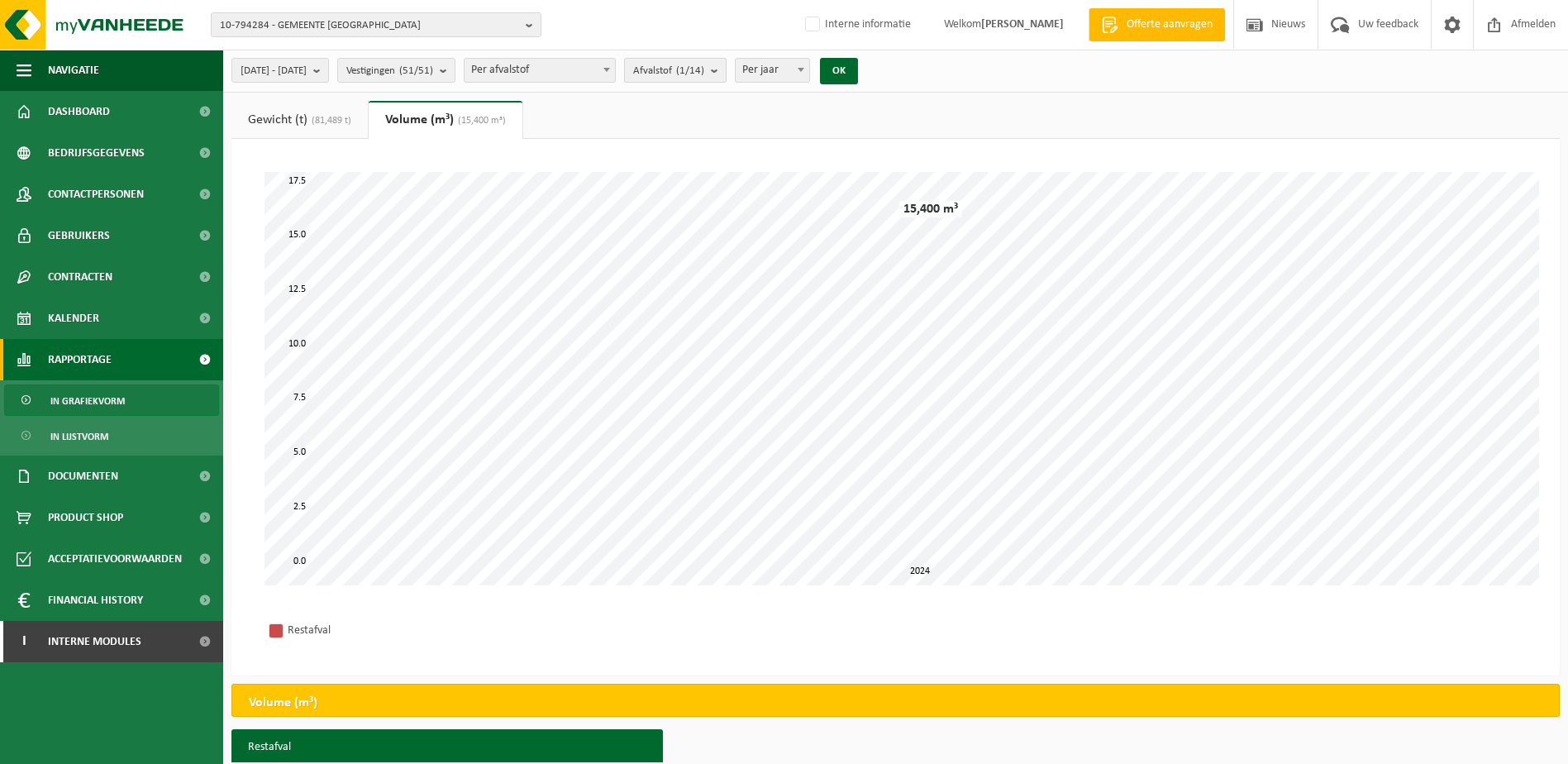
click at [725, 72] on b "submit" at bounding box center [719, 70] width 15 height 23
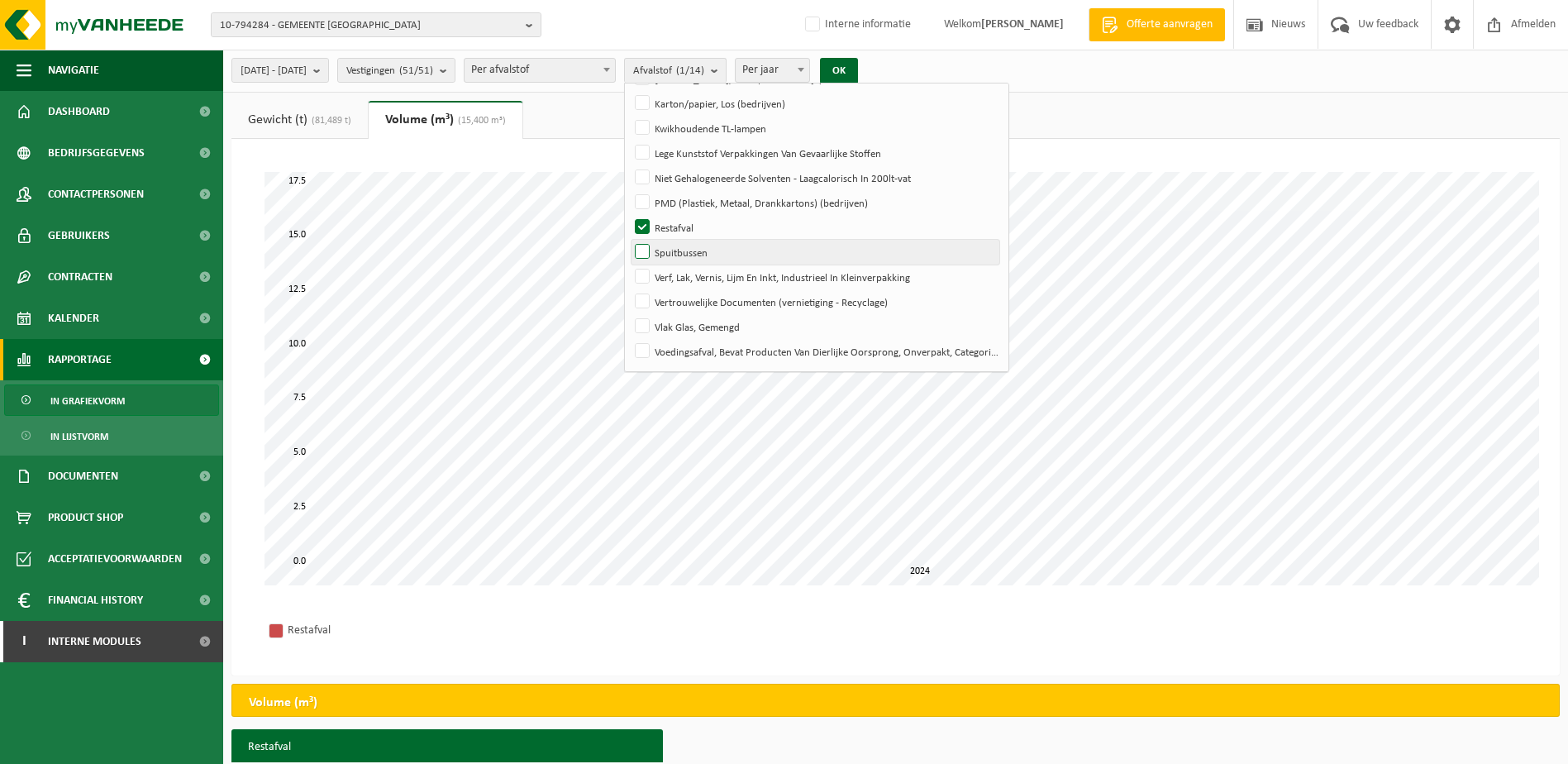
click at [692, 252] on label "Spuitbussen" at bounding box center [815, 252] width 368 height 25
click at [629, 239] on input "Spuitbussen" at bounding box center [628, 239] width 1 height 1
checkbox input "true"
click at [684, 226] on label "Restafval" at bounding box center [815, 227] width 368 height 25
click at [629, 215] on input "Restafval" at bounding box center [628, 214] width 1 height 1
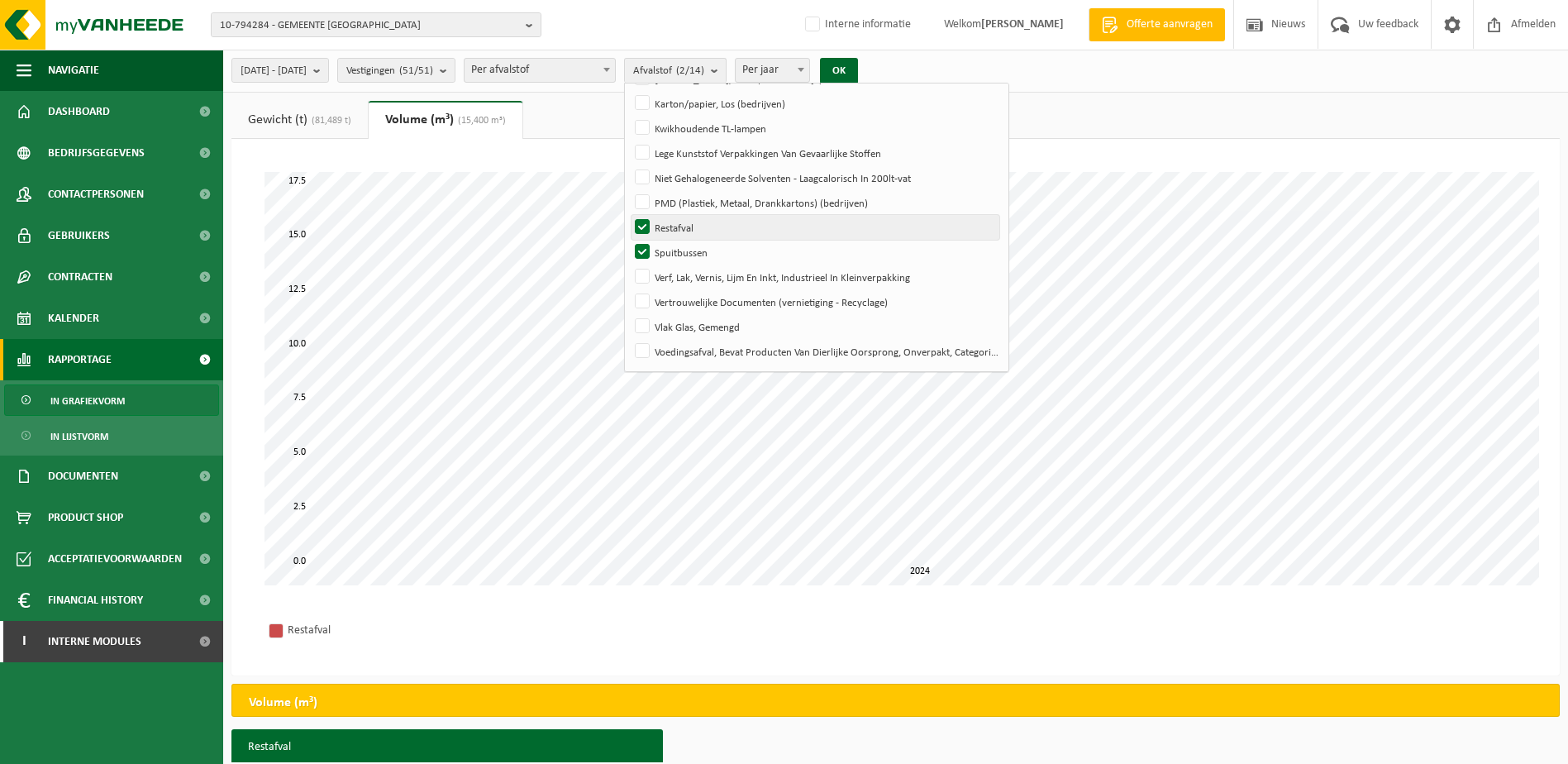
checkbox input "false"
click at [858, 69] on button "OK" at bounding box center [839, 71] width 38 height 26
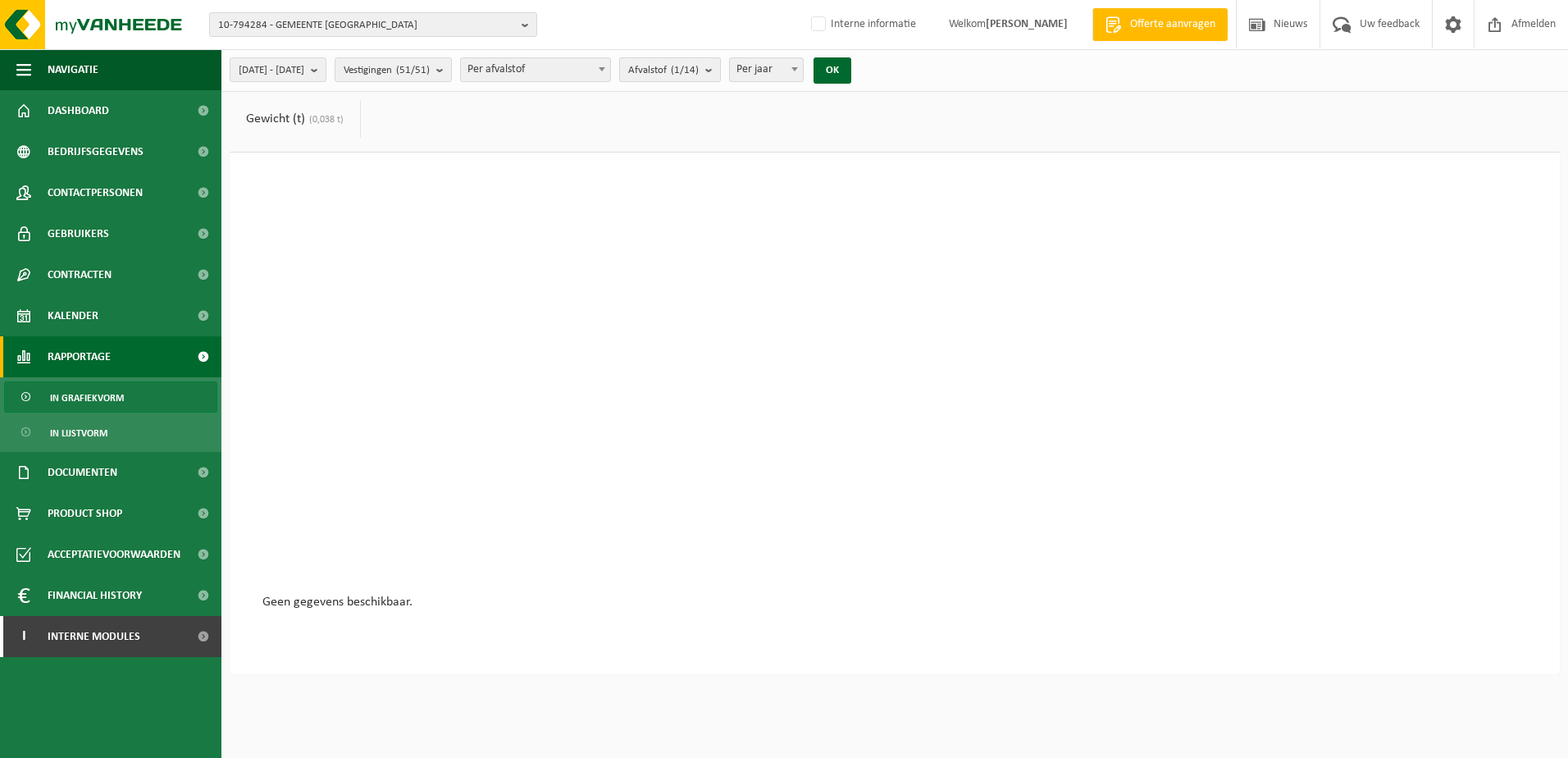
click at [721, 69] on button "Afvalstof (1/14)" at bounding box center [670, 69] width 101 height 24
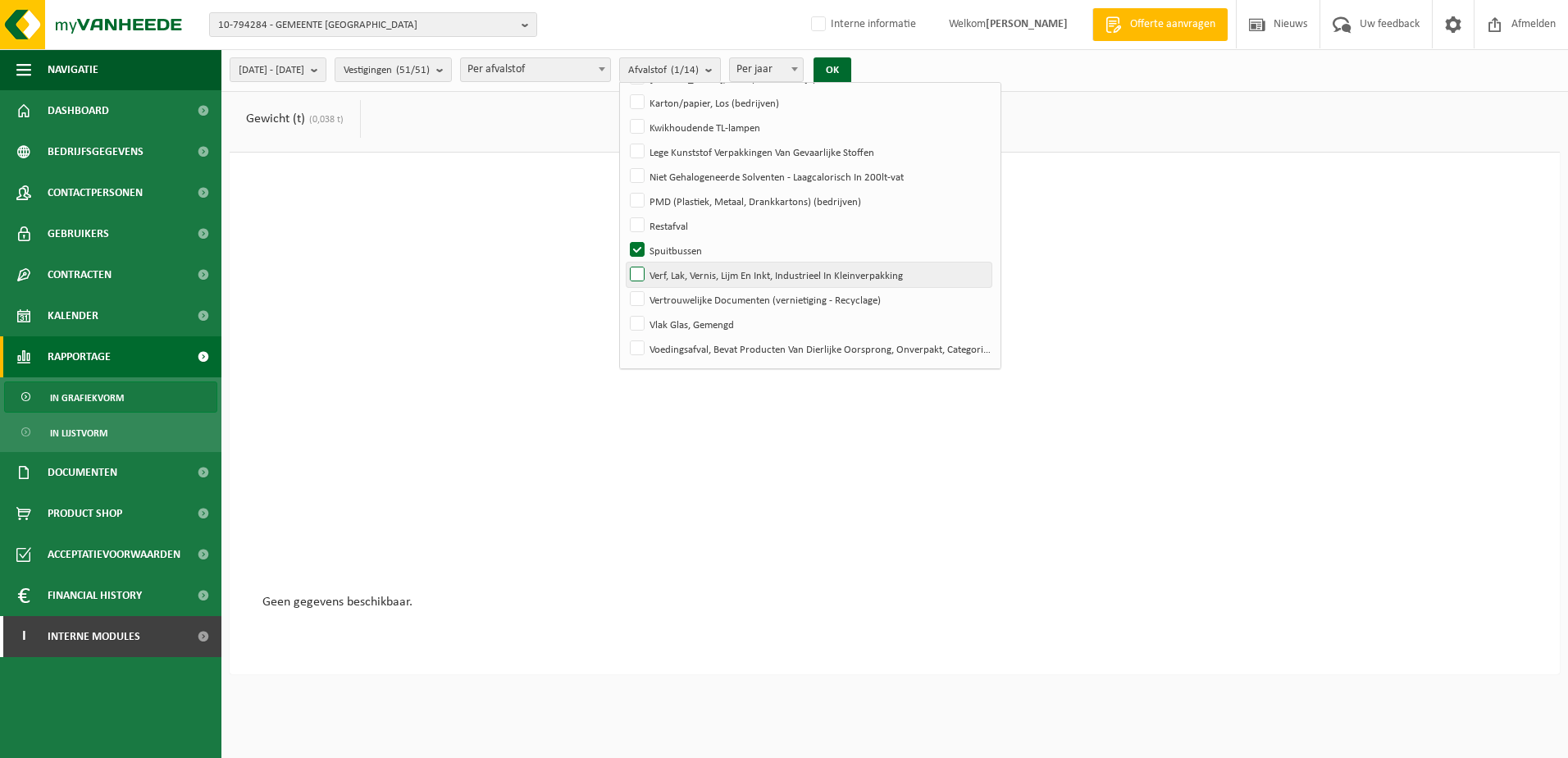
click at [686, 275] on label "Verf, Lak, Vernis, Lijm En Inkt, Industrieel In Kleinverpakking" at bounding box center [809, 275] width 365 height 24
click at [624, 263] on input "Verf, Lak, Vernis, Lijm En Inkt, Industrieel In Kleinverpakking" at bounding box center [623, 262] width 1 height 1
checkbox input "true"
click at [681, 244] on label "Spuitbussen" at bounding box center [809, 250] width 365 height 24
click at [624, 237] on input "Spuitbussen" at bounding box center [623, 237] width 1 height 1
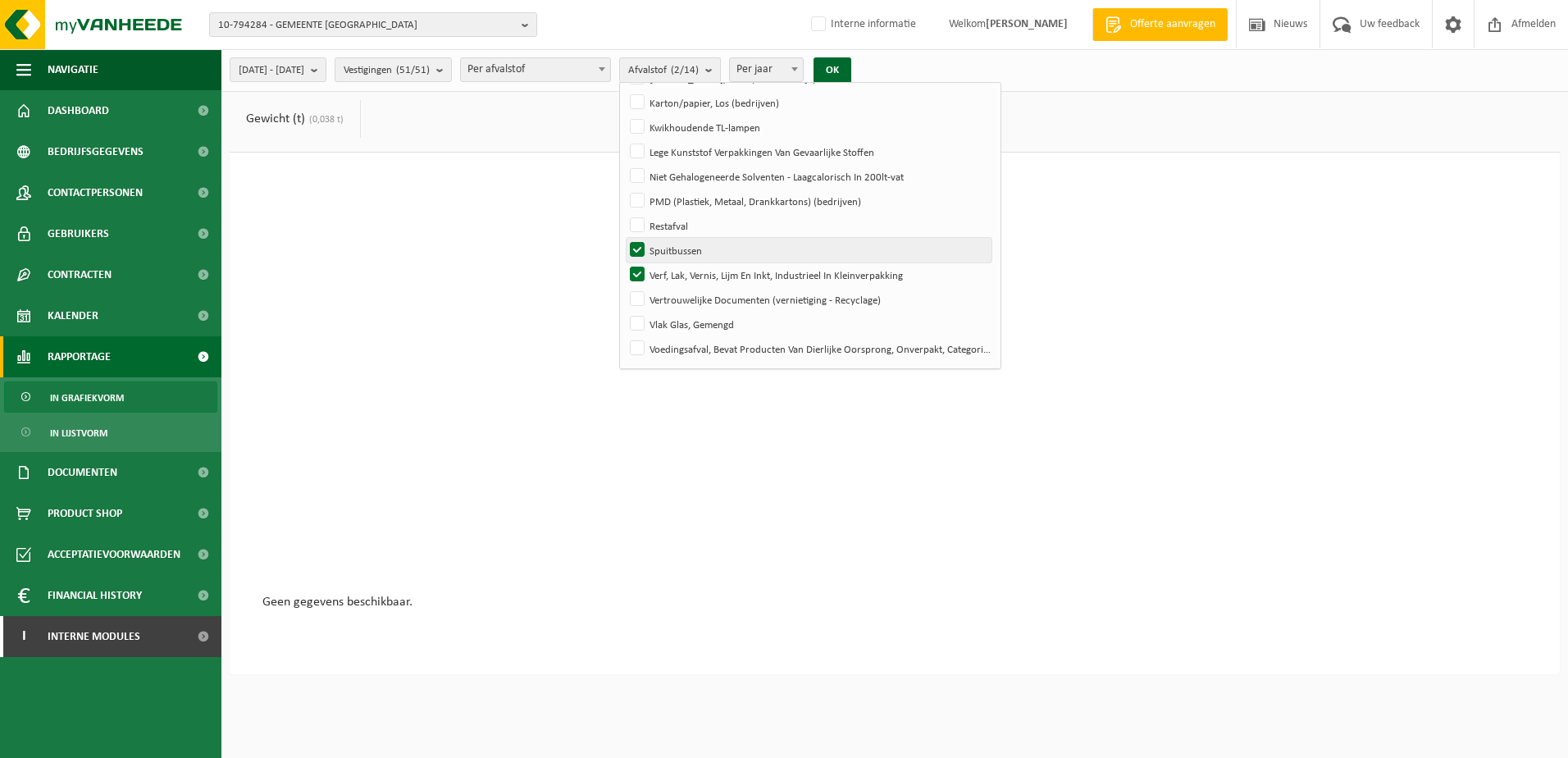
checkbox input "false"
click at [851, 68] on button "OK" at bounding box center [832, 70] width 38 height 26
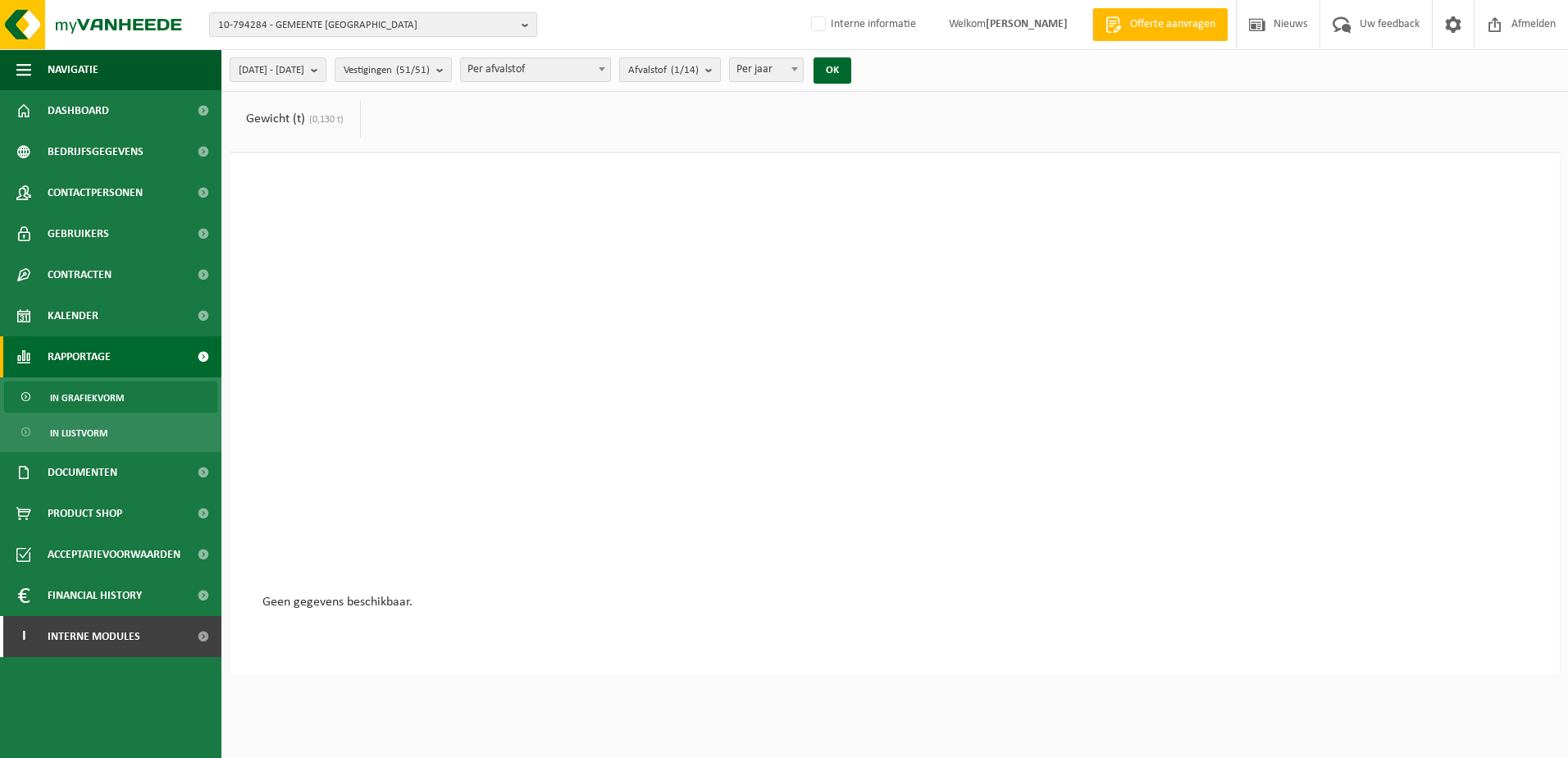
click at [721, 68] on button "Afvalstof (1/14)" at bounding box center [670, 69] width 101 height 24
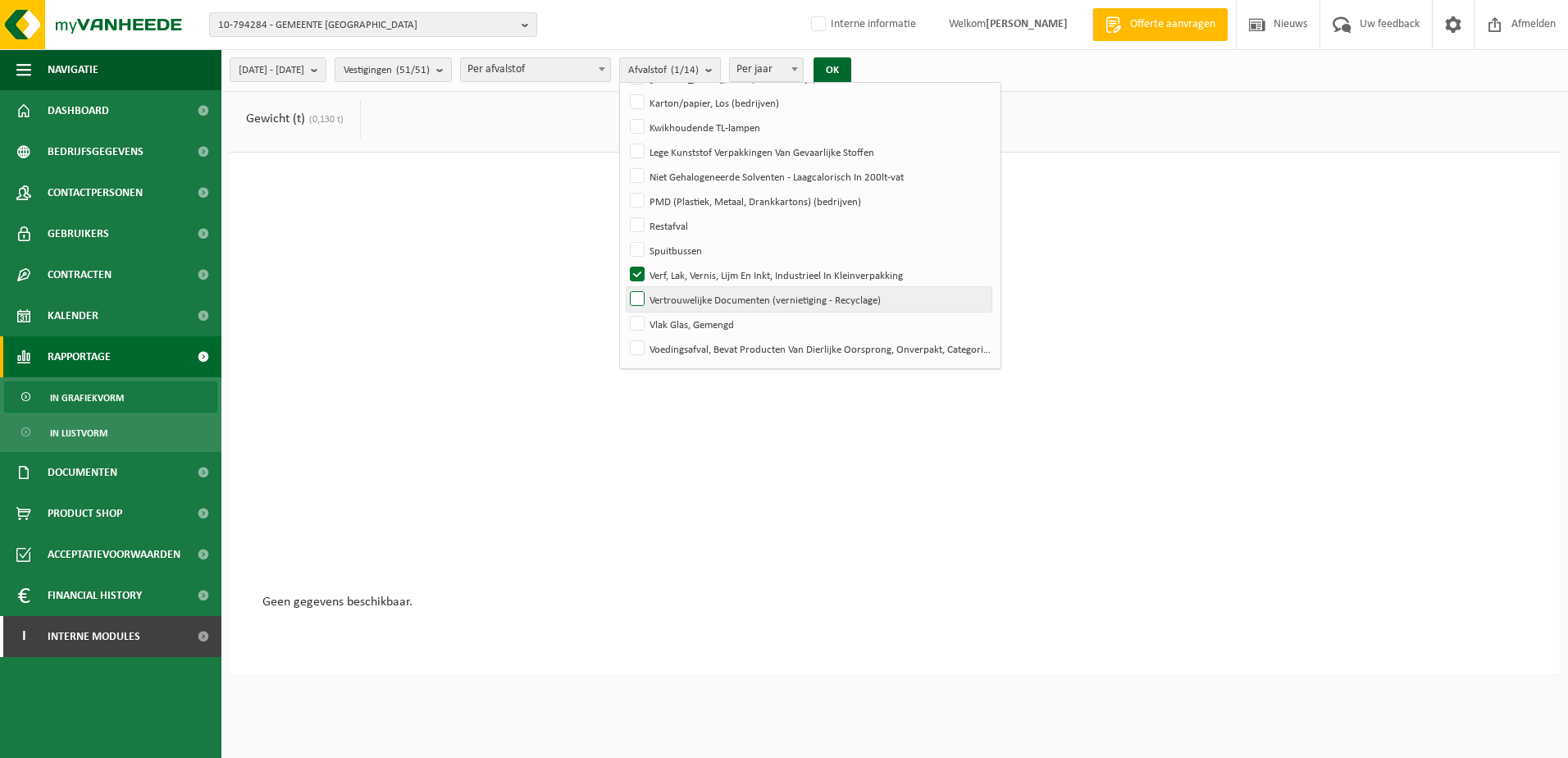
click at [685, 300] on label "Vertrouwelijke Documenten (vernietiging - Recyclage)" at bounding box center [809, 299] width 365 height 24
click at [624, 287] on input "Vertrouwelijke Documenten (vernietiging - Recyclage)" at bounding box center [623, 286] width 1 height 1
checkbox input "true"
click at [682, 272] on label "Verf, Lak, Vernis, Lijm En Inkt, Industrieel In Kleinverpakking" at bounding box center [809, 275] width 365 height 24
click at [624, 263] on input "Verf, Lak, Vernis, Lijm En Inkt, Industrieel In Kleinverpakking" at bounding box center [623, 262] width 1 height 1
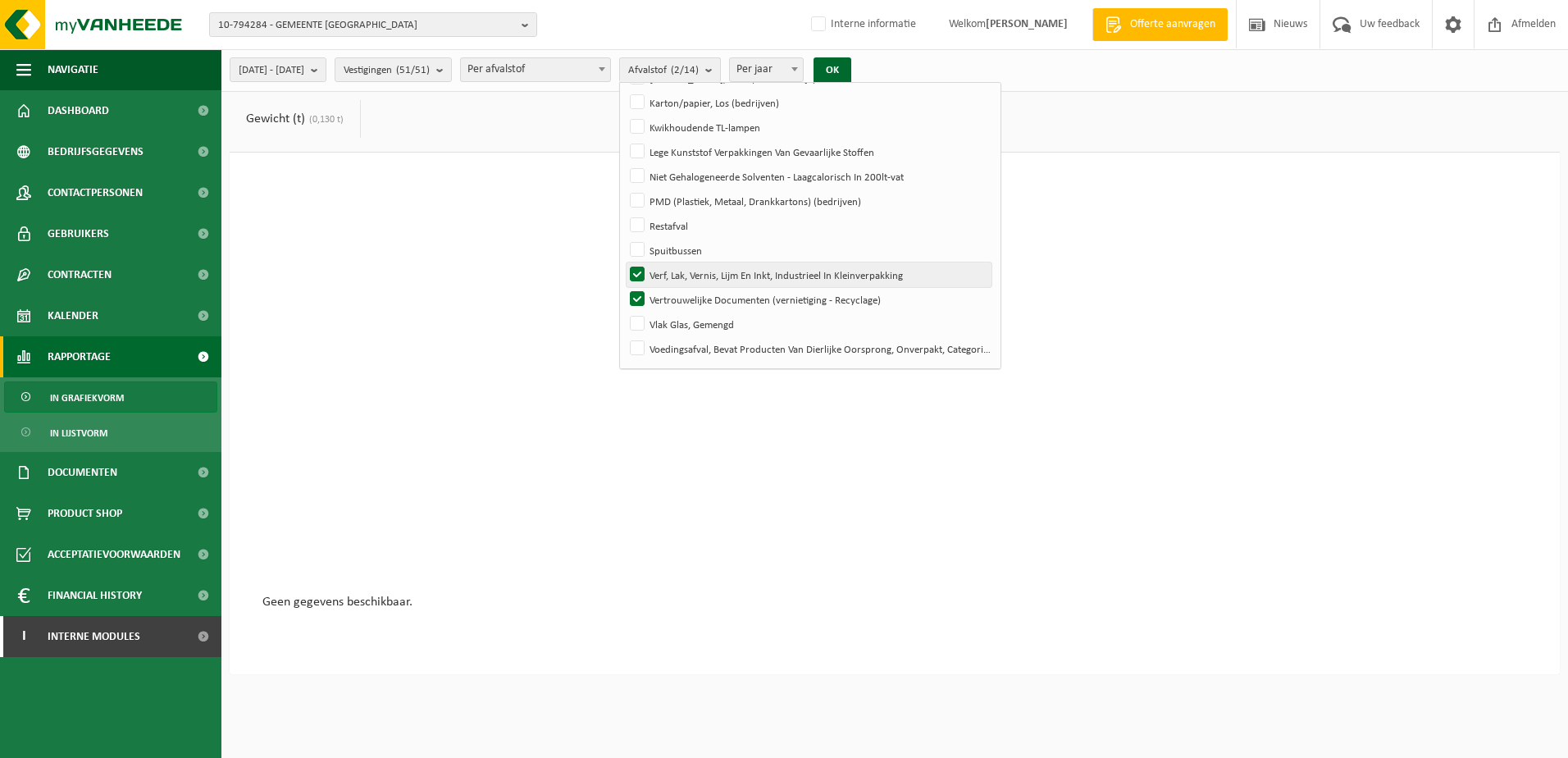
checkbox input "false"
click at [851, 68] on button "OK" at bounding box center [832, 70] width 38 height 26
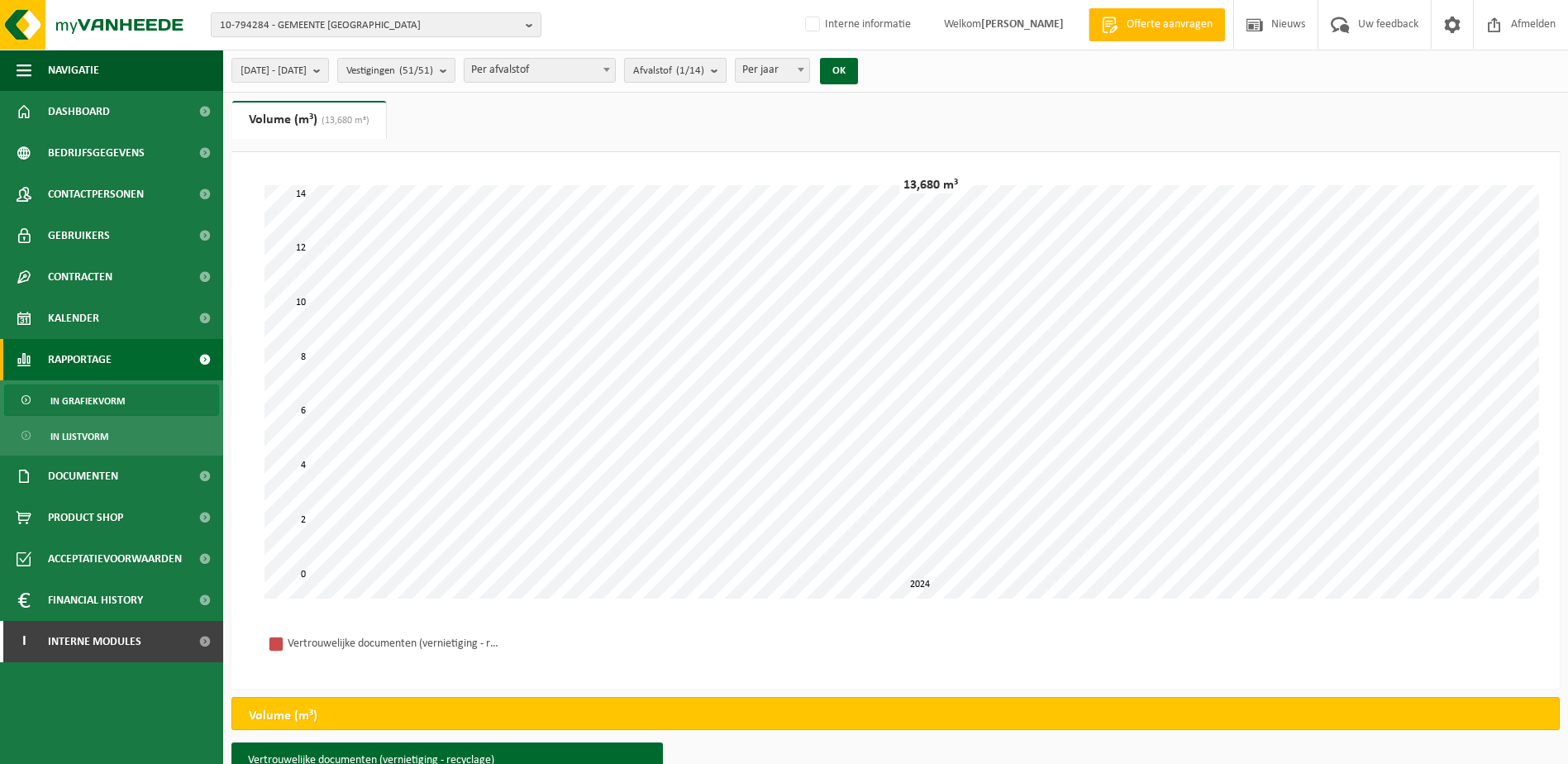
click at [725, 74] on b "submit" at bounding box center [719, 70] width 15 height 23
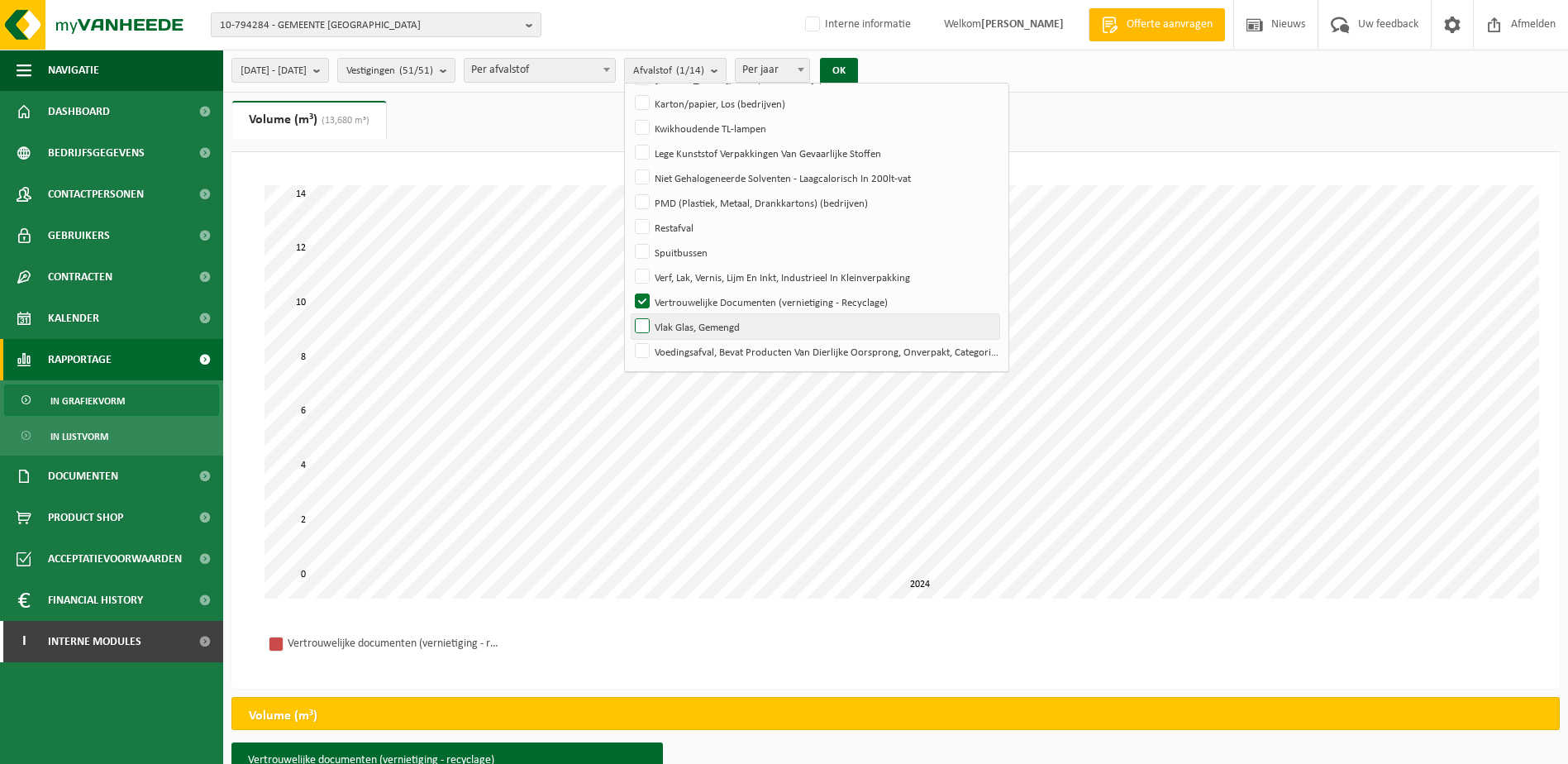
click at [693, 322] on label "Vlak Glas, Gemengd" at bounding box center [815, 326] width 368 height 25
click at [629, 314] on input "Vlak Glas, Gemengd" at bounding box center [628, 313] width 1 height 1
checkbox input "true"
click at [688, 289] on label "Vertrouwelijke Documenten (vernietiging - Recyclage)" at bounding box center [815, 302] width 368 height 25
click at [629, 289] on input "Vertrouwelijke Documenten (vernietiging - Recyclage)" at bounding box center [628, 288] width 1 height 1
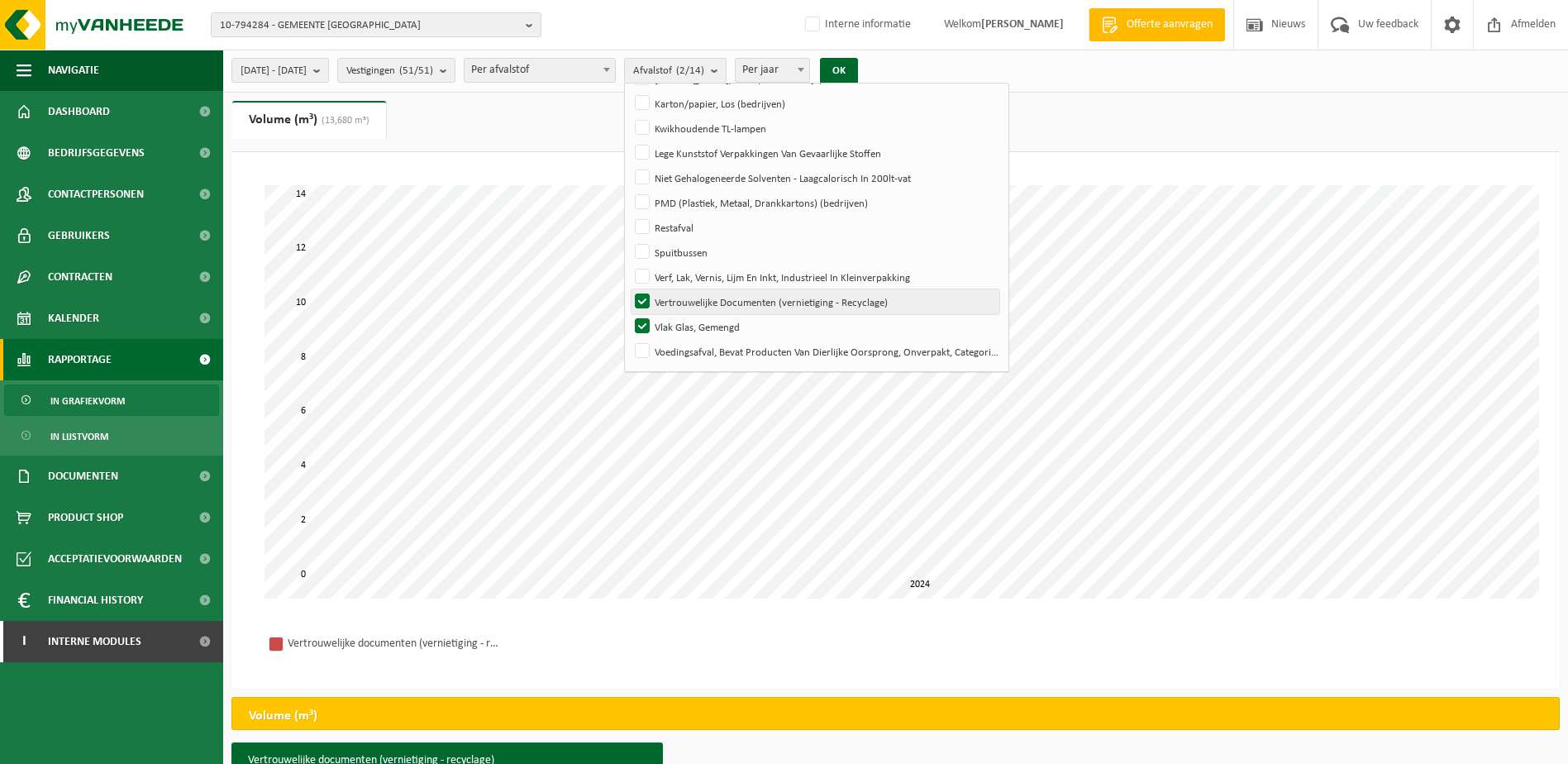
checkbox input "false"
click at [858, 67] on button "OK" at bounding box center [839, 71] width 38 height 26
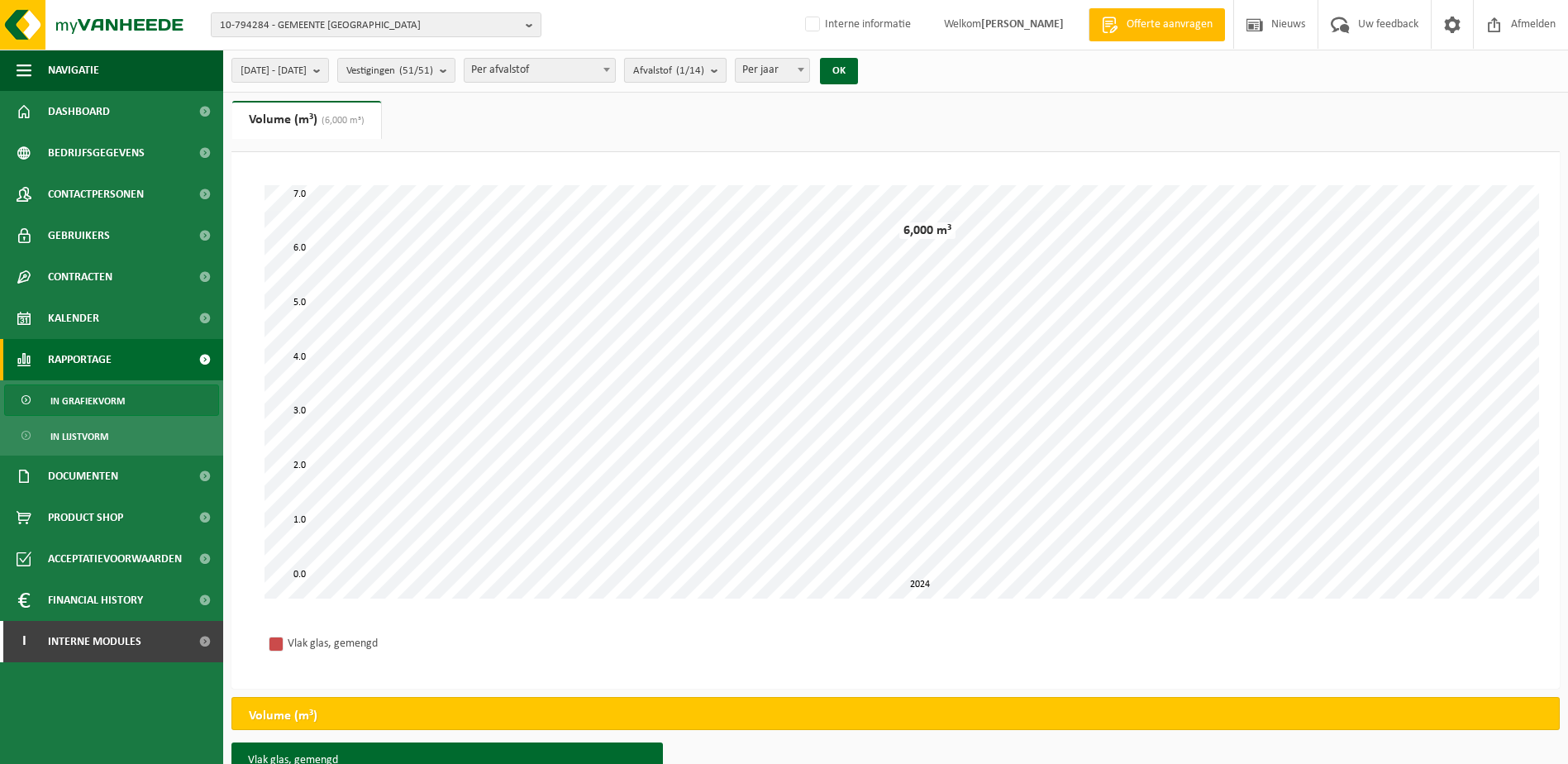
click at [725, 69] on b "submit" at bounding box center [719, 70] width 15 height 23
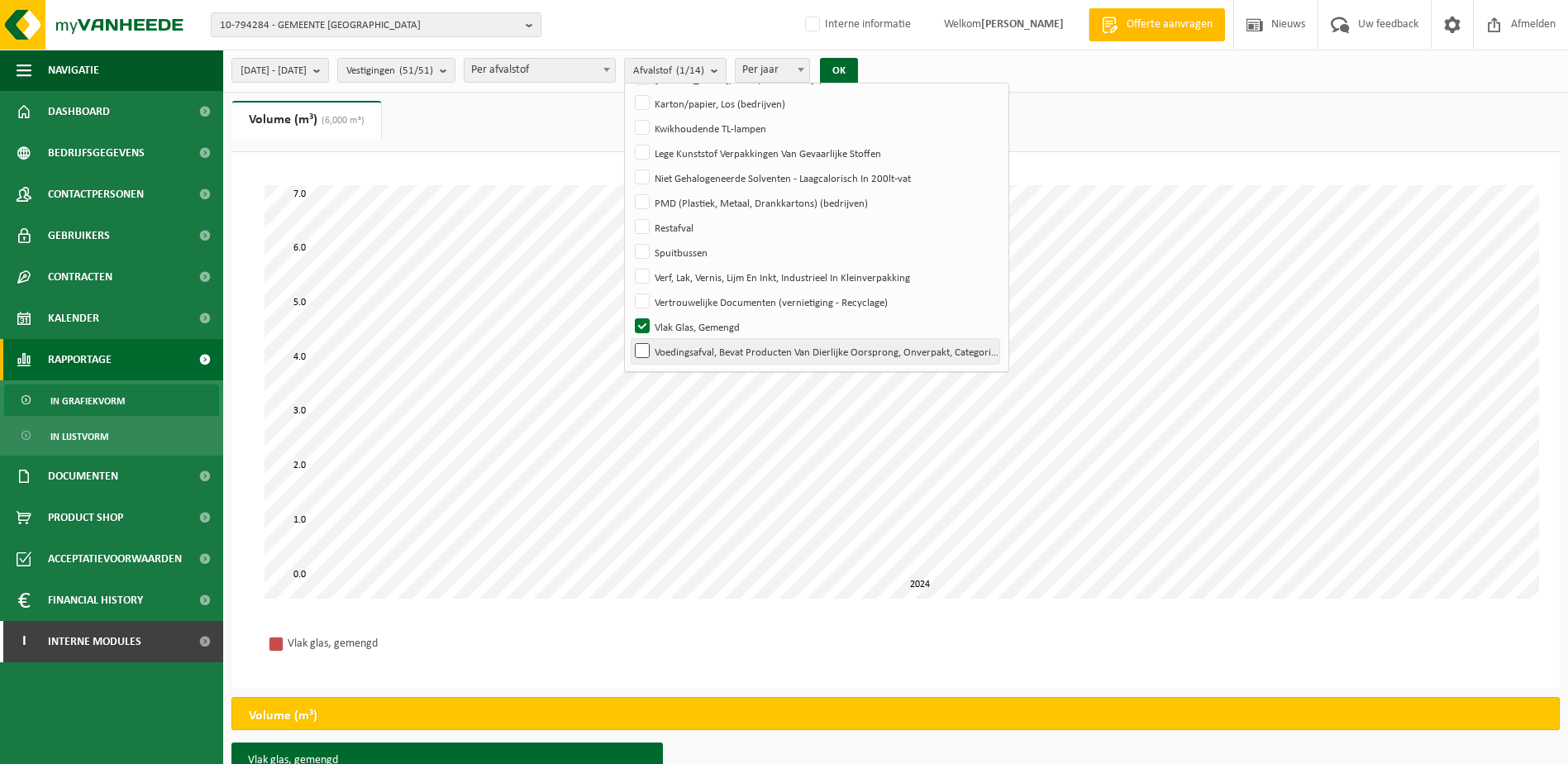
click at [692, 348] on label "Voedingsafval, Bevat Producten Van Dierlijke Oorsprong, Onverpakt, Categorie 3" at bounding box center [815, 351] width 368 height 25
click at [629, 339] on input "Voedingsafval, Bevat Producten Van Dierlijke Oorsprong, Onverpakt, Categorie 3" at bounding box center [628, 339] width 1 height 1
checkbox input "true"
click at [690, 328] on label "Vlak Glas, Gemengd" at bounding box center [815, 326] width 368 height 25
click at [629, 314] on input "Vlak Glas, Gemengd" at bounding box center [628, 313] width 1 height 1
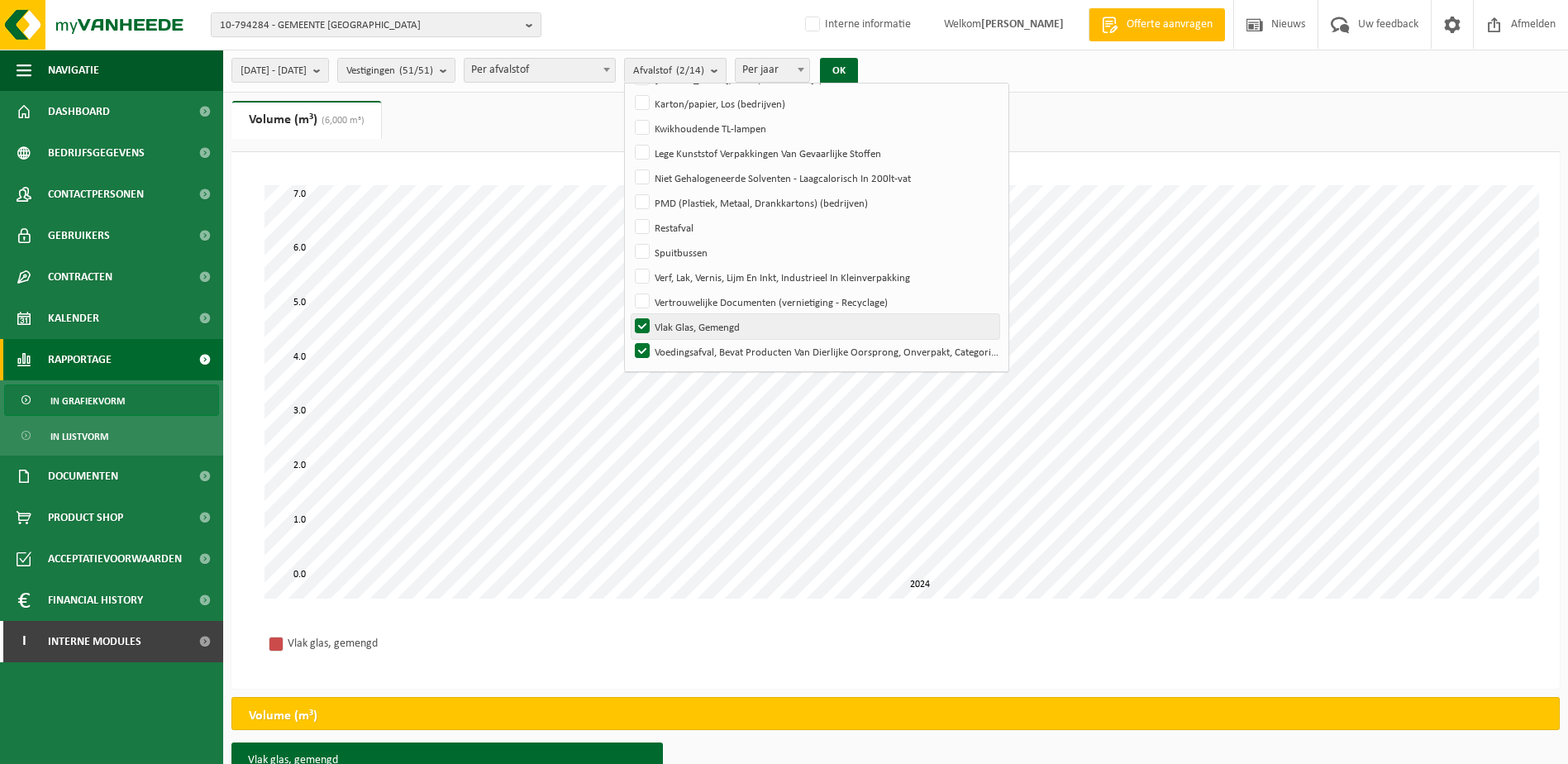
checkbox input "false"
click at [858, 69] on button "OK" at bounding box center [839, 71] width 38 height 26
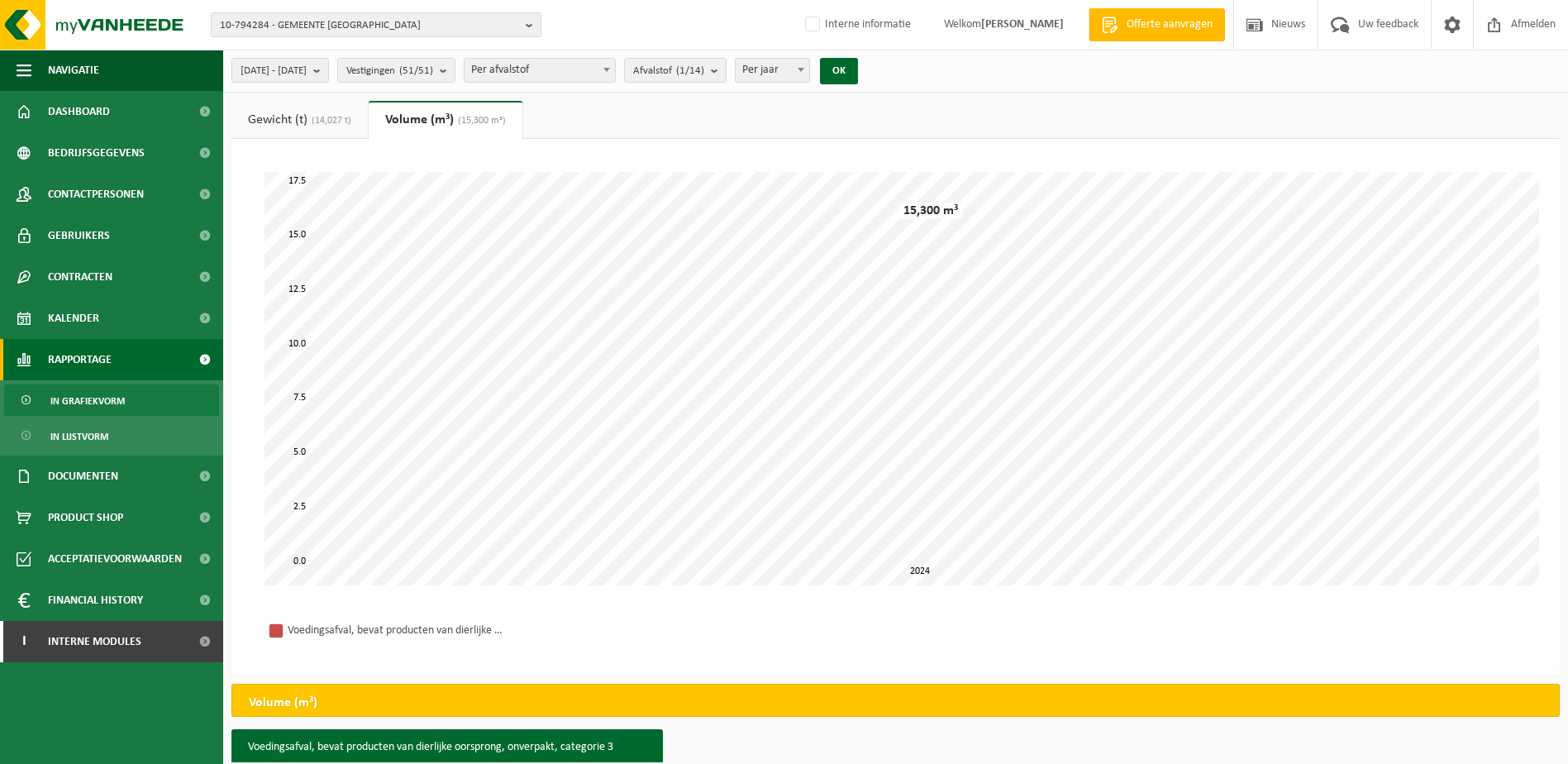
click at [333, 115] on span "(14,027 t)" at bounding box center [329, 120] width 44 height 9
click at [85, 272] on span "Contracten" at bounding box center [80, 277] width 64 height 42
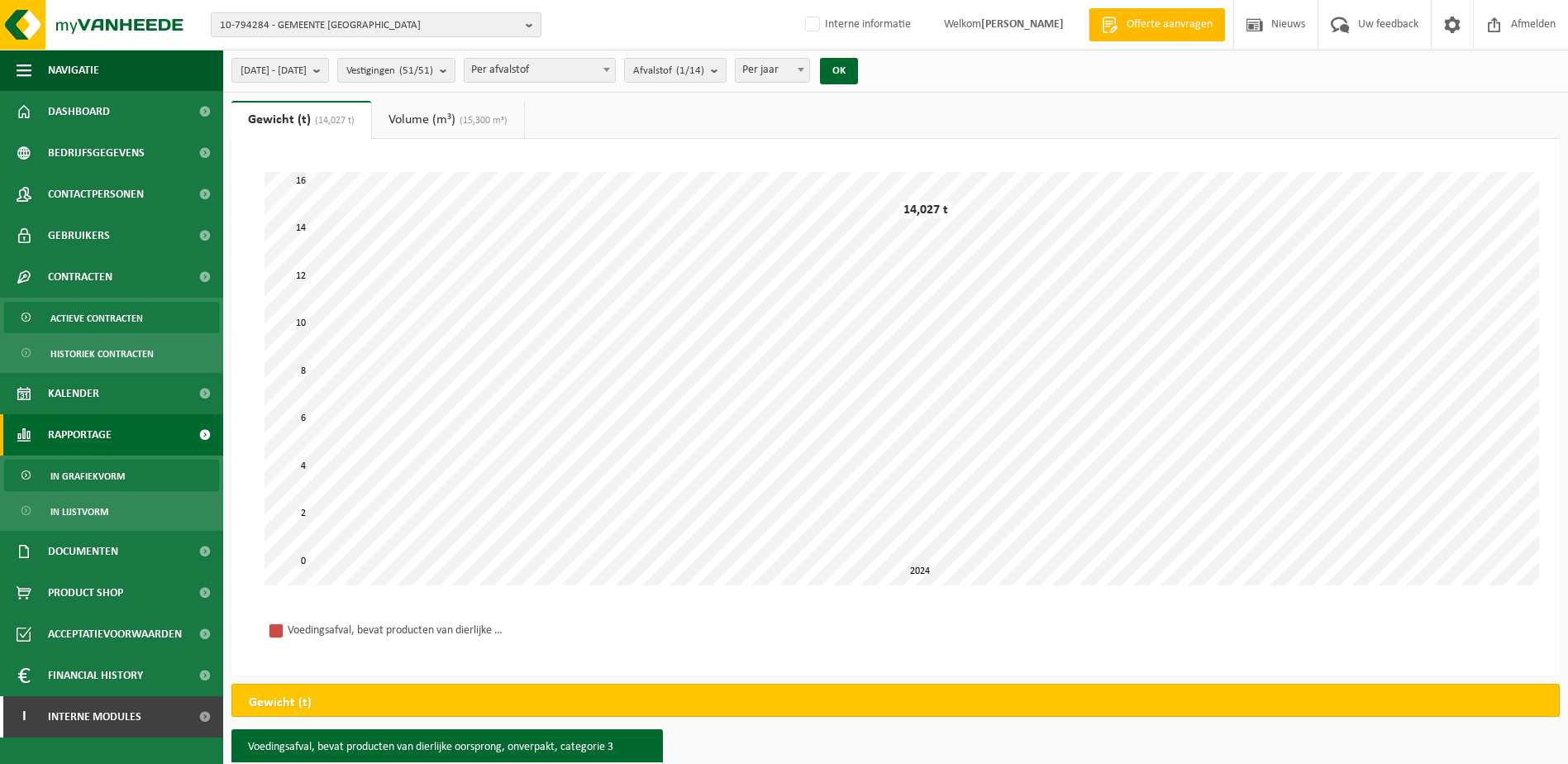
click at [78, 312] on span "Actieve contracten" at bounding box center [96, 318] width 93 height 31
click at [490, 115] on span "(15,300 m³)" at bounding box center [481, 120] width 52 height 9
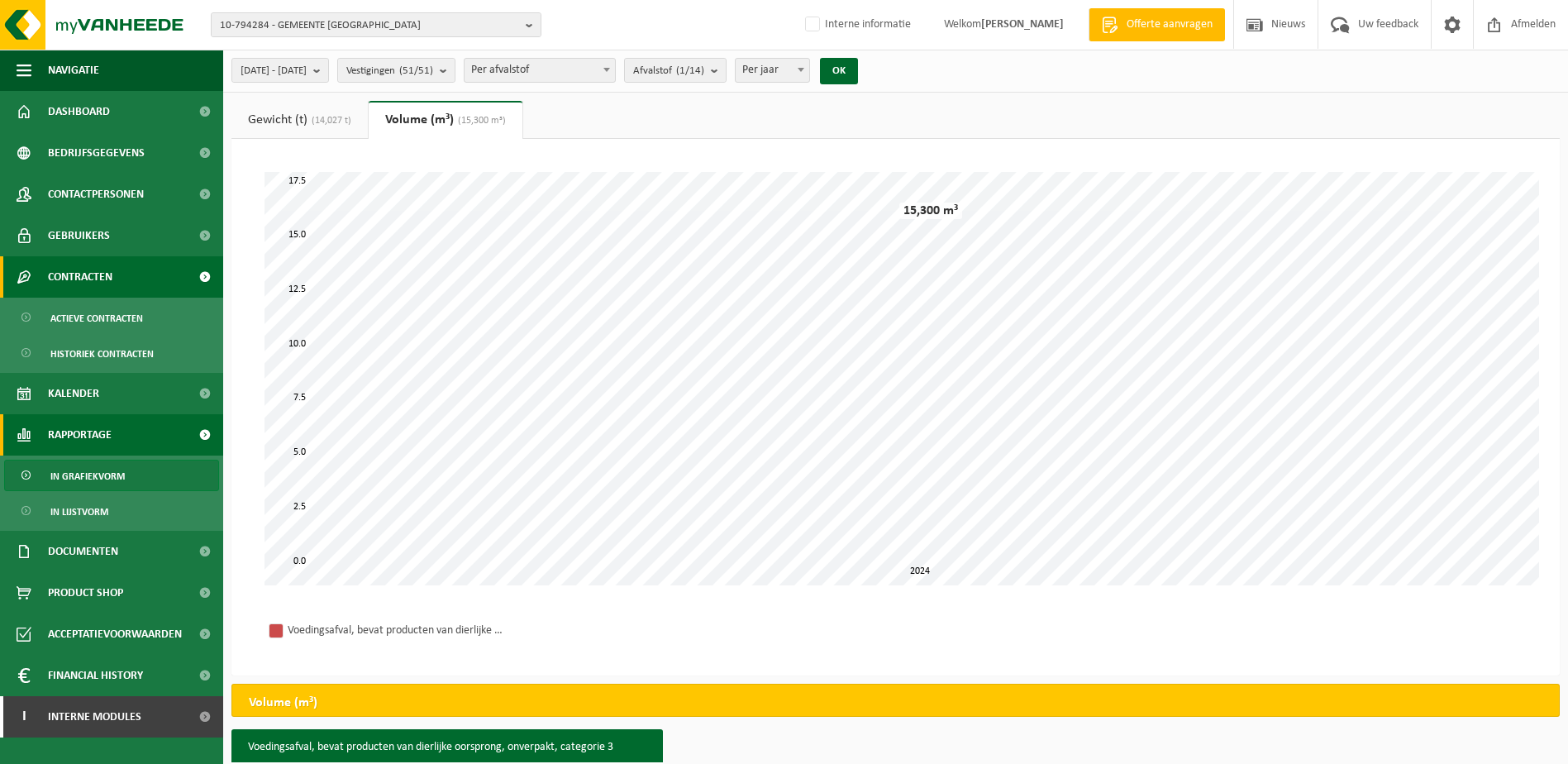
click at [75, 278] on span "Contracten" at bounding box center [80, 277] width 64 height 42
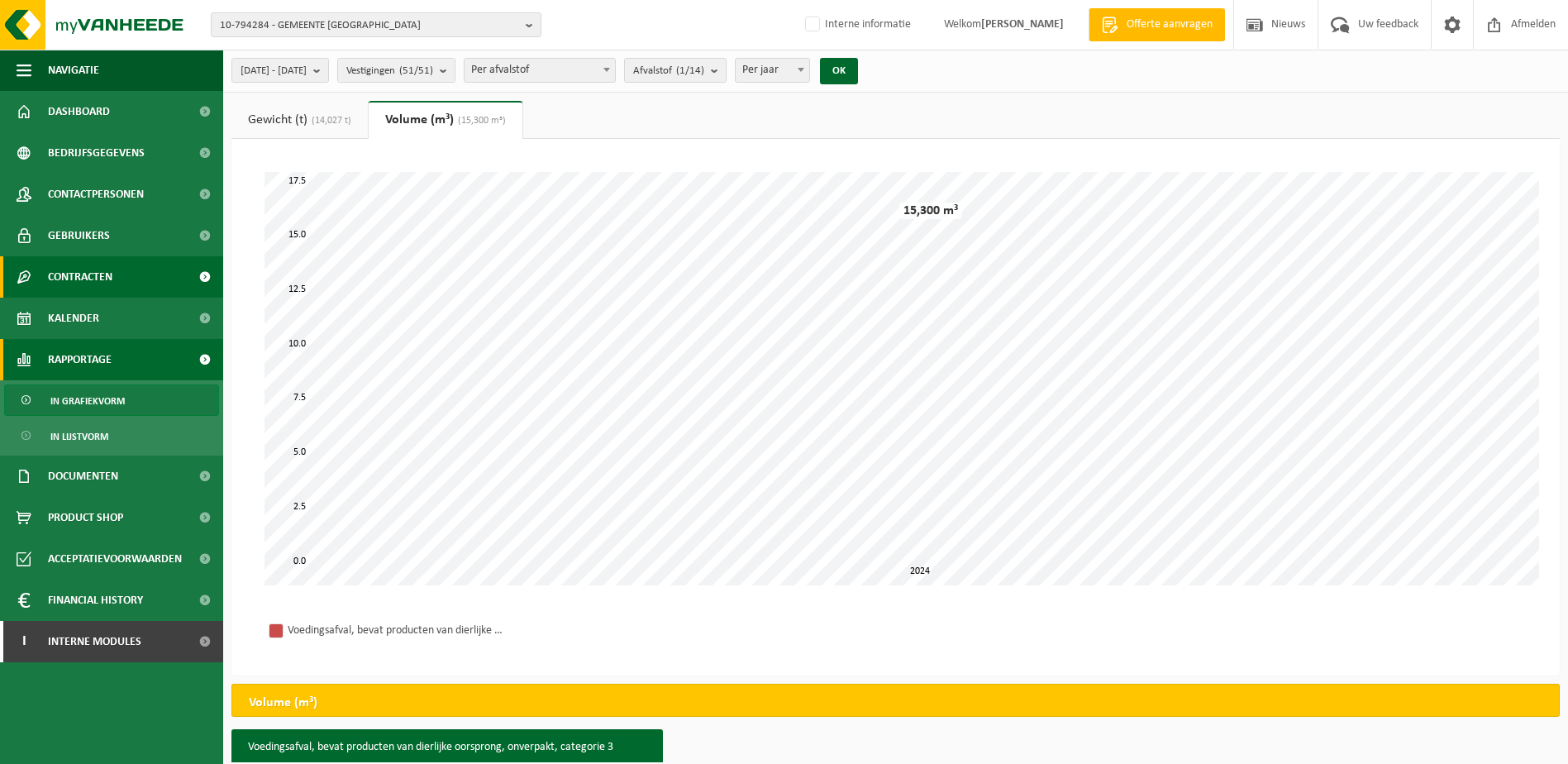
click at [78, 270] on span "Contracten" at bounding box center [80, 277] width 64 height 42
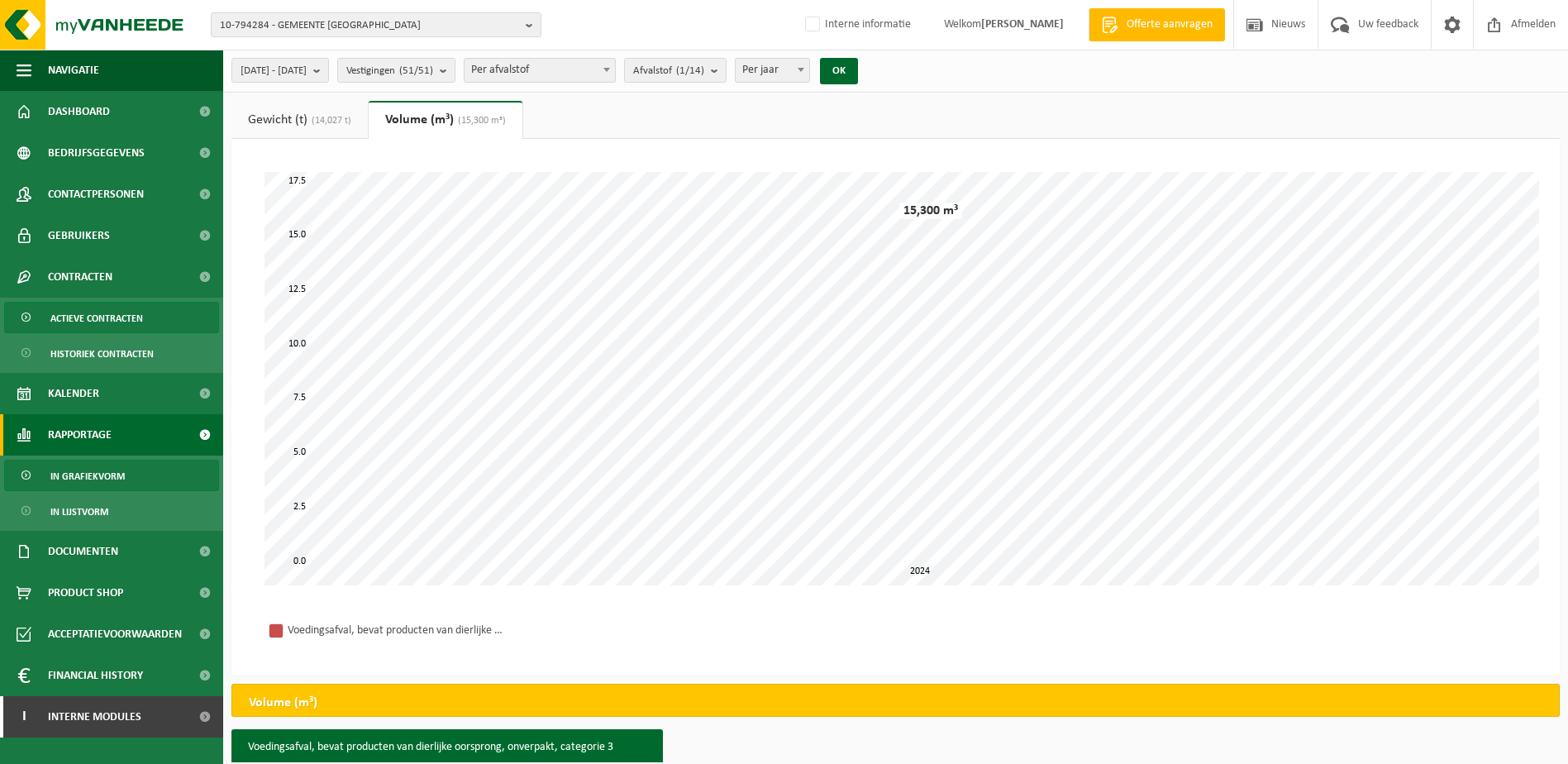
click at [82, 317] on span "Actieve contracten" at bounding box center [96, 318] width 93 height 31
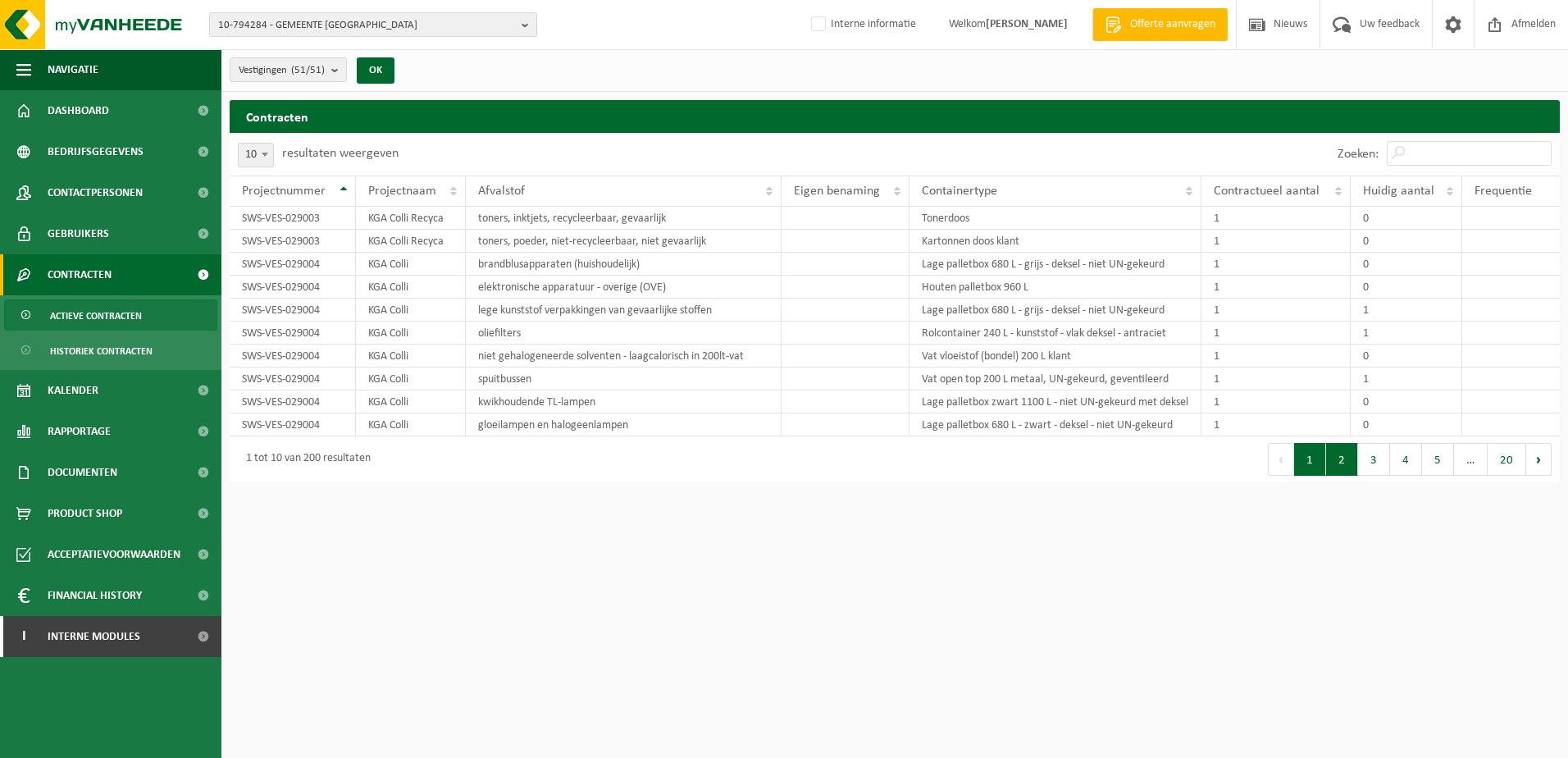
click at [1338, 476] on button "2" at bounding box center [1342, 459] width 32 height 33
click at [1347, 476] on button "2" at bounding box center [1342, 459] width 32 height 33
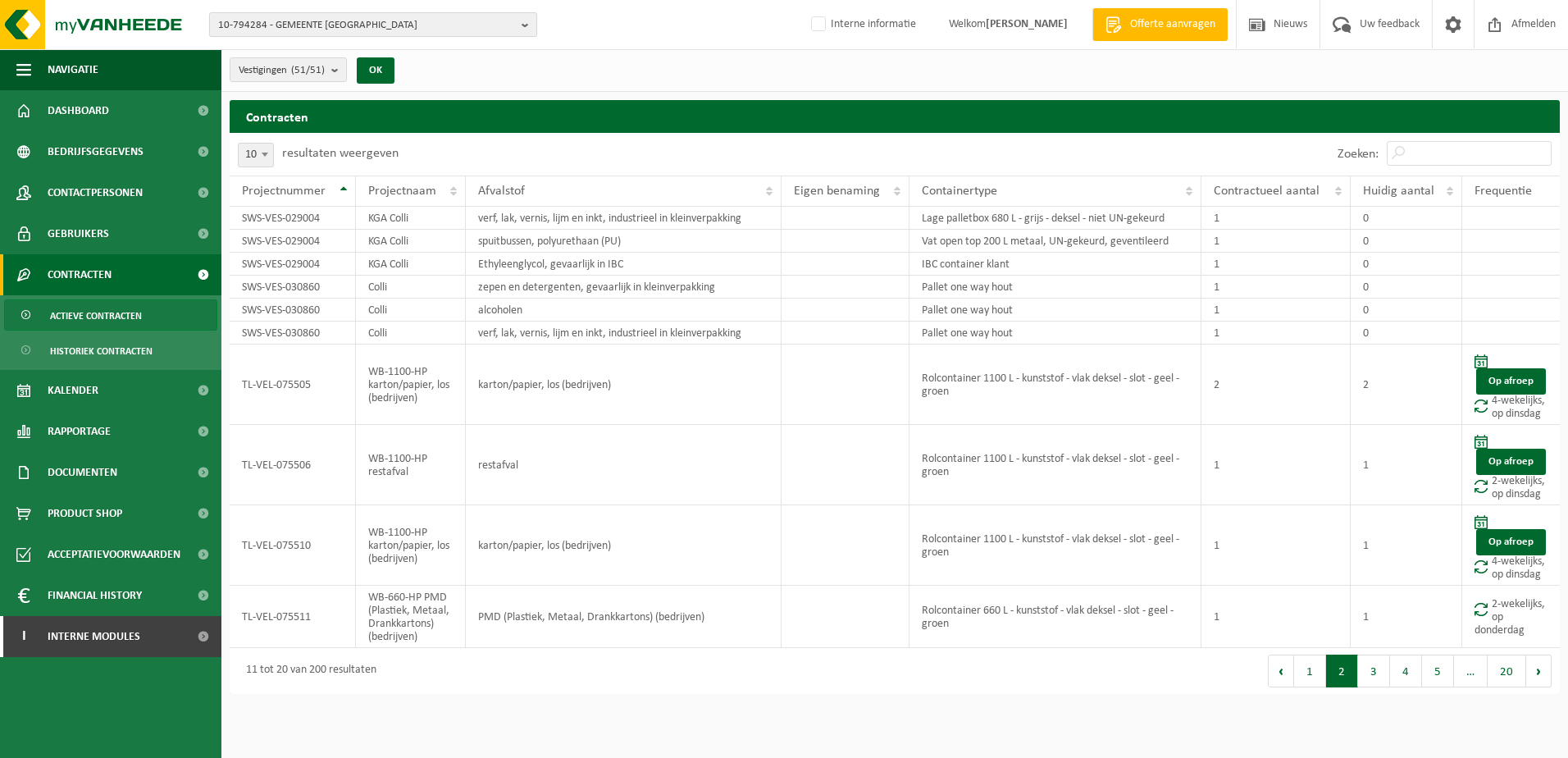
click at [524, 24] on b "button" at bounding box center [529, 24] width 15 height 23
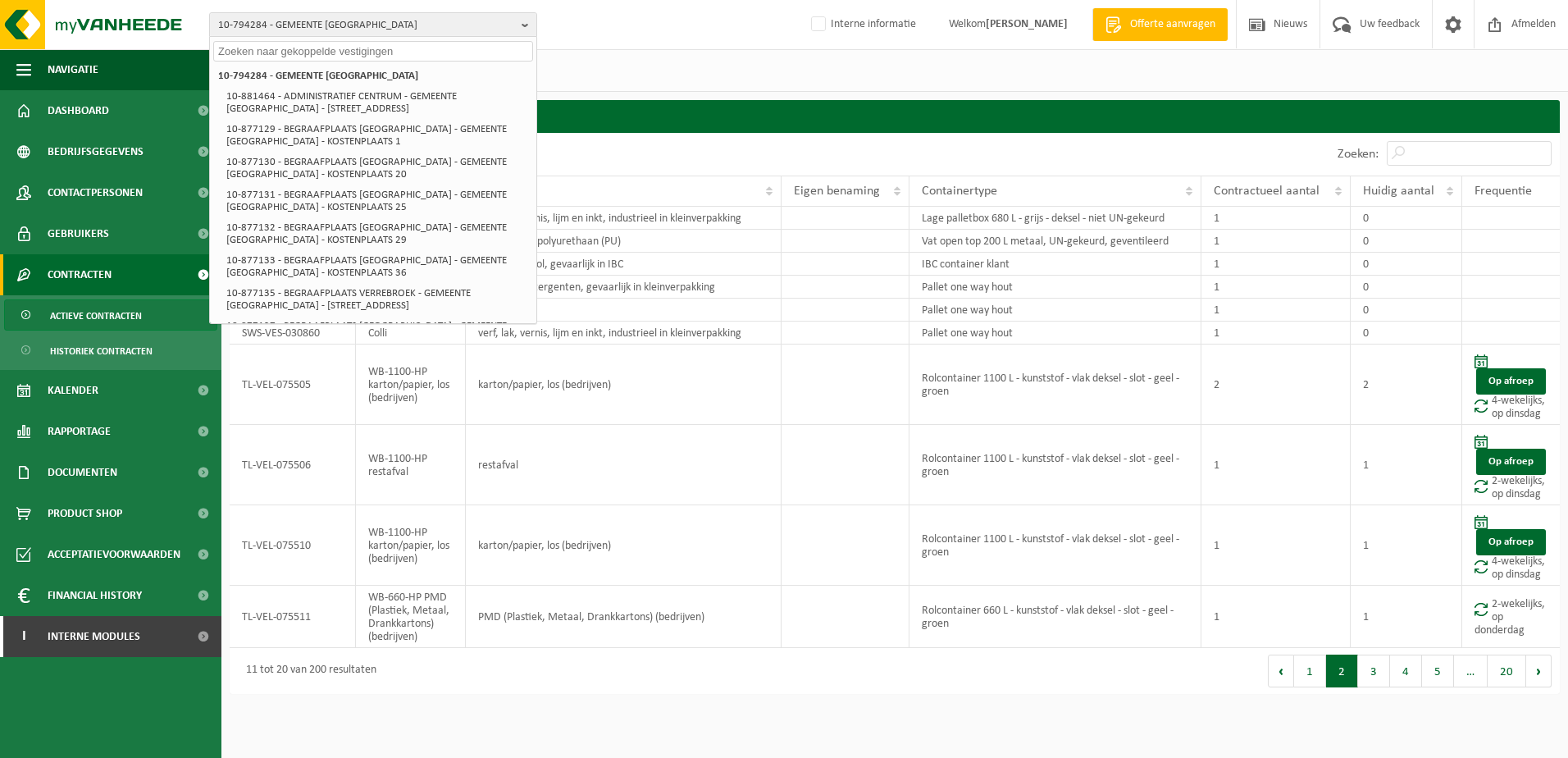
click at [247, 49] on input "text" at bounding box center [373, 52] width 320 height 21
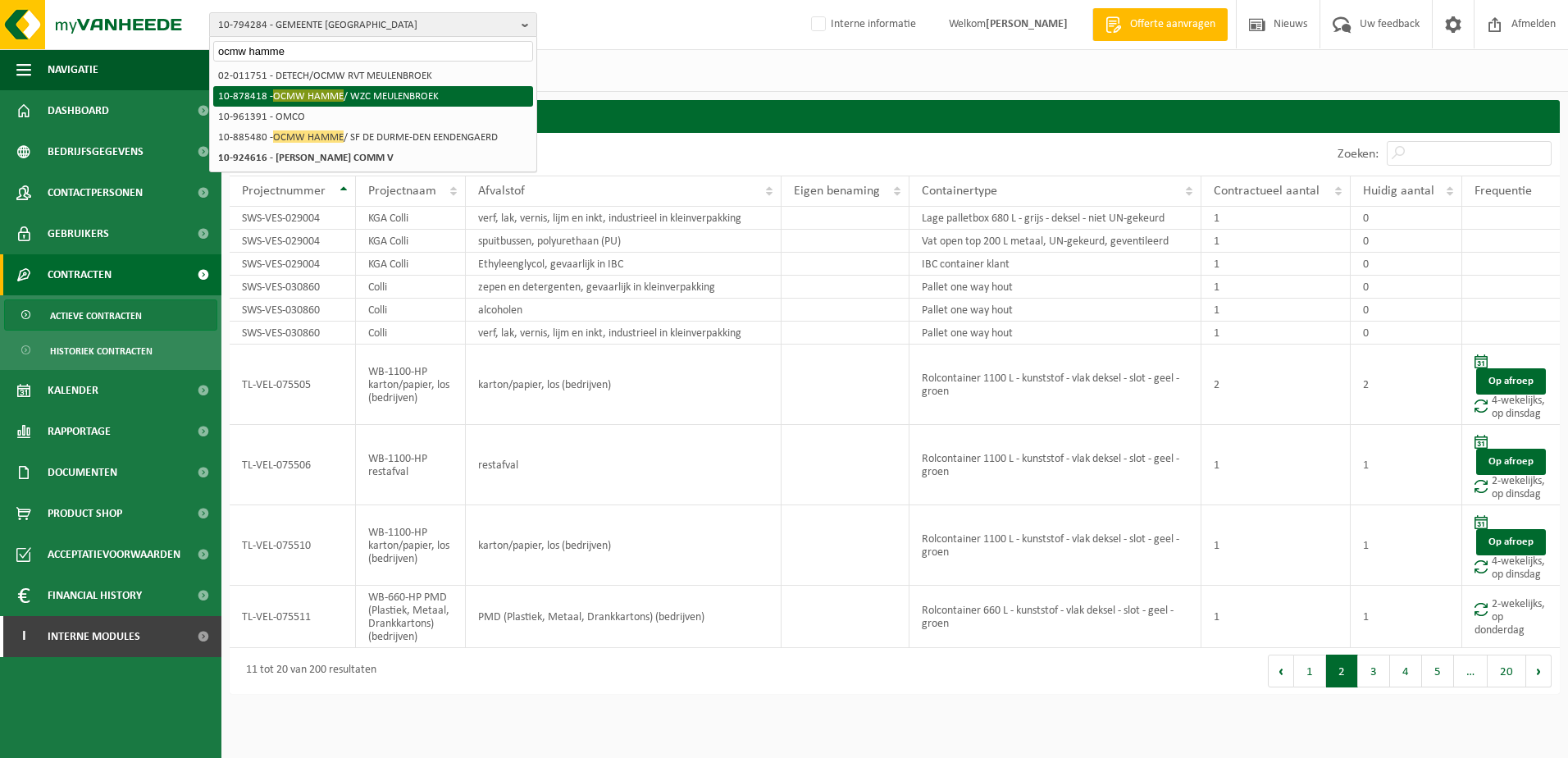
type input "ocmw hamme"
click at [323, 93] on span "OCMW HAMME" at bounding box center [308, 95] width 70 height 12
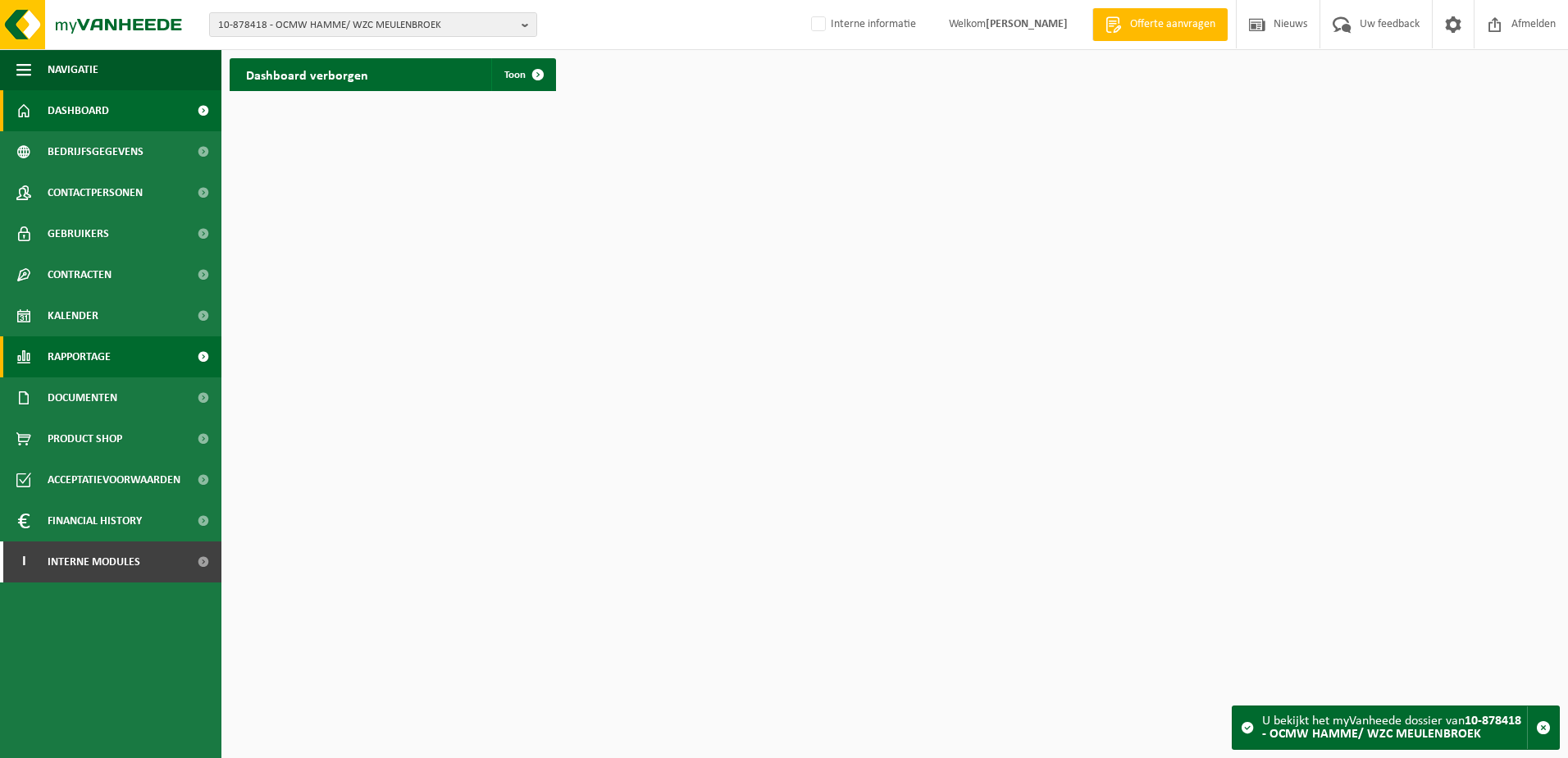
click at [80, 356] on span "Rapportage" at bounding box center [79, 356] width 63 height 41
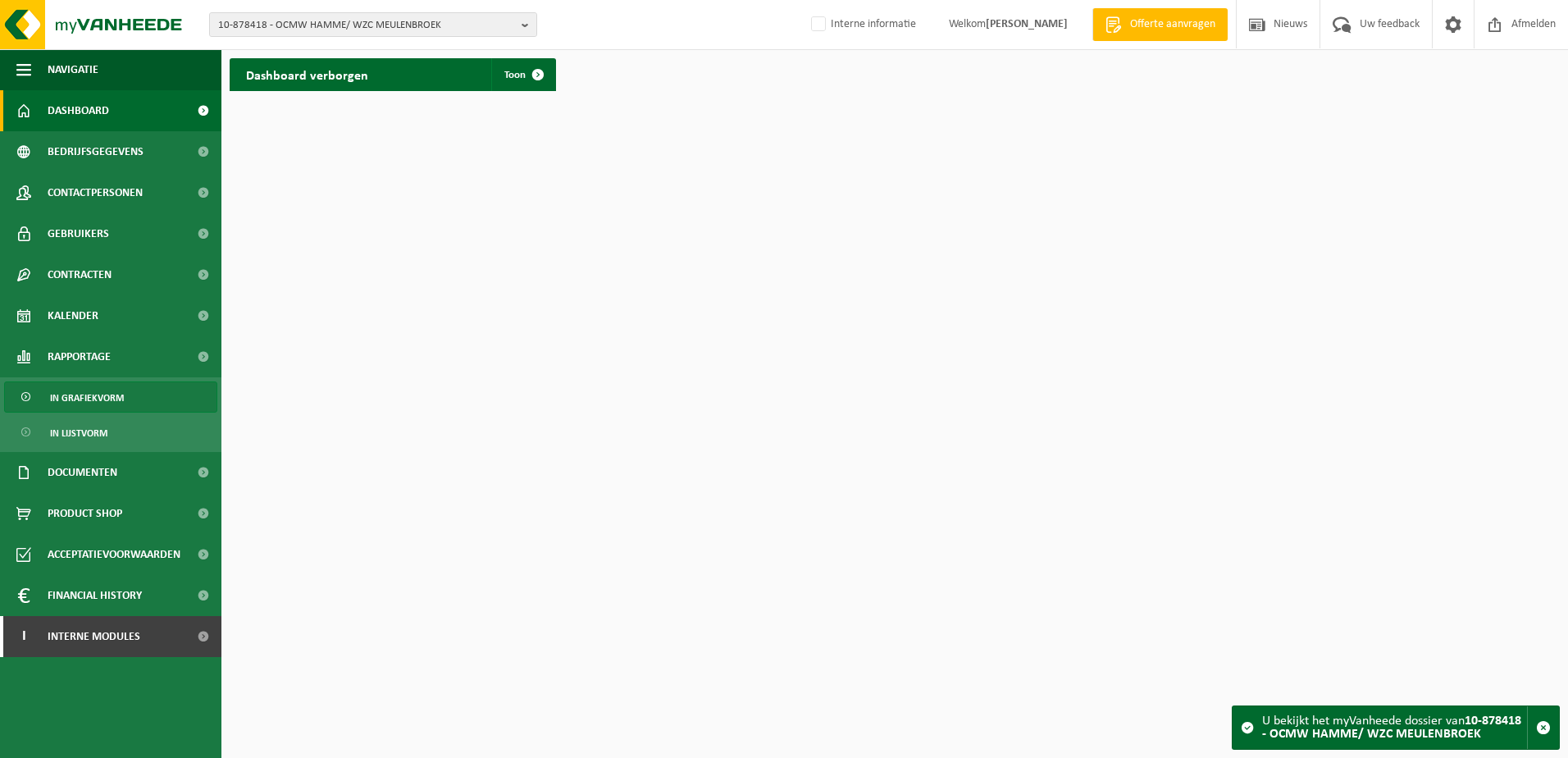
click at [96, 401] on span "In grafiekvorm" at bounding box center [86, 397] width 74 height 31
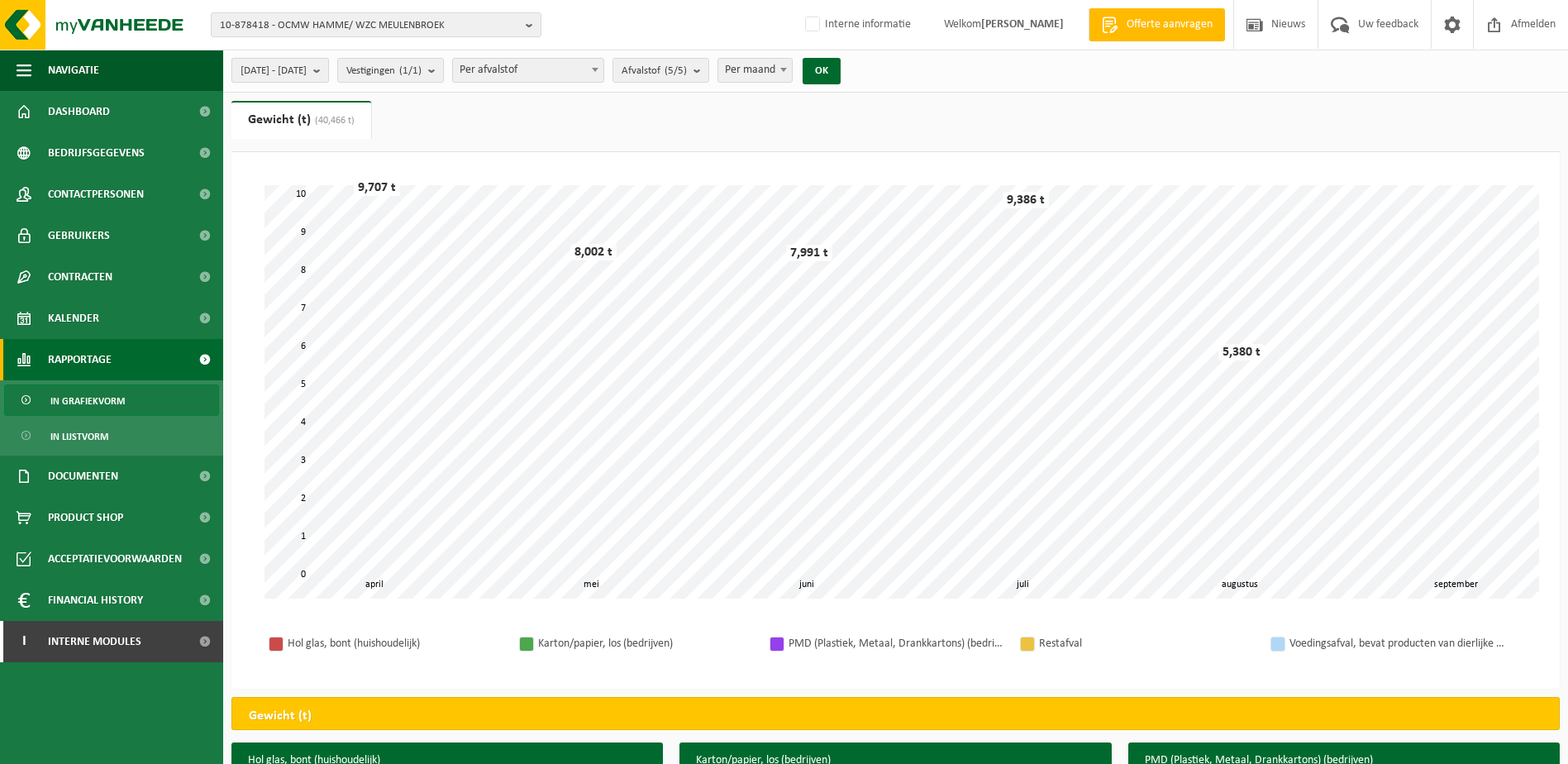
click at [328, 71] on b "submit" at bounding box center [321, 70] width 15 height 23
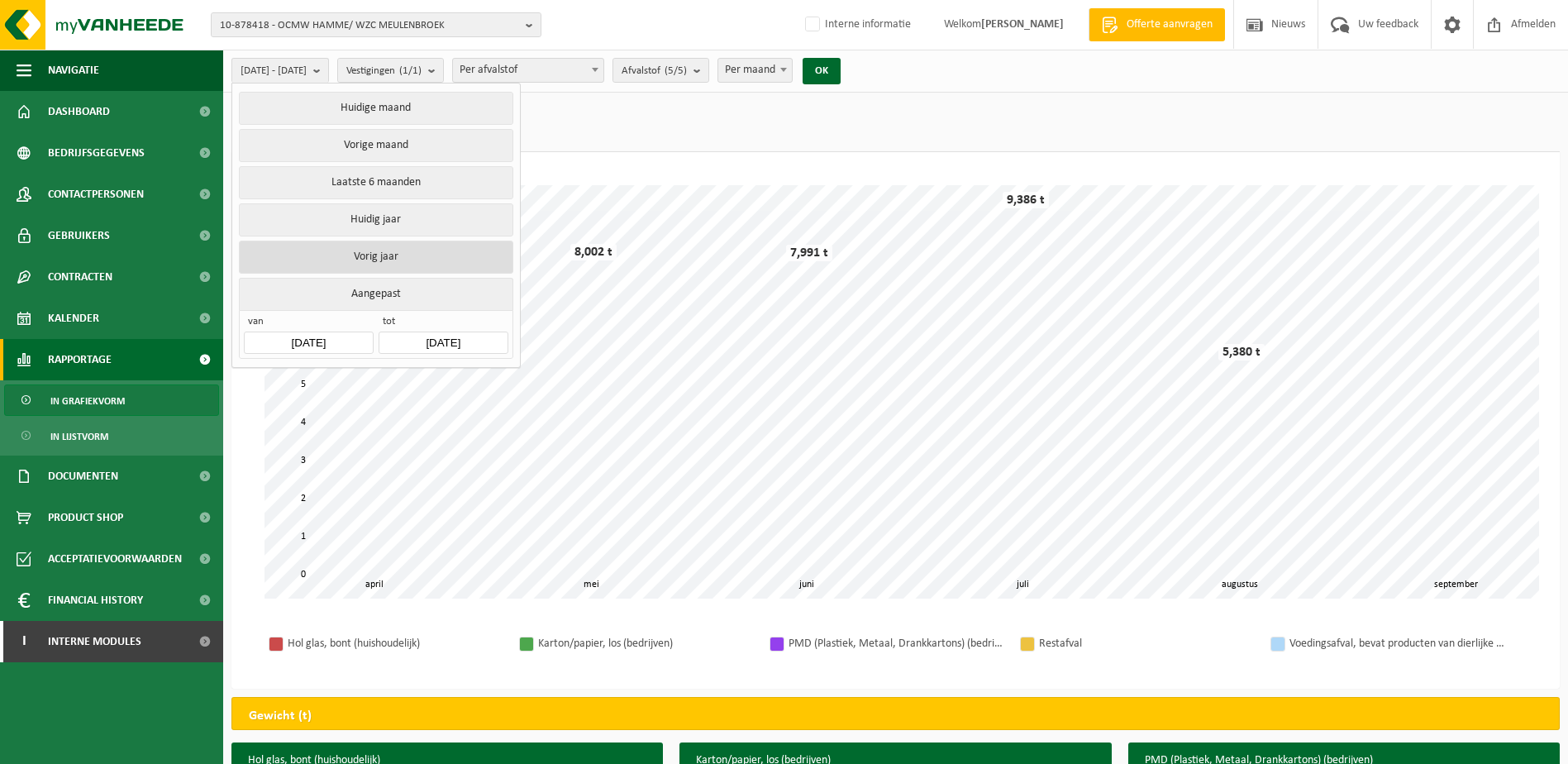
click at [392, 247] on button "Vorig jaar" at bounding box center [375, 256] width 273 height 33
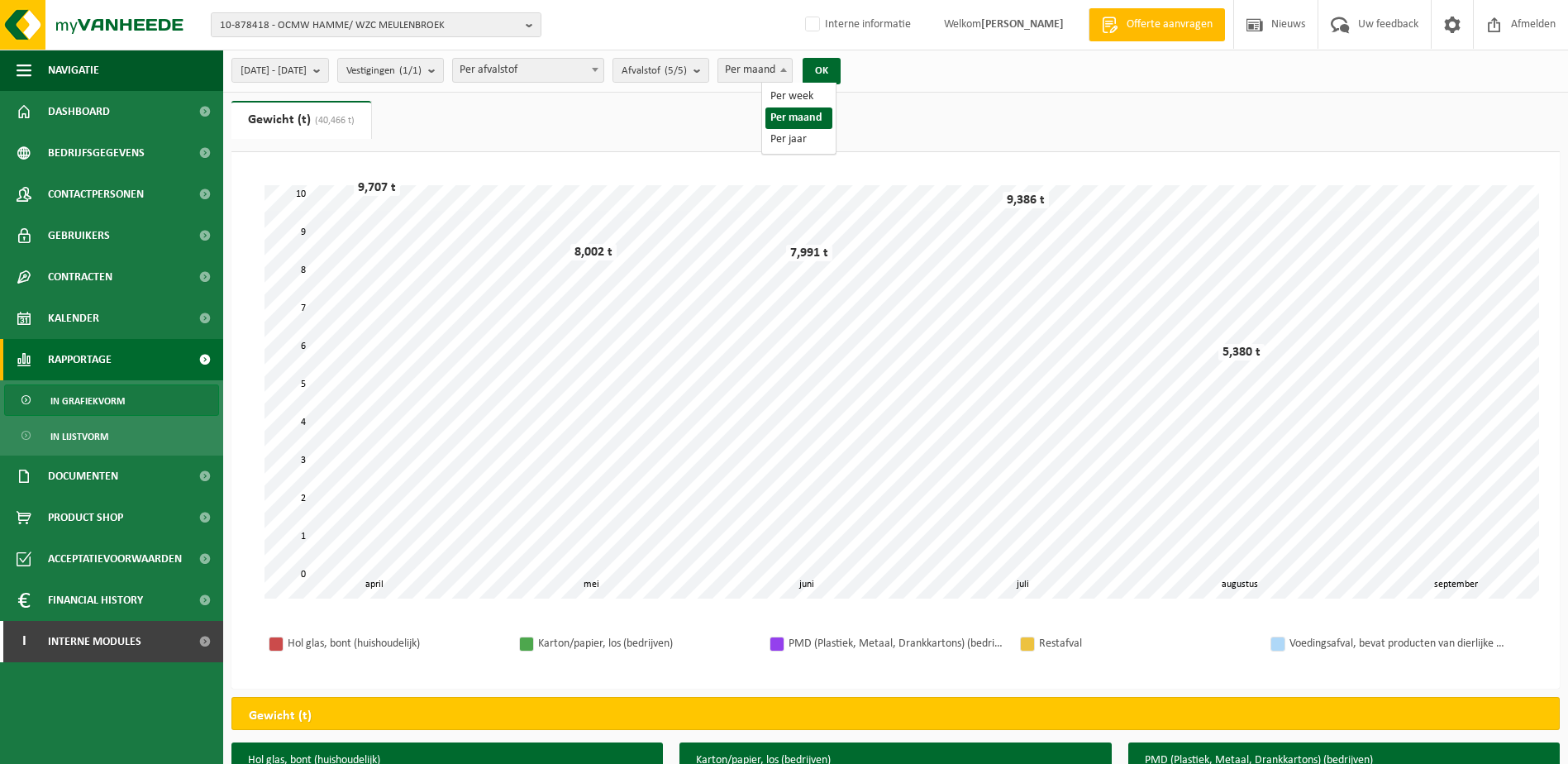
click at [793, 67] on span "Per maand" at bounding box center [756, 70] width 76 height 25
select select "3"
click at [708, 69] on b "submit" at bounding box center [701, 70] width 15 height 23
click at [328, 76] on b "submit" at bounding box center [321, 70] width 15 height 23
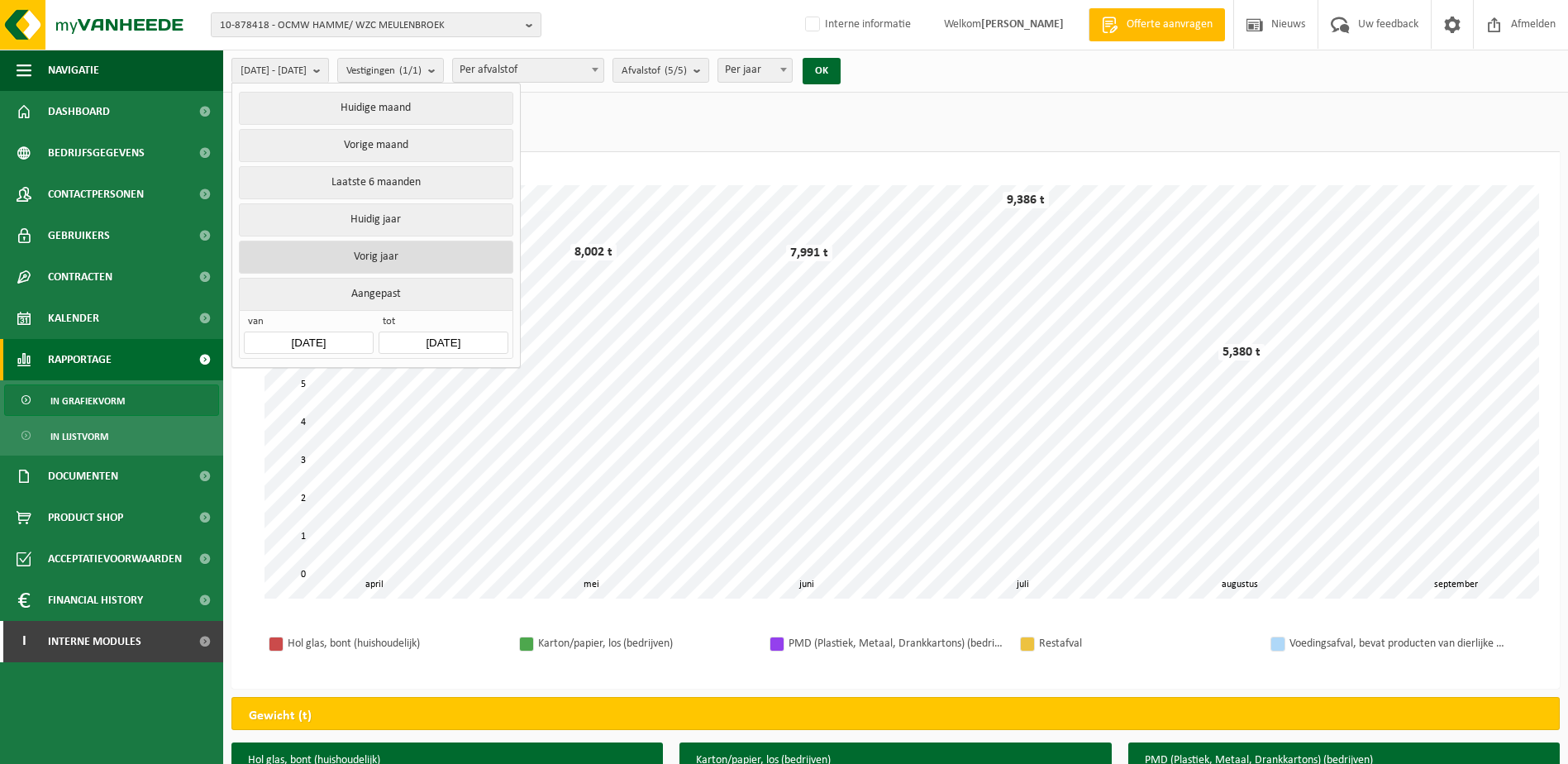
click at [392, 250] on button "Vorig jaar" at bounding box center [375, 256] width 273 height 33
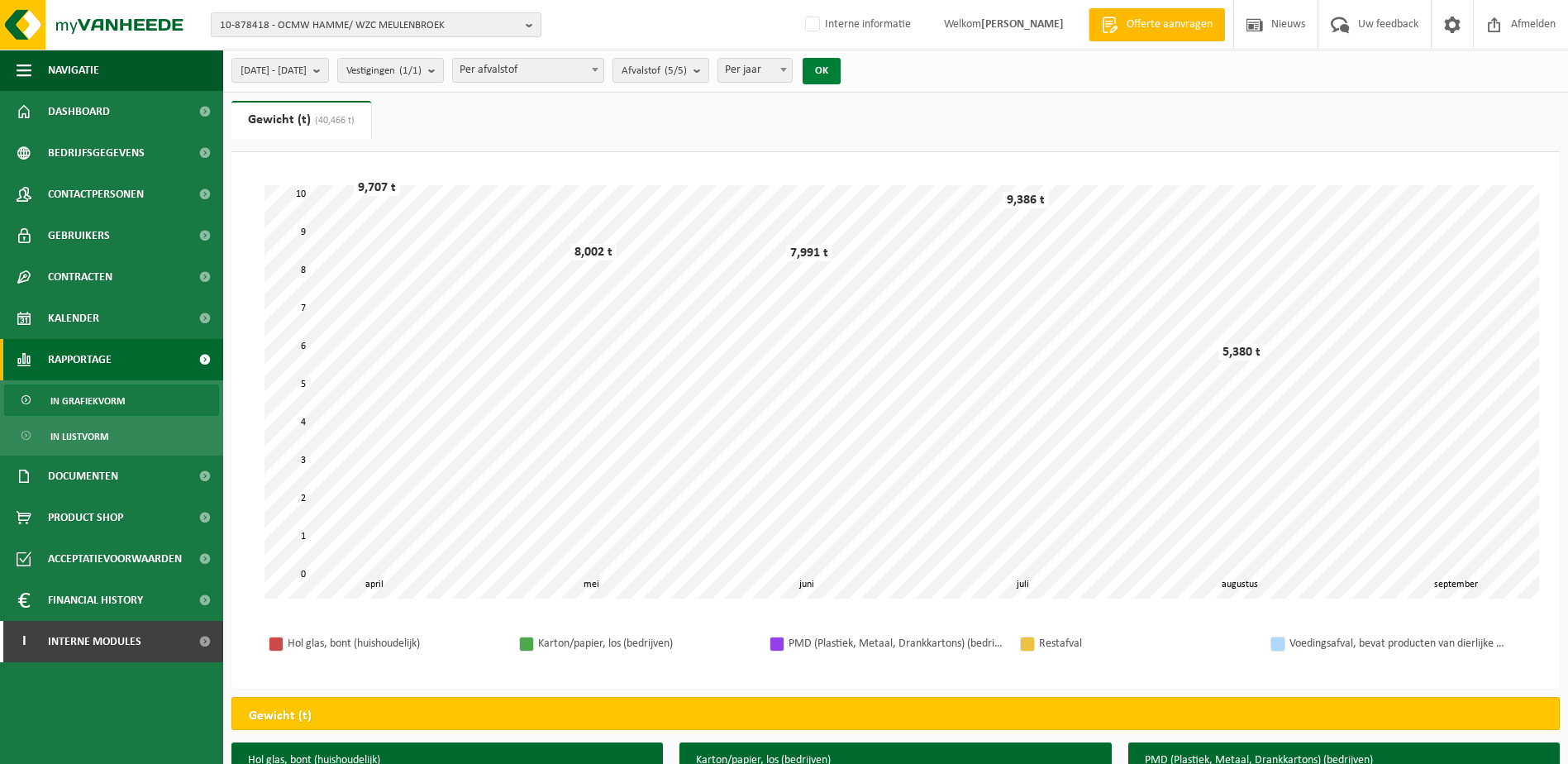
click at [841, 69] on button "OK" at bounding box center [822, 71] width 38 height 26
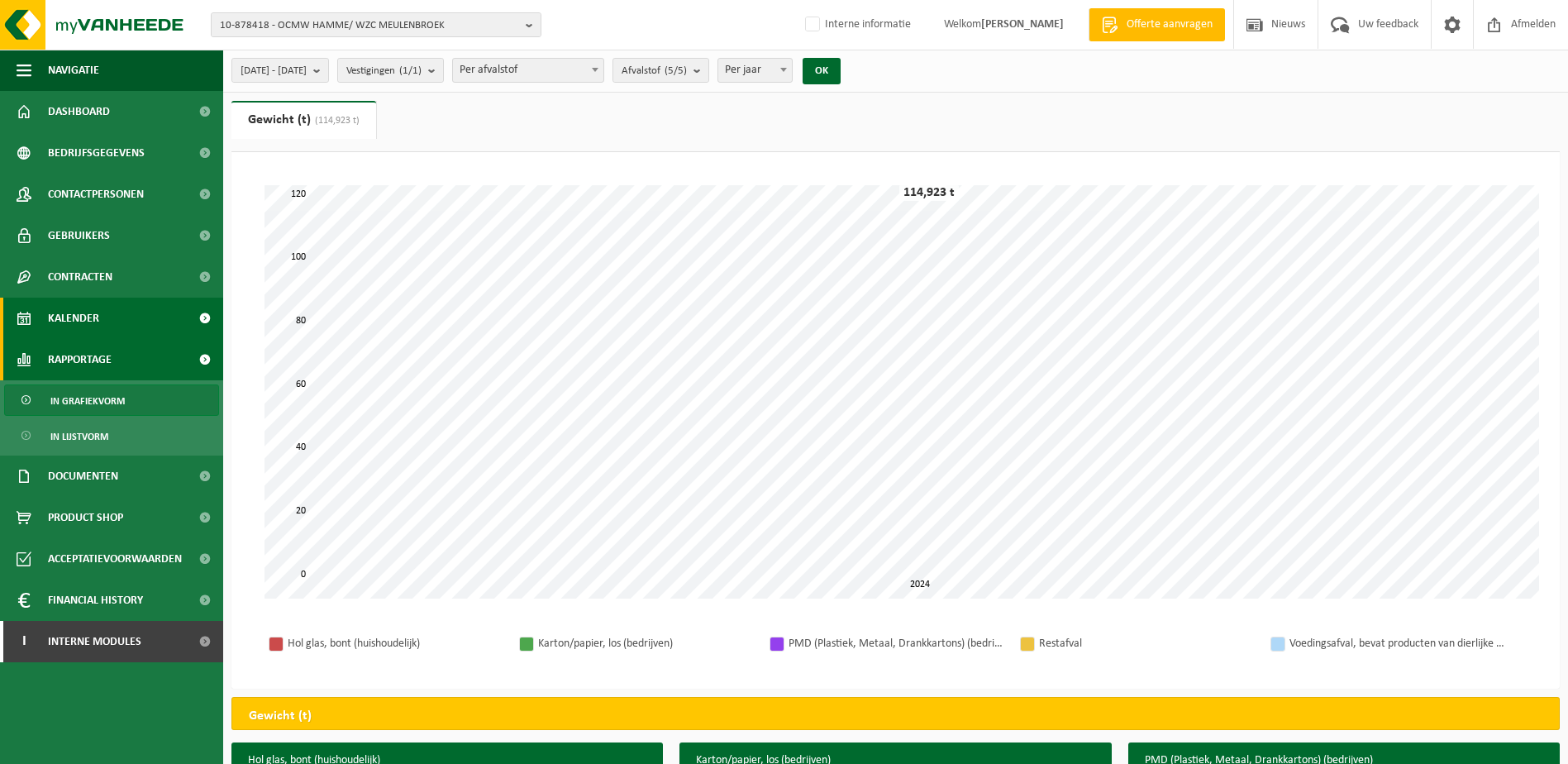
click at [75, 315] on span "Kalender" at bounding box center [74, 319] width 51 height 42
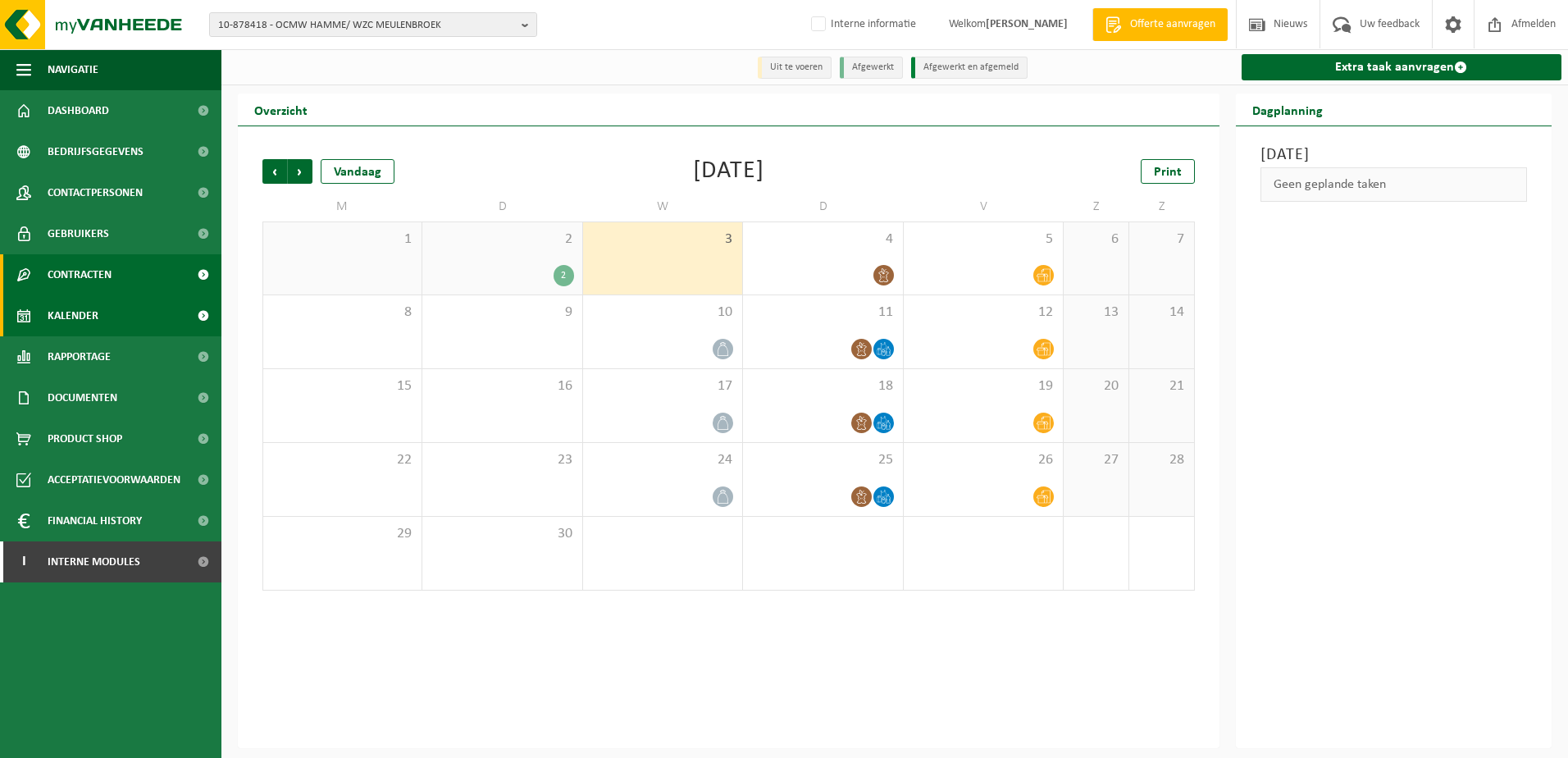
click at [73, 275] on span "Contracten" at bounding box center [80, 275] width 64 height 41
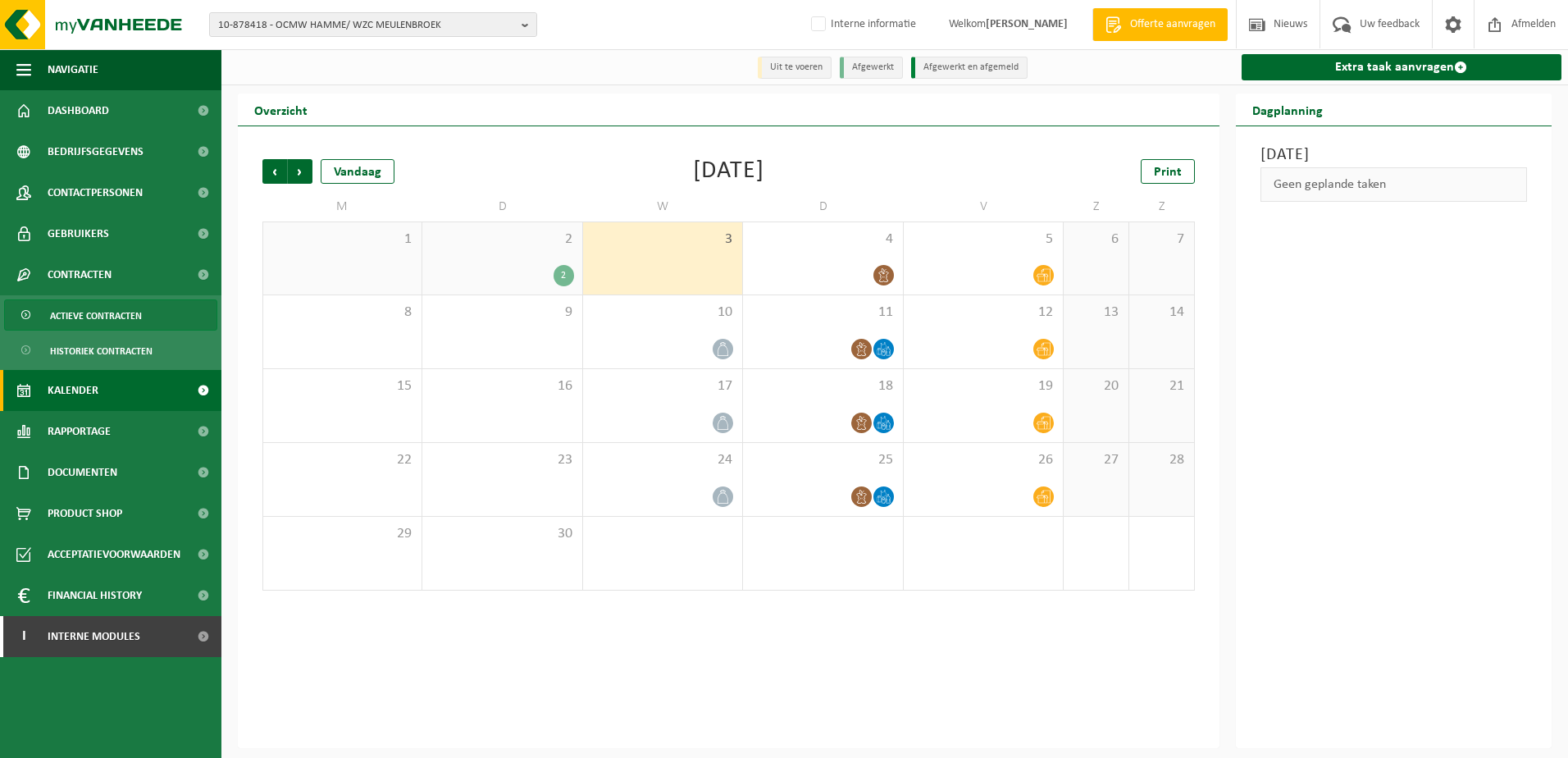
click at [79, 314] on span "Actieve contracten" at bounding box center [96, 315] width 92 height 31
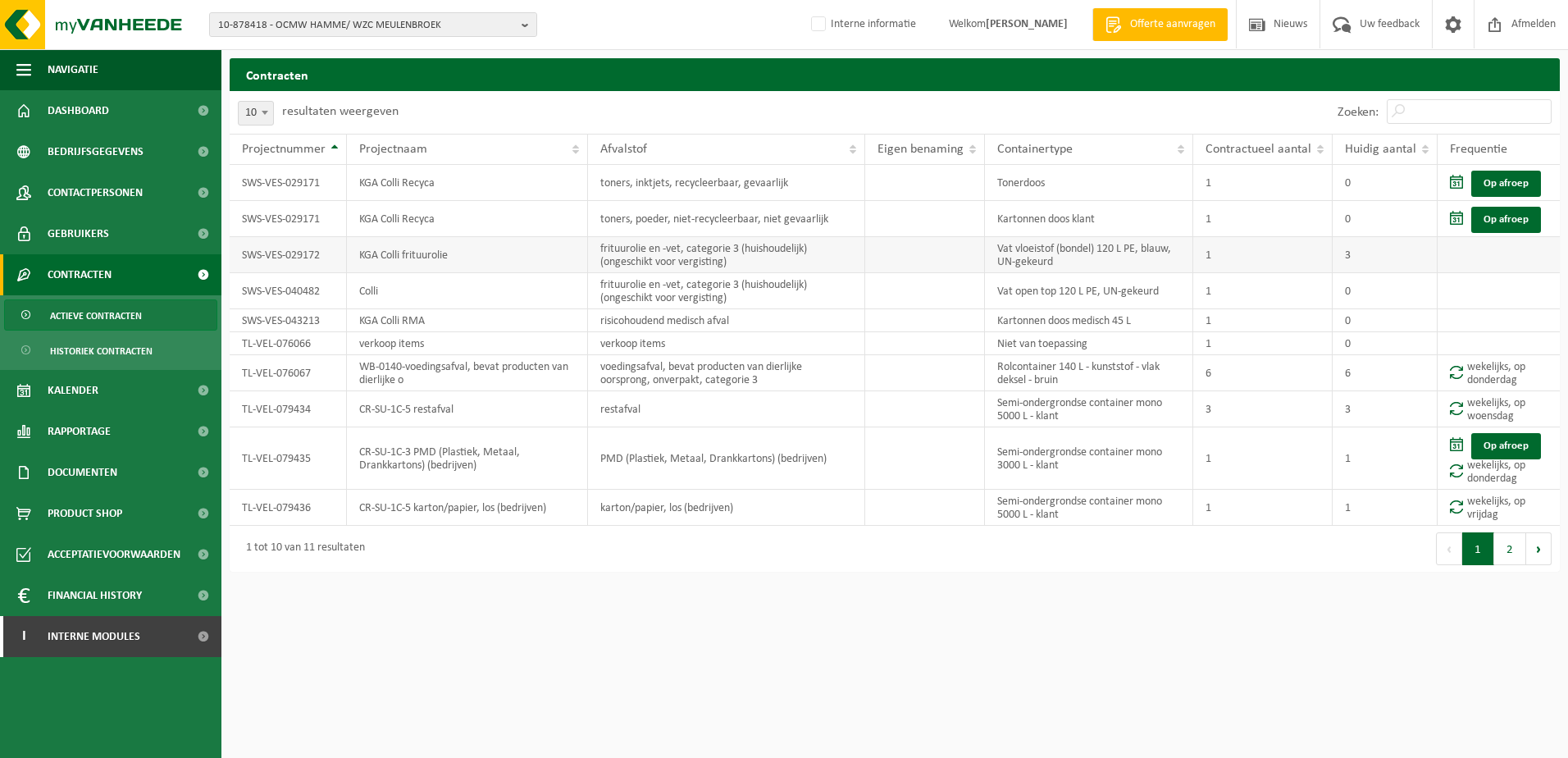
click at [498, 264] on td "KGA Colli frituurolie" at bounding box center [467, 255] width 241 height 36
click at [1511, 559] on button "2" at bounding box center [1511, 548] width 32 height 33
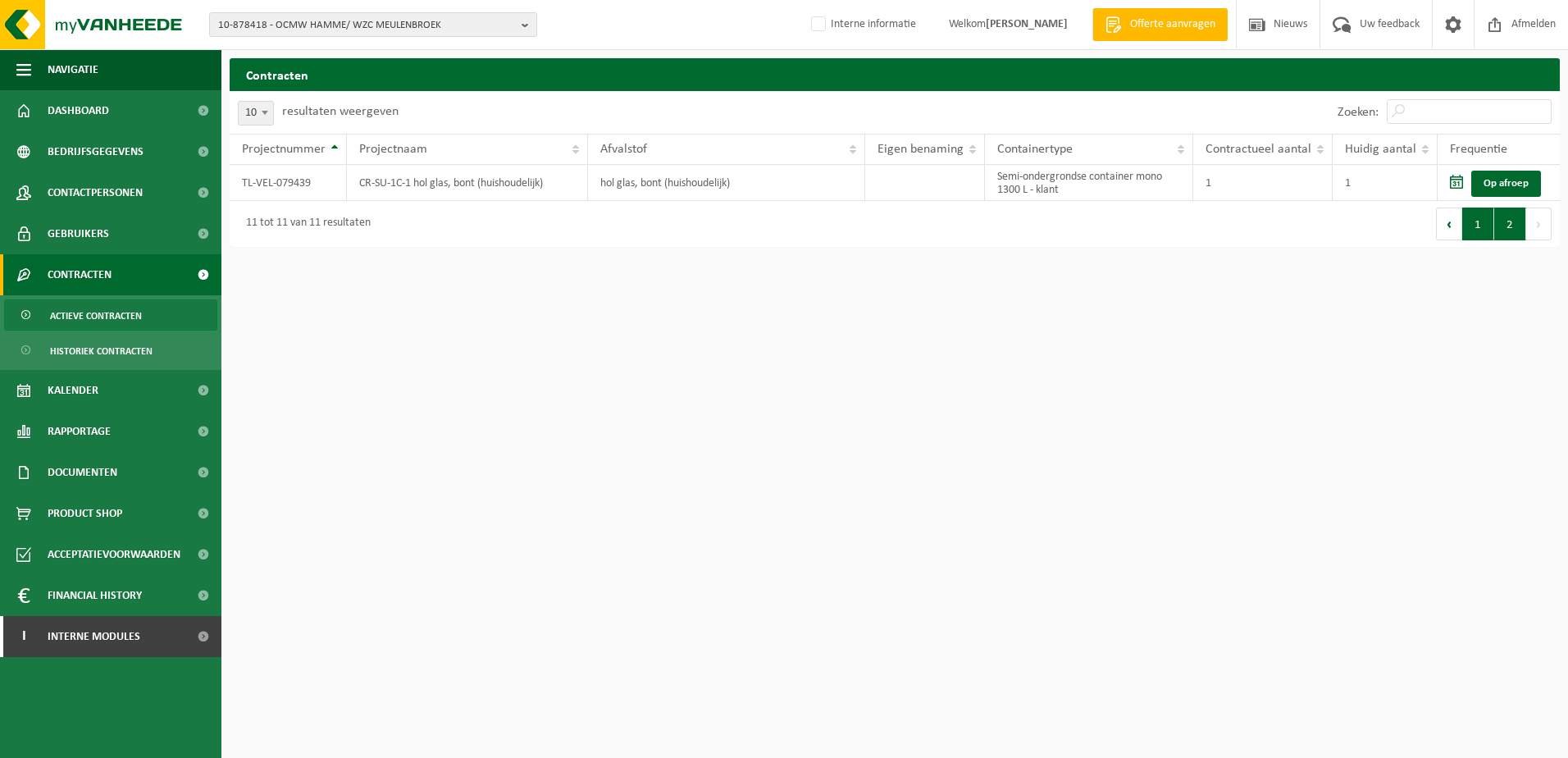
click at [1475, 229] on button "1" at bounding box center [1479, 223] width 32 height 33
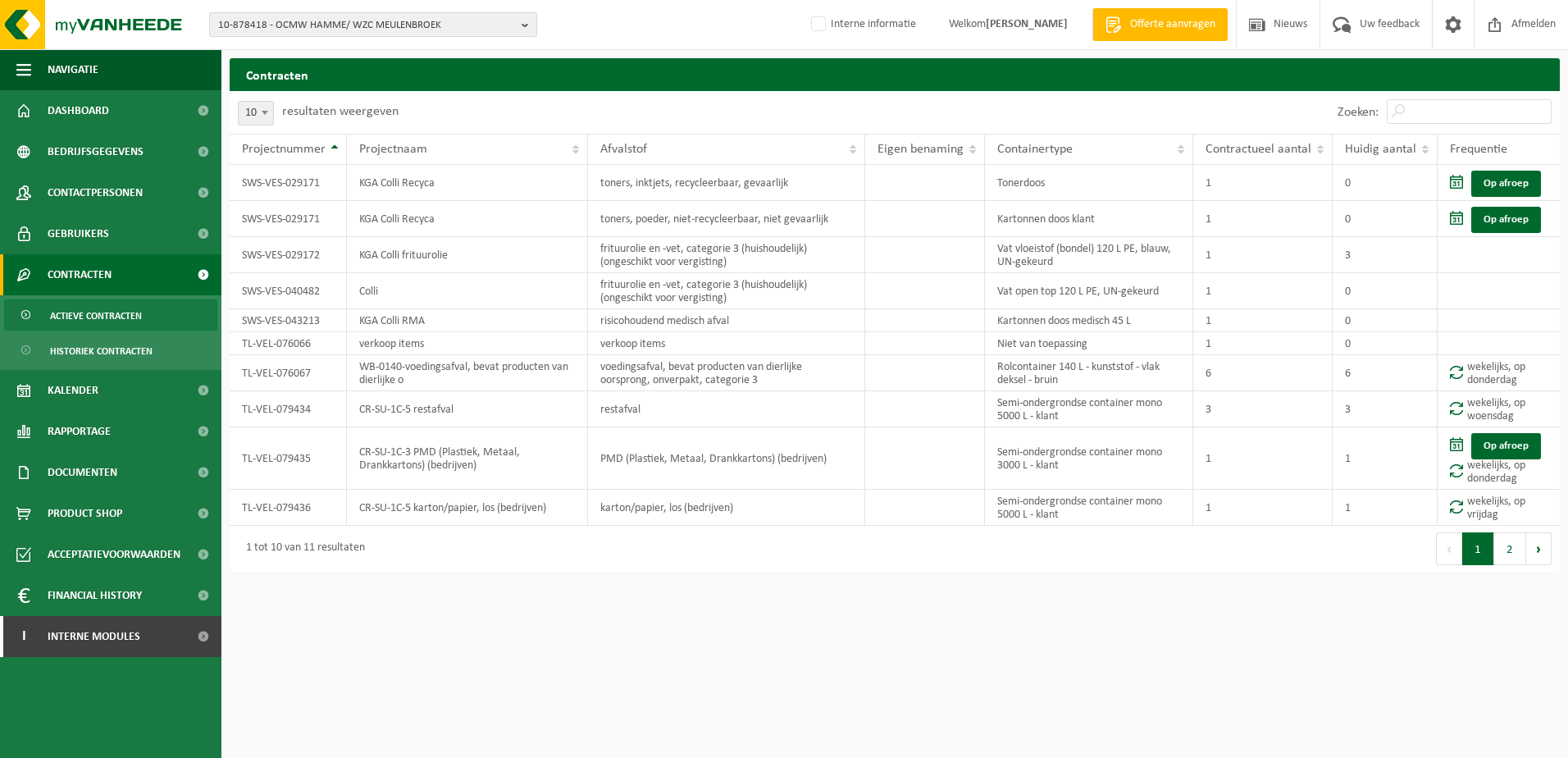
click at [521, 23] on button "10-878418 - OCMW HAMME/ WZC MEULENBROEK" at bounding box center [373, 24] width 328 height 24
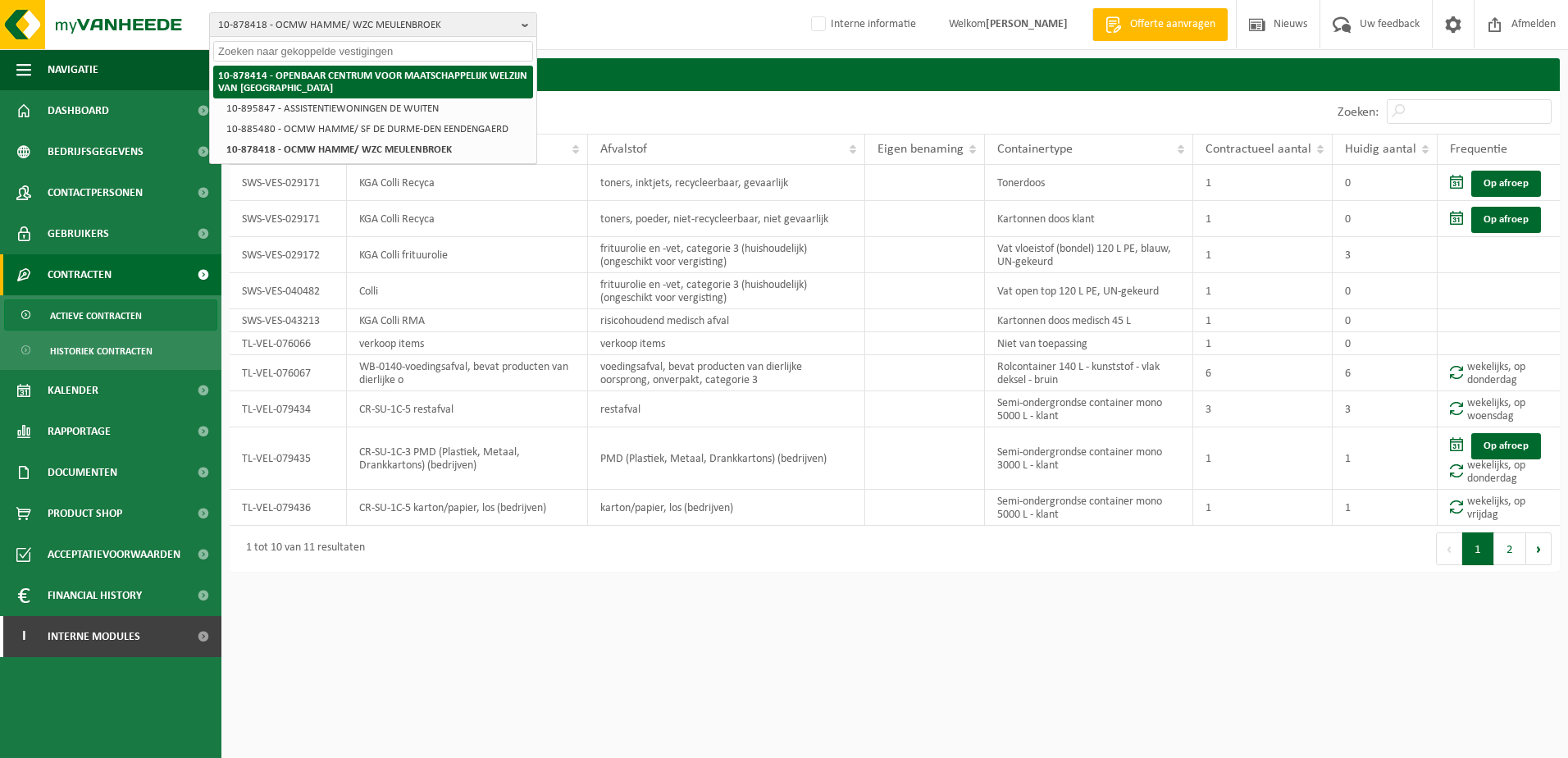
click at [388, 82] on li "10-878414 - OPENBAAR CENTRUM VOOR MAATSCHAPPELIJK WELZIJN VAN [GEOGRAPHIC_DATA]" at bounding box center [373, 82] width 320 height 33
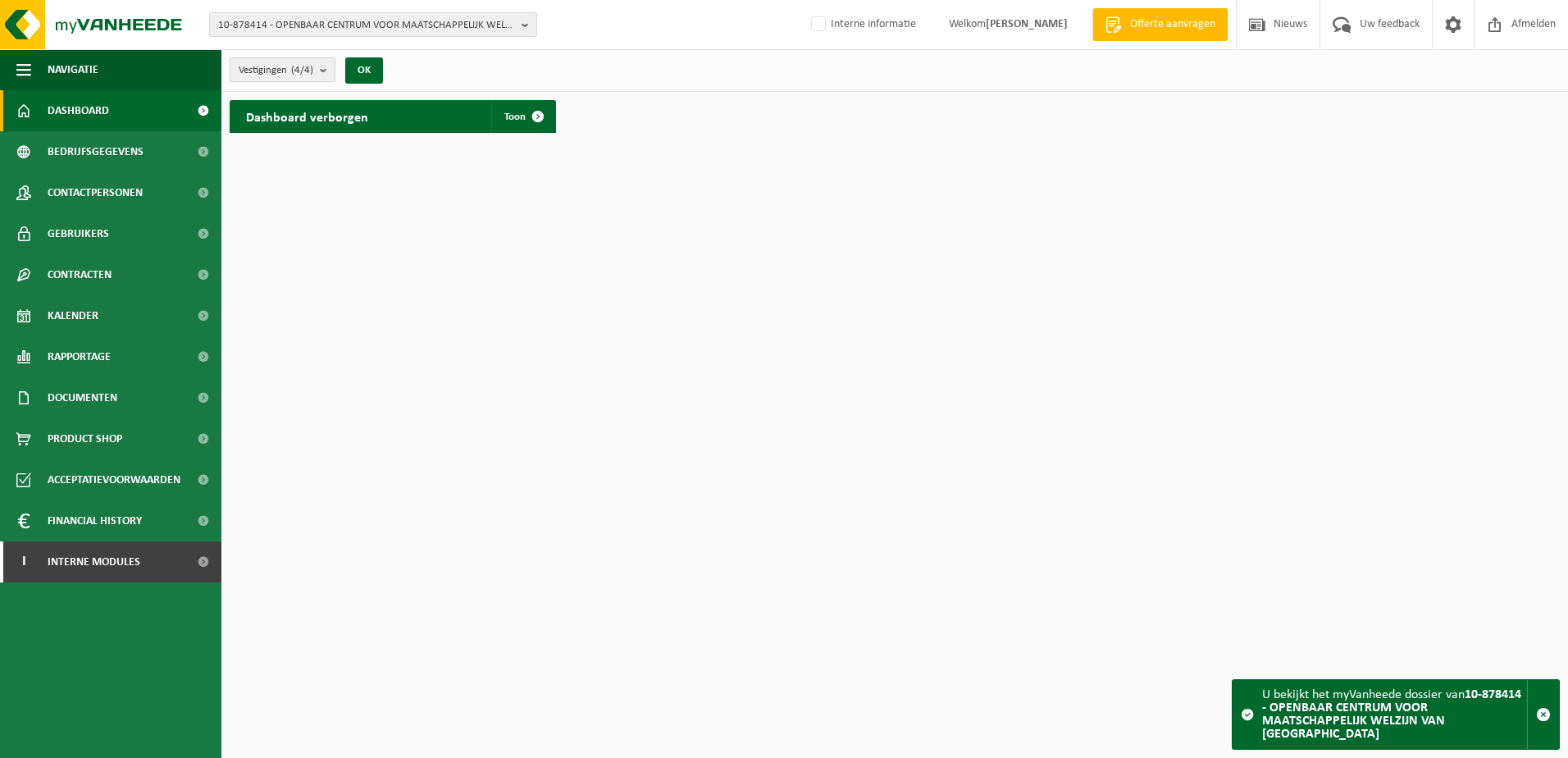
click at [324, 74] on b "submit" at bounding box center [327, 69] width 15 height 23
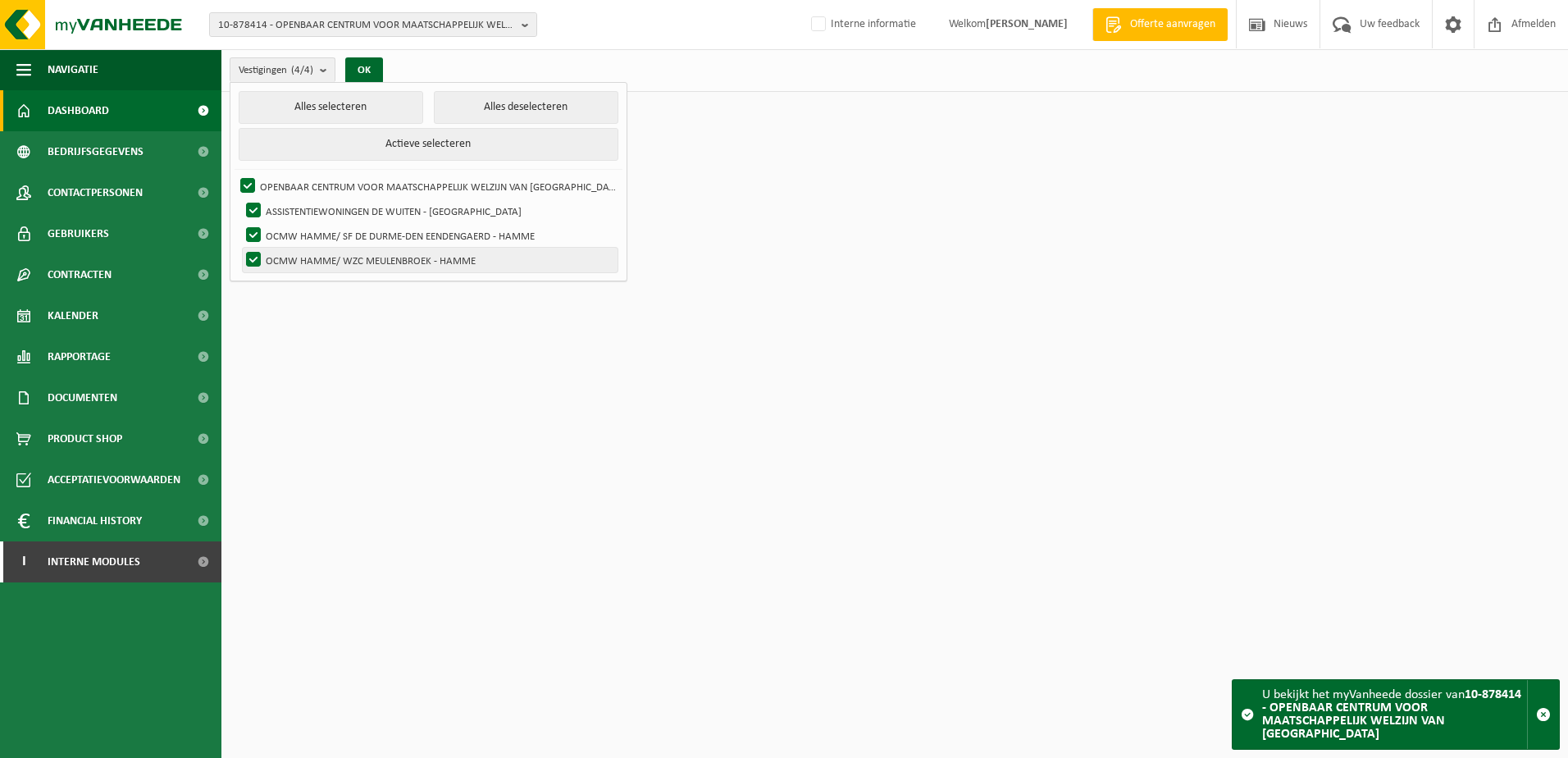
click at [253, 252] on label "OCMW HAMME/ WZC MEULENBROEK - HAMME" at bounding box center [430, 260] width 374 height 24
click at [240, 248] on input "OCMW HAMME/ WZC MEULENBROEK - HAMME" at bounding box center [239, 247] width 1 height 1
checkbox input "false"
click at [248, 181] on label "OPENBAAR CENTRUM VOOR MAATSCHAPPELIJK WELZIJN VAN [GEOGRAPHIC_DATA]" at bounding box center [428, 186] width 381 height 24
click at [235, 174] on input "OPENBAAR CENTRUM VOOR MAATSCHAPPELIJK WELZIJN VAN [GEOGRAPHIC_DATA]" at bounding box center [234, 173] width 1 height 1
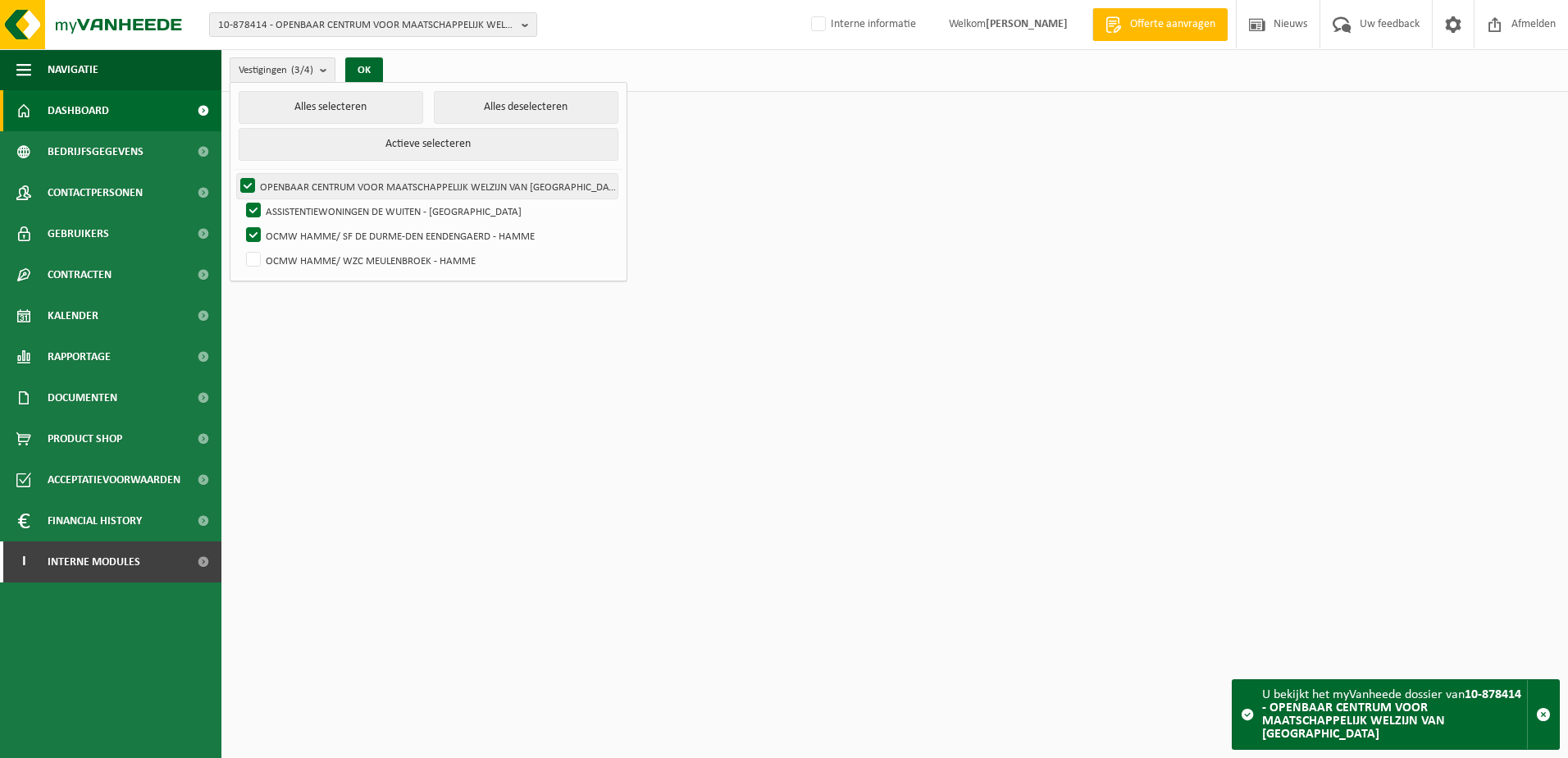
checkbox input "false"
click at [328, 70] on b "submit" at bounding box center [327, 69] width 15 height 23
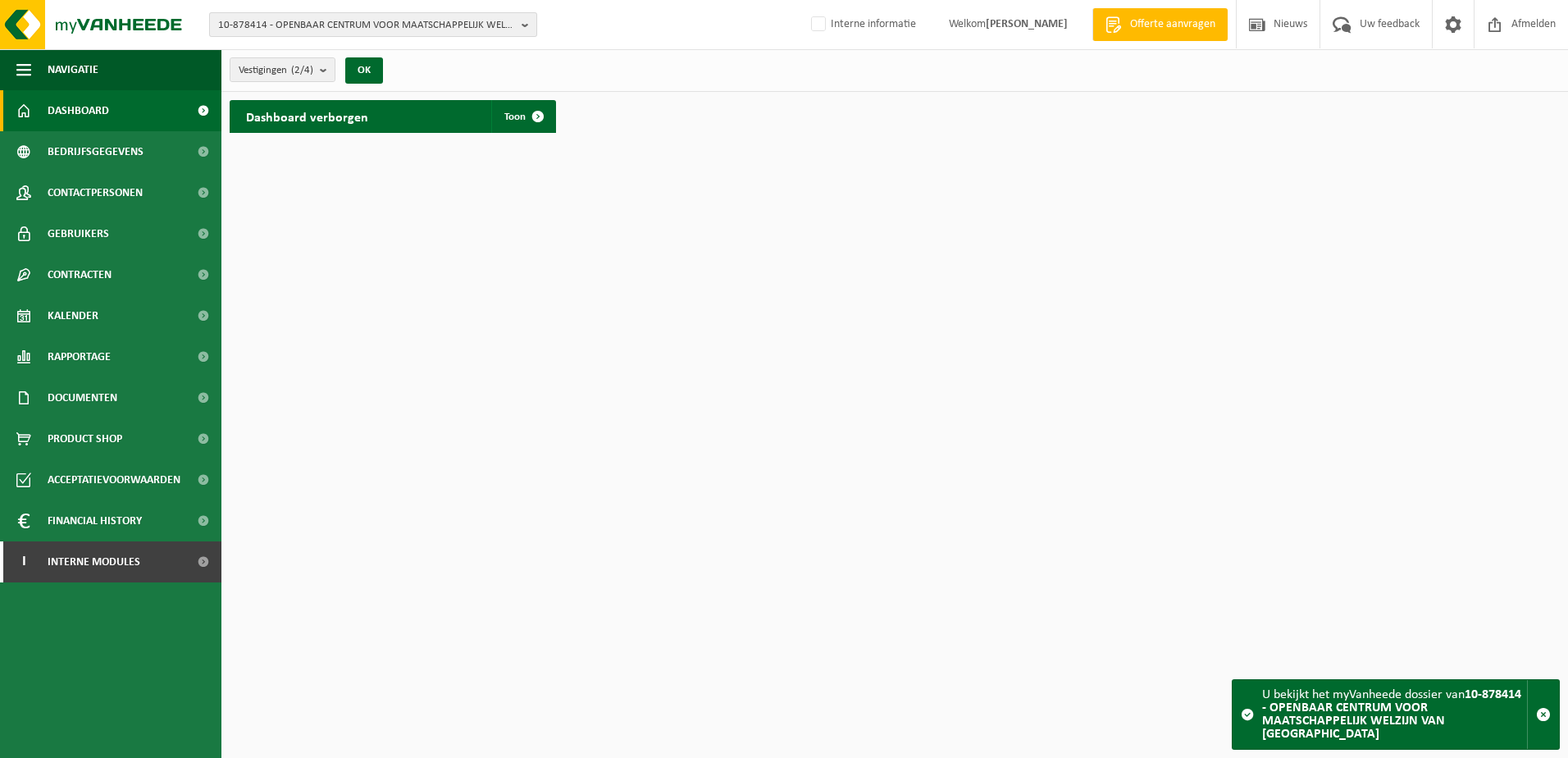
click at [529, 23] on b "button" at bounding box center [529, 24] width 15 height 23
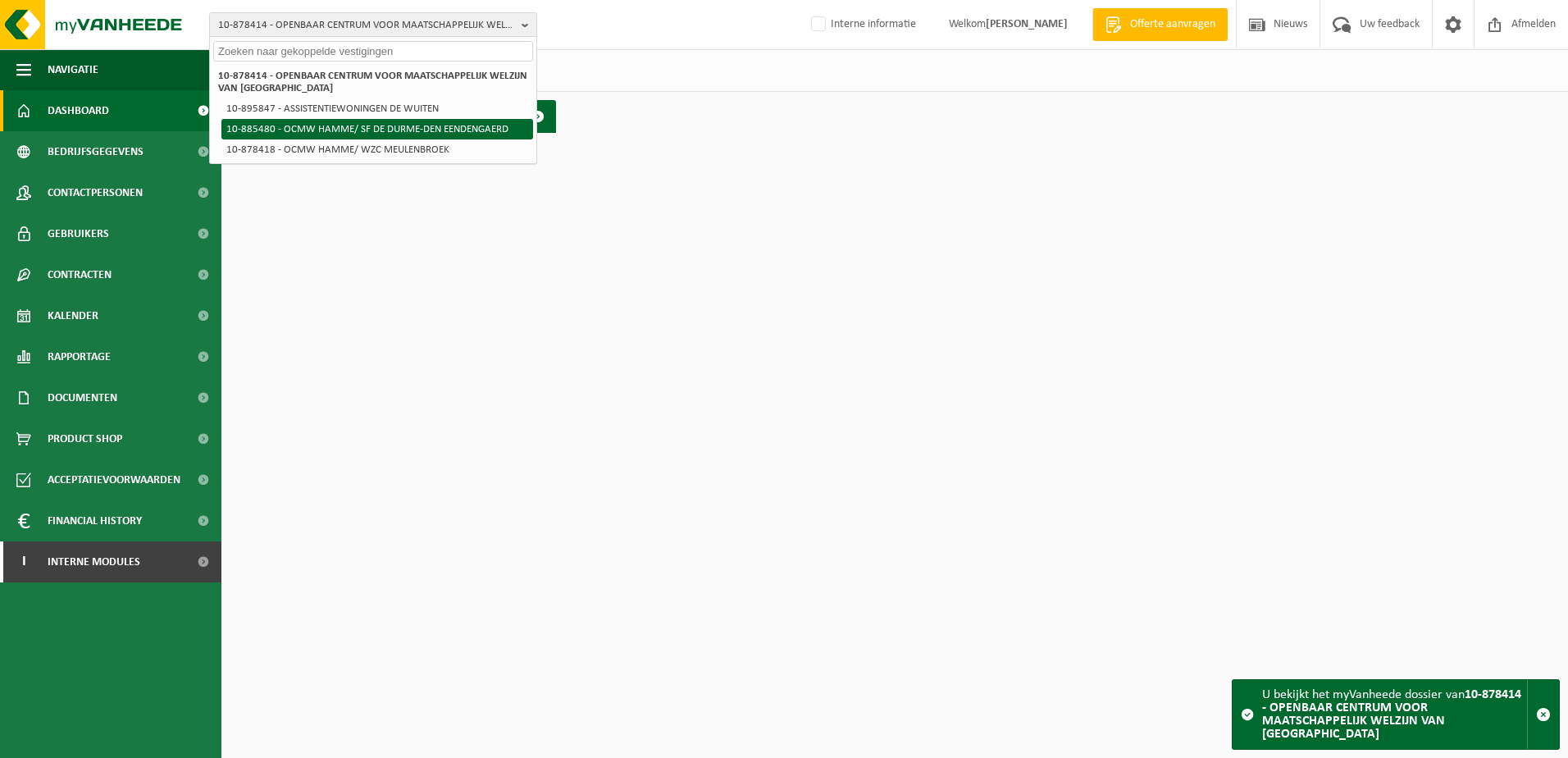
click at [391, 129] on li "10-885480 - OCMW HAMME/ SF DE DURME-DEN EENDENGAERD" at bounding box center [377, 129] width 312 height 21
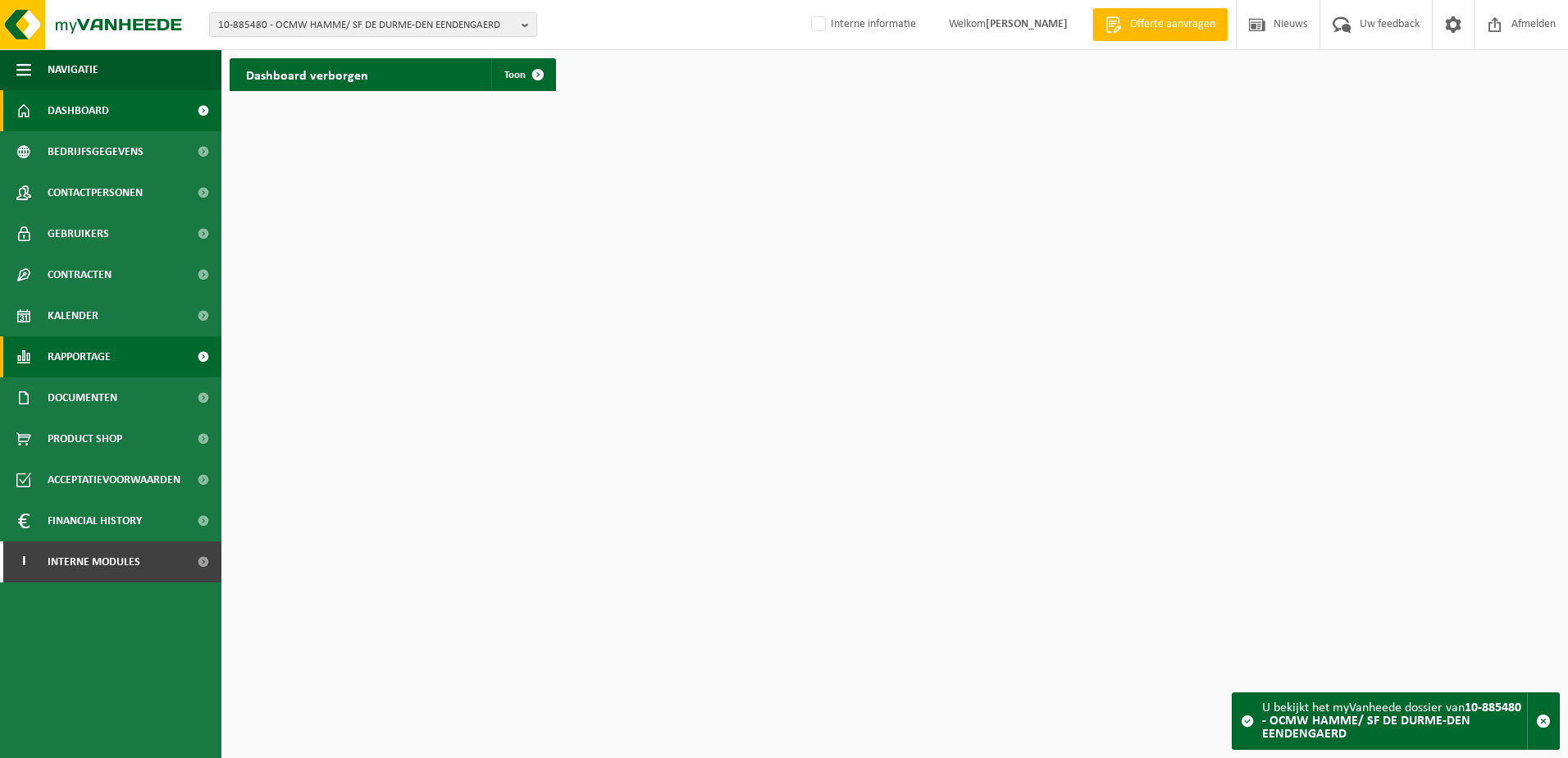
click at [76, 363] on span "Rapportage" at bounding box center [79, 356] width 63 height 41
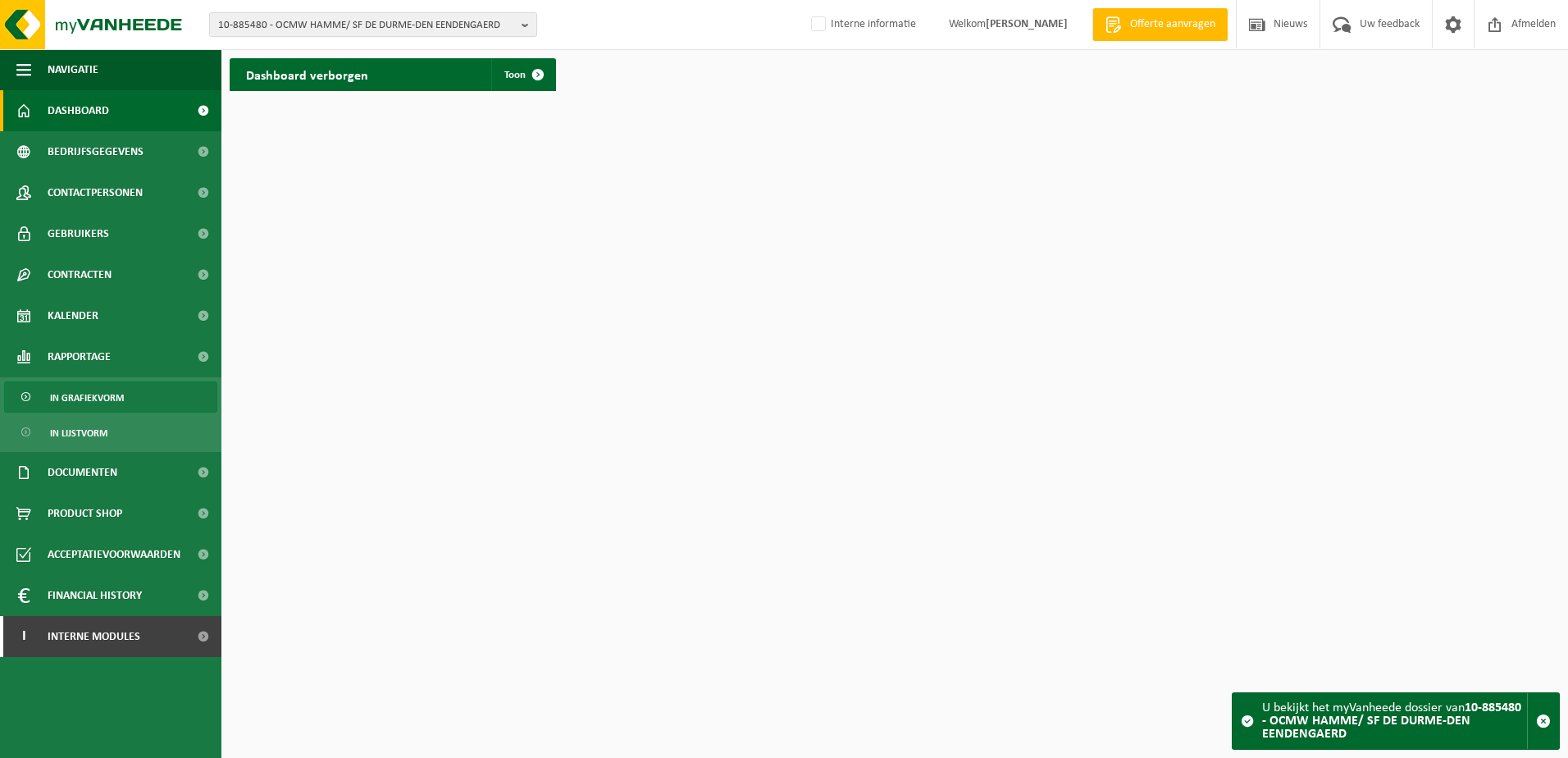
click at [107, 402] on span "In grafiekvorm" at bounding box center [86, 397] width 74 height 31
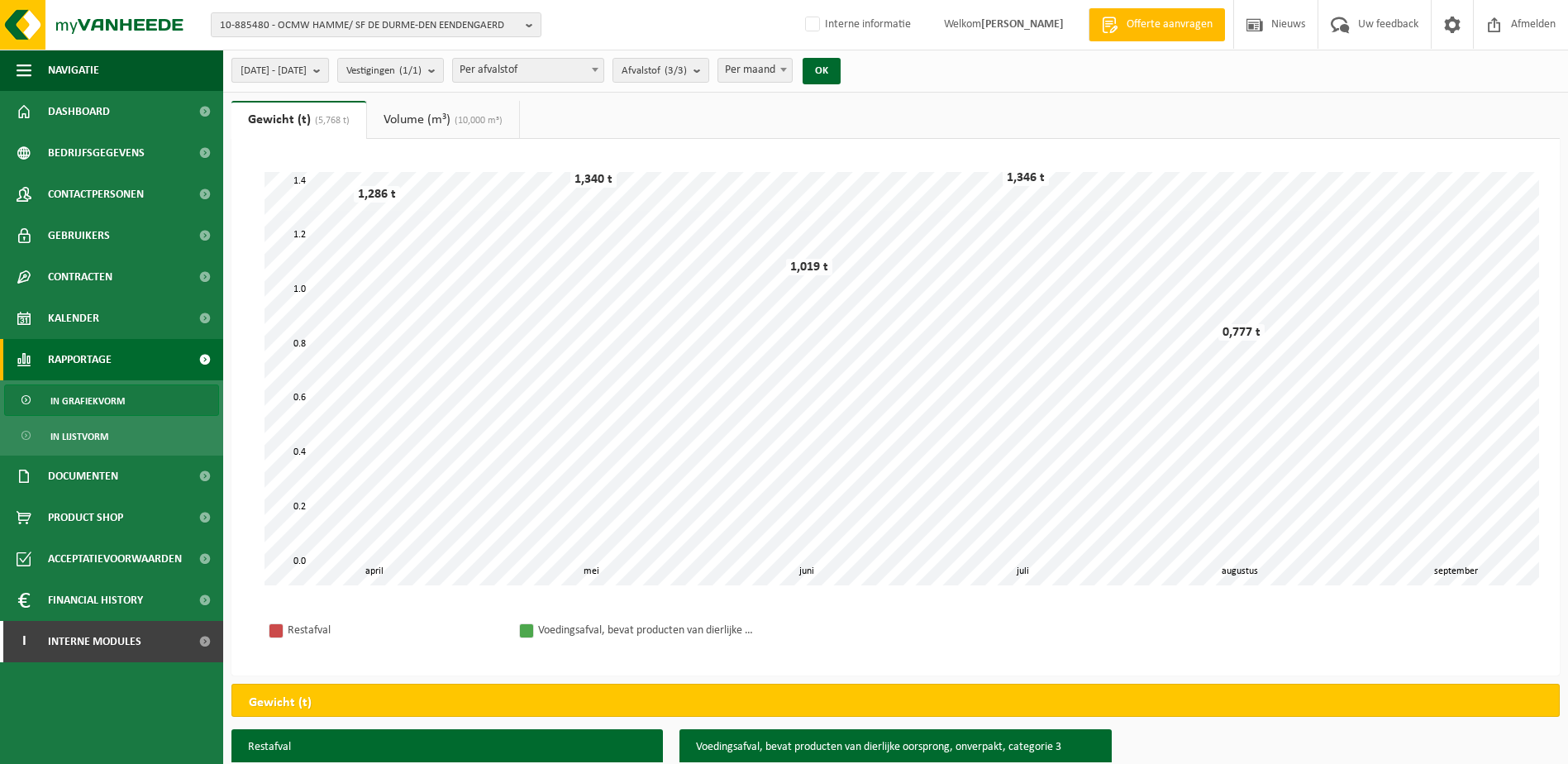
click at [329, 66] on button "2025-04-01 - 2025-09-03" at bounding box center [280, 70] width 97 height 25
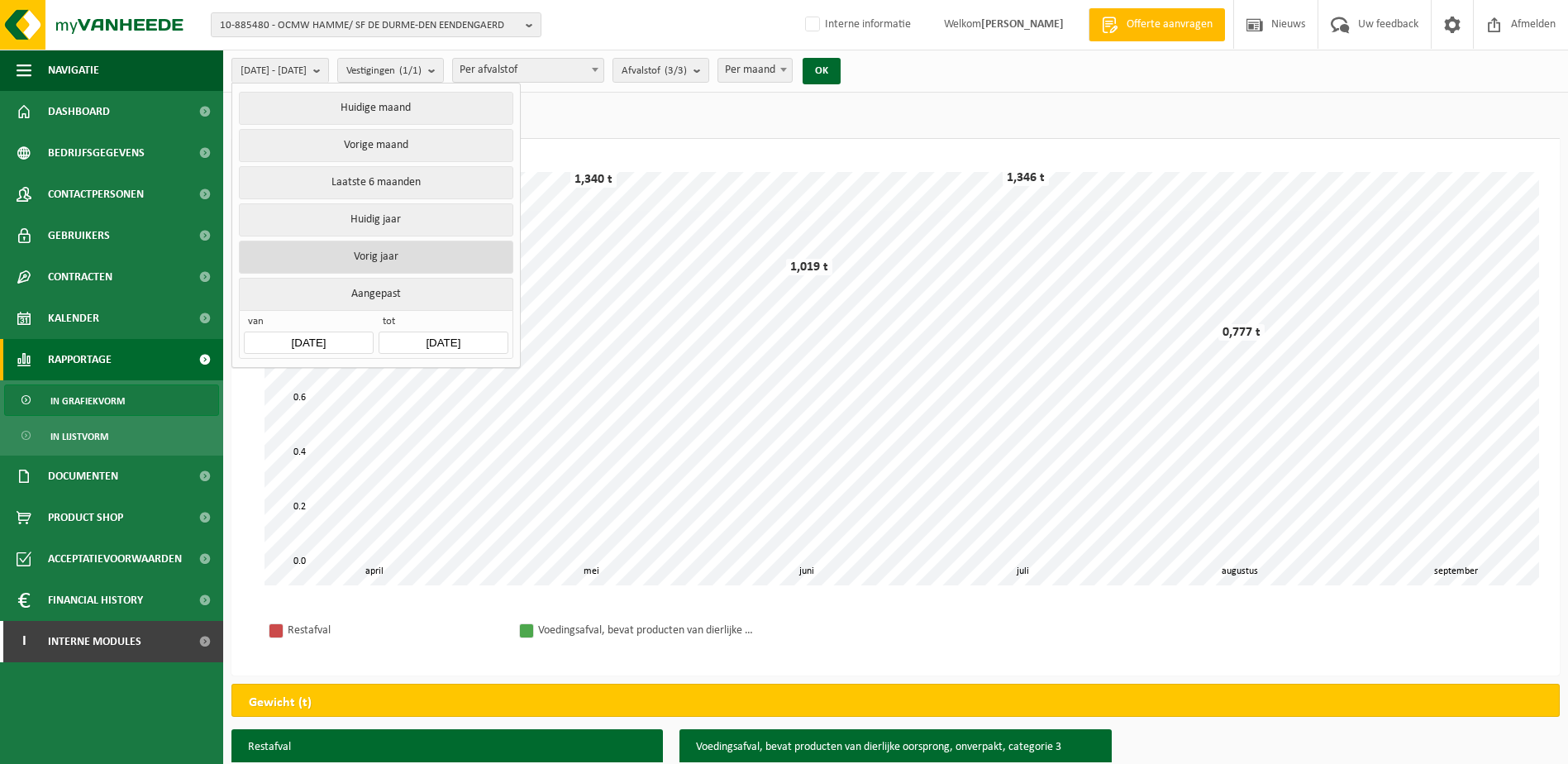
click at [395, 250] on button "Vorig jaar" at bounding box center [375, 256] width 273 height 33
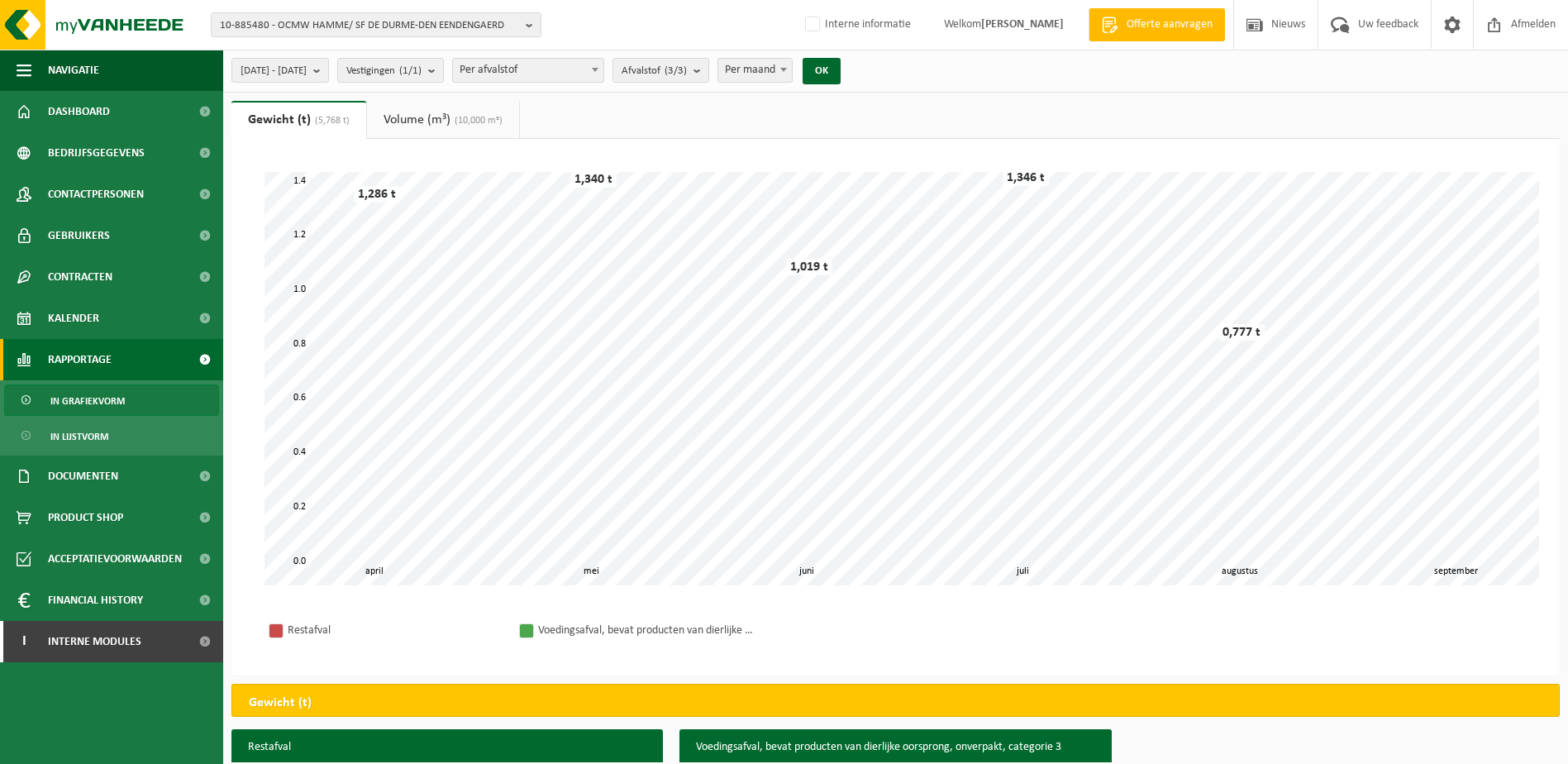
click at [792, 72] on span at bounding box center [783, 69] width 16 height 22
select select "3"
click at [687, 64] on span "Afvalstof (3/3)" at bounding box center [653, 71] width 65 height 25
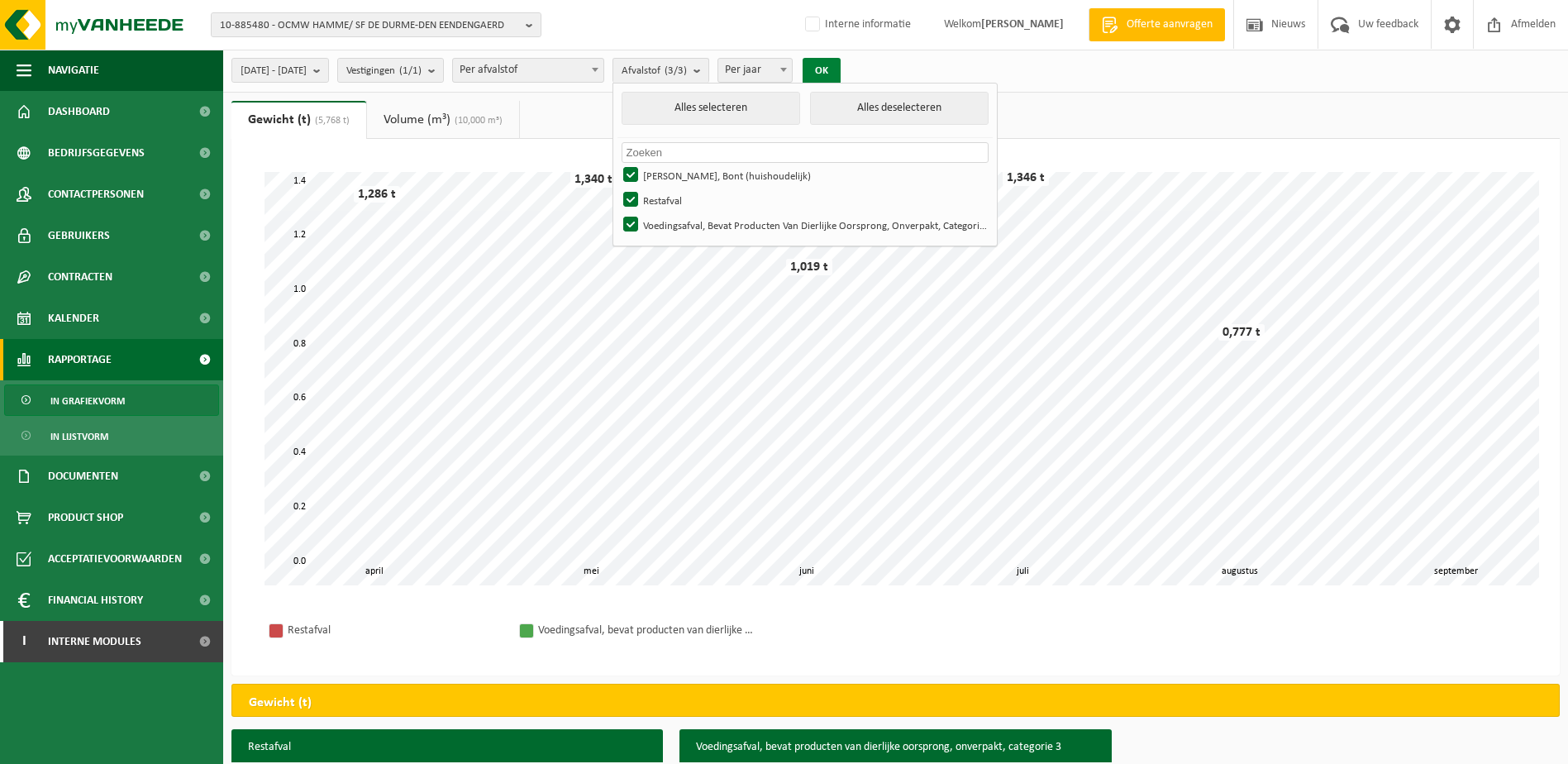
click at [841, 71] on button "OK" at bounding box center [822, 71] width 38 height 26
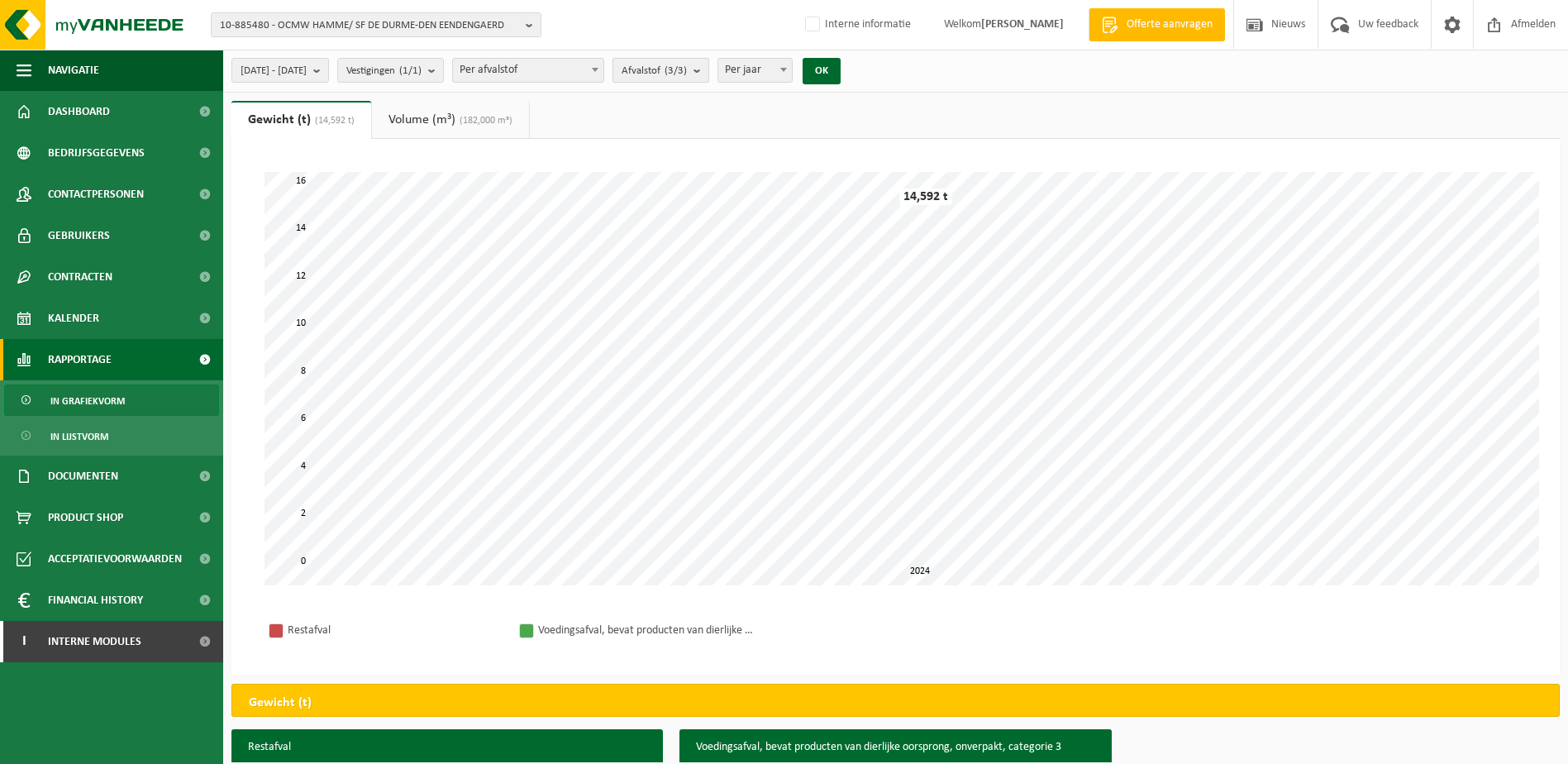
click at [708, 76] on b "submit" at bounding box center [701, 70] width 15 height 23
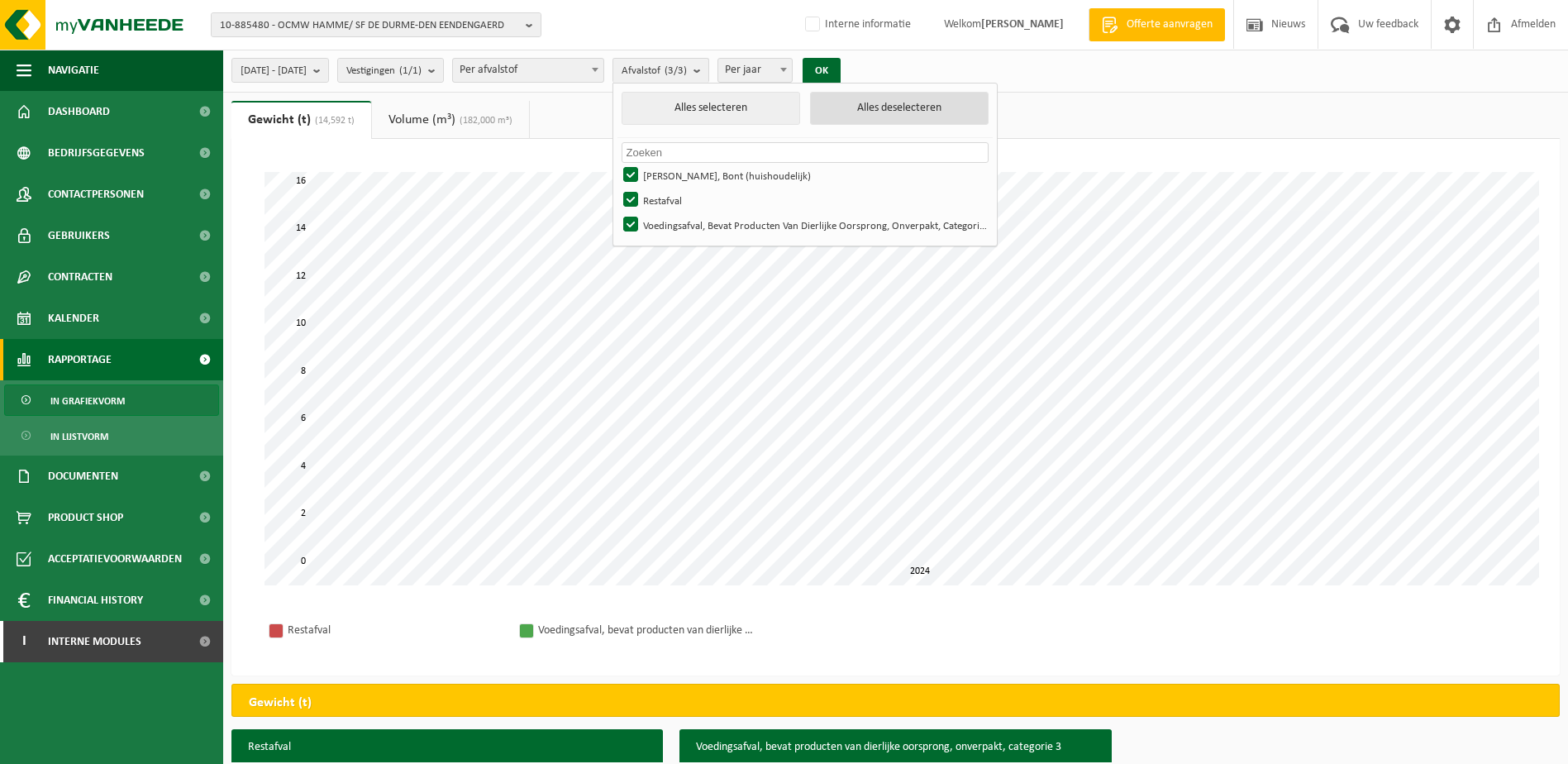
click at [934, 107] on button "Alles deselecteren" at bounding box center [899, 108] width 179 height 33
checkbox input "false"
click at [681, 171] on label "[PERSON_NAME], Bont (huishoudelijk)" at bounding box center [804, 175] width 368 height 25
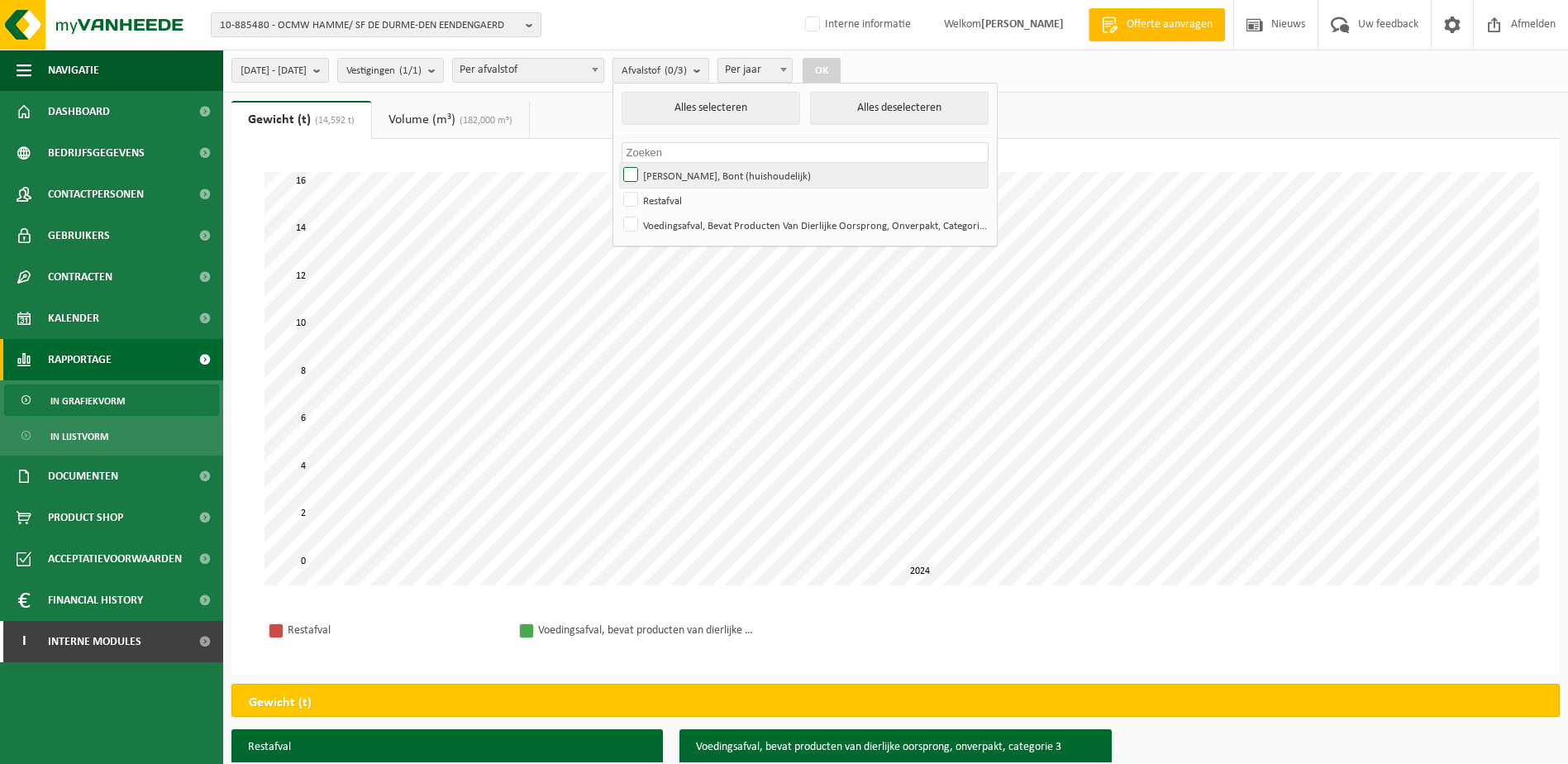
click at [618, 163] on input "[PERSON_NAME], Bont (huishoudelijk)" at bounding box center [617, 162] width 1 height 1
checkbox input "true"
click at [841, 69] on button "OK" at bounding box center [822, 71] width 38 height 26
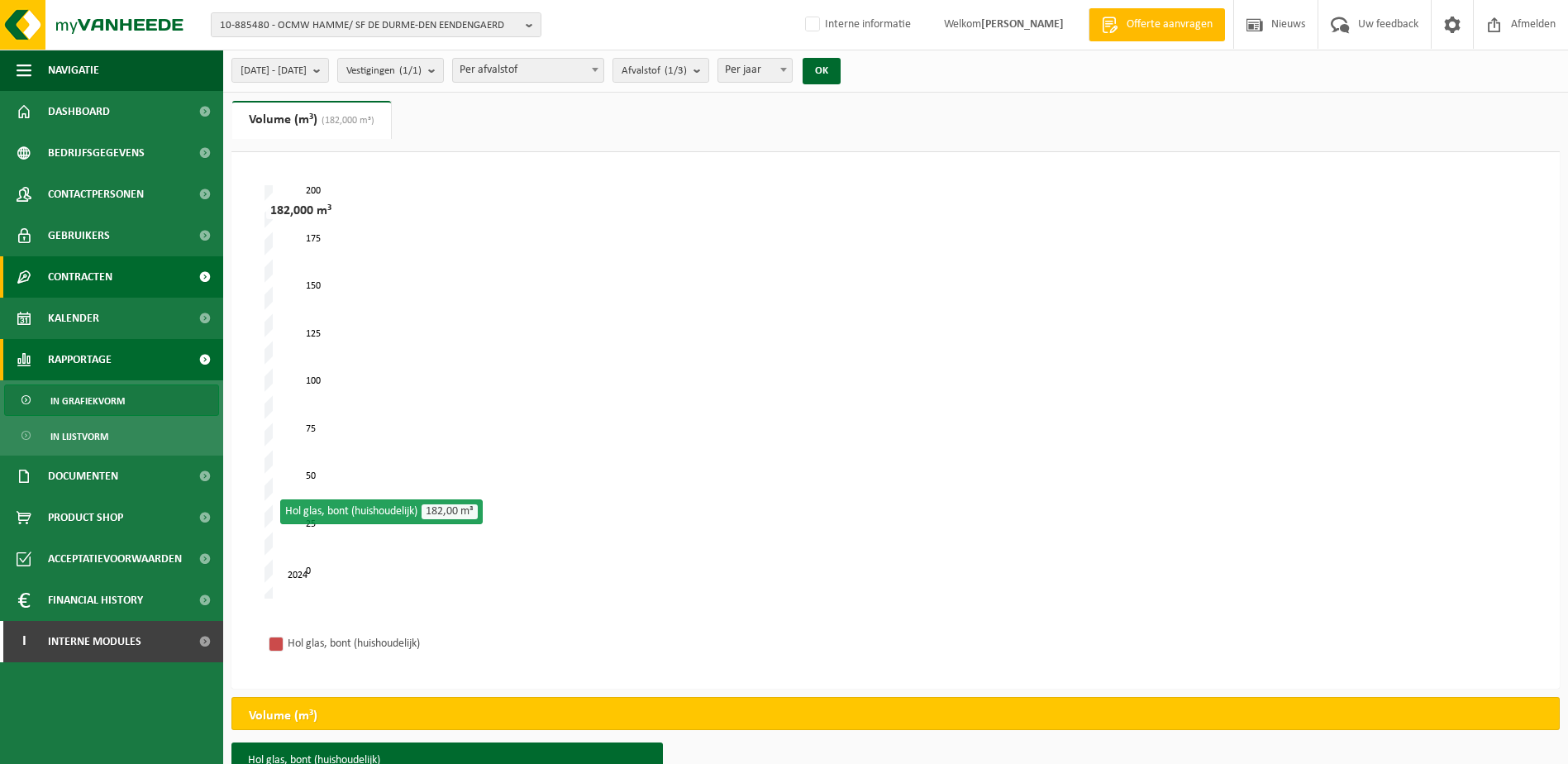
click at [72, 277] on span "Contracten" at bounding box center [80, 277] width 64 height 42
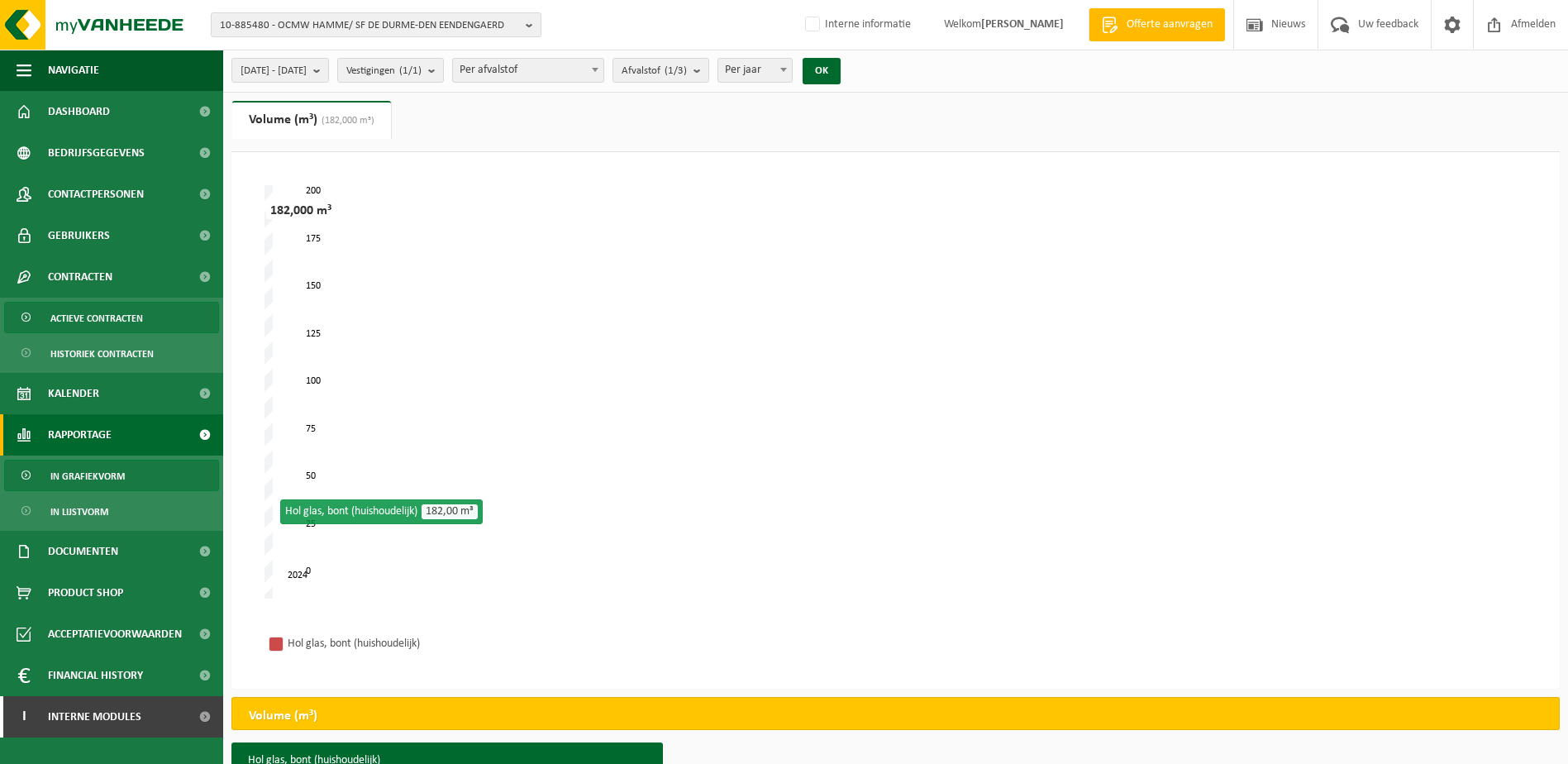
click at [86, 316] on span "Actieve contracten" at bounding box center [96, 318] width 93 height 31
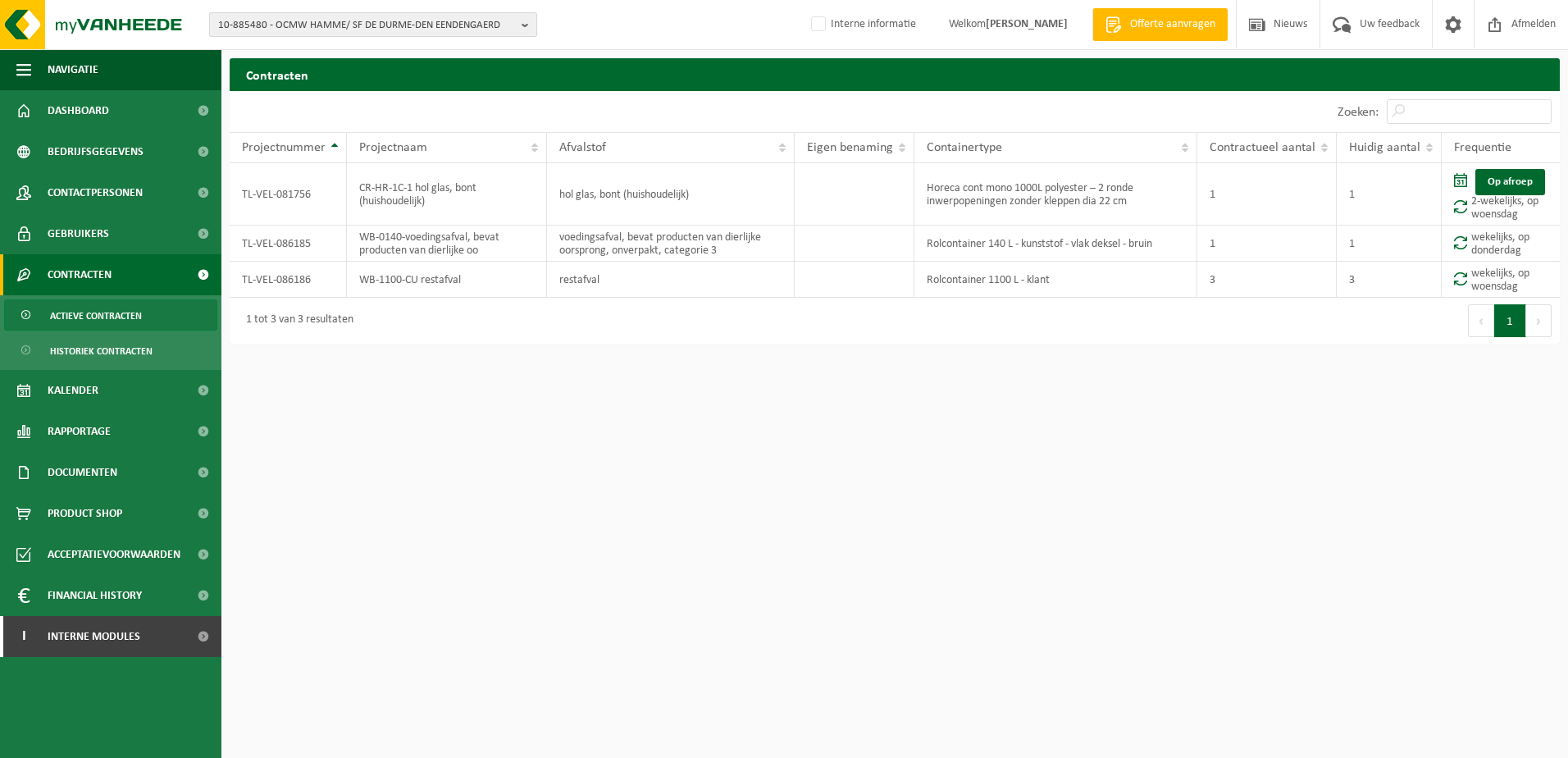
click at [526, 23] on b "button" at bounding box center [529, 24] width 15 height 23
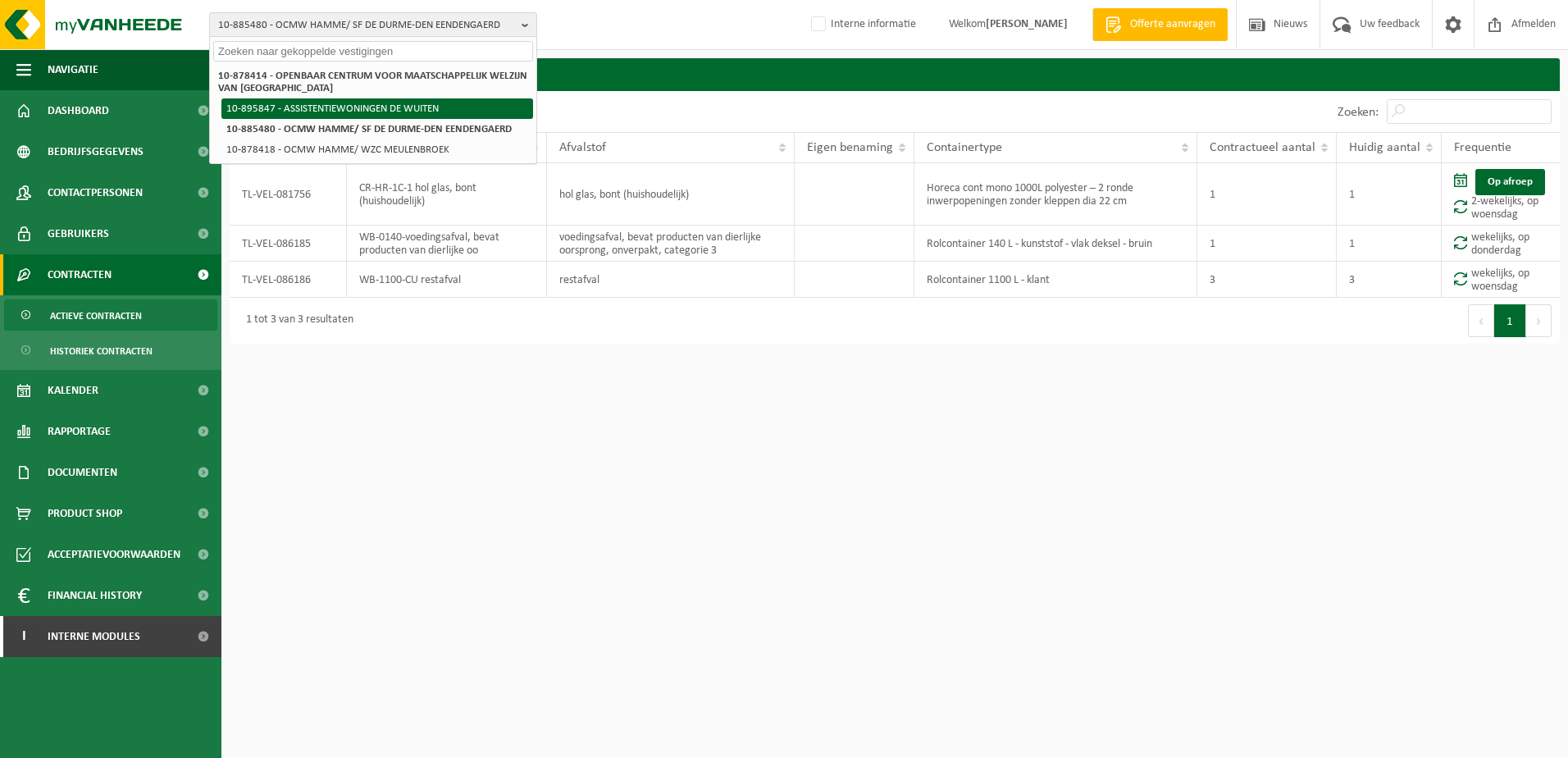
click at [427, 108] on li "10-895847 - ASSISTENTIEWONINGEN DE WUITEN" at bounding box center [377, 109] width 312 height 21
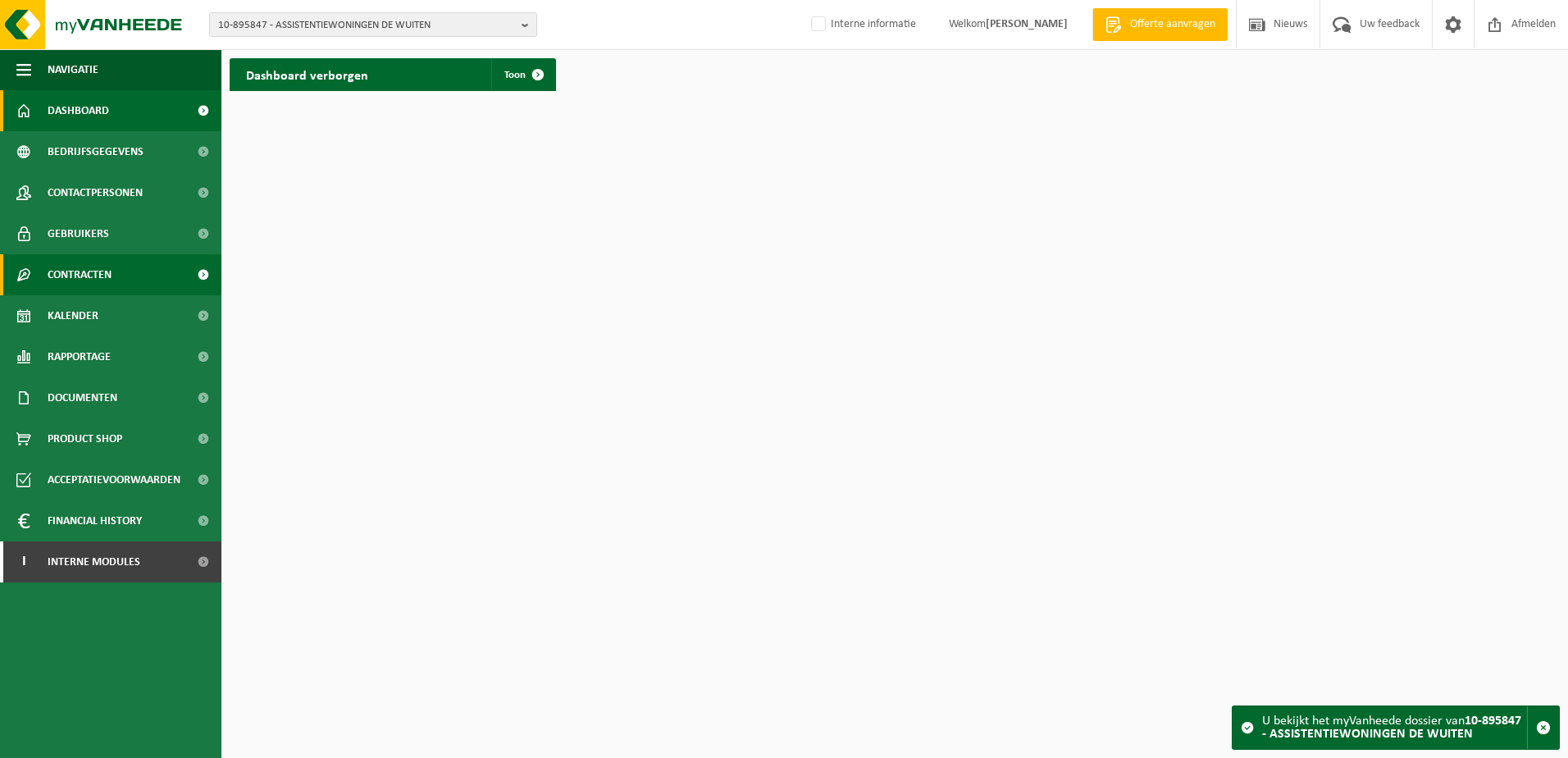
click at [92, 268] on span "Contracten" at bounding box center [80, 275] width 64 height 41
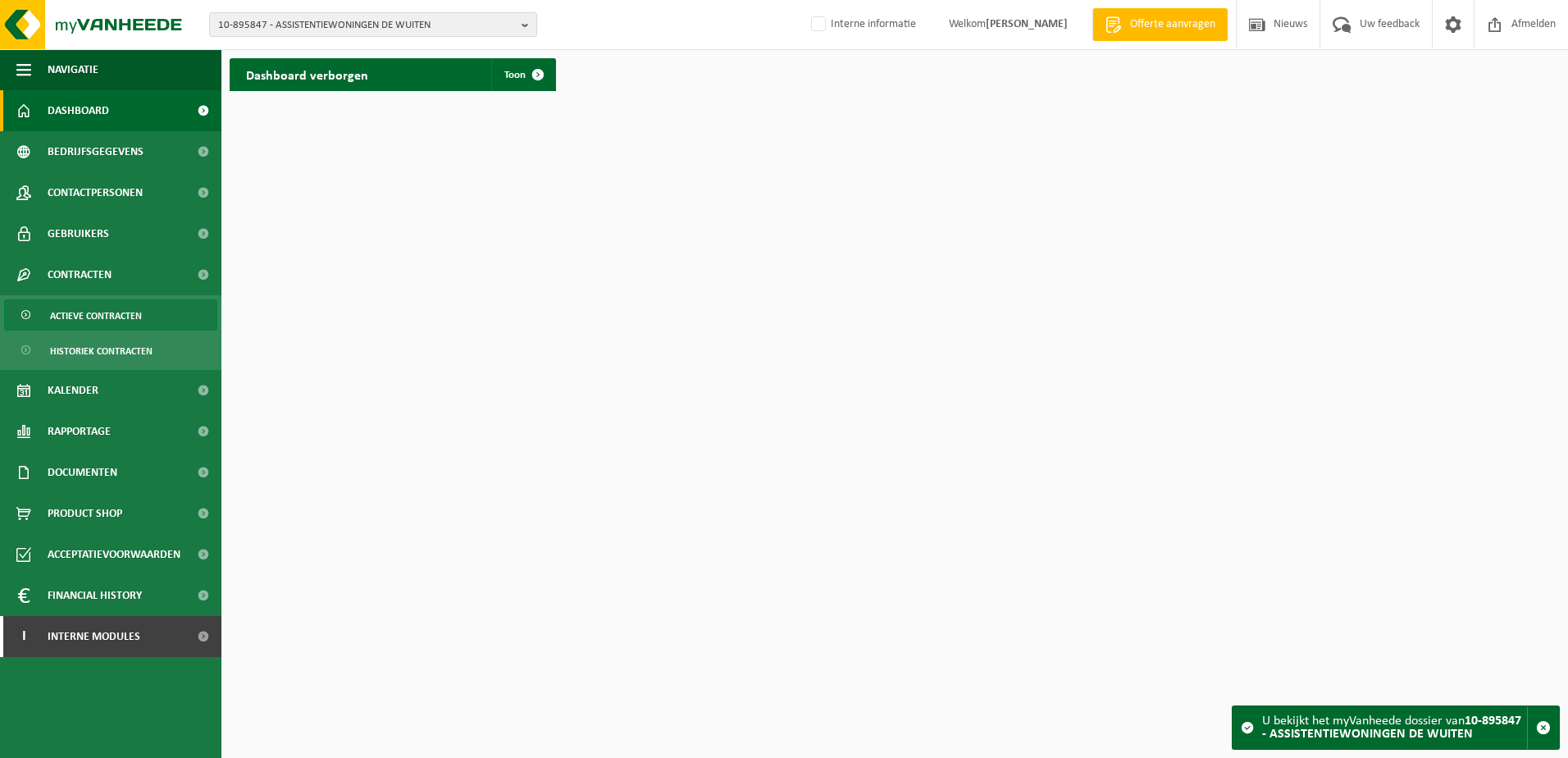
click at [86, 310] on span "Actieve contracten" at bounding box center [96, 315] width 92 height 31
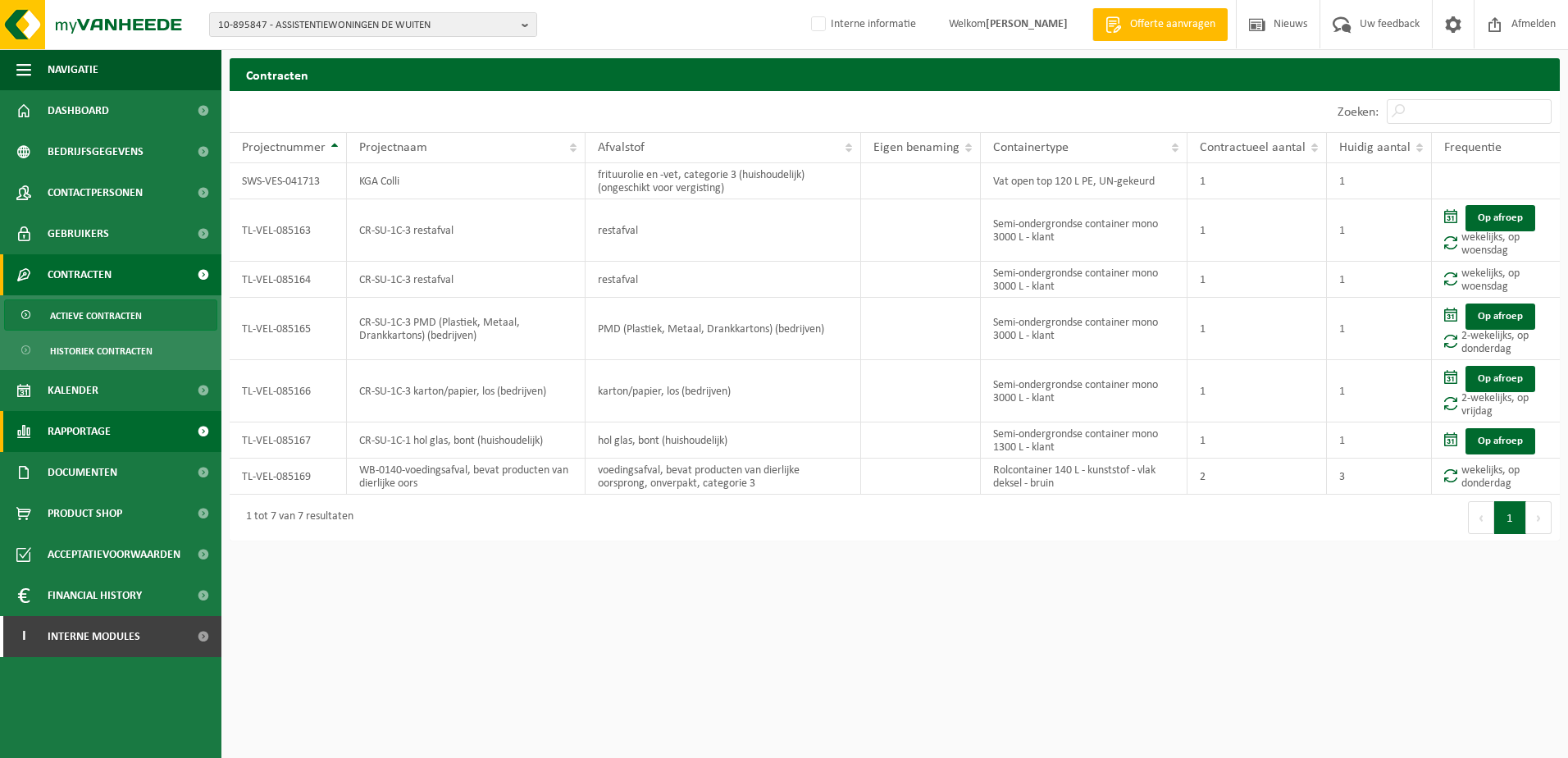
click at [86, 430] on span "Rapportage" at bounding box center [79, 432] width 63 height 41
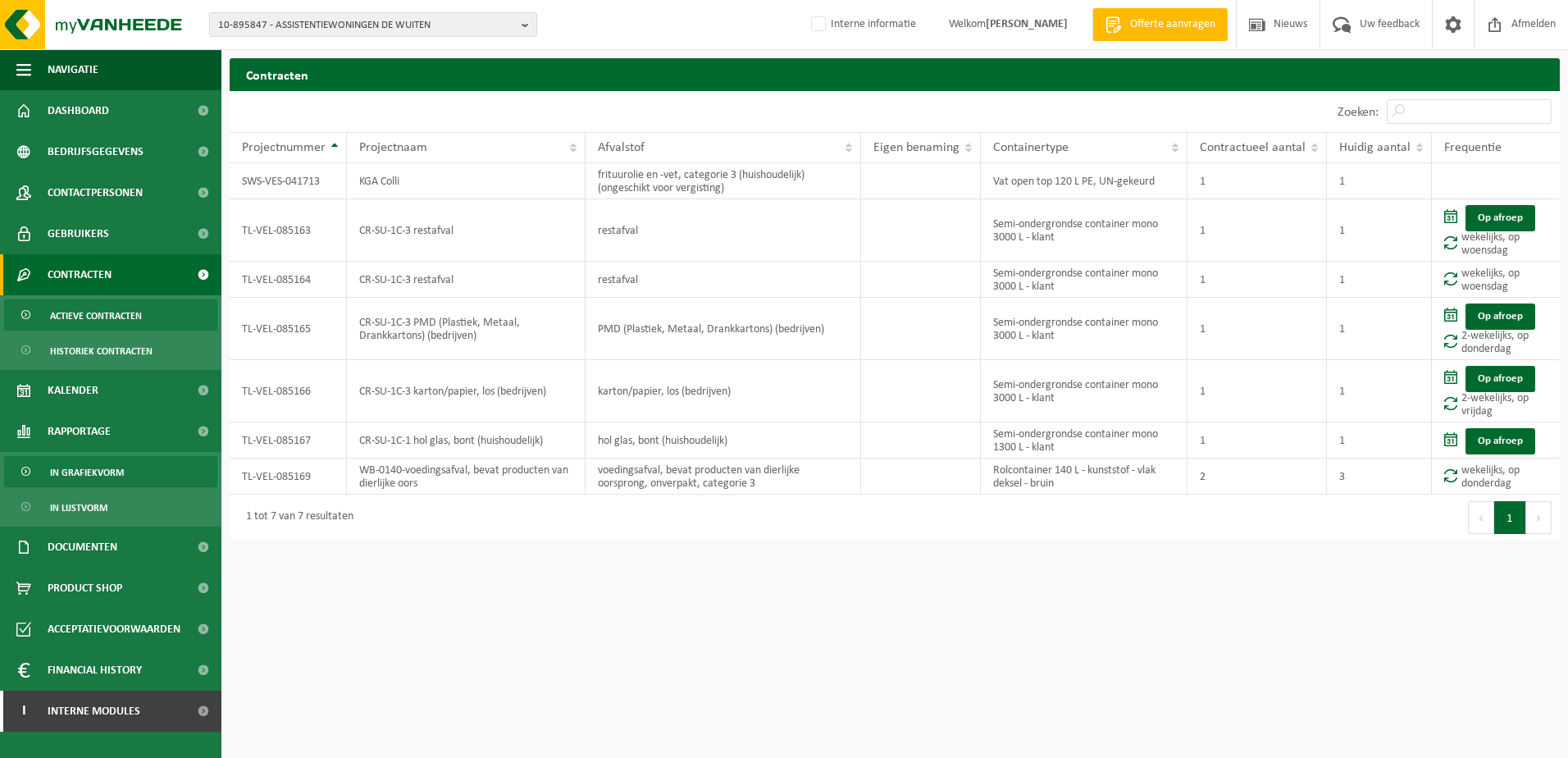
click at [83, 462] on span "In grafiekvorm" at bounding box center [86, 472] width 74 height 31
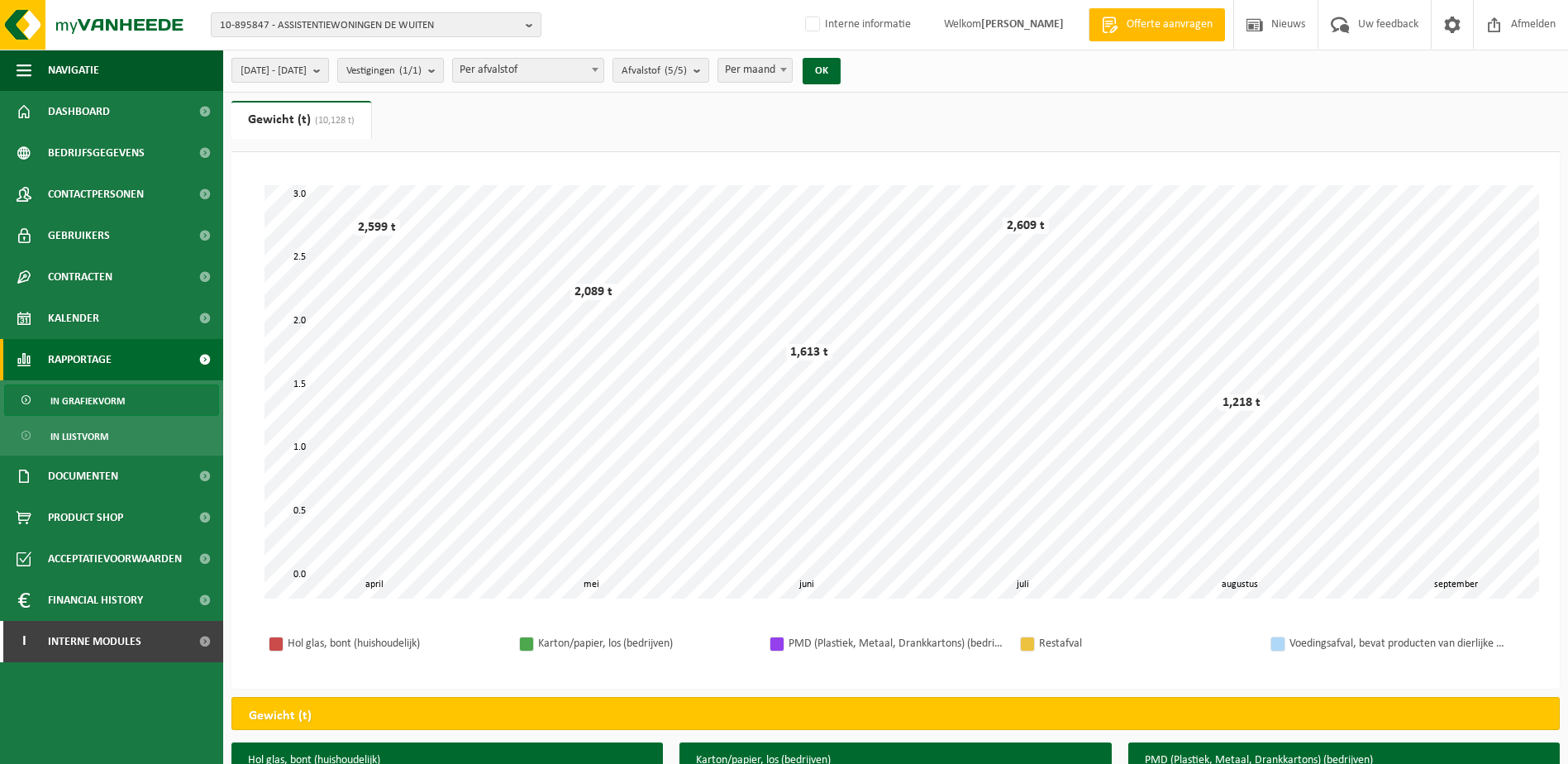
click at [328, 76] on b "submit" at bounding box center [321, 70] width 15 height 23
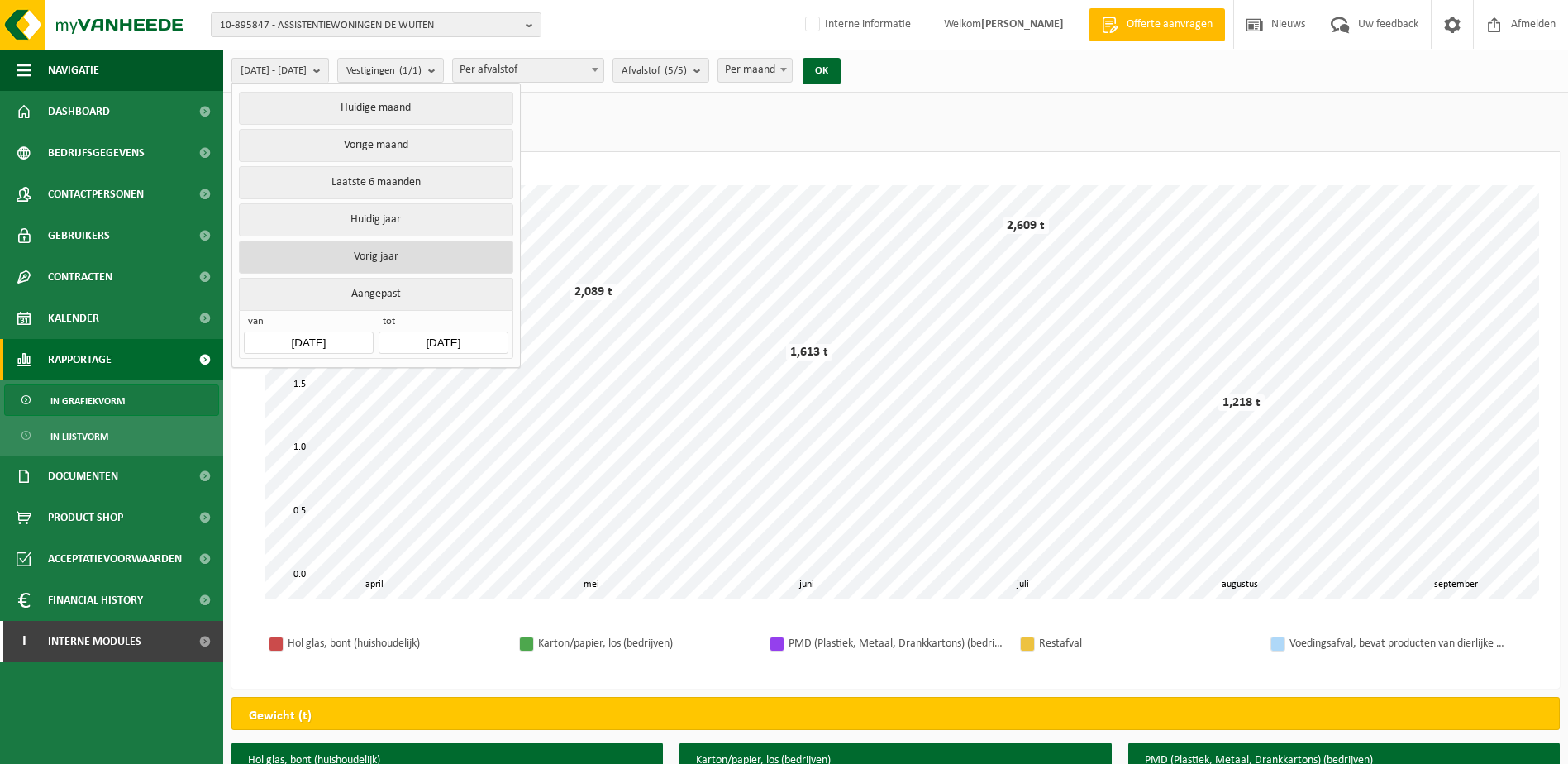
click at [361, 245] on button "Vorig jaar" at bounding box center [375, 256] width 273 height 33
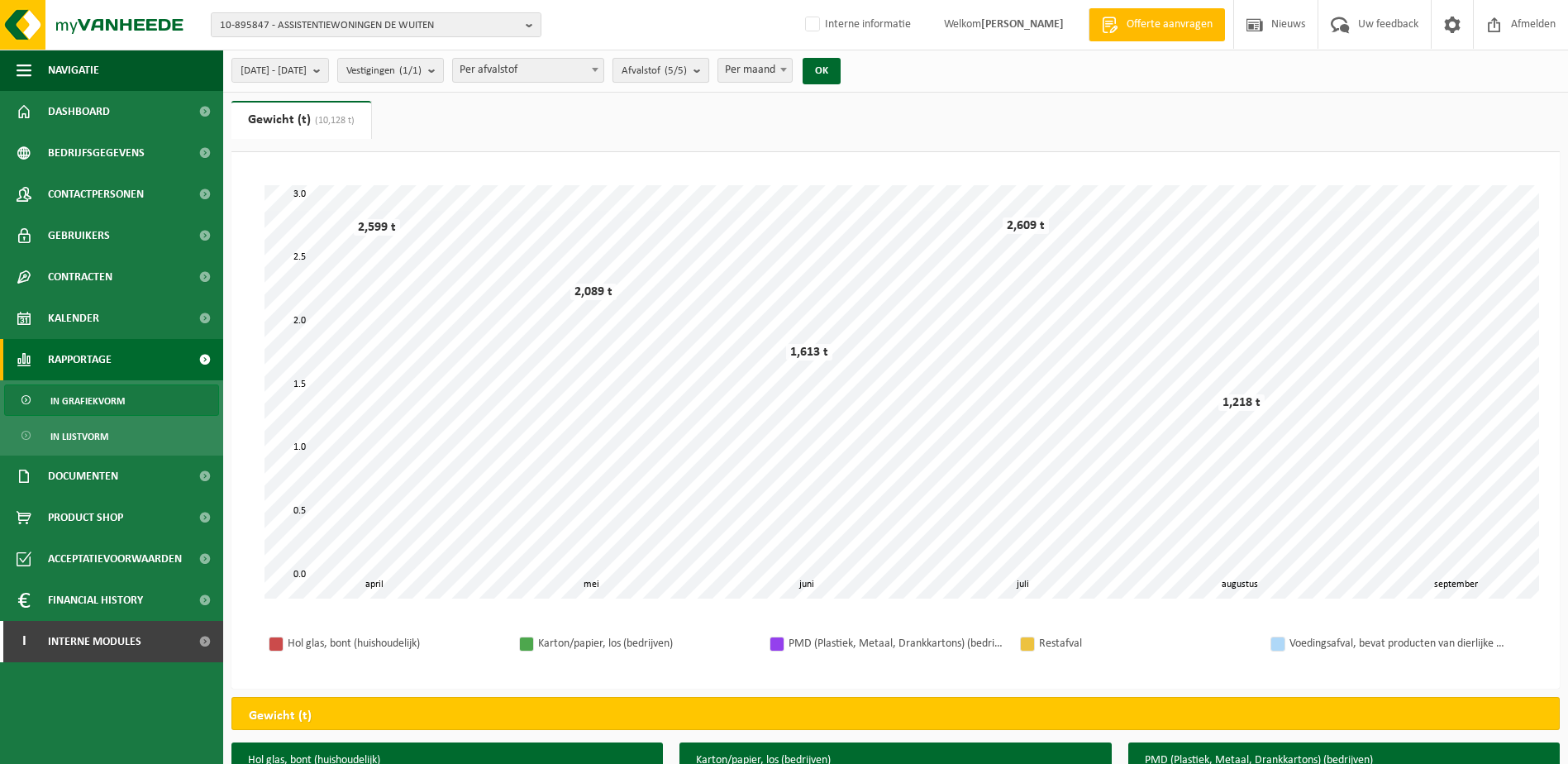
click at [709, 76] on button "Afvalstof (5/5)" at bounding box center [661, 70] width 96 height 25
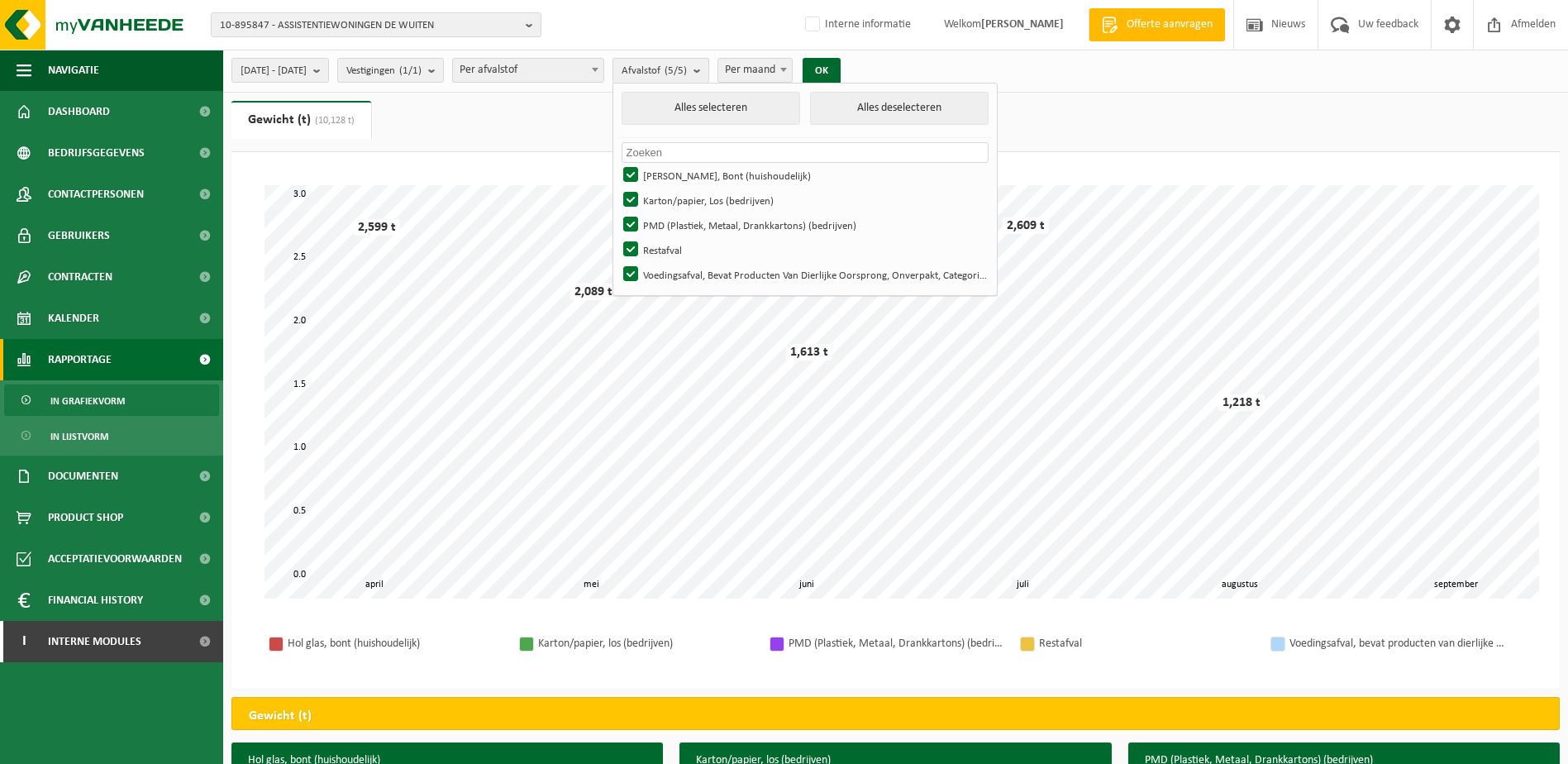
click at [792, 67] on span at bounding box center [783, 69] width 16 height 22
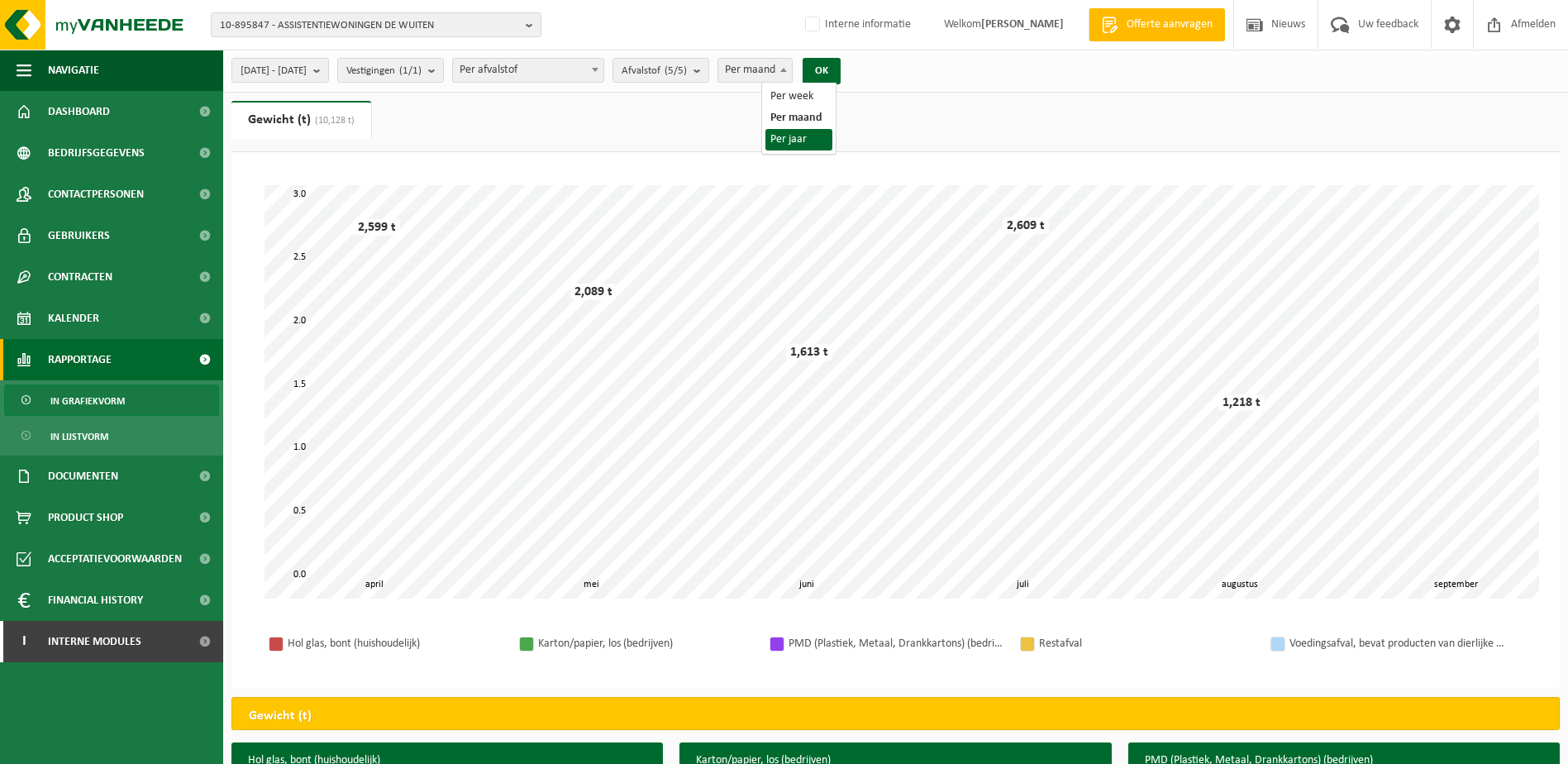
select select "3"
click at [841, 63] on button "OK" at bounding box center [822, 71] width 38 height 26
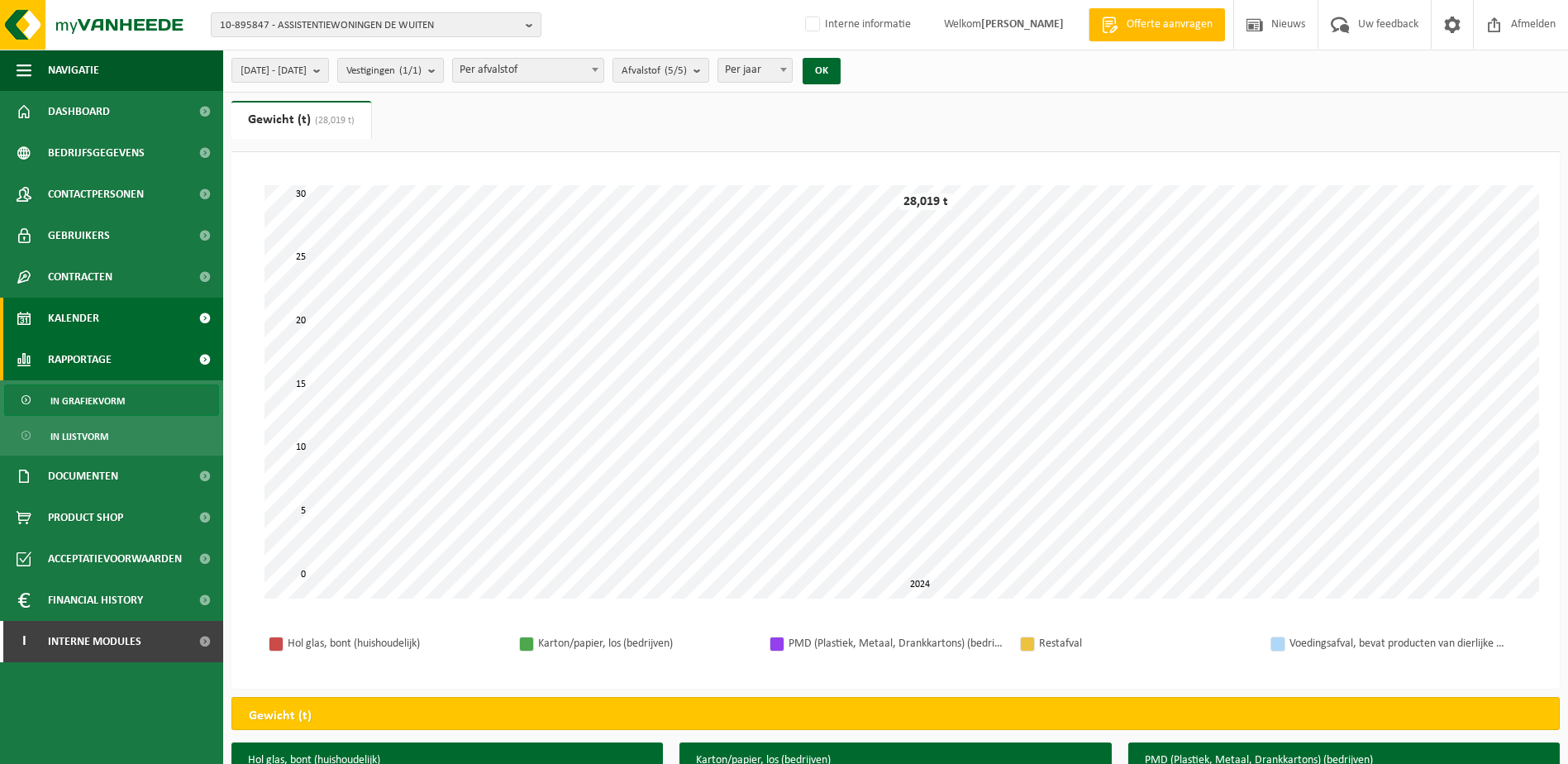
click at [77, 320] on span "Kalender" at bounding box center [74, 319] width 51 height 42
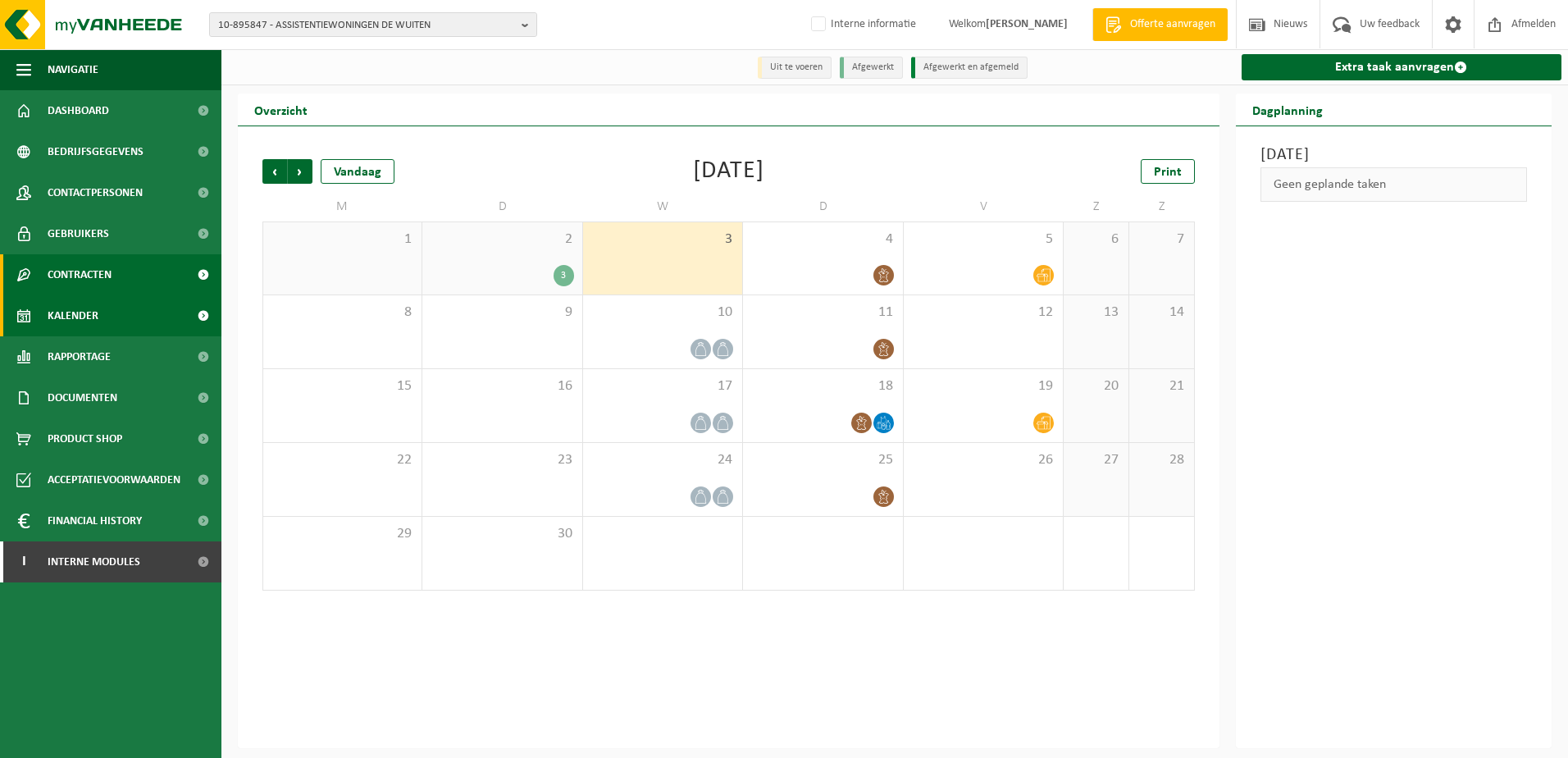
click at [79, 274] on span "Contracten" at bounding box center [80, 275] width 64 height 41
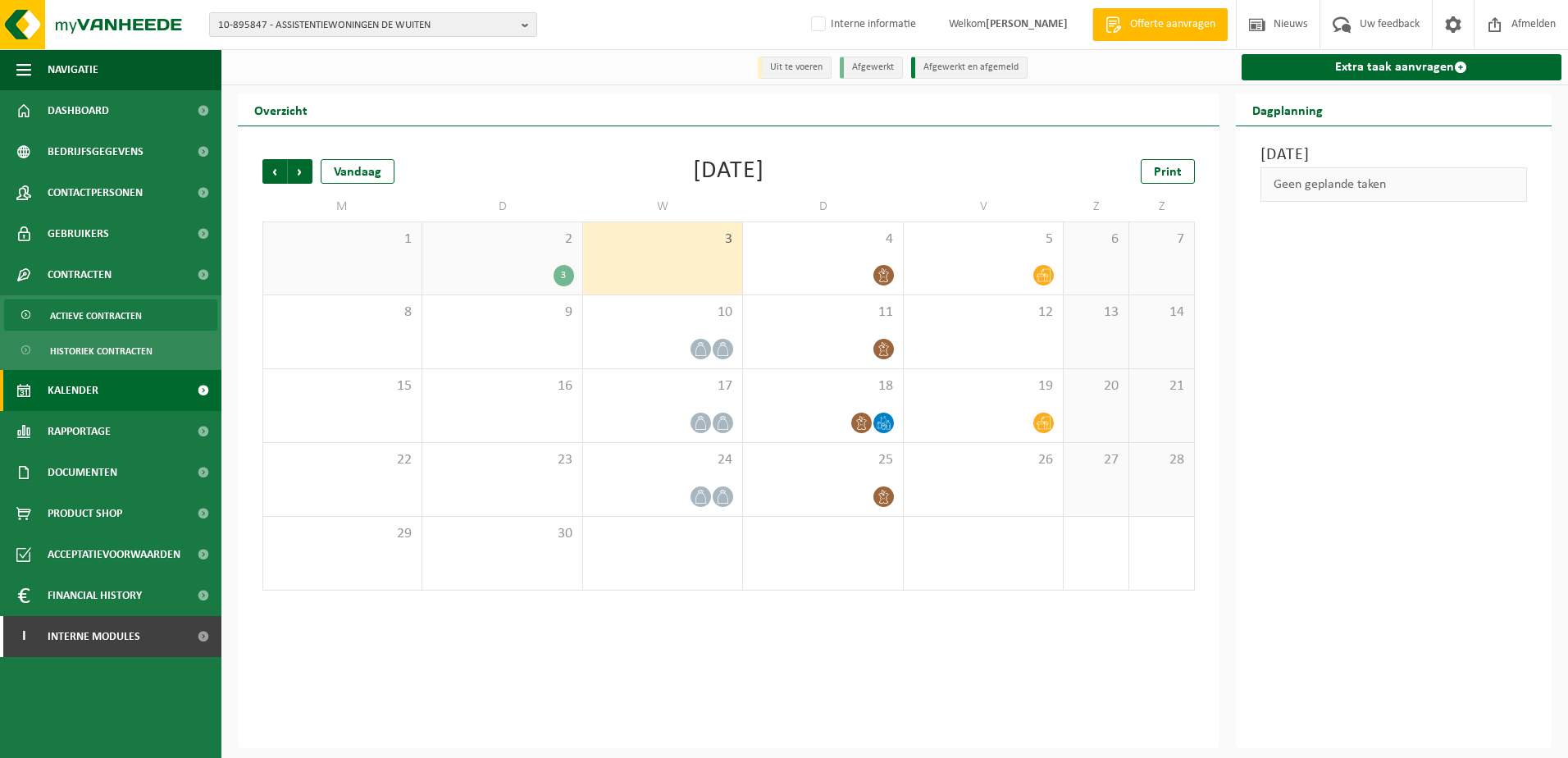
click at [73, 316] on span "Actieve contracten" at bounding box center [96, 315] width 92 height 31
